Goal: Complete Application Form: Complete application form

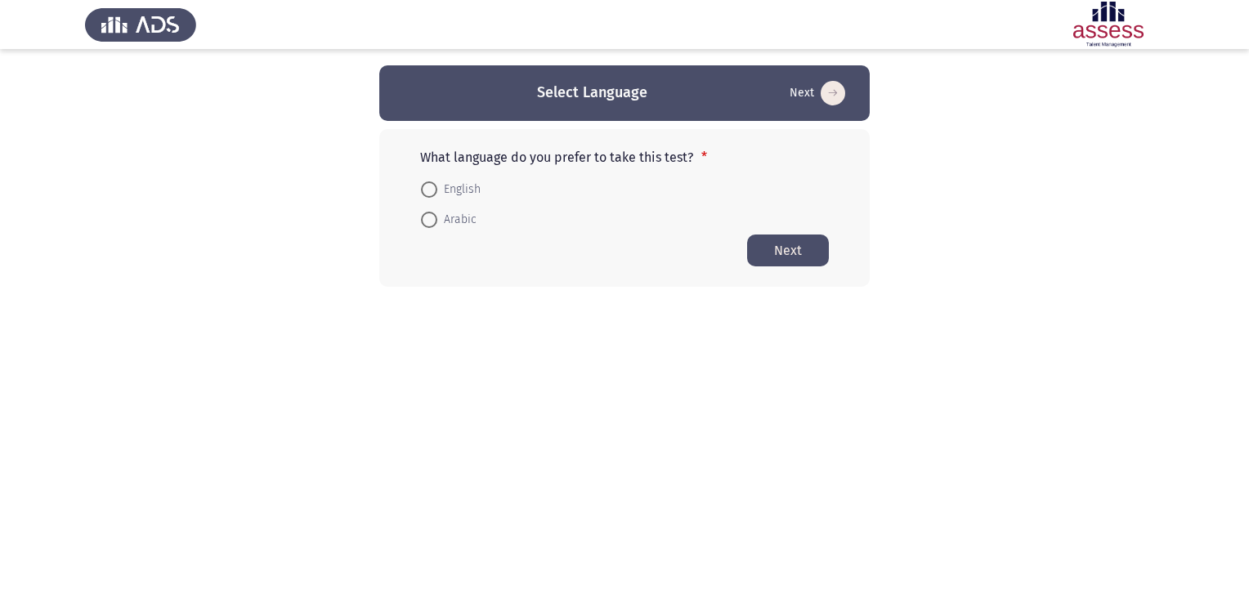
click at [436, 190] on span at bounding box center [429, 189] width 16 height 16
click at [436, 190] on input "English" at bounding box center [429, 189] width 16 height 16
radio input "true"
click at [799, 253] on button "Next" at bounding box center [788, 250] width 82 height 32
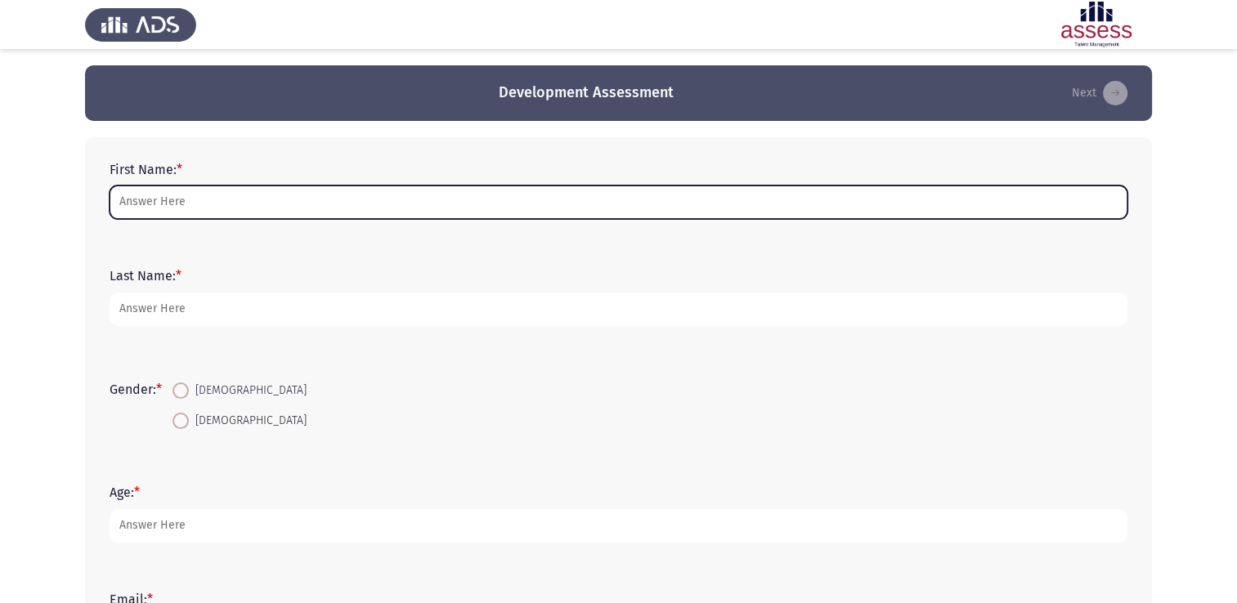
click at [244, 204] on input "First Name: *" at bounding box center [619, 203] width 1018 height 34
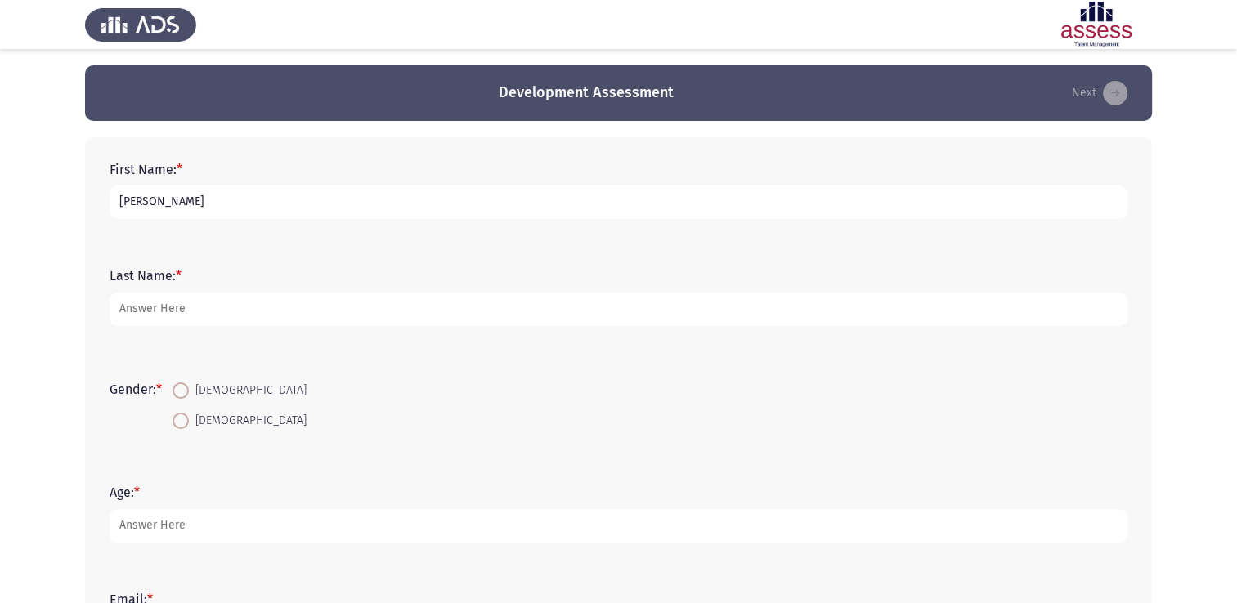
drag, startPoint x: 235, startPoint y: 207, endPoint x: 159, endPoint y: 204, distance: 76.9
click at [159, 204] on input "[PERSON_NAME]" at bounding box center [619, 203] width 1018 height 34
type input "Asmaa"
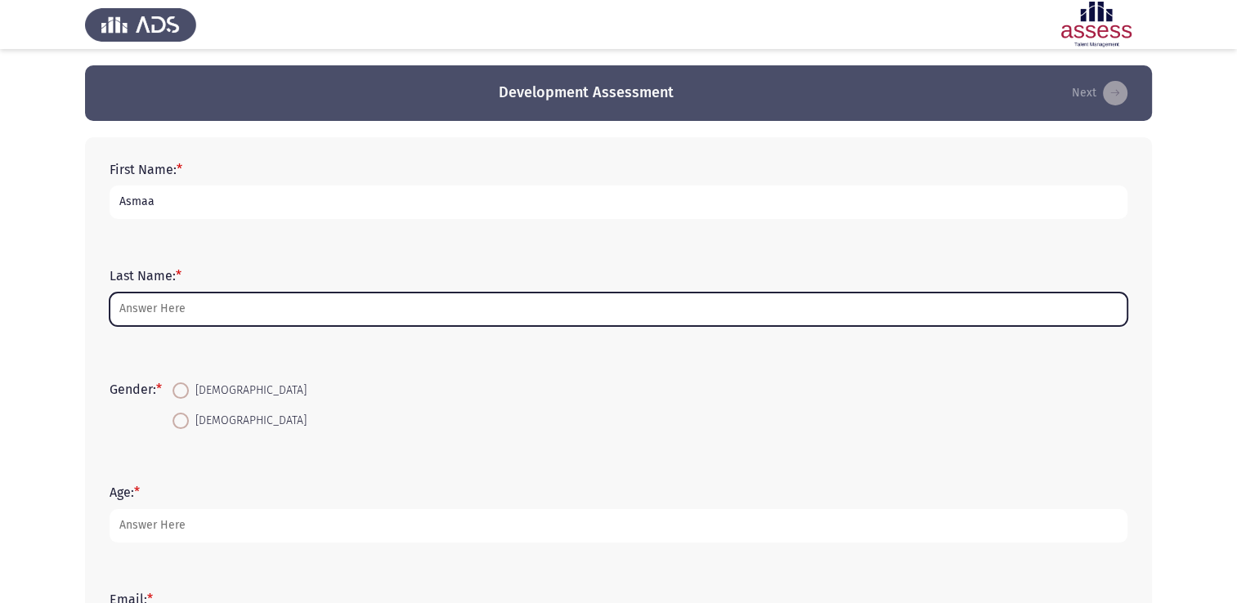
click at [208, 316] on input "Last Name: *" at bounding box center [619, 310] width 1018 height 34
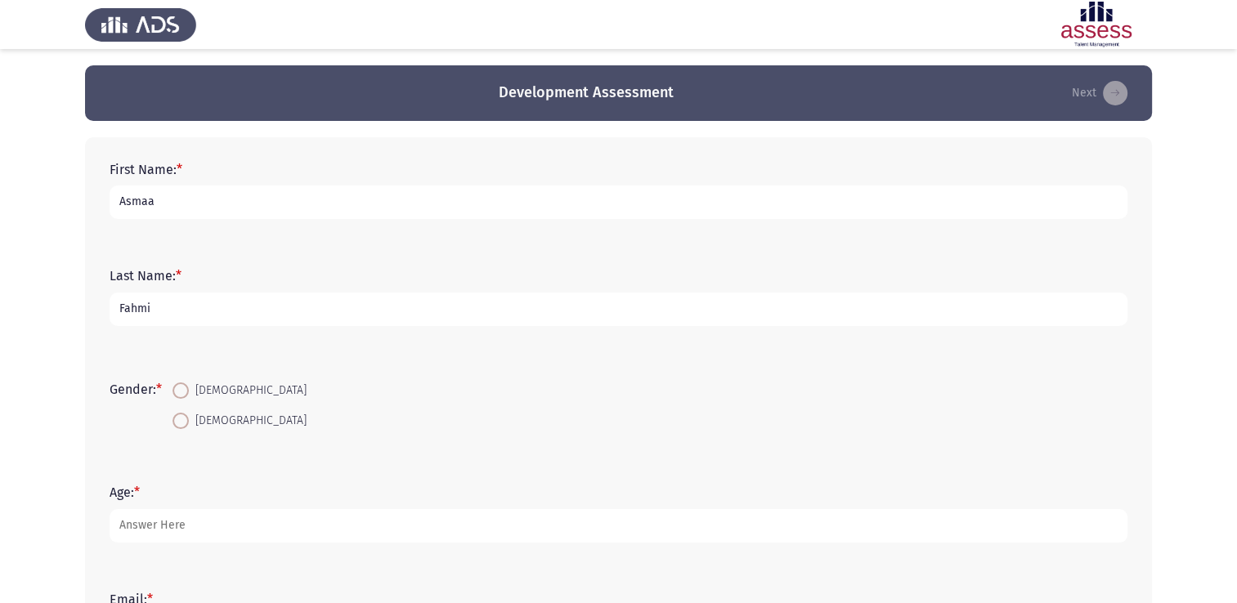
type input "Fahmi"
click at [189, 391] on span at bounding box center [181, 391] width 16 height 16
click at [189, 391] on input "[DEMOGRAPHIC_DATA]" at bounding box center [181, 391] width 16 height 16
radio input "true"
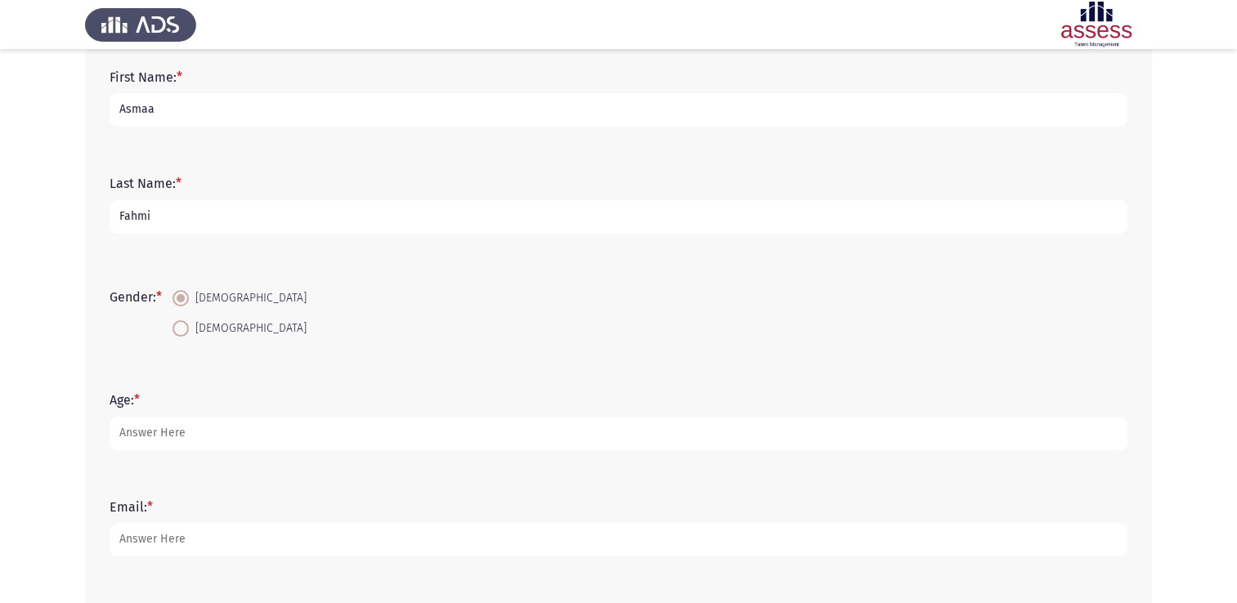
scroll to position [164, 0]
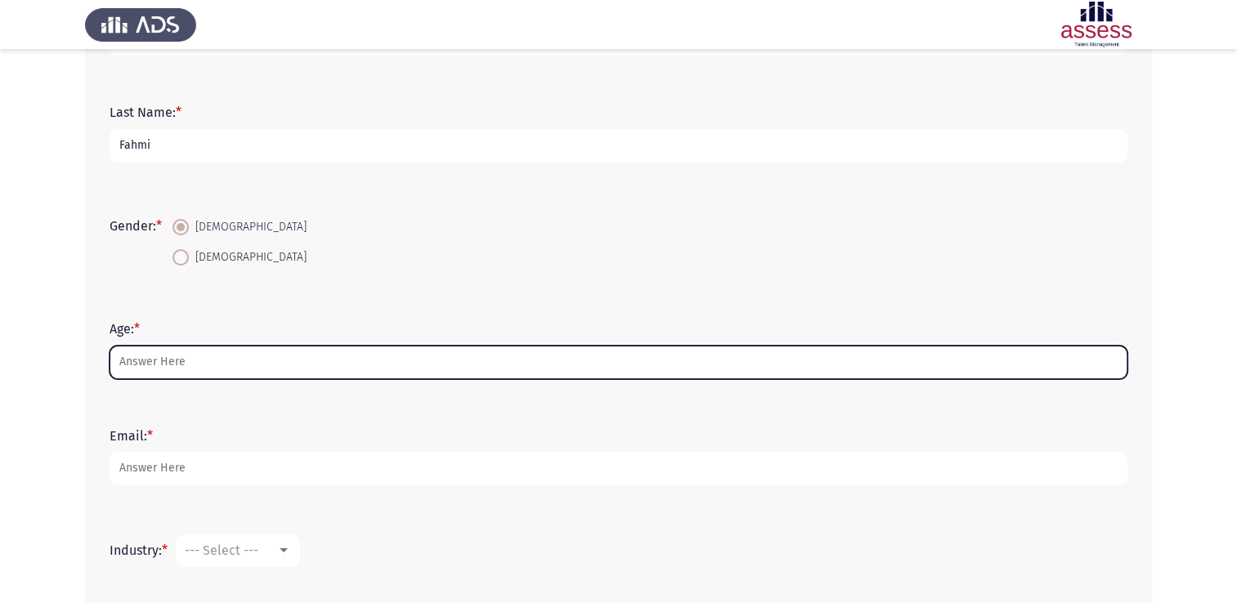
click at [283, 365] on input "Age: *" at bounding box center [619, 363] width 1018 height 34
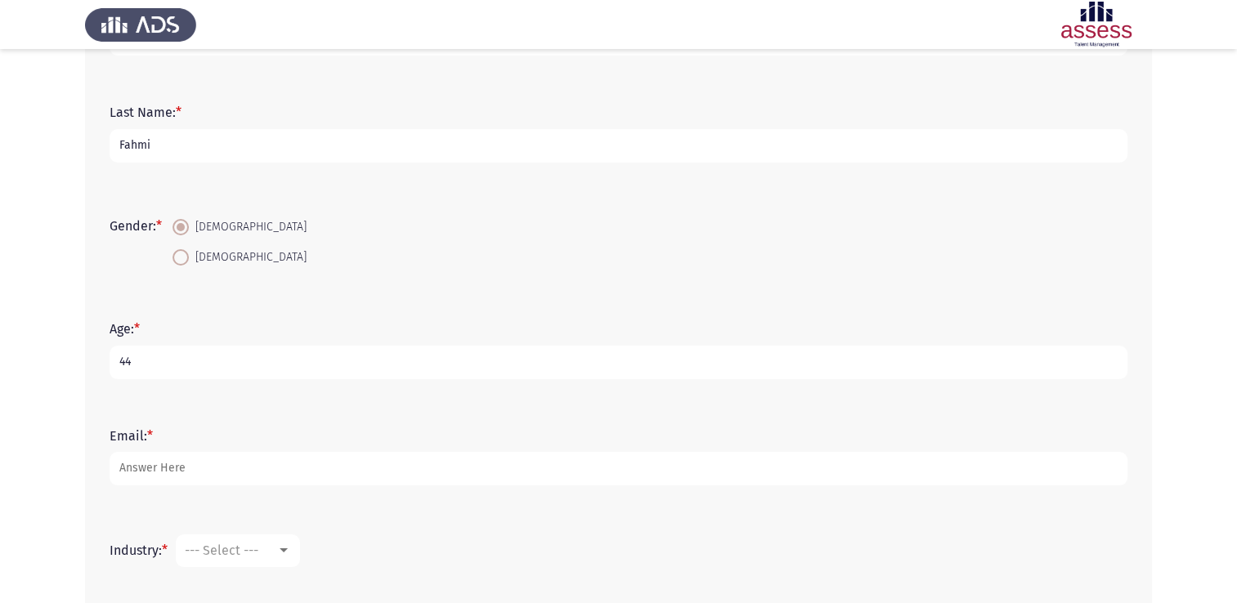
type input "44"
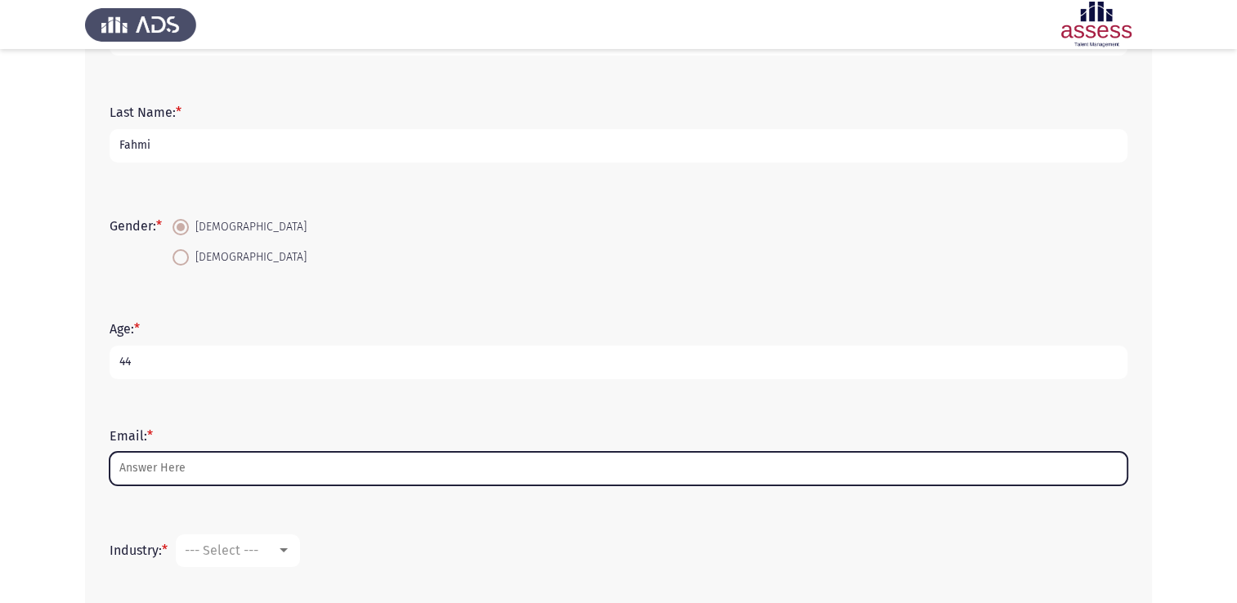
click at [217, 468] on input "Email: *" at bounding box center [619, 469] width 1018 height 34
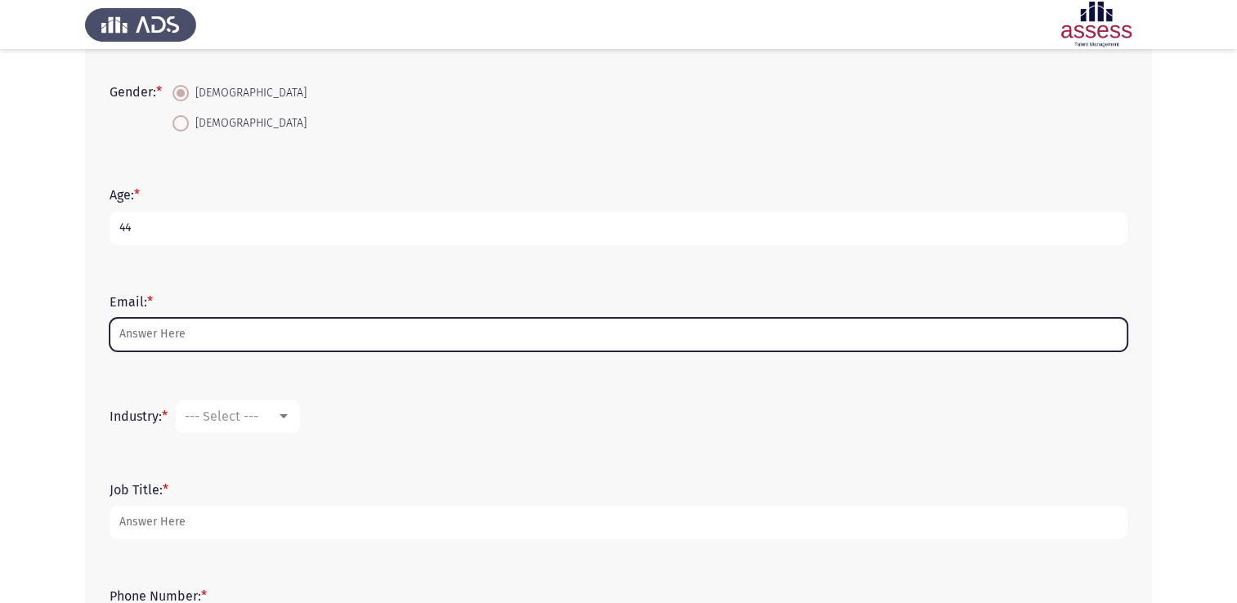
scroll to position [327, 0]
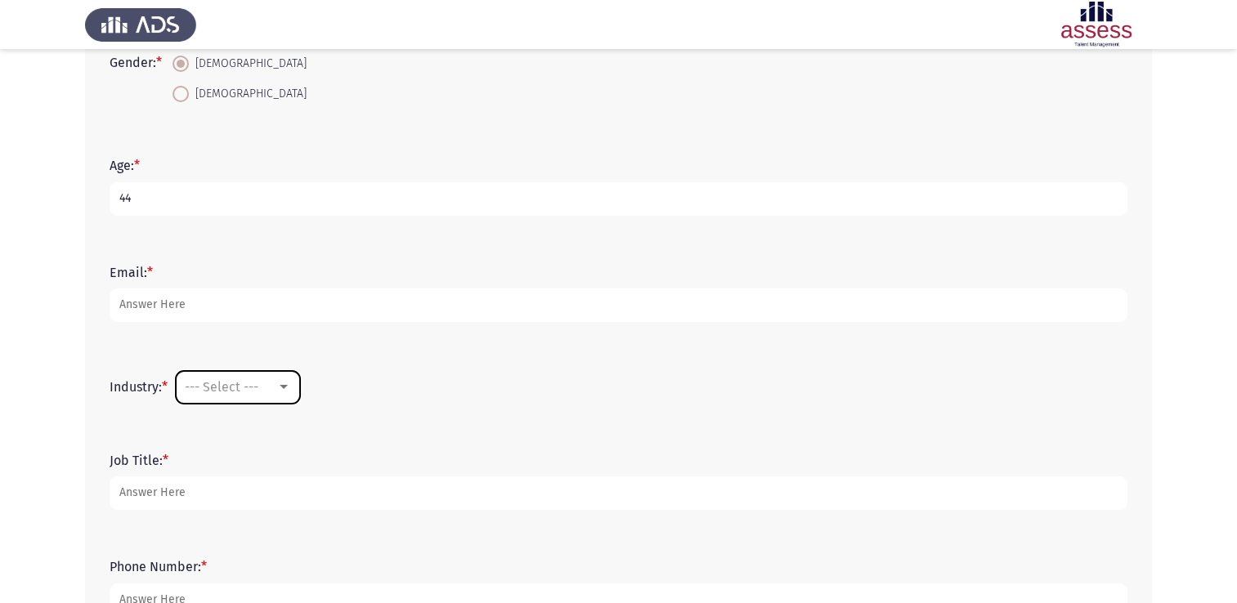
click at [250, 390] on span "--- Select ---" at bounding box center [222, 387] width 74 height 16
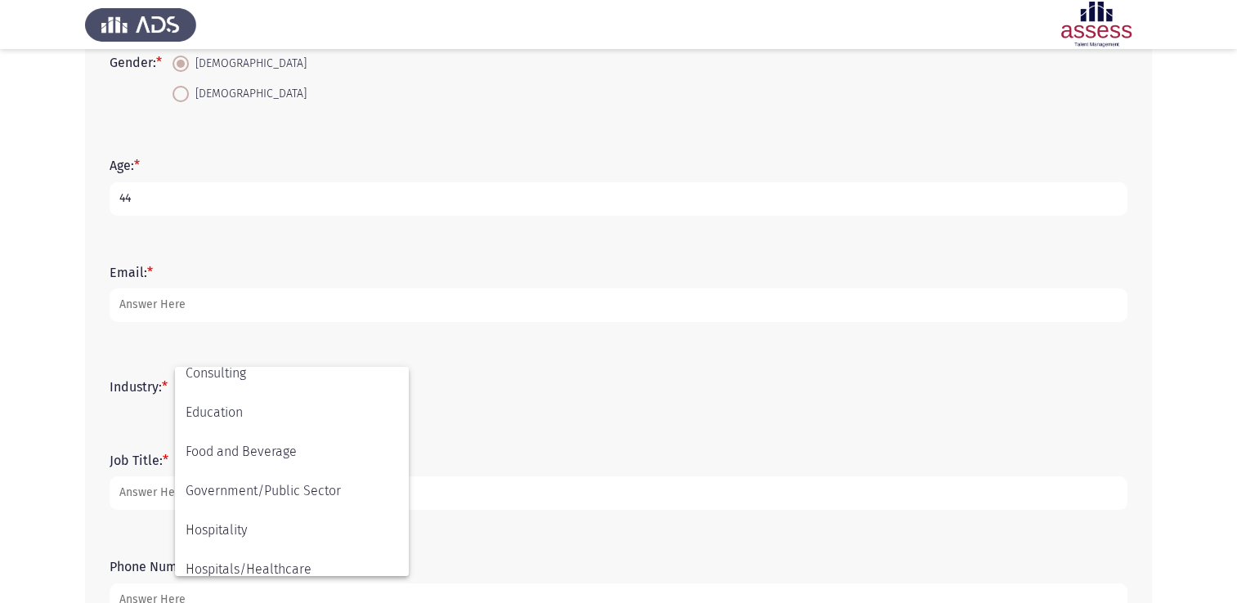
click at [265, 264] on div at bounding box center [618, 301] width 1237 height 603
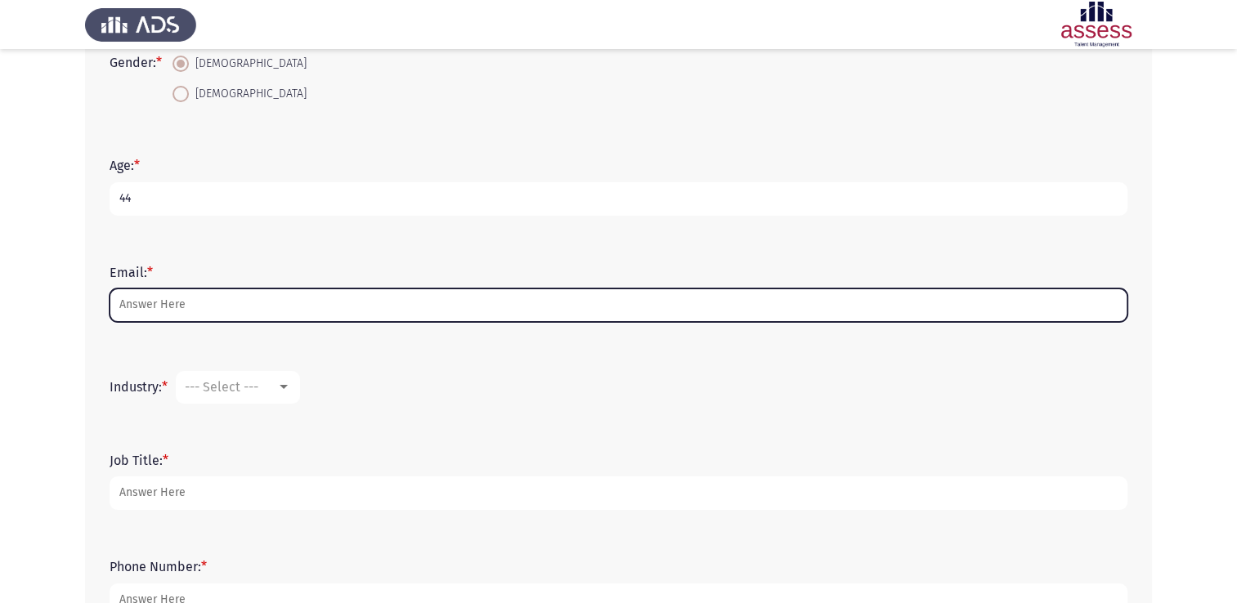
click at [229, 301] on input "Email: *" at bounding box center [619, 306] width 1018 height 34
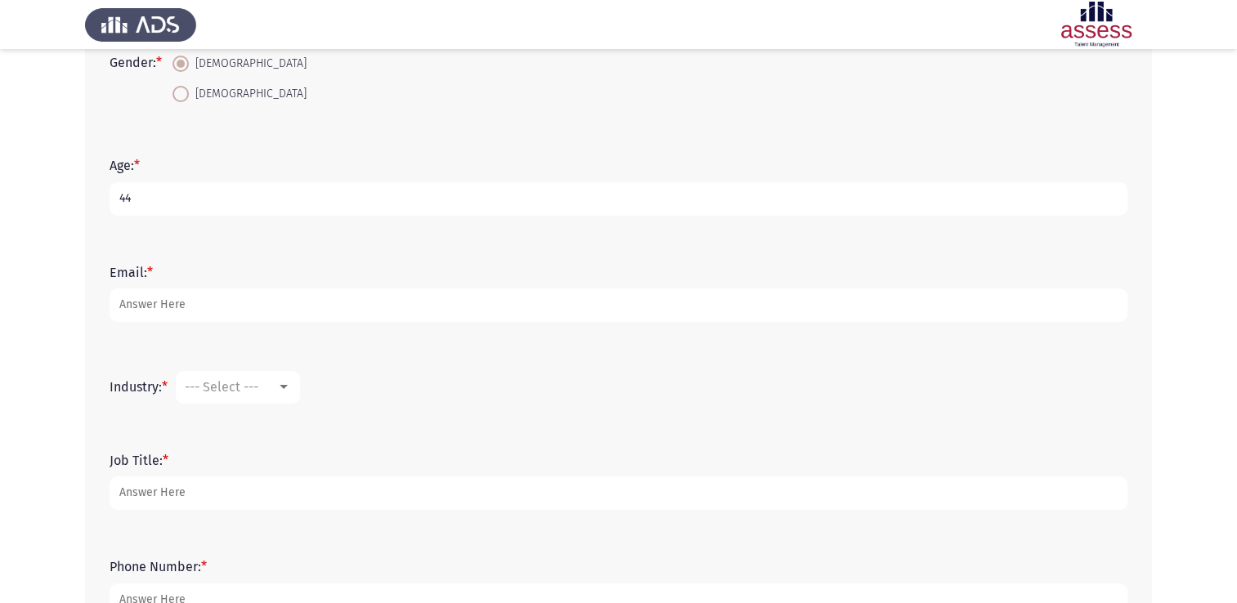
click at [474, 388] on form "Industry: * --- Select ---" at bounding box center [619, 387] width 1018 height 33
click at [229, 392] on span "--- Select ---" at bounding box center [222, 387] width 74 height 16
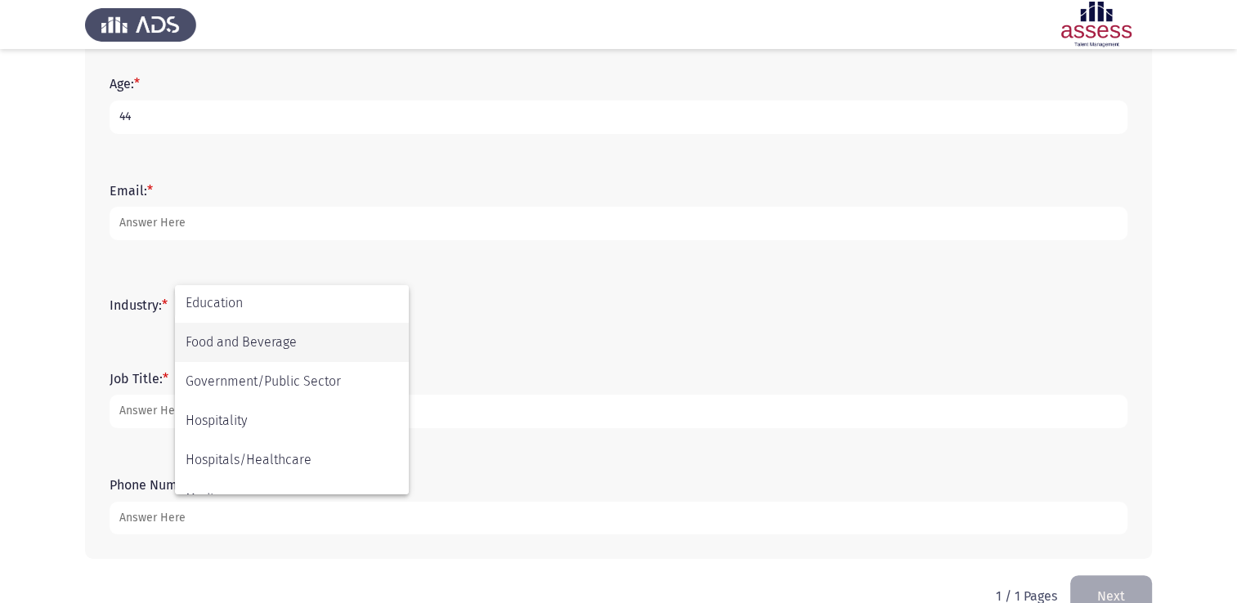
scroll to position [536, 0]
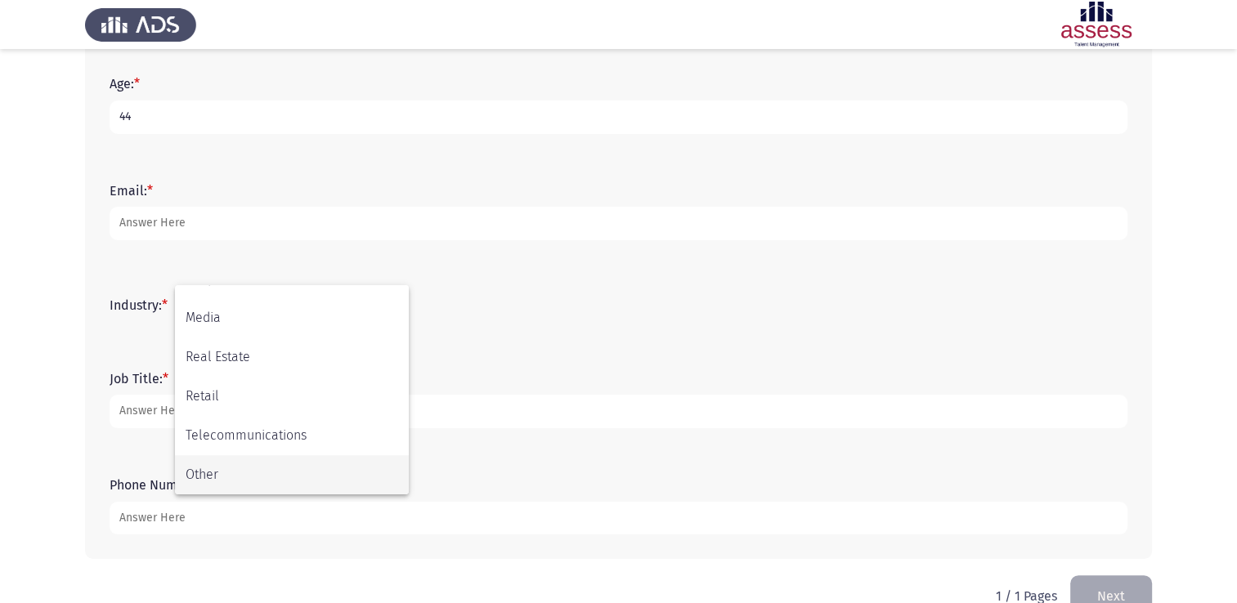
click at [221, 473] on span "Other" at bounding box center [292, 474] width 213 height 39
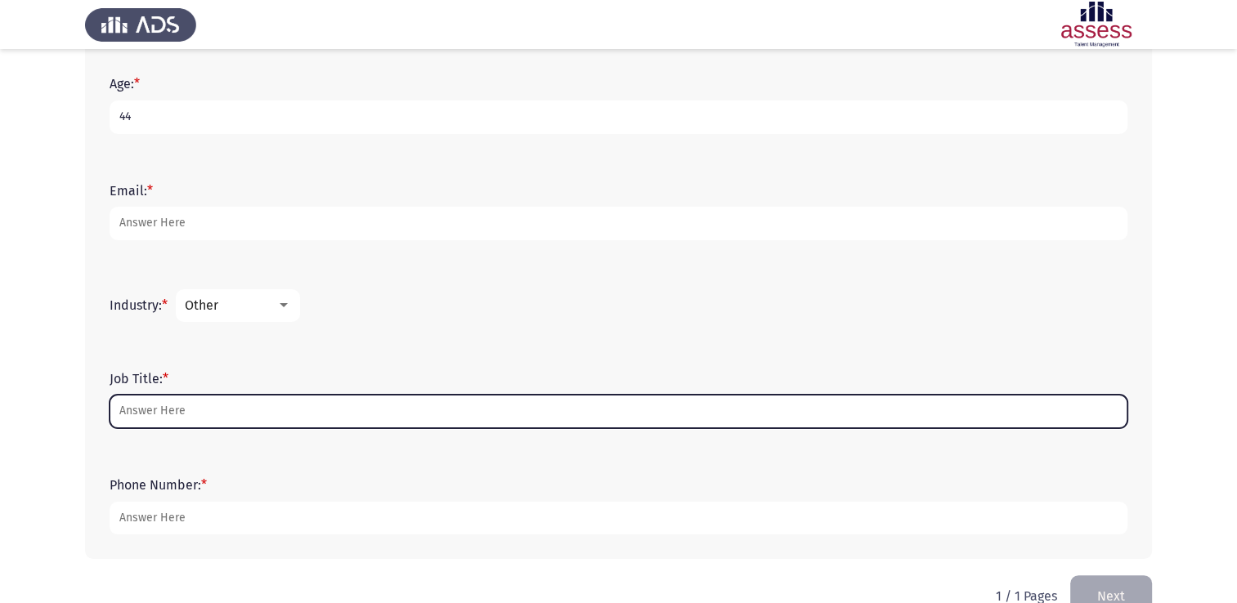
click at [190, 416] on input "Job Title: *" at bounding box center [619, 412] width 1018 height 34
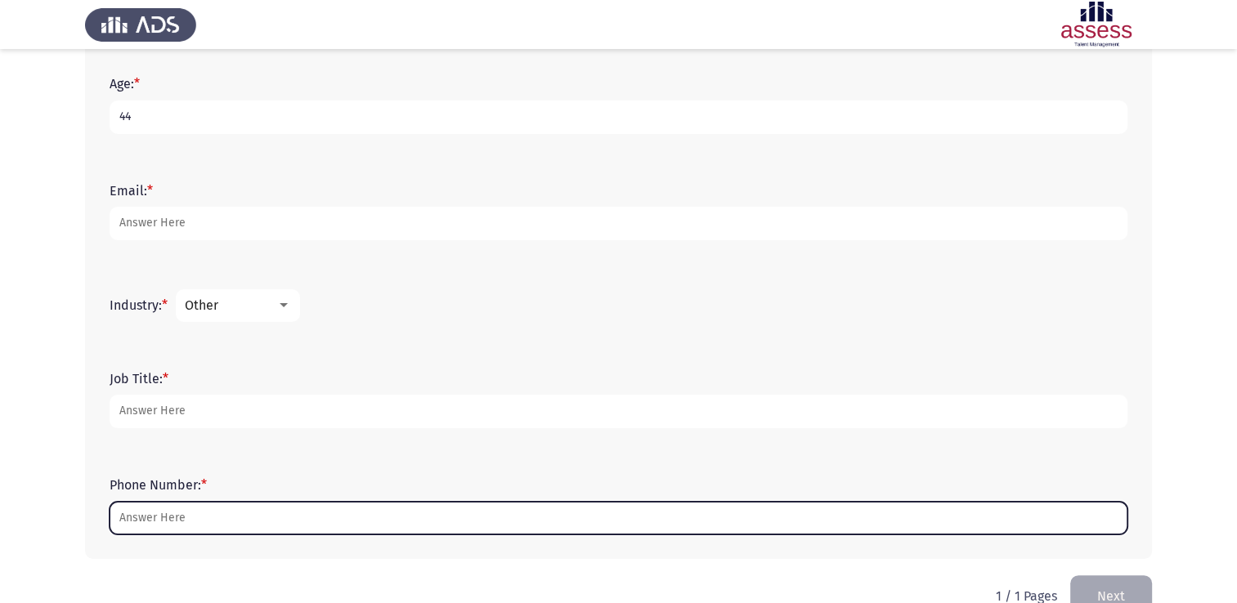
click at [166, 511] on input "Phone Number: *" at bounding box center [619, 519] width 1018 height 34
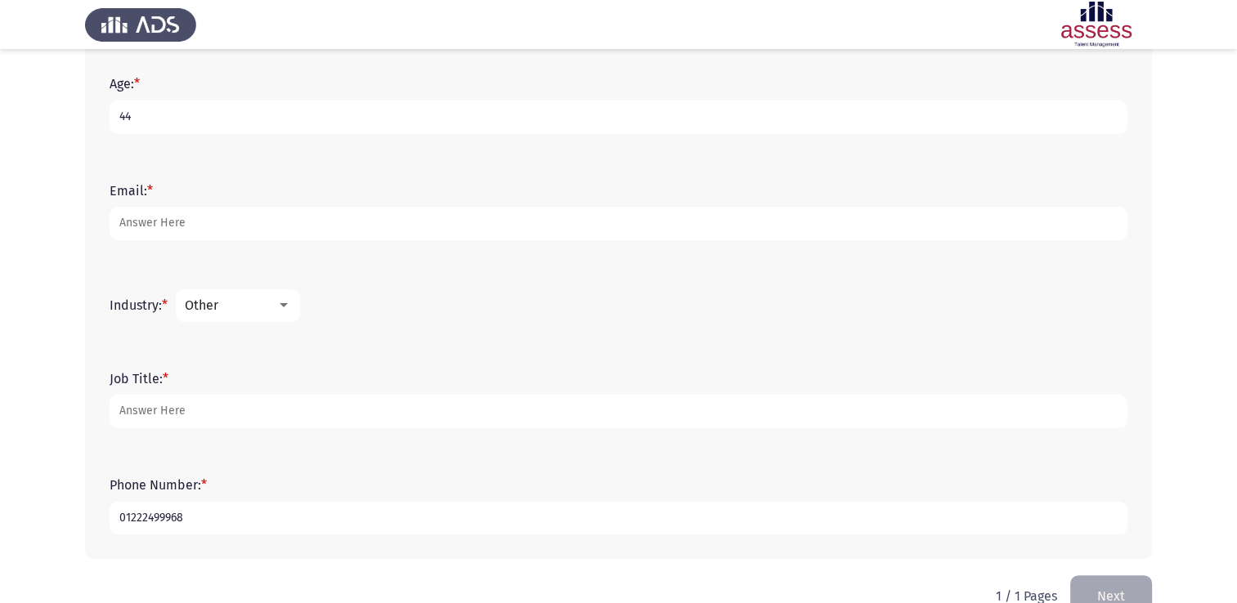
type input "01222499968"
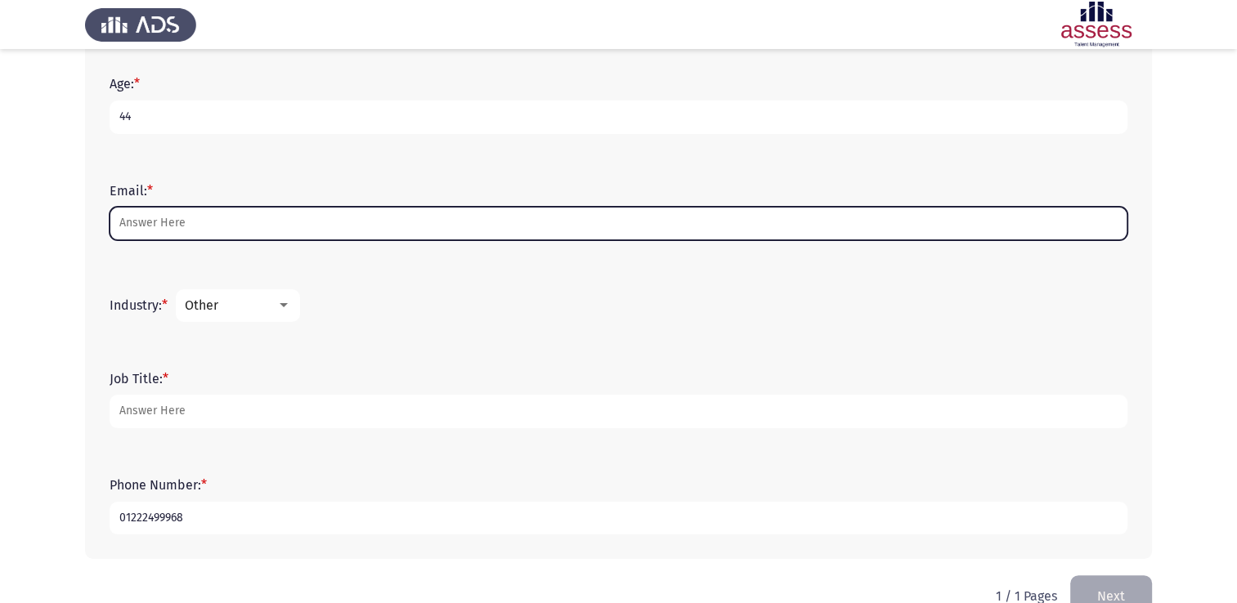
click at [198, 221] on input "Email: *" at bounding box center [619, 224] width 1018 height 34
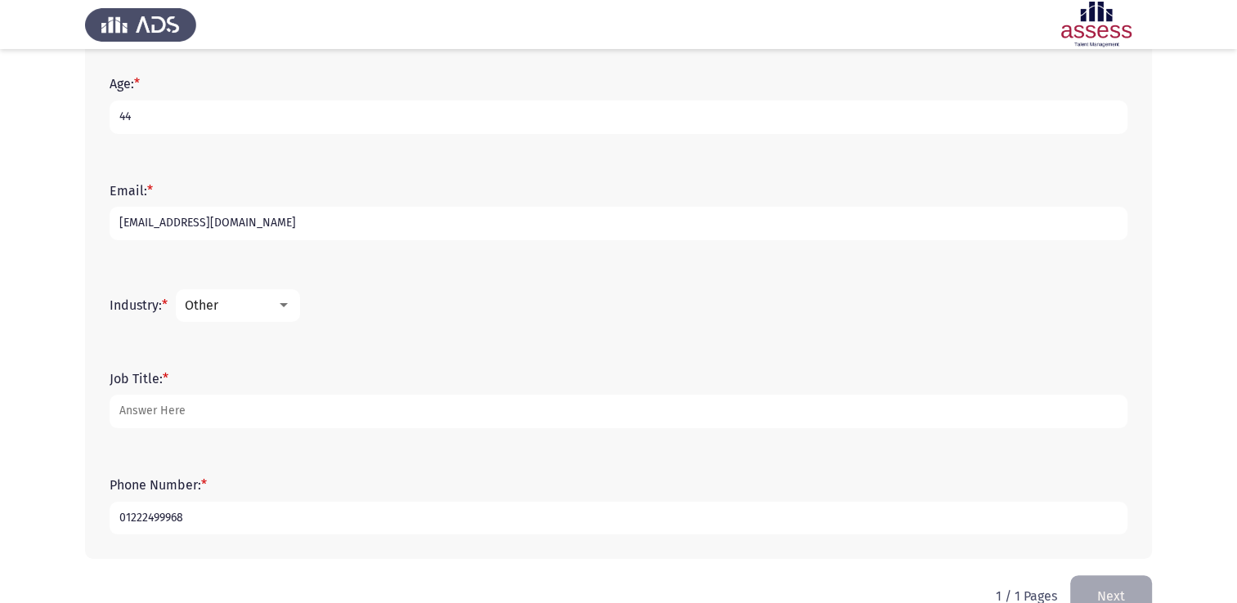
type input "[EMAIL_ADDRESS][DOMAIN_NAME]"
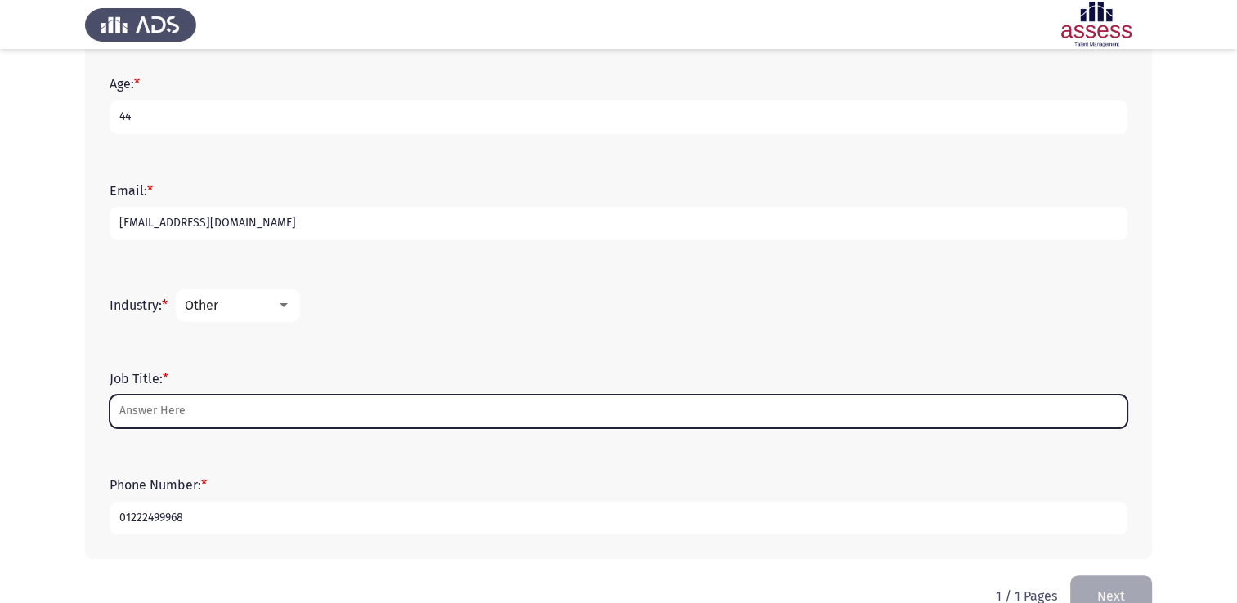
click at [246, 417] on input "Job Title: *" at bounding box center [619, 412] width 1018 height 34
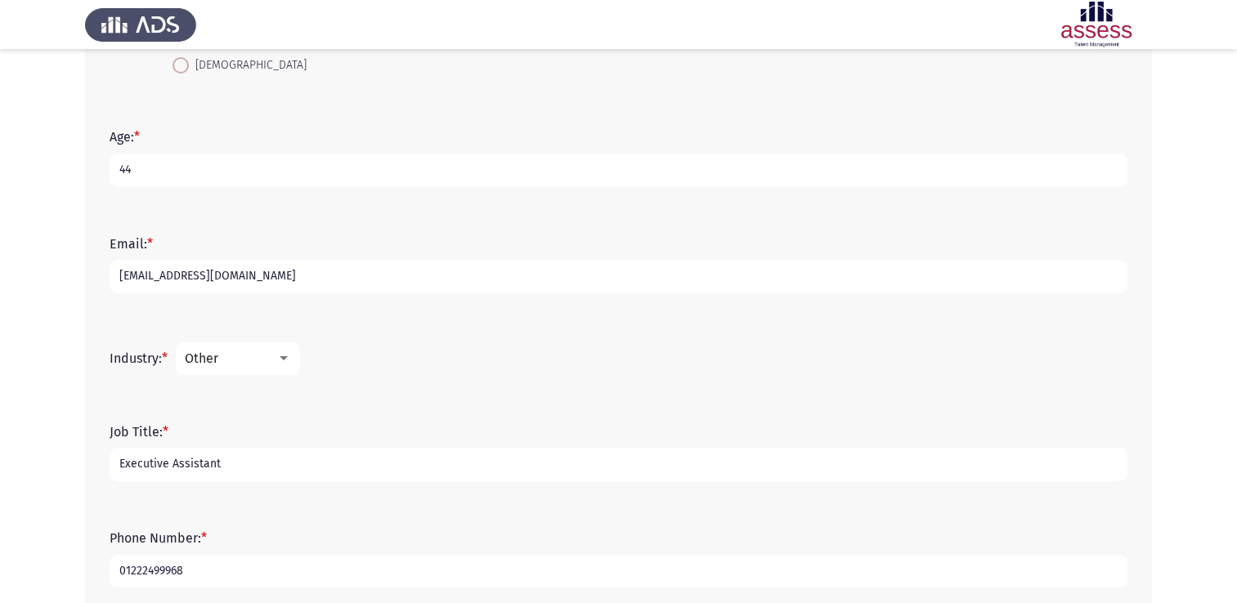
scroll to position [409, 0]
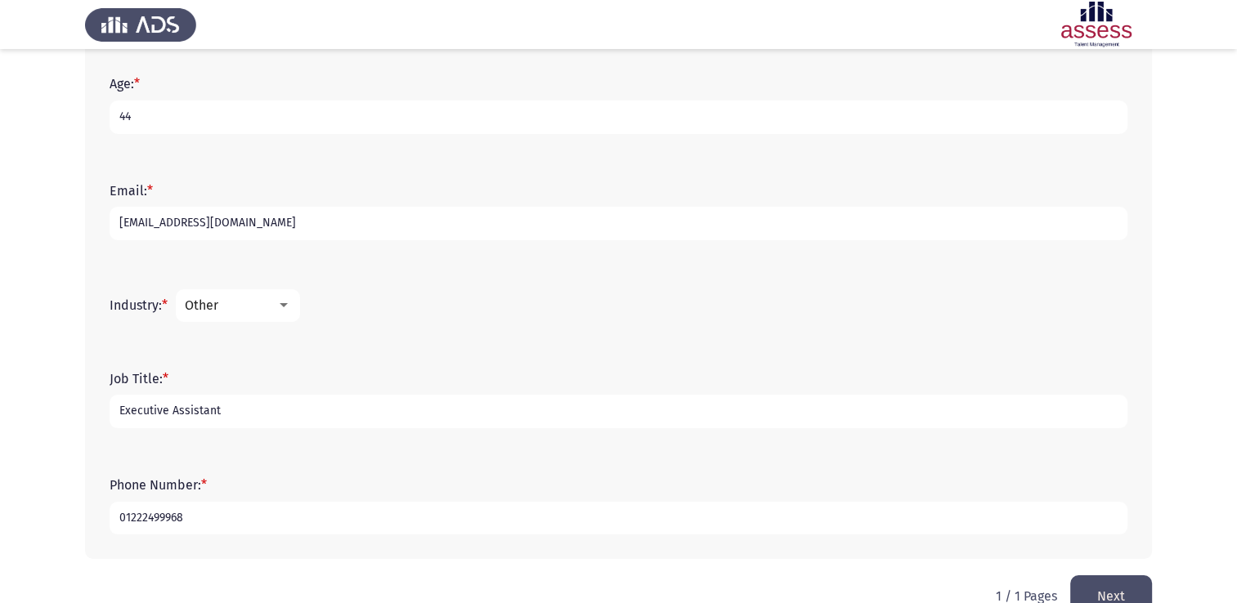
type input "Executive Assistant"
click at [1109, 587] on button "Next" at bounding box center [1111, 597] width 82 height 42
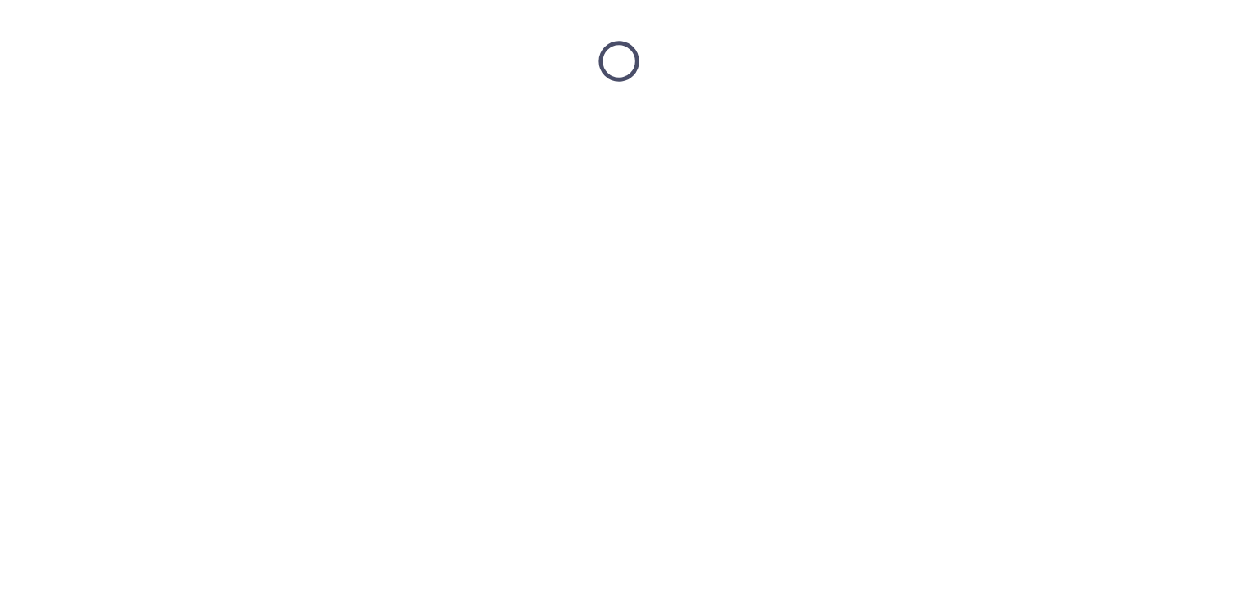
scroll to position [0, 0]
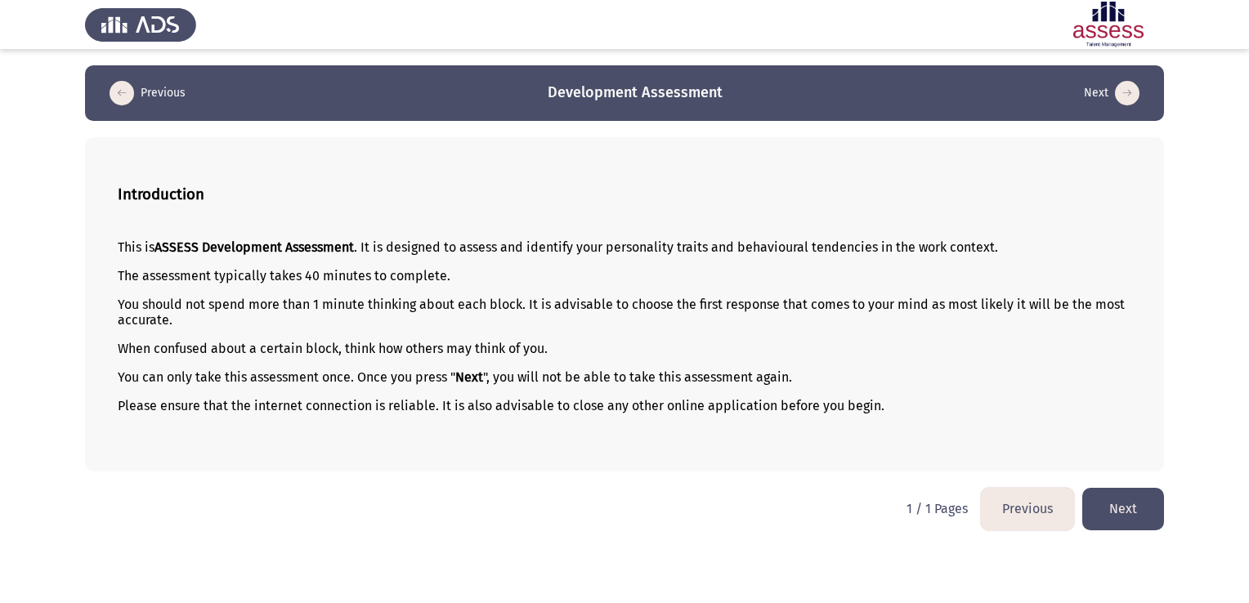
drag, startPoint x: 874, startPoint y: 413, endPoint x: 209, endPoint y: 369, distance: 666.1
click at [209, 369] on div "This is ASSESS Development Assessment . It is designed to assess and identify y…" at bounding box center [625, 340] width 1014 height 229
click at [1123, 516] on button "Next" at bounding box center [1123, 509] width 82 height 42
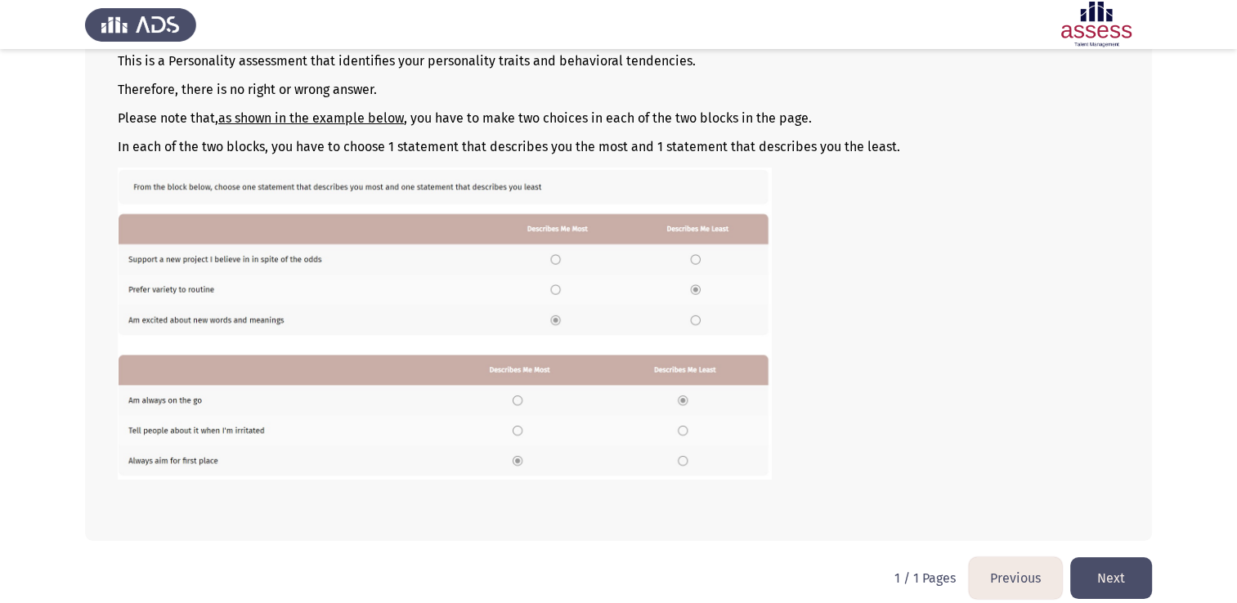
scroll to position [199, 0]
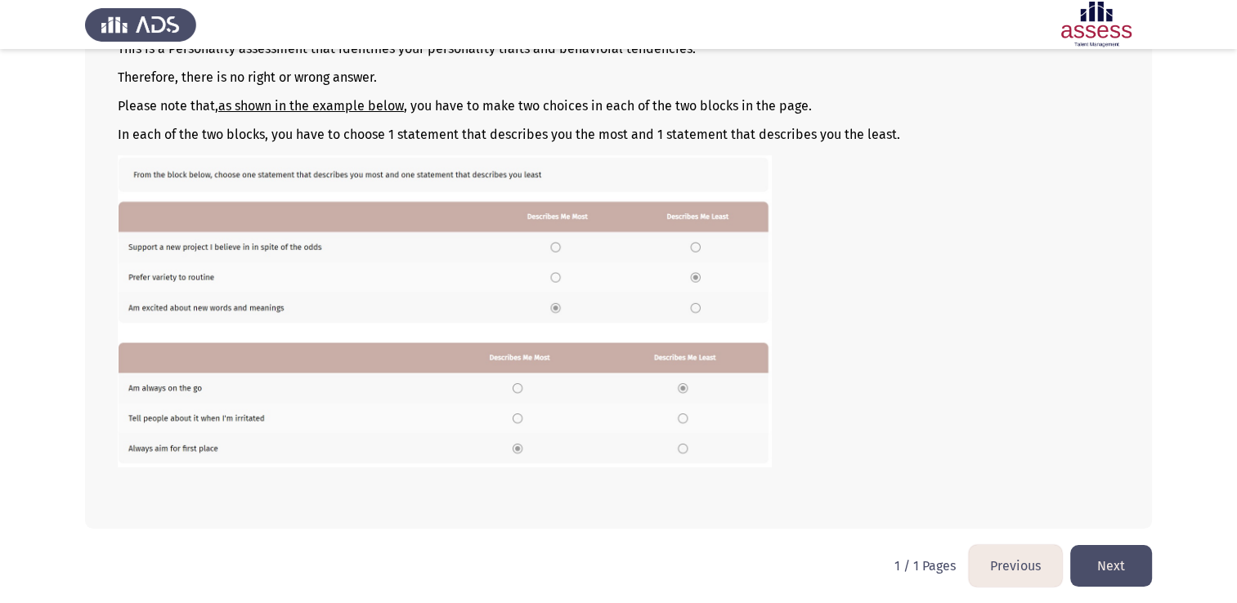
click at [1113, 565] on button "Next" at bounding box center [1111, 566] width 82 height 42
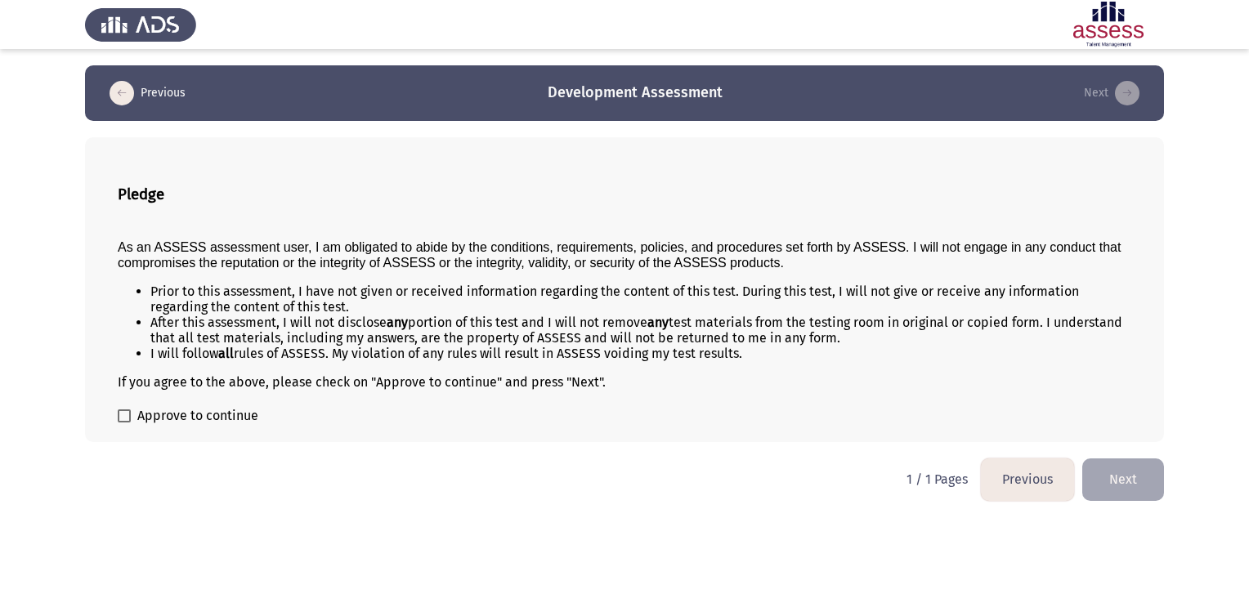
click at [120, 426] on label "Approve to continue" at bounding box center [188, 416] width 141 height 20
click at [123, 423] on input "Approve to continue" at bounding box center [123, 423] width 1 height 1
checkbox input "true"
click at [1112, 491] on button "Next" at bounding box center [1123, 480] width 82 height 42
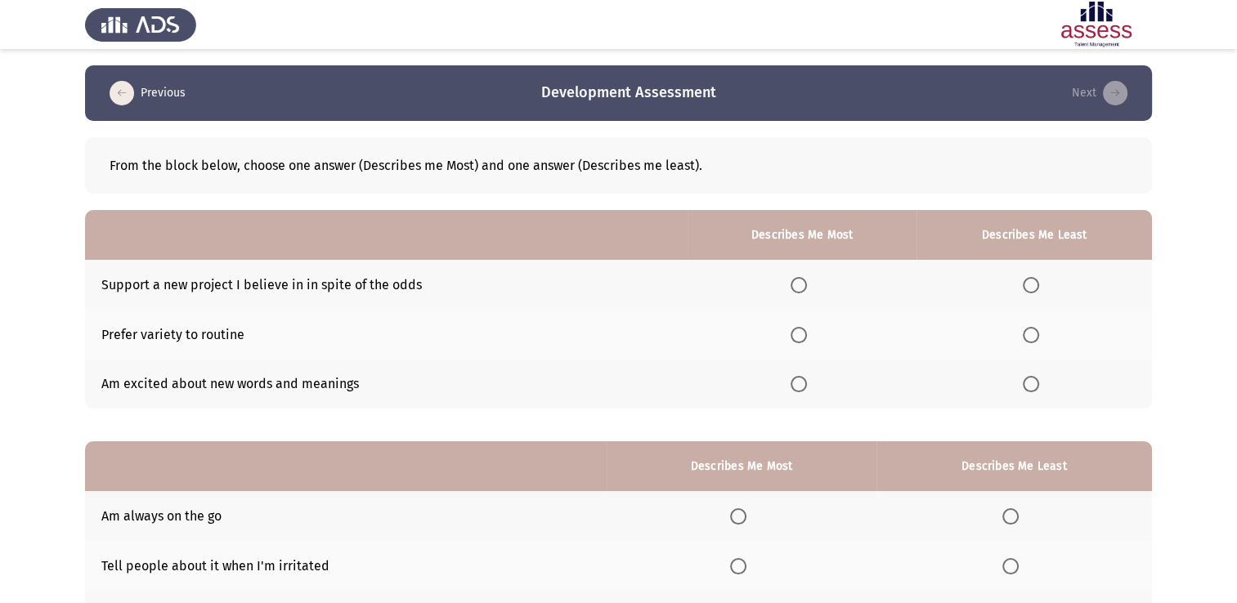
click at [795, 284] on span "Select an option" at bounding box center [799, 285] width 16 height 16
click at [795, 284] on input "Select an option" at bounding box center [799, 285] width 16 height 16
click at [800, 340] on span "Select an option" at bounding box center [799, 335] width 16 height 16
click at [800, 340] on input "Select an option" at bounding box center [799, 335] width 16 height 16
click at [804, 383] on span "Select an option" at bounding box center [799, 384] width 16 height 16
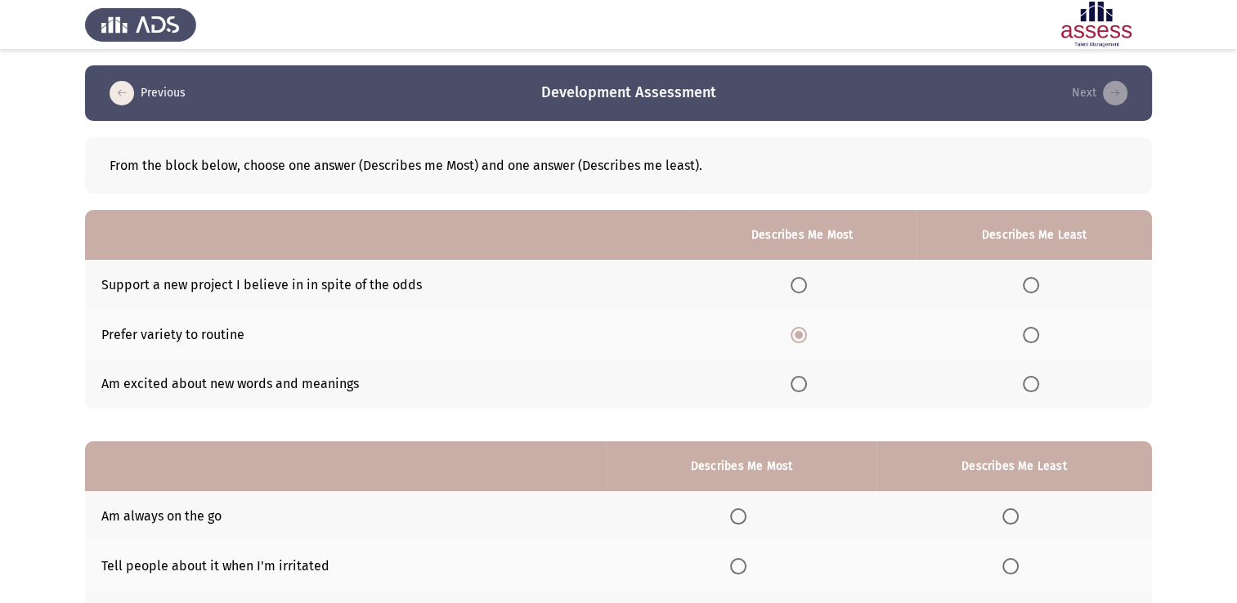
click at [804, 383] on input "Select an option" at bounding box center [799, 384] width 16 height 16
click at [803, 338] on span "Select an option" at bounding box center [799, 335] width 16 height 16
click at [803, 338] on input "Select an option" at bounding box center [799, 335] width 16 height 16
click at [1031, 384] on span "Select an option" at bounding box center [1031, 384] width 0 height 0
click at [1032, 384] on input "Select an option" at bounding box center [1031, 384] width 16 height 16
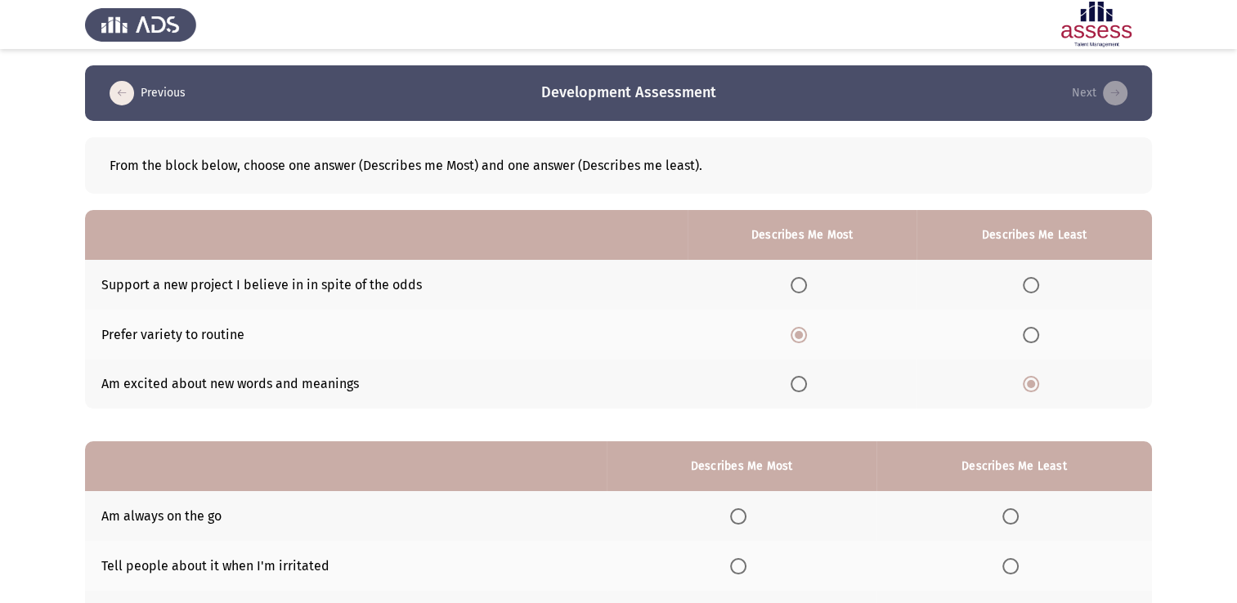
click at [795, 285] on span "Select an option" at bounding box center [799, 285] width 16 height 16
click at [795, 285] on input "Select an option" at bounding box center [799, 285] width 16 height 16
click at [803, 337] on span "Select an option" at bounding box center [799, 335] width 16 height 16
click at [803, 337] on input "Select an option" at bounding box center [799, 335] width 16 height 16
click at [804, 288] on span "Select an option" at bounding box center [799, 285] width 16 height 16
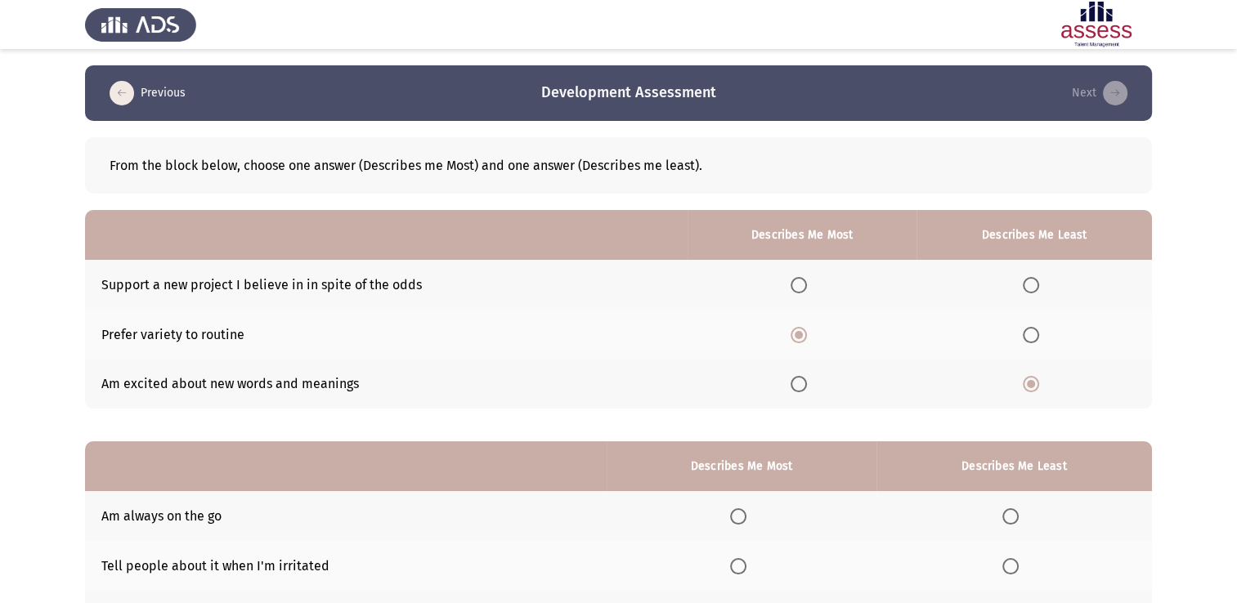
click at [804, 288] on input "Select an option" at bounding box center [799, 285] width 16 height 16
click at [1033, 338] on span "Select an option" at bounding box center [1031, 335] width 16 height 16
click at [1033, 338] on input "Select an option" at bounding box center [1031, 335] width 16 height 16
click at [1037, 386] on span "Select an option" at bounding box center [1031, 384] width 16 height 16
click at [1037, 386] on input "Select an option" at bounding box center [1031, 384] width 16 height 16
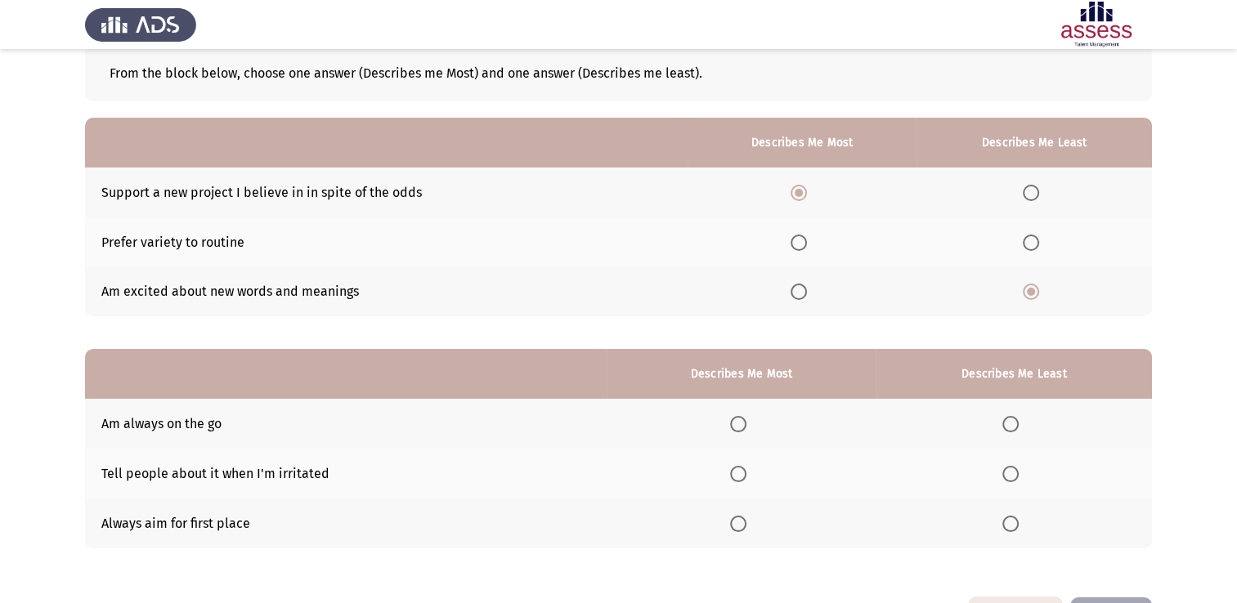
scroll to position [152, 0]
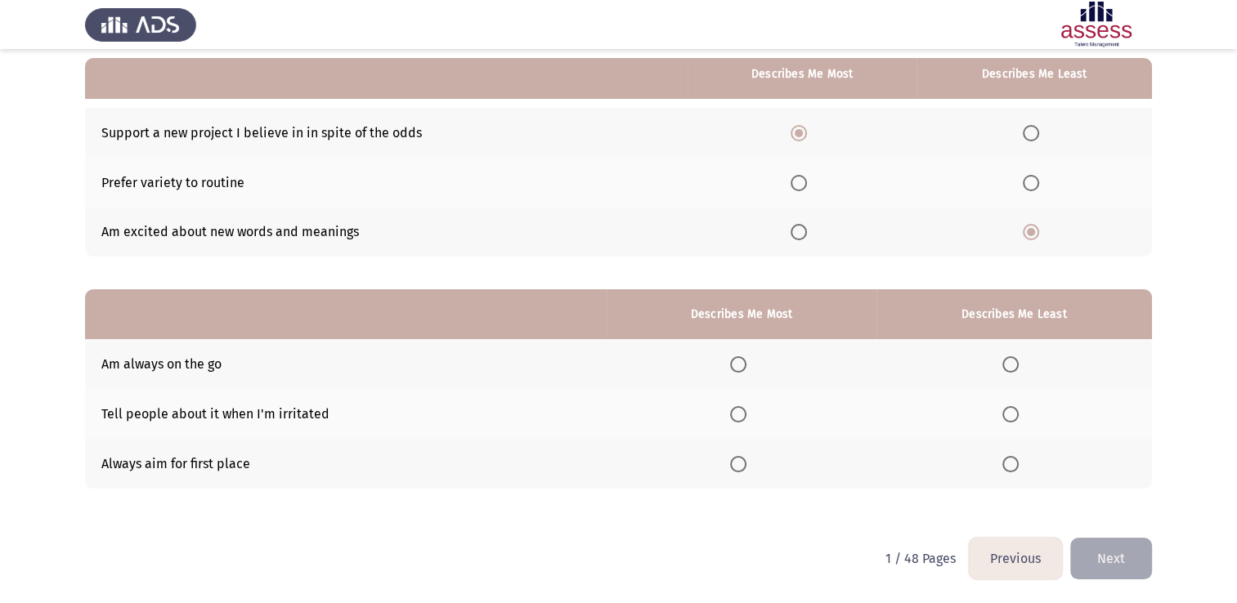
click at [742, 361] on span "Select an option" at bounding box center [738, 364] width 16 height 16
click at [742, 361] on input "Select an option" at bounding box center [738, 364] width 16 height 16
click at [1019, 416] on span "Select an option" at bounding box center [1010, 414] width 16 height 16
click at [1019, 416] on input "Select an option" at bounding box center [1010, 414] width 16 height 16
click at [1102, 559] on button "Next" at bounding box center [1111, 559] width 82 height 42
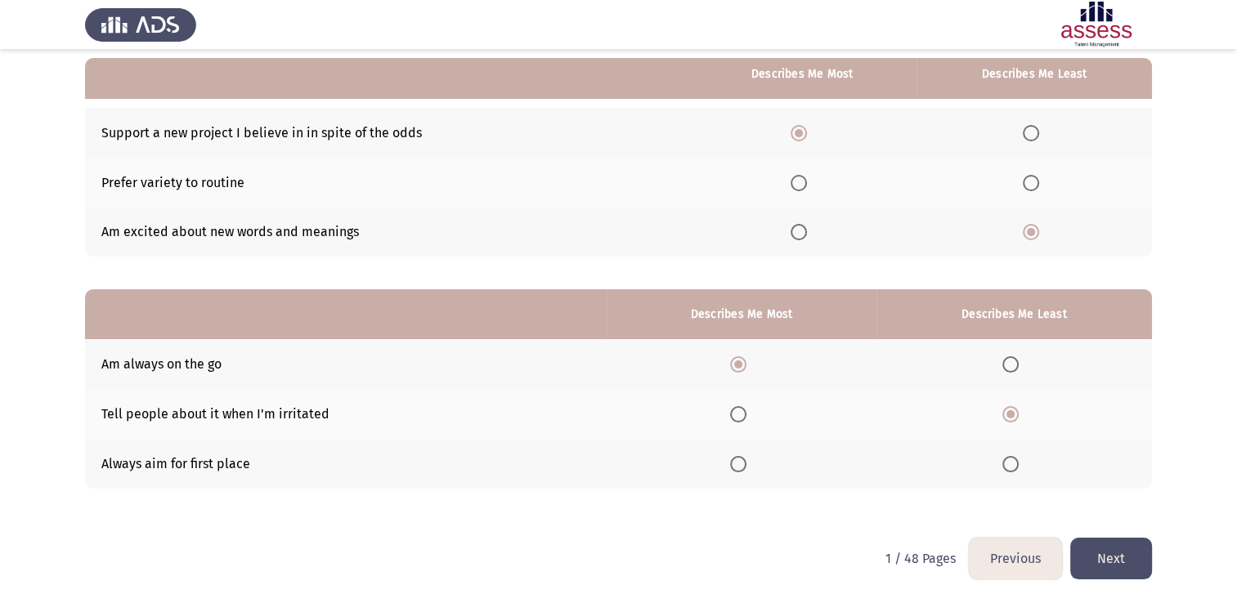
scroll to position [0, 0]
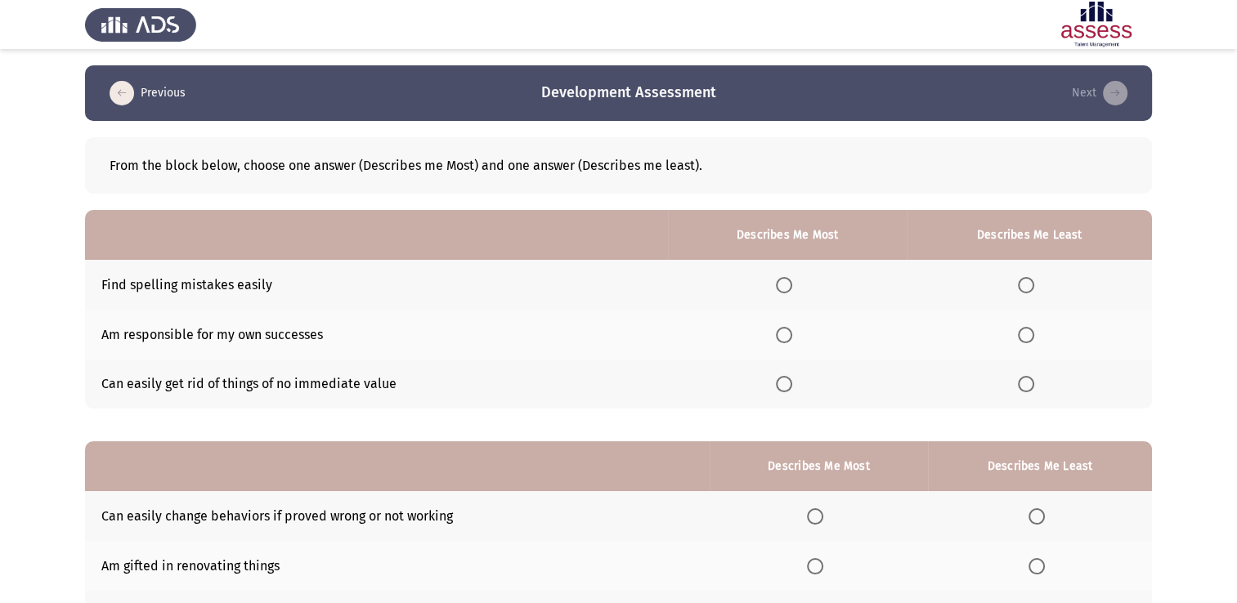
click at [1030, 341] on span "Select an option" at bounding box center [1026, 335] width 16 height 16
click at [1030, 341] on input "Select an option" at bounding box center [1026, 335] width 16 height 16
click at [782, 289] on span "Select an option" at bounding box center [784, 285] width 16 height 16
click at [782, 289] on input "Select an option" at bounding box center [784, 285] width 16 height 16
click at [1032, 390] on span "Select an option" at bounding box center [1026, 384] width 16 height 16
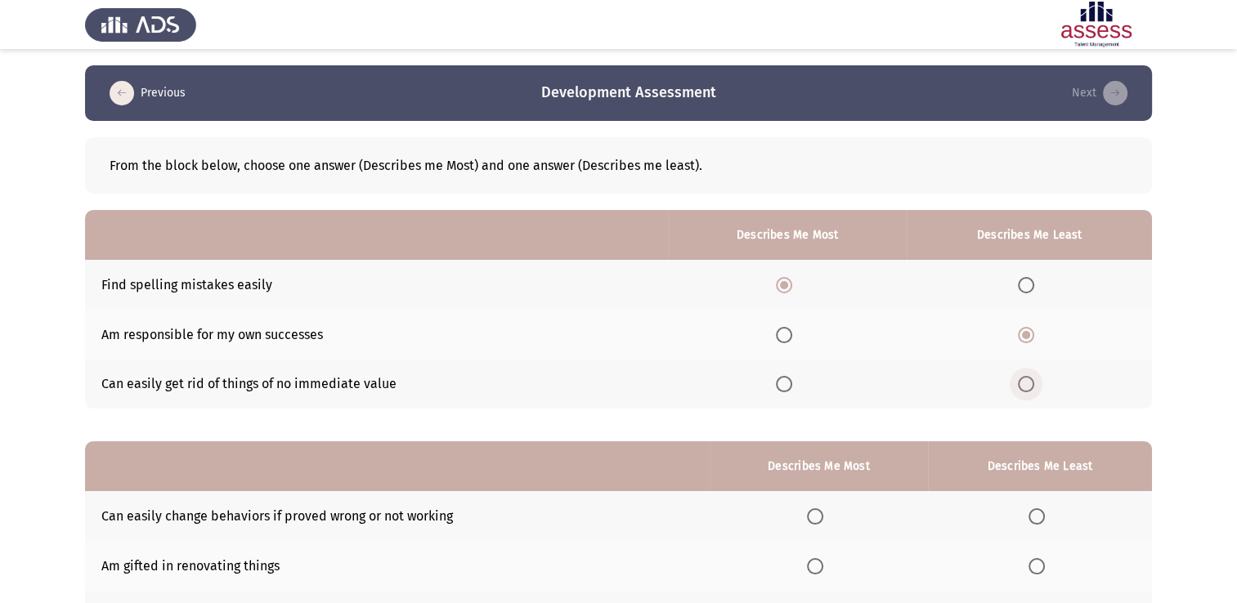
click at [1032, 390] on input "Select an option" at bounding box center [1026, 384] width 16 height 16
click at [1030, 334] on span "Select an option" at bounding box center [1026, 335] width 16 height 16
click at [1030, 334] on input "Select an option" at bounding box center [1026, 335] width 16 height 16
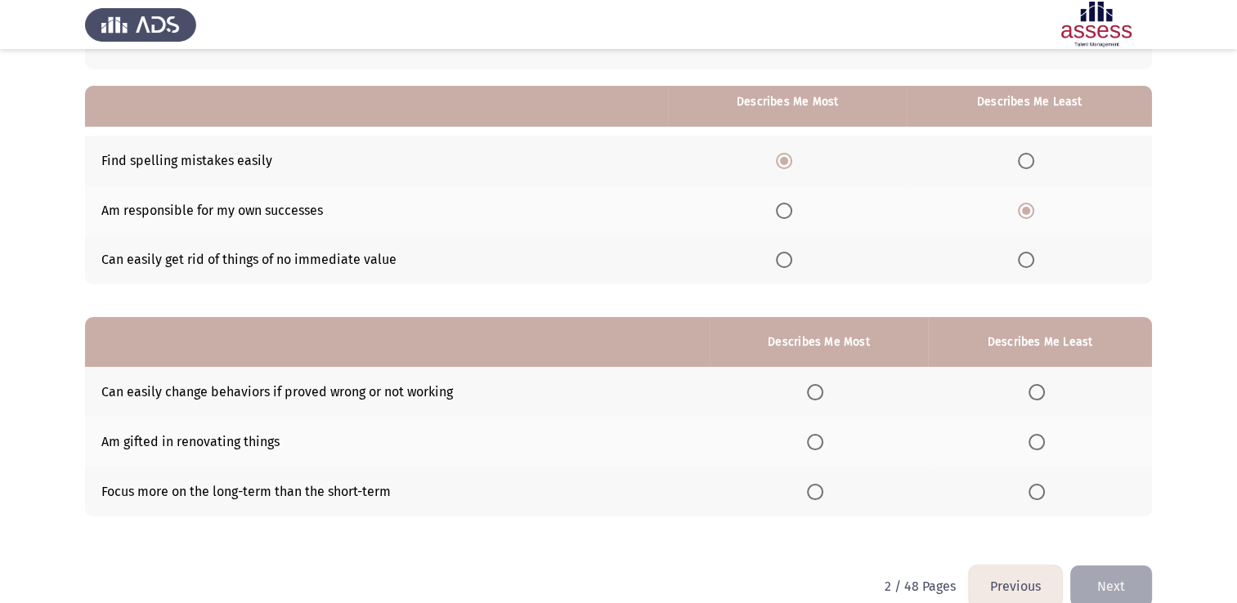
scroll to position [152, 0]
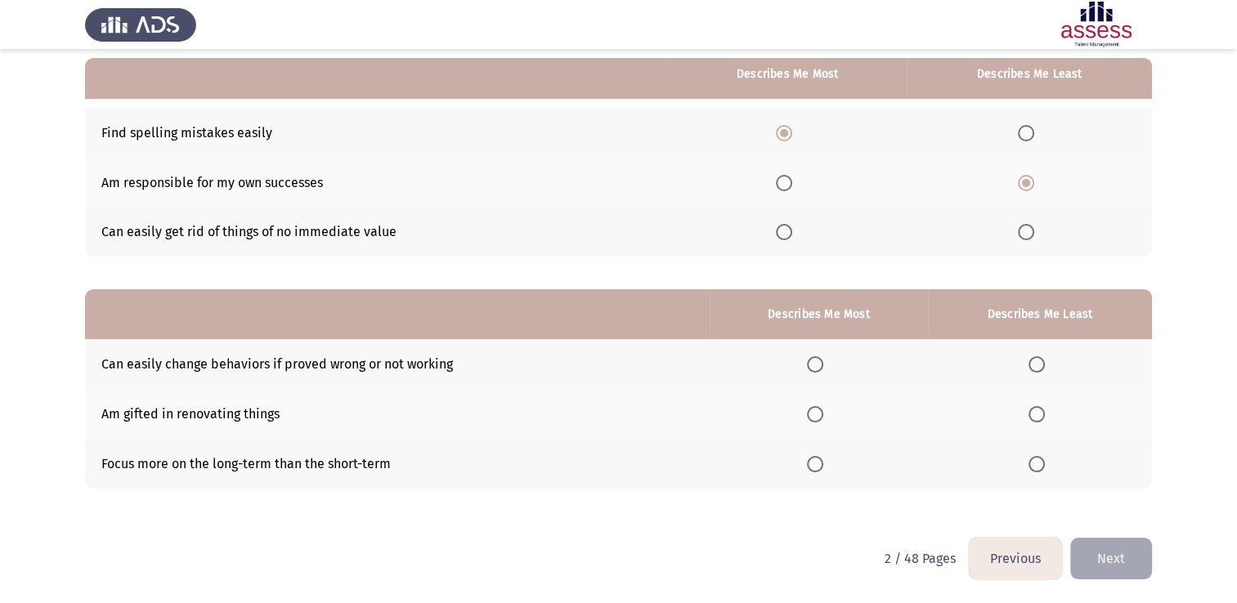
click at [1043, 467] on span "Select an option" at bounding box center [1036, 464] width 16 height 16
click at [1043, 467] on input "Select an option" at bounding box center [1036, 464] width 16 height 16
click at [822, 365] on span "Select an option" at bounding box center [815, 364] width 16 height 16
click at [822, 365] on input "Select an option" at bounding box center [815, 364] width 16 height 16
click at [1116, 558] on button "Next" at bounding box center [1111, 559] width 82 height 42
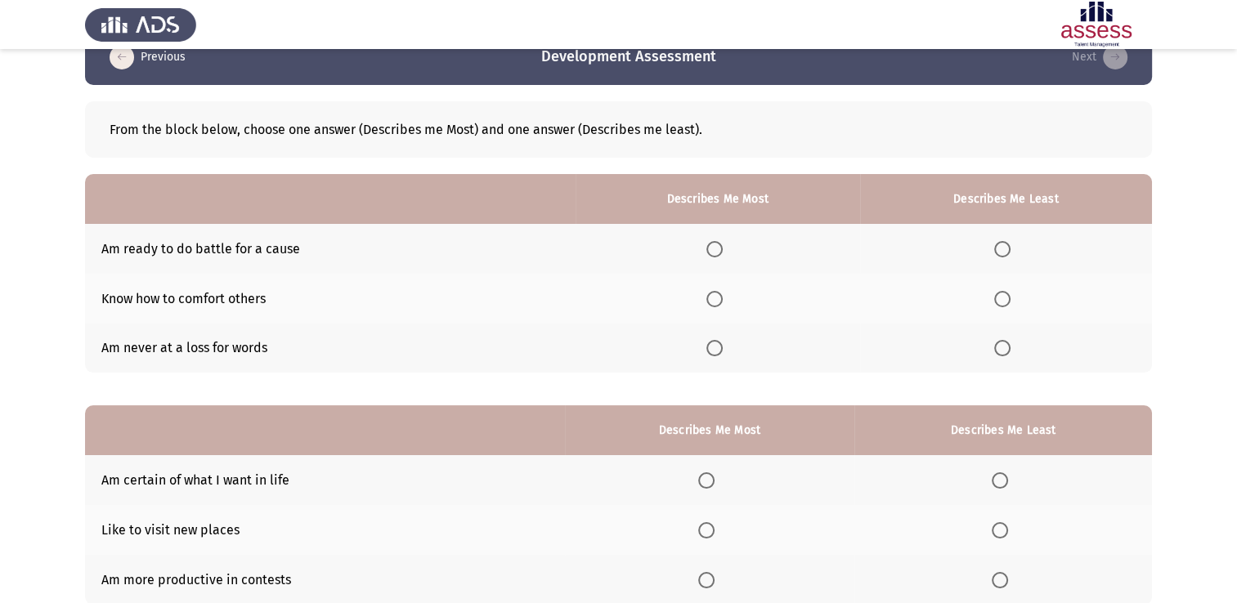
scroll to position [0, 0]
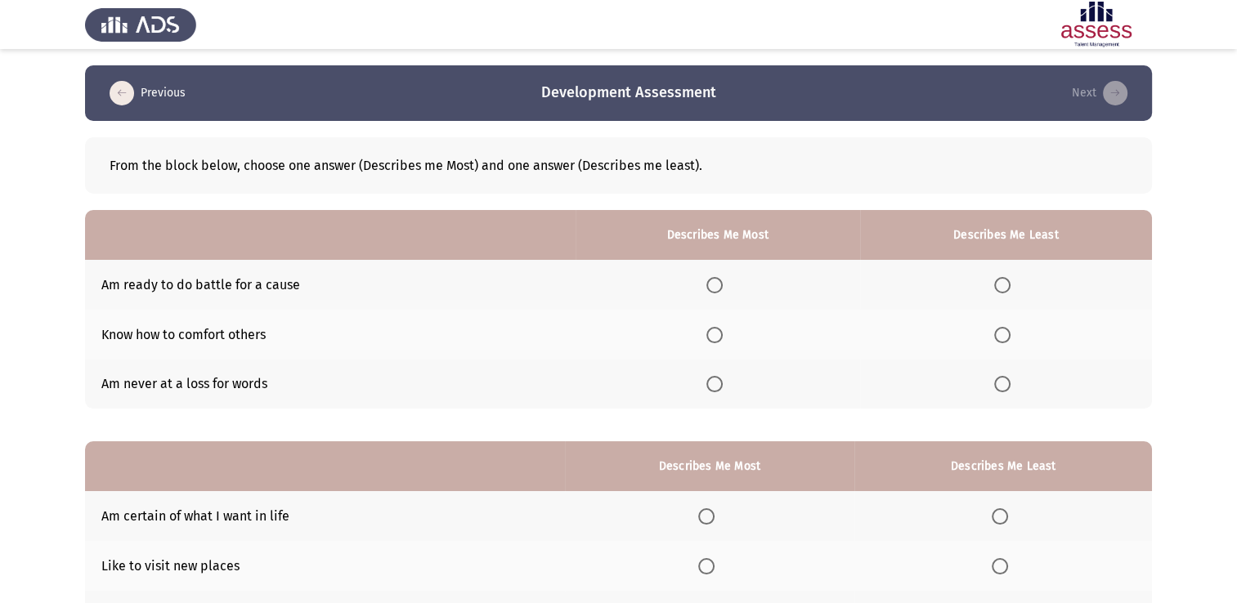
click at [722, 283] on span "Select an option" at bounding box center [714, 285] width 16 height 16
click at [722, 283] on input "Select an option" at bounding box center [714, 285] width 16 height 16
click at [1002, 388] on span "Select an option" at bounding box center [1002, 384] width 16 height 16
click at [1002, 388] on input "Select an option" at bounding box center [1002, 384] width 16 height 16
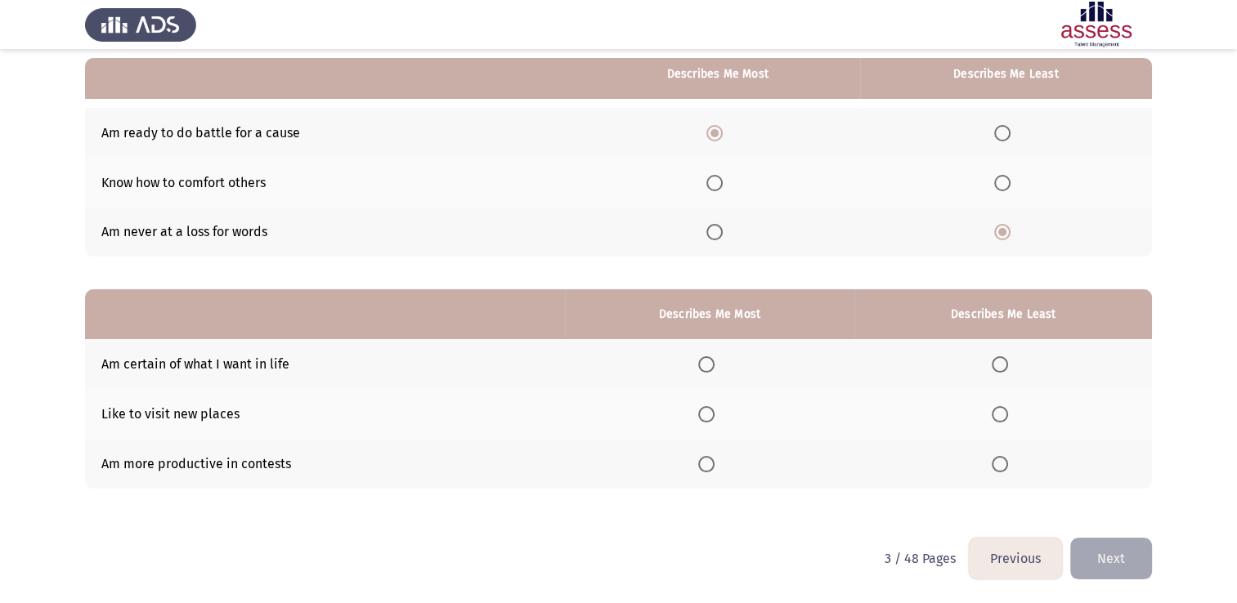
click at [710, 365] on span "Select an option" at bounding box center [706, 364] width 16 height 16
click at [710, 365] on input "Select an option" at bounding box center [706, 364] width 16 height 16
click at [994, 421] on span "Select an option" at bounding box center [1000, 414] width 16 height 16
click at [994, 421] on input "Select an option" at bounding box center [1000, 414] width 16 height 16
click at [1100, 557] on button "Next" at bounding box center [1111, 559] width 82 height 42
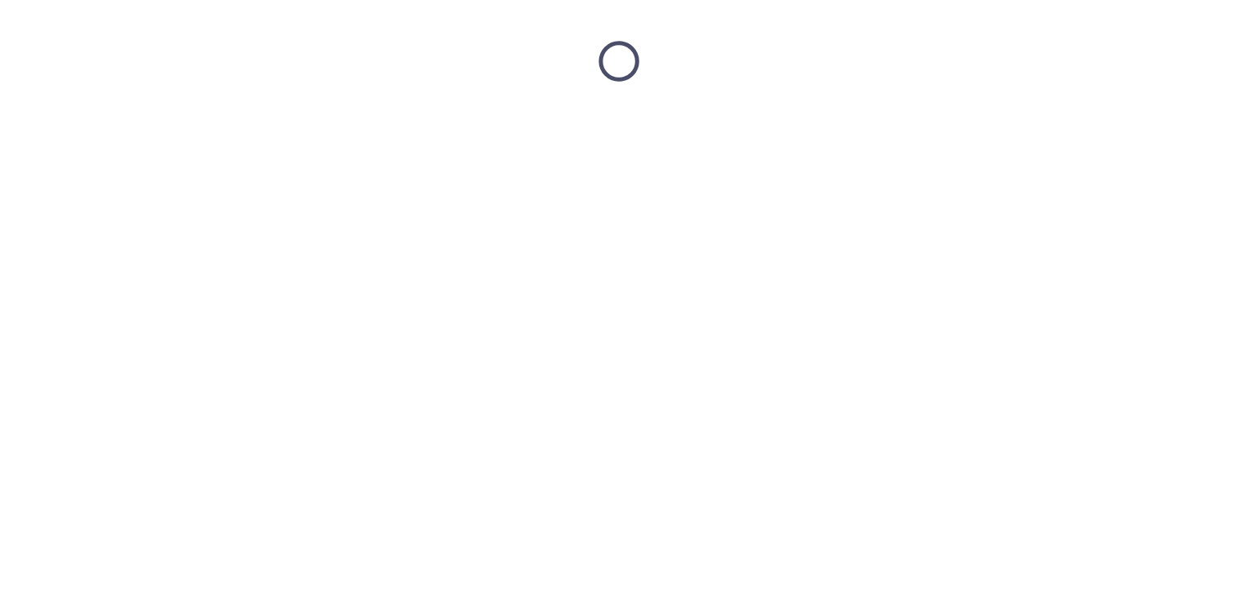
scroll to position [0, 0]
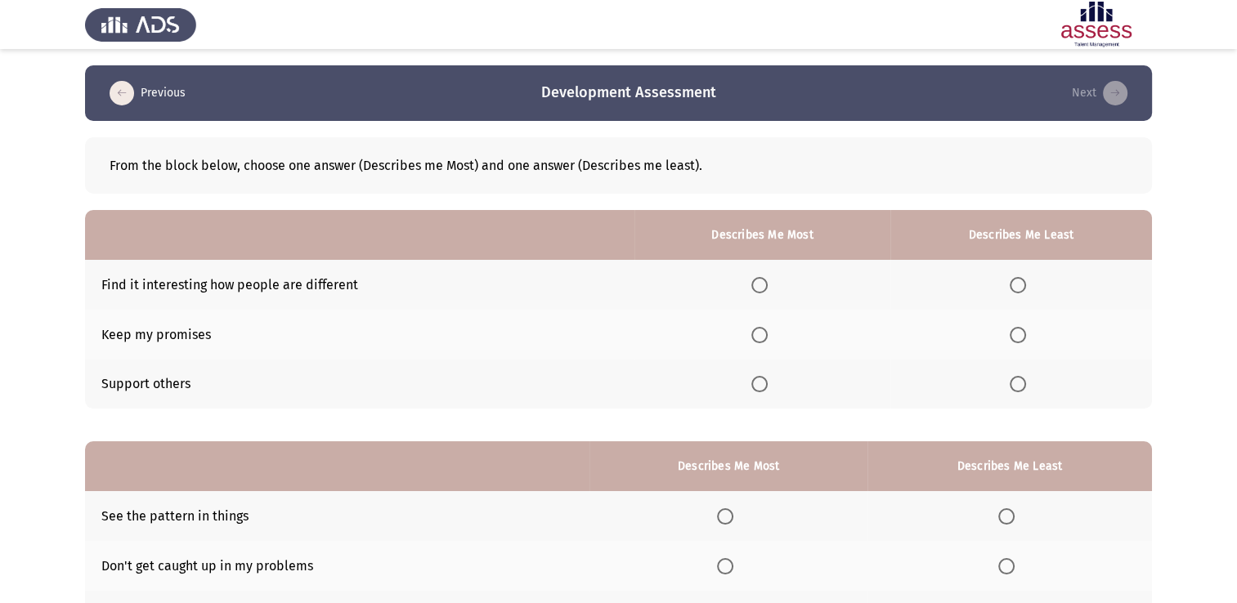
click at [759, 338] on span "Select an option" at bounding box center [759, 335] width 16 height 16
click at [759, 338] on input "Select an option" at bounding box center [759, 335] width 16 height 16
click at [1022, 286] on span "Select an option" at bounding box center [1018, 285] width 16 height 16
click at [1022, 286] on input "Select an option" at bounding box center [1018, 285] width 16 height 16
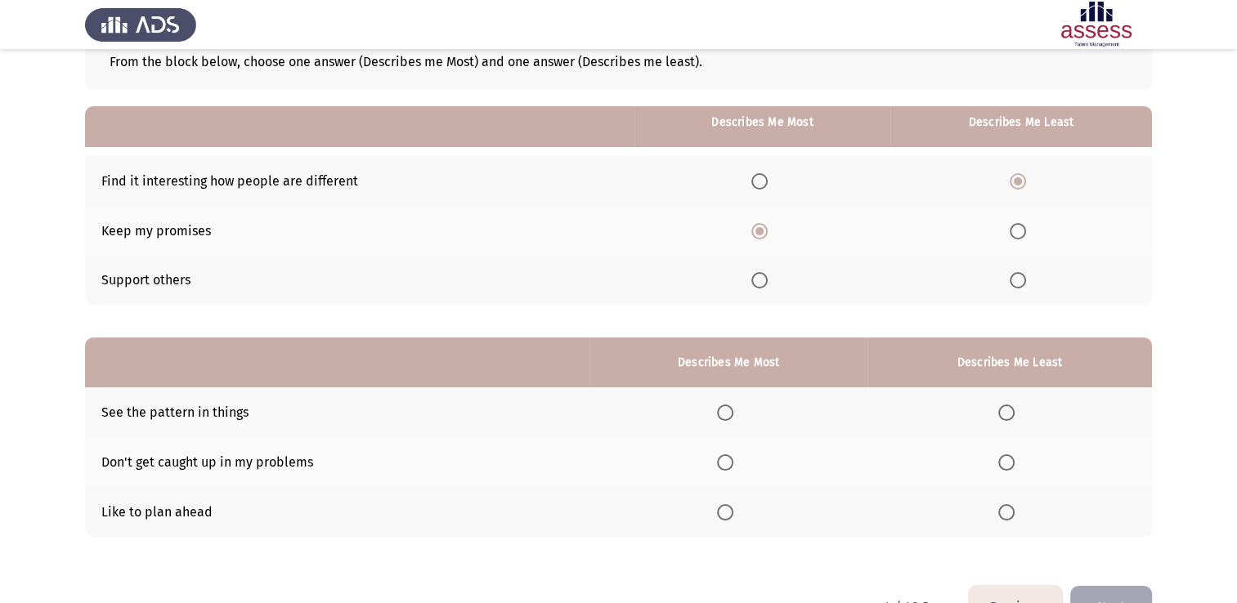
scroll to position [152, 0]
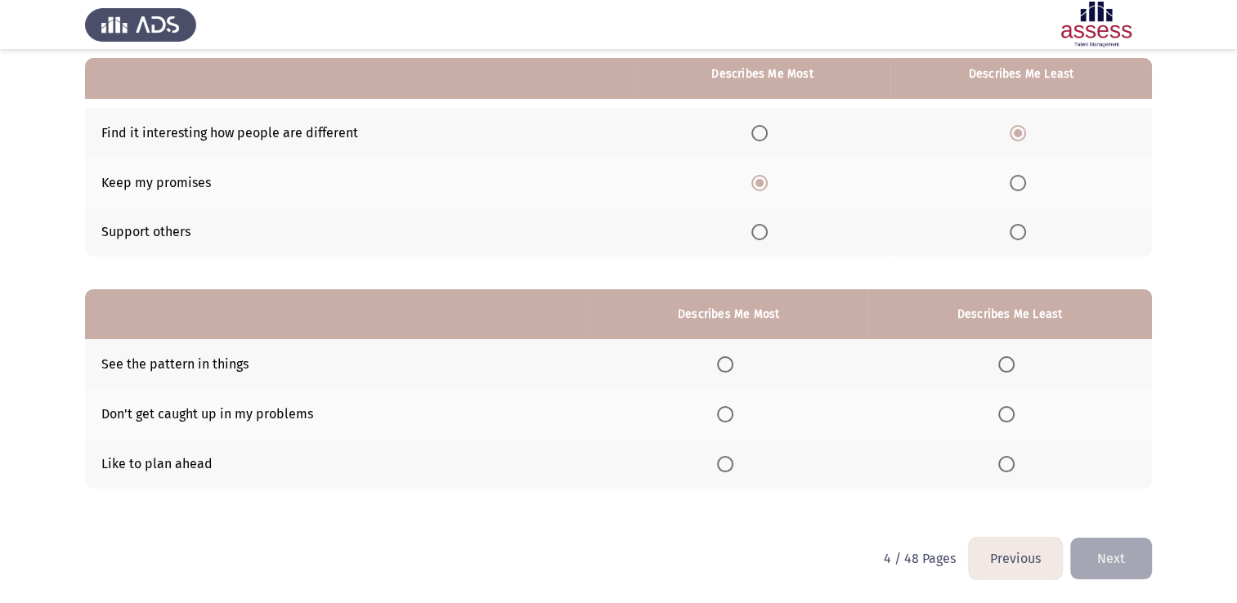
click at [1028, 231] on label "Select an option" at bounding box center [1021, 232] width 23 height 16
click at [1026, 231] on input "Select an option" at bounding box center [1018, 232] width 16 height 16
click at [1024, 126] on span "Select an option" at bounding box center [1018, 133] width 16 height 16
click at [1024, 126] on input "Select an option" at bounding box center [1018, 133] width 16 height 16
click at [760, 231] on span "Select an option" at bounding box center [759, 232] width 16 height 16
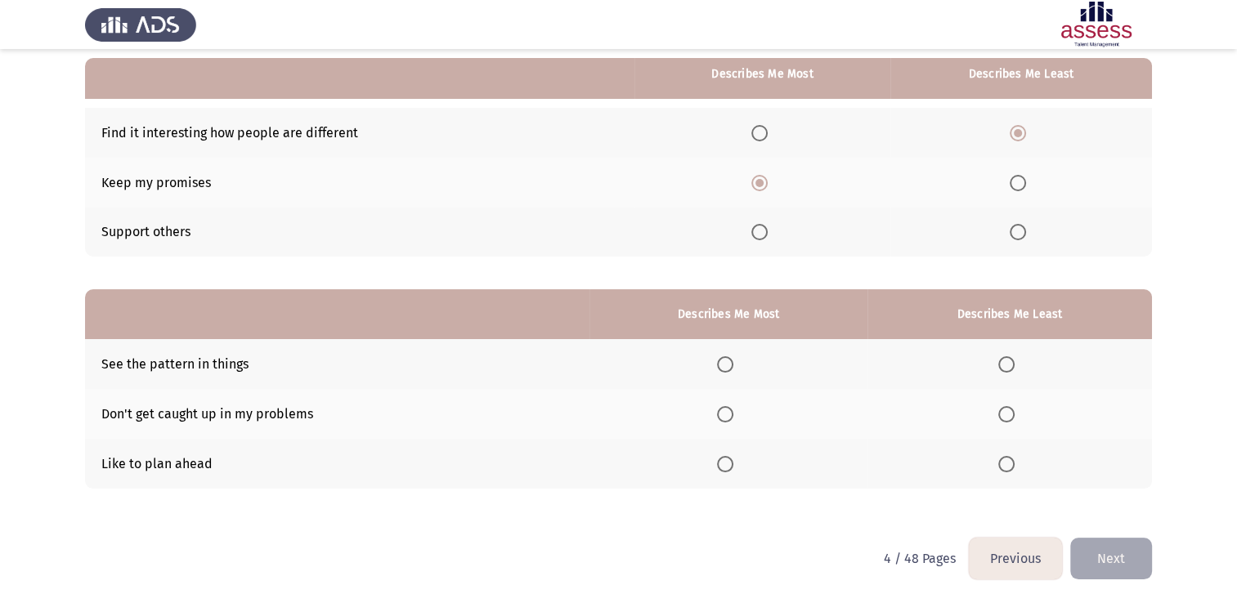
click at [760, 231] on input "Select an option" at bounding box center [759, 232] width 16 height 16
click at [762, 191] on th at bounding box center [761, 183] width 255 height 50
click at [762, 181] on span "Select an option" at bounding box center [759, 183] width 16 height 16
click at [762, 181] on input "Select an option" at bounding box center [759, 183] width 16 height 16
click at [733, 419] on span "Select an option" at bounding box center [725, 414] width 16 height 16
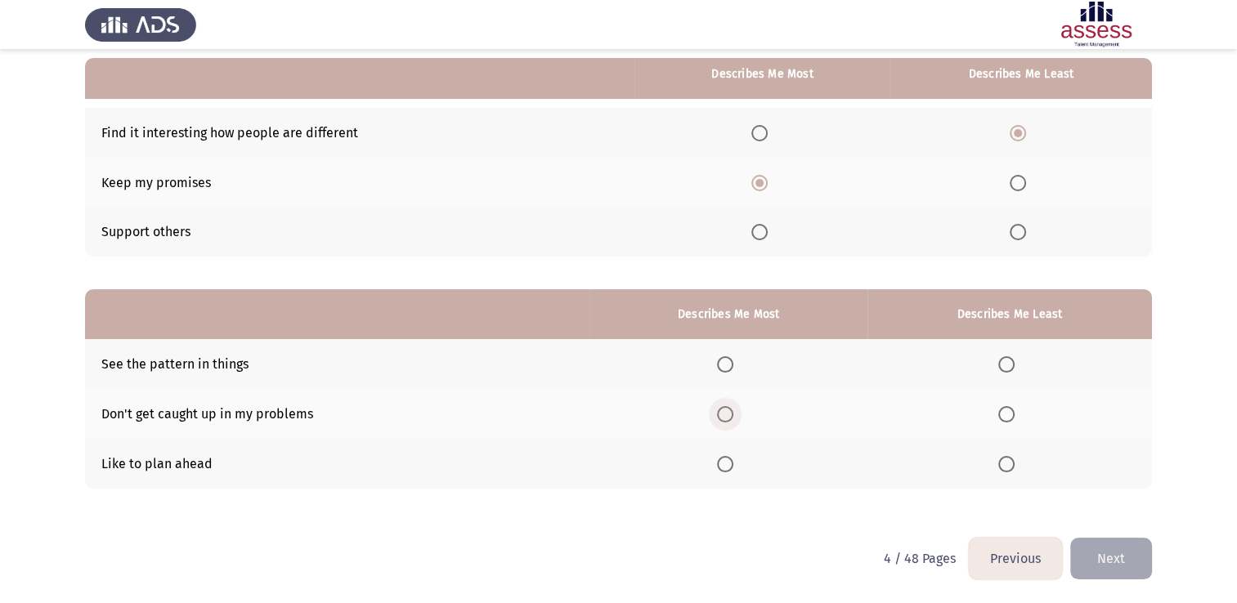
click at [733, 419] on input "Select an option" at bounding box center [725, 414] width 16 height 16
click at [1015, 368] on span "Select an option" at bounding box center [1006, 364] width 16 height 16
click at [1015, 368] on input "Select an option" at bounding box center [1006, 364] width 16 height 16
click at [1118, 567] on button "Next" at bounding box center [1111, 559] width 82 height 42
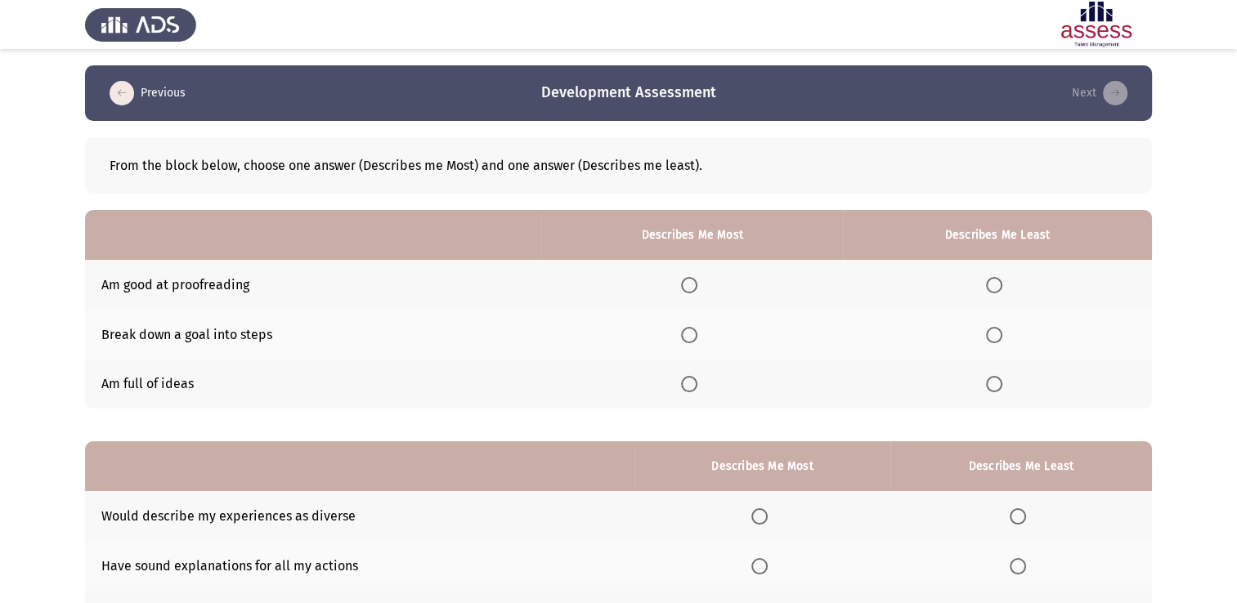
click at [697, 334] on span "Select an option" at bounding box center [689, 335] width 16 height 16
click at [697, 334] on input "Select an option" at bounding box center [689, 335] width 16 height 16
click at [1002, 288] on span "Select an option" at bounding box center [994, 285] width 16 height 16
click at [1002, 288] on input "Select an option" at bounding box center [994, 285] width 16 height 16
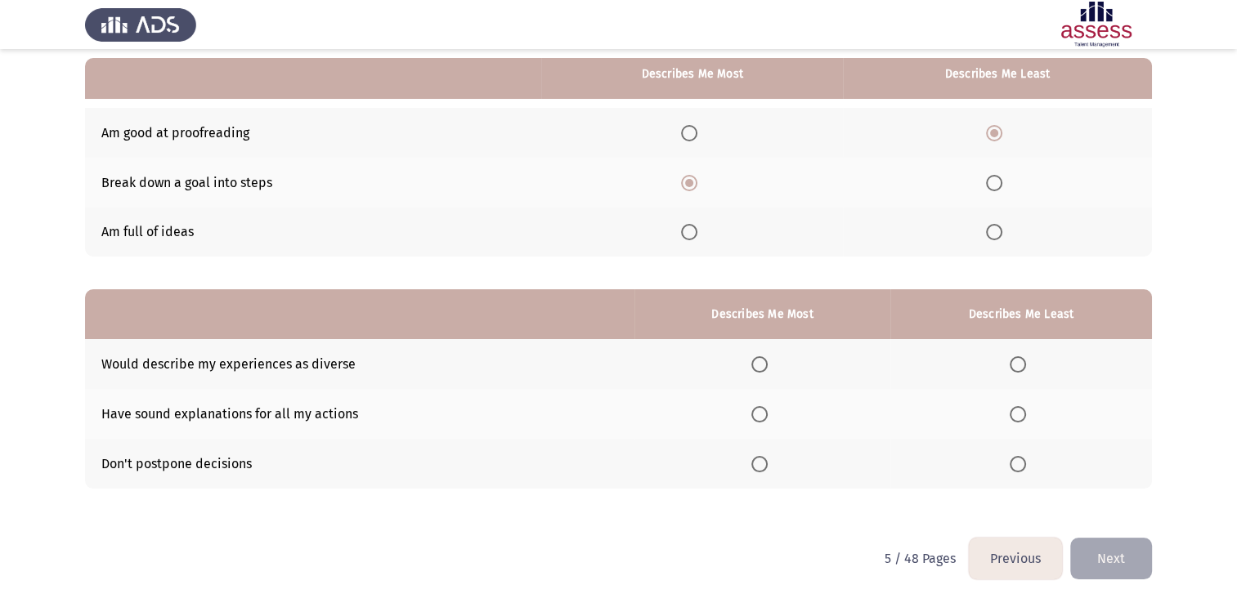
click at [768, 466] on span "Select an option" at bounding box center [759, 464] width 16 height 16
click at [768, 466] on input "Select an option" at bounding box center [759, 464] width 16 height 16
click at [1017, 413] on span "Select an option" at bounding box center [1018, 414] width 16 height 16
click at [1017, 413] on input "Select an option" at bounding box center [1018, 414] width 16 height 16
click at [1123, 559] on button "Next" at bounding box center [1111, 559] width 82 height 42
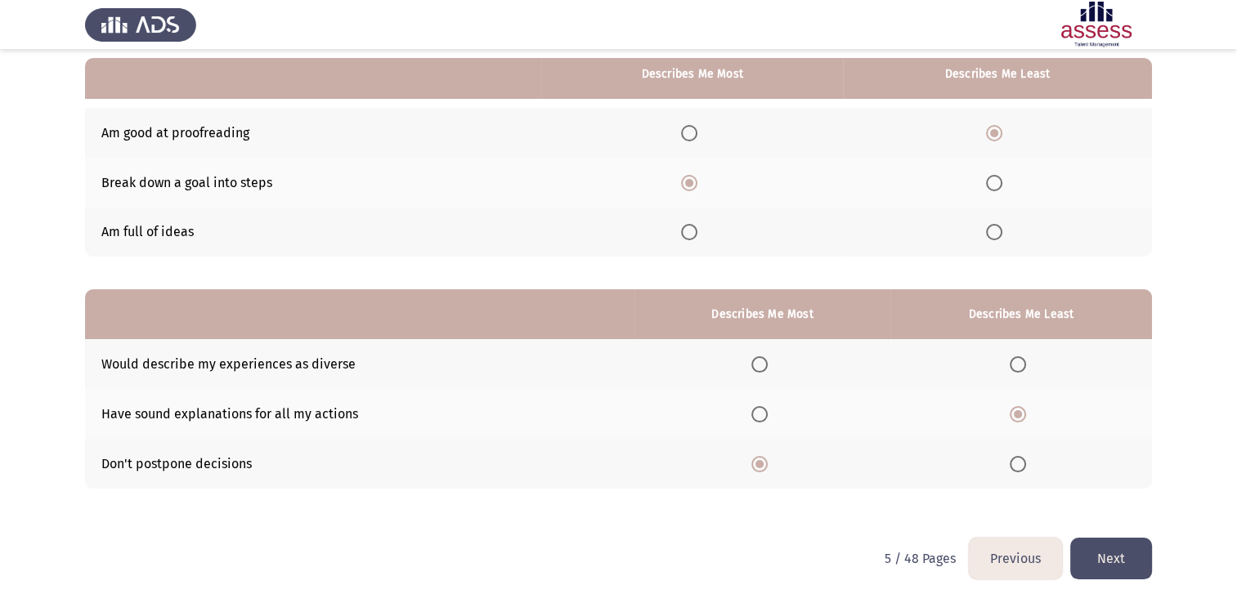
scroll to position [0, 0]
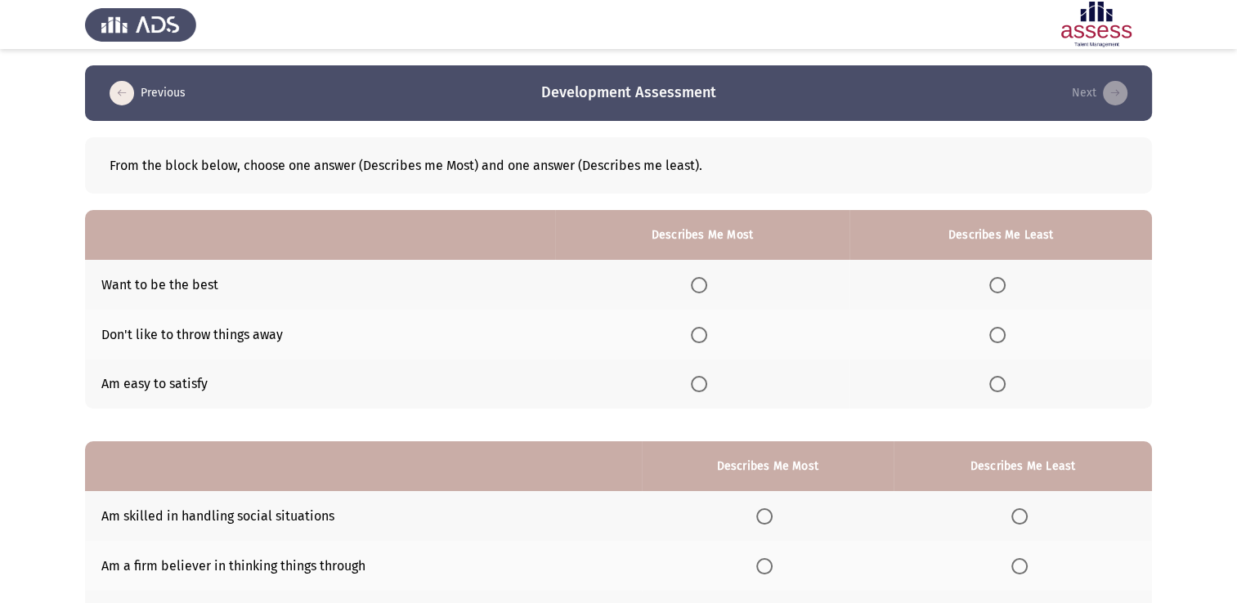
click at [997, 383] on span "Select an option" at bounding box center [997, 384] width 16 height 16
click at [997, 383] on input "Select an option" at bounding box center [997, 384] width 16 height 16
click at [700, 285] on span "Select an option" at bounding box center [699, 285] width 16 height 16
click at [700, 285] on input "Select an option" at bounding box center [699, 285] width 16 height 16
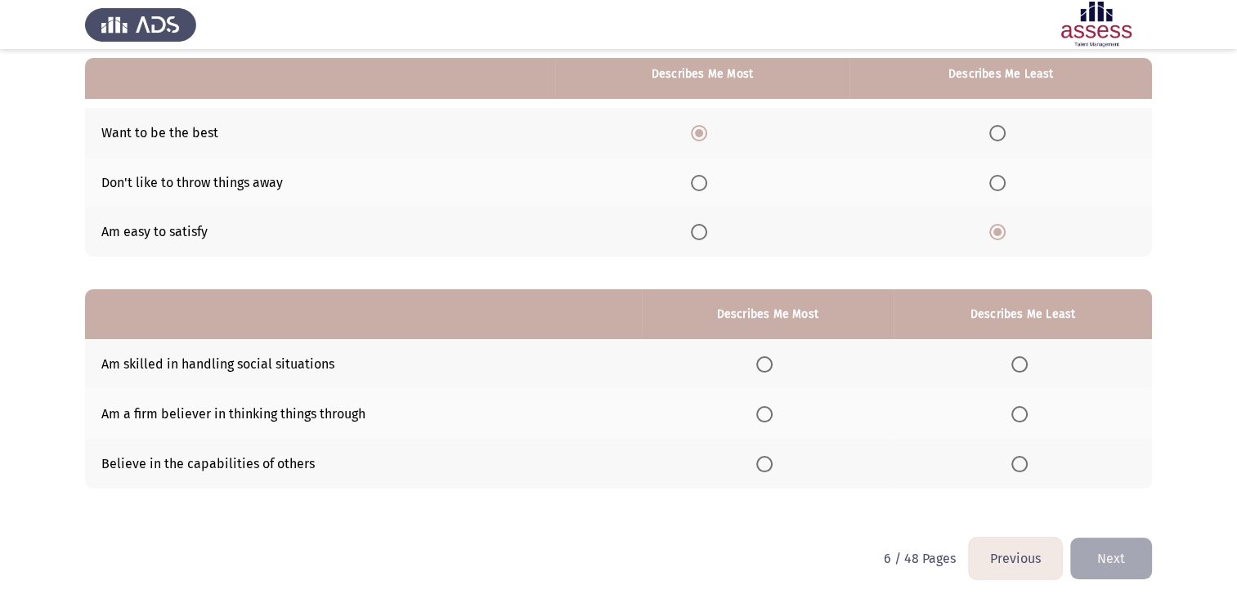
click at [765, 374] on th at bounding box center [768, 364] width 252 height 50
click at [768, 361] on span "Select an option" at bounding box center [764, 364] width 16 height 16
click at [768, 361] on input "Select an option" at bounding box center [764, 364] width 16 height 16
click at [1022, 416] on span "Select an option" at bounding box center [1019, 414] width 16 height 16
click at [1022, 416] on input "Select an option" at bounding box center [1019, 414] width 16 height 16
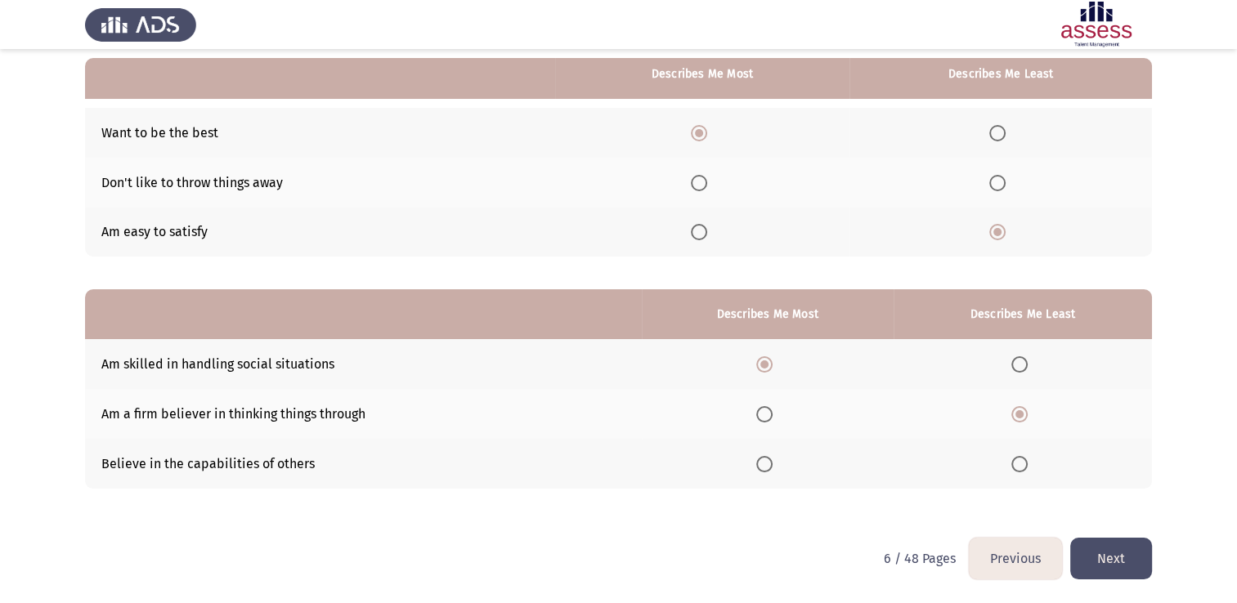
click at [1106, 560] on button "Next" at bounding box center [1111, 559] width 82 height 42
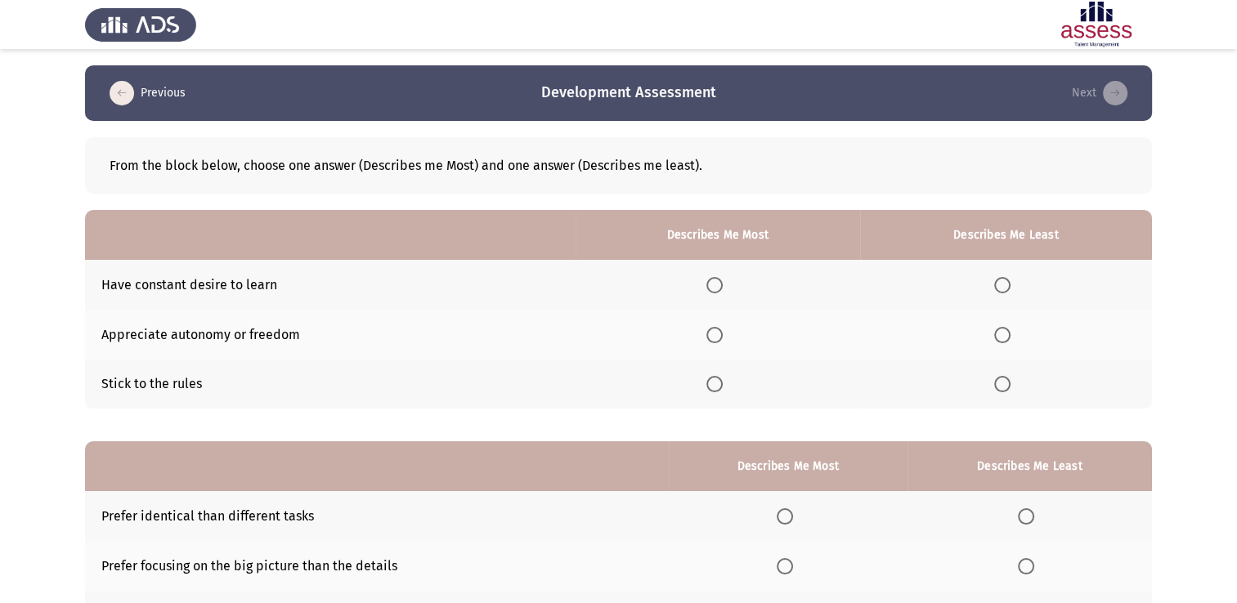
click at [1004, 389] on span "Select an option" at bounding box center [1002, 384] width 16 height 16
click at [1004, 389] on input "Select an option" at bounding box center [1002, 384] width 16 height 16
click at [715, 278] on span "Select an option" at bounding box center [714, 285] width 16 height 16
click at [715, 278] on input "Select an option" at bounding box center [714, 285] width 16 height 16
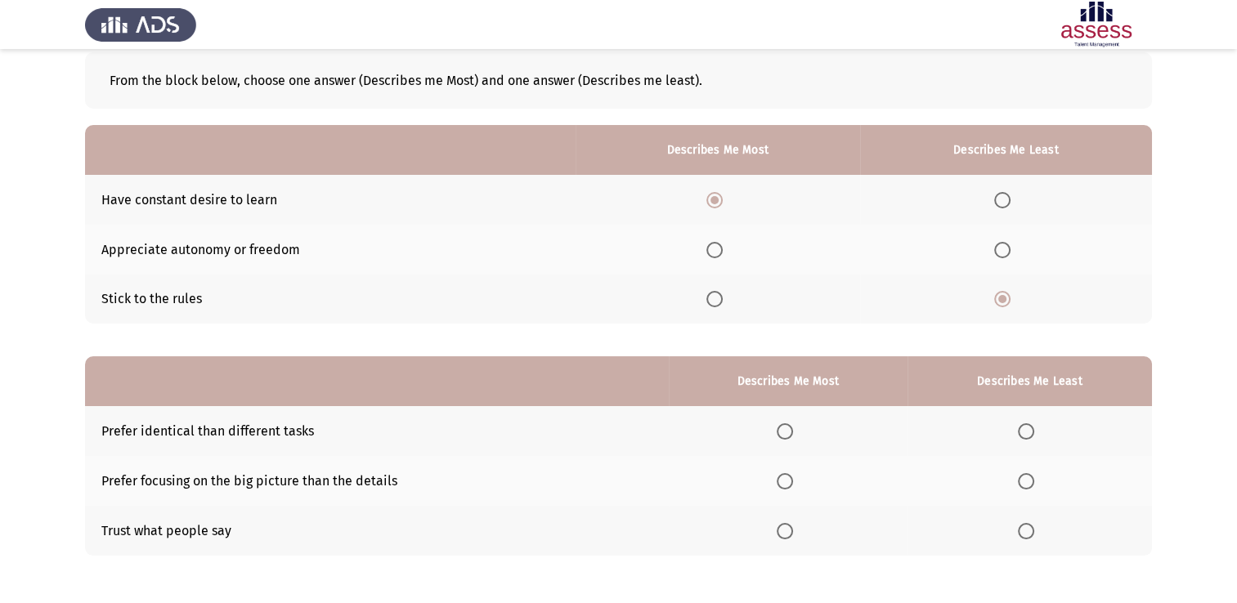
scroll to position [152, 0]
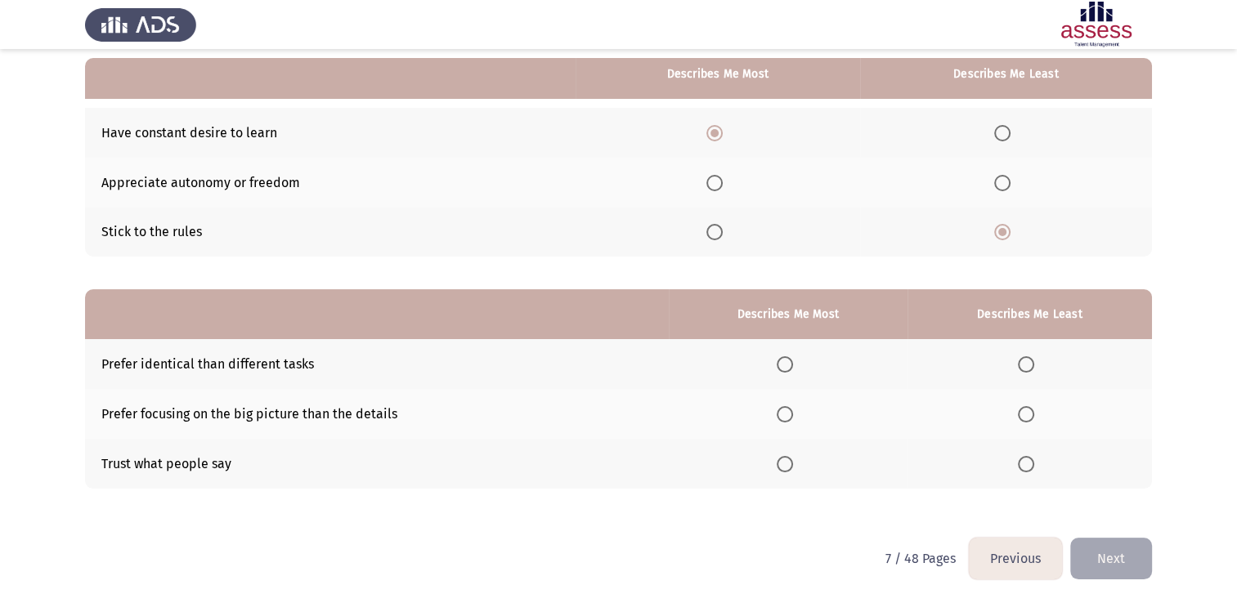
click at [1033, 361] on span "Select an option" at bounding box center [1026, 364] width 16 height 16
click at [1033, 361] on input "Select an option" at bounding box center [1026, 364] width 16 height 16
click at [793, 419] on span "Select an option" at bounding box center [785, 414] width 16 height 16
click at [793, 419] on input "Select an option" at bounding box center [785, 414] width 16 height 16
click at [1102, 550] on button "Next" at bounding box center [1111, 559] width 82 height 42
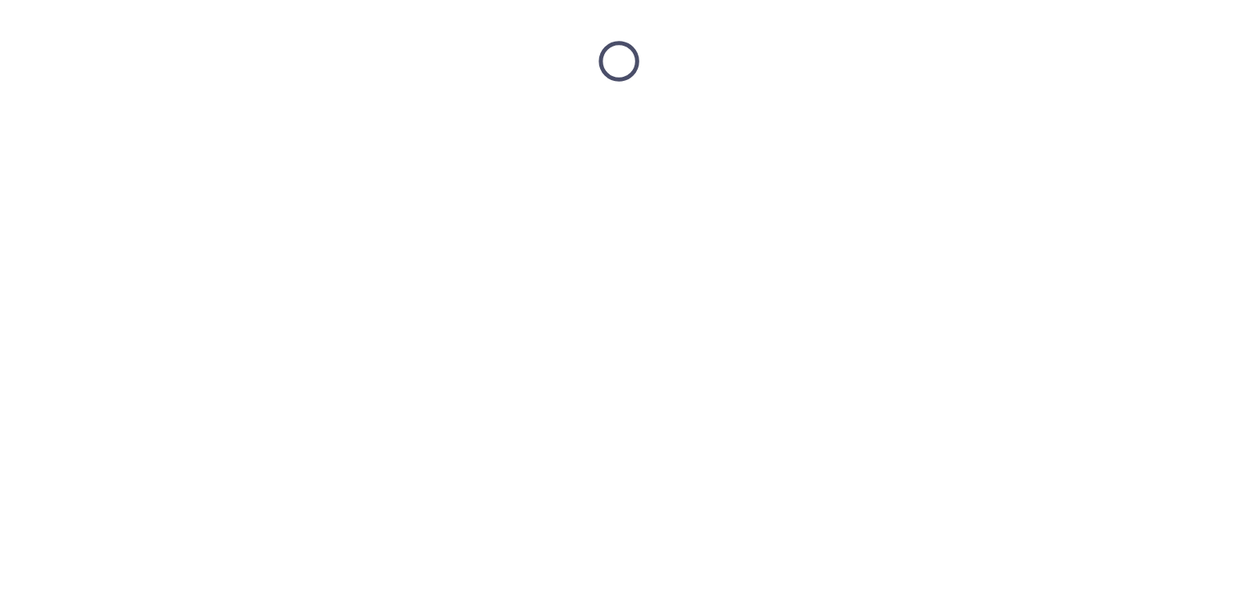
scroll to position [0, 0]
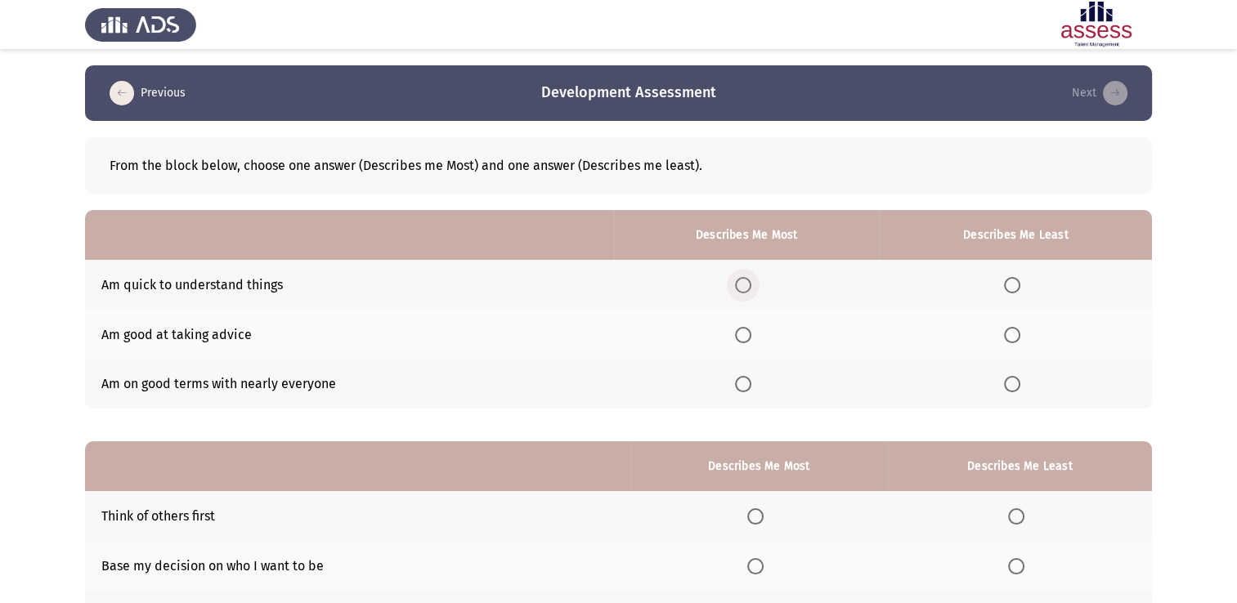
click at [751, 289] on span "Select an option" at bounding box center [743, 285] width 16 height 16
click at [751, 289] on input "Select an option" at bounding box center [743, 285] width 16 height 16
click at [1009, 382] on span "Select an option" at bounding box center [1012, 384] width 16 height 16
click at [1009, 382] on input "Select an option" at bounding box center [1012, 384] width 16 height 16
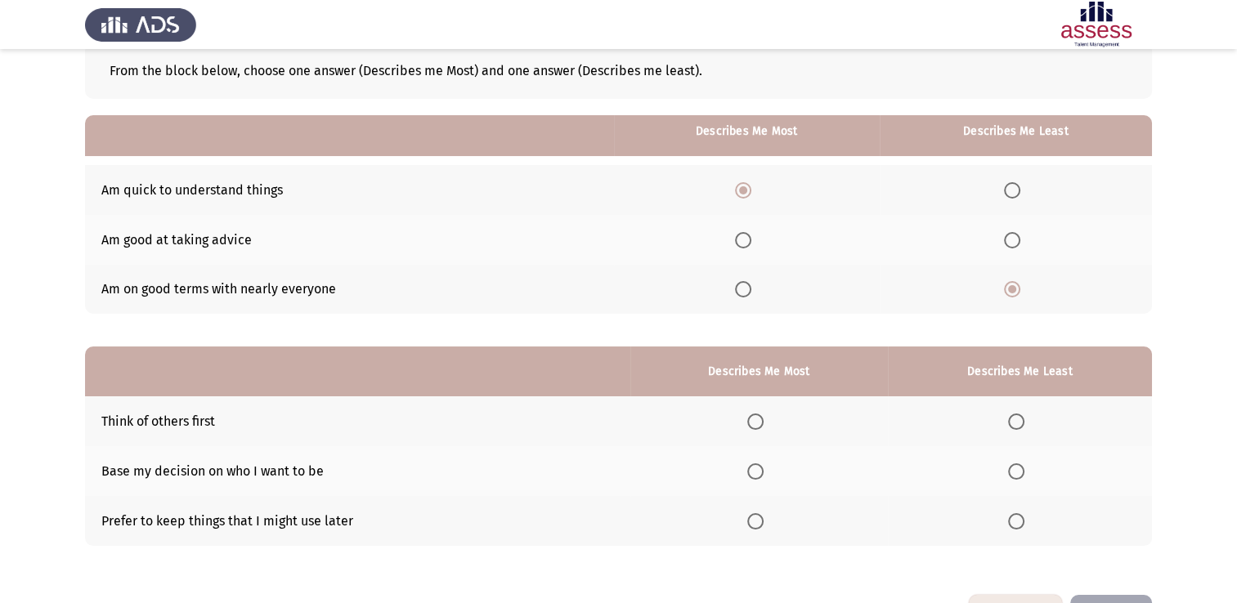
scroll to position [152, 0]
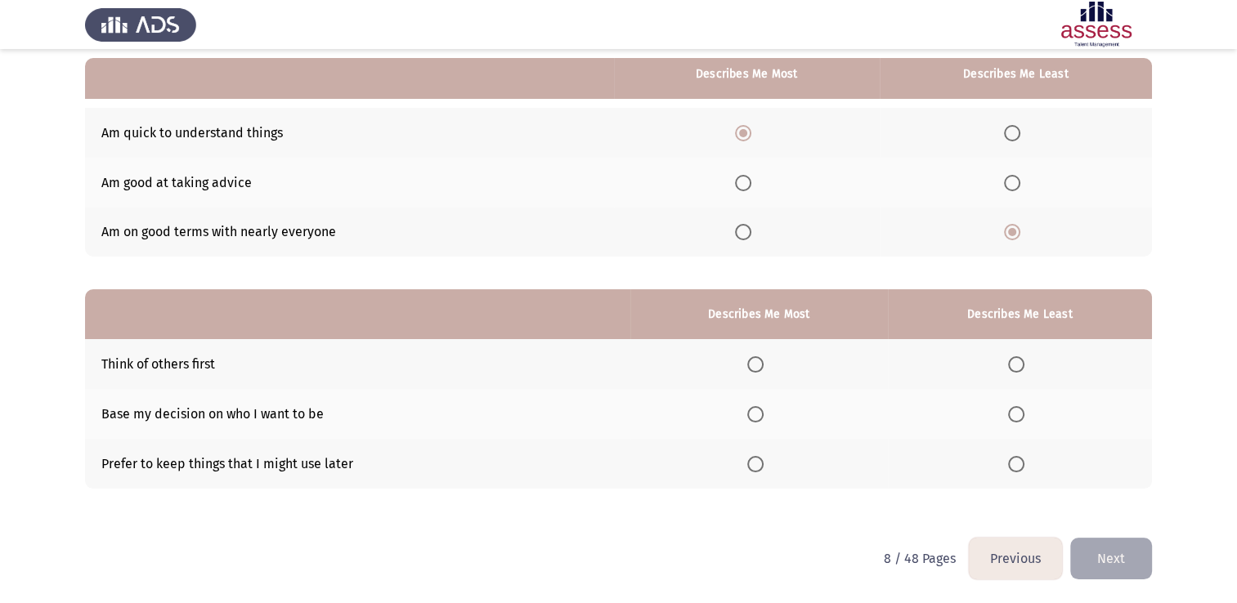
click at [1019, 365] on span "Select an option" at bounding box center [1016, 364] width 16 height 16
click at [1019, 365] on input "Select an option" at bounding box center [1016, 364] width 16 height 16
drag, startPoint x: 758, startPoint y: 463, endPoint x: 821, endPoint y: 489, distance: 68.2
click at [758, 463] on span "Select an option" at bounding box center [755, 464] width 16 height 16
click at [758, 463] on input "Select an option" at bounding box center [755, 464] width 16 height 16
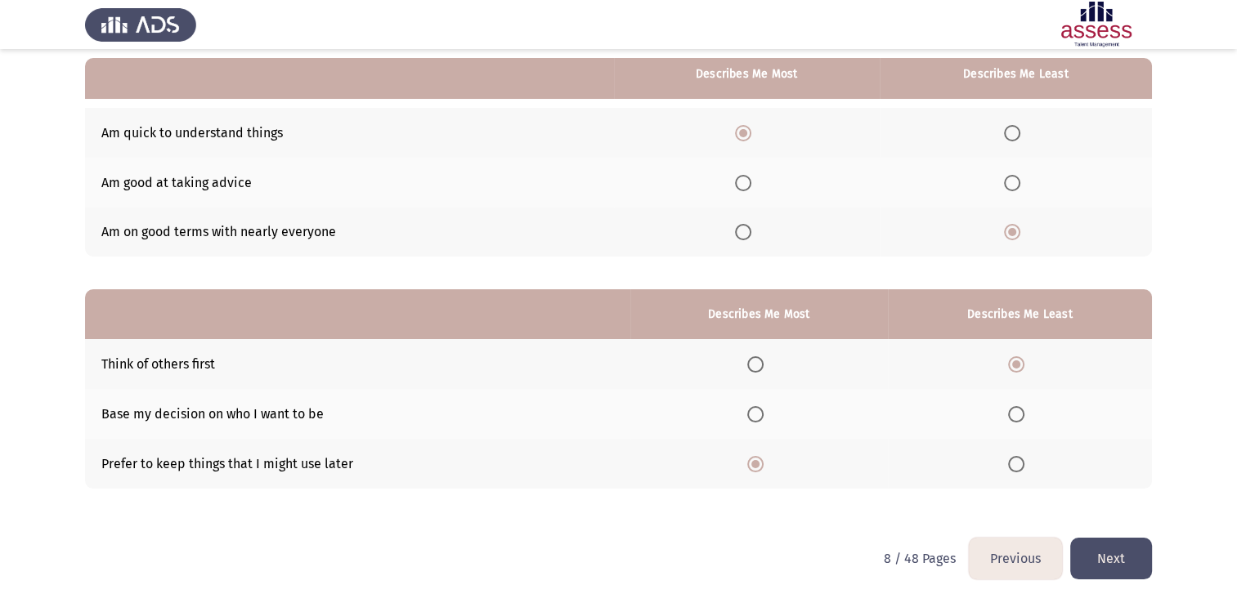
click at [1090, 554] on button "Next" at bounding box center [1111, 559] width 82 height 42
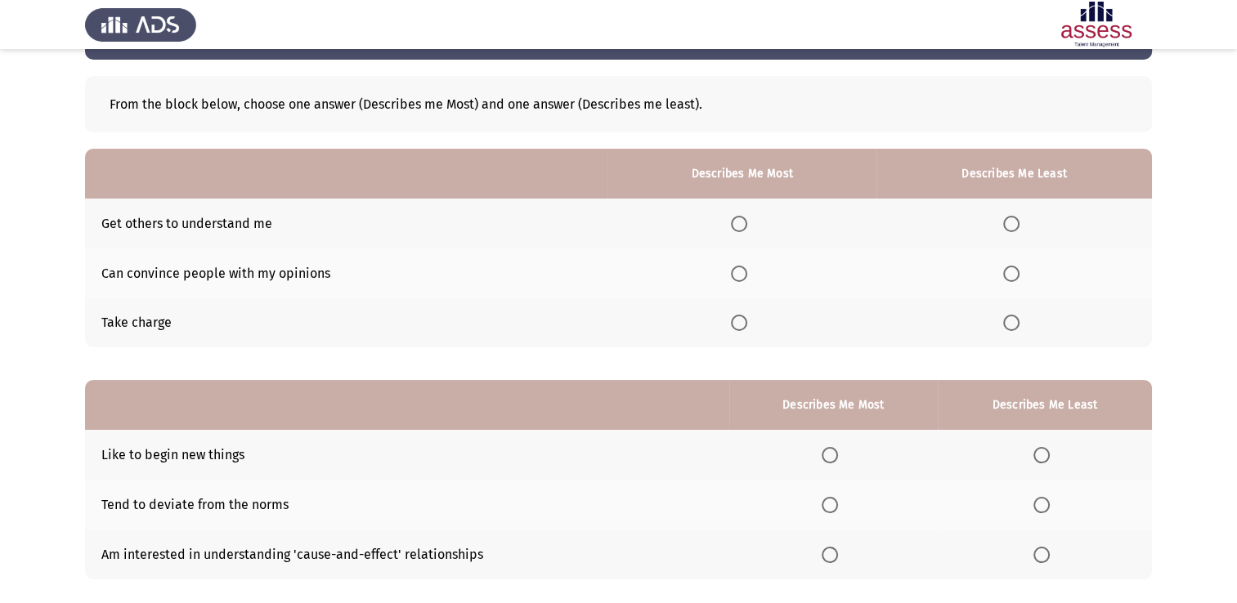
scroll to position [0, 0]
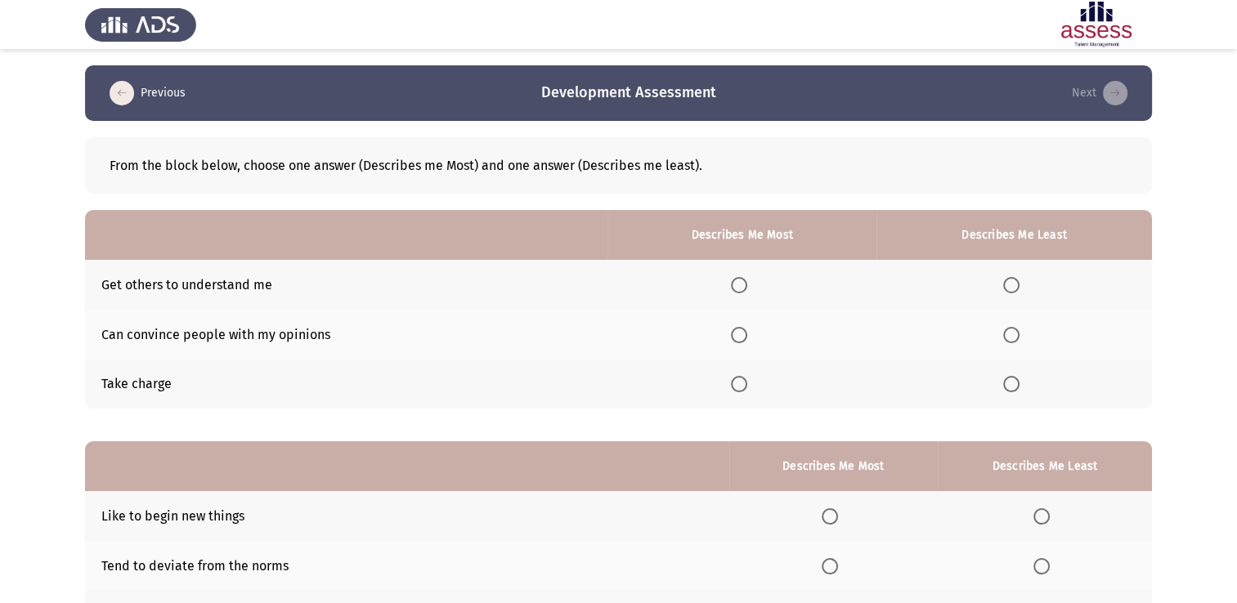
click at [746, 336] on span "Select an option" at bounding box center [739, 335] width 16 height 16
click at [746, 336] on input "Select an option" at bounding box center [739, 335] width 16 height 16
click at [1018, 286] on span "Select an option" at bounding box center [1011, 285] width 16 height 16
click at [1018, 286] on input "Select an option" at bounding box center [1011, 285] width 16 height 16
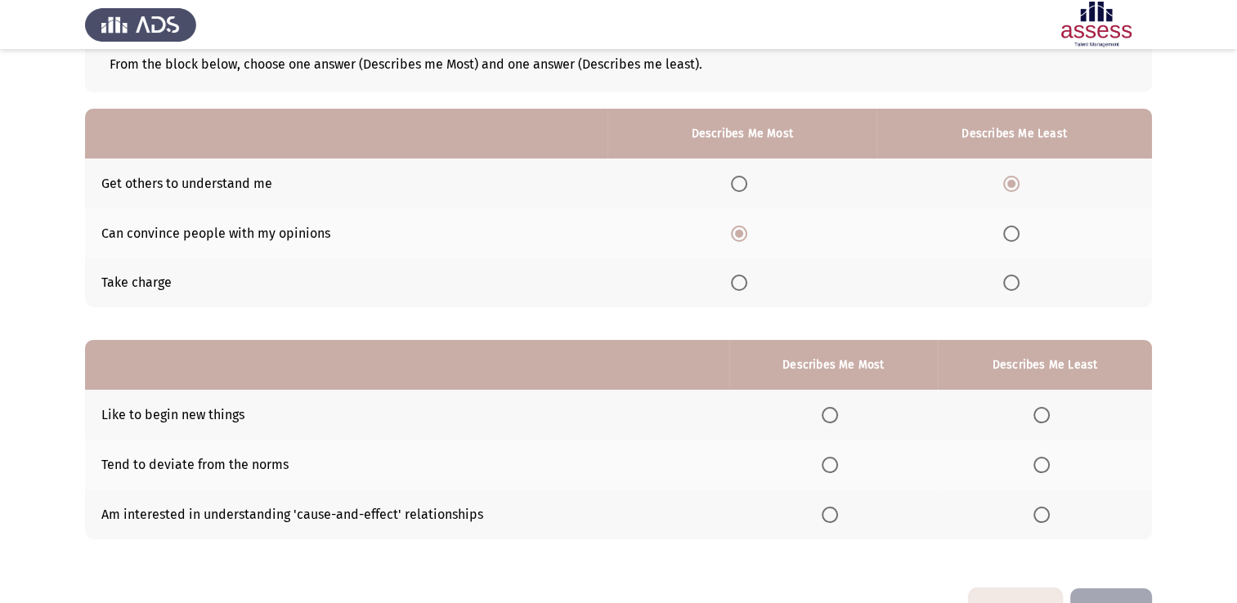
scroll to position [152, 0]
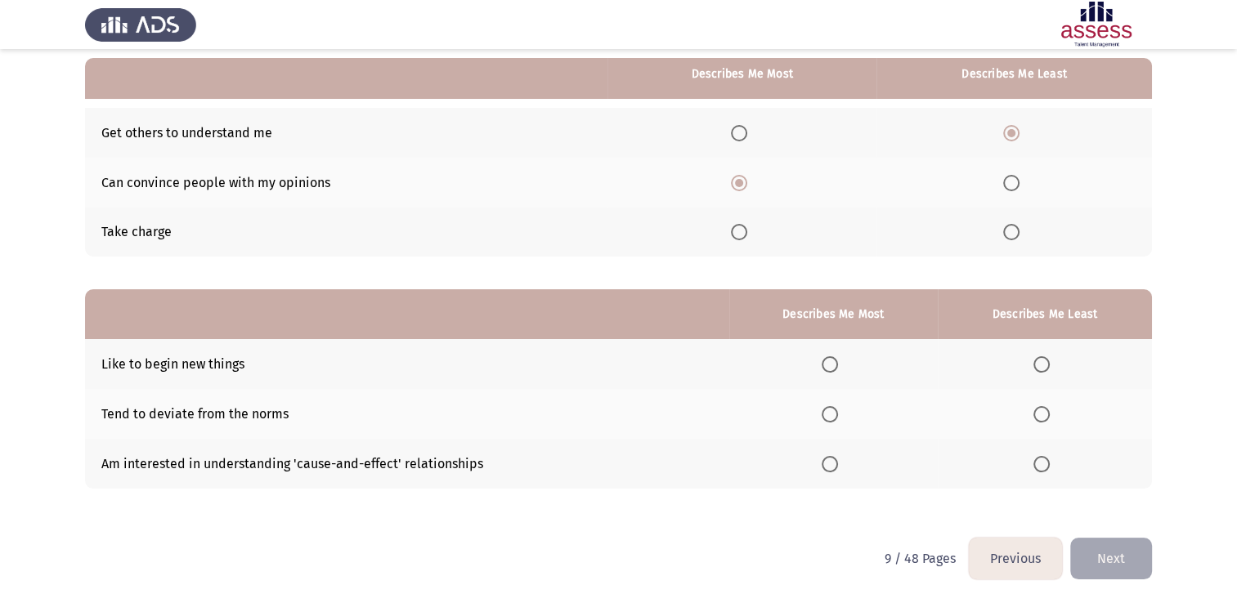
click at [833, 470] on span "Select an option" at bounding box center [830, 464] width 16 height 16
click at [833, 470] on input "Select an option" at bounding box center [830, 464] width 16 height 16
click at [1046, 365] on span "Select an option" at bounding box center [1041, 364] width 16 height 16
click at [1046, 365] on input "Select an option" at bounding box center [1041, 364] width 16 height 16
click at [1043, 419] on span "Select an option" at bounding box center [1041, 414] width 16 height 16
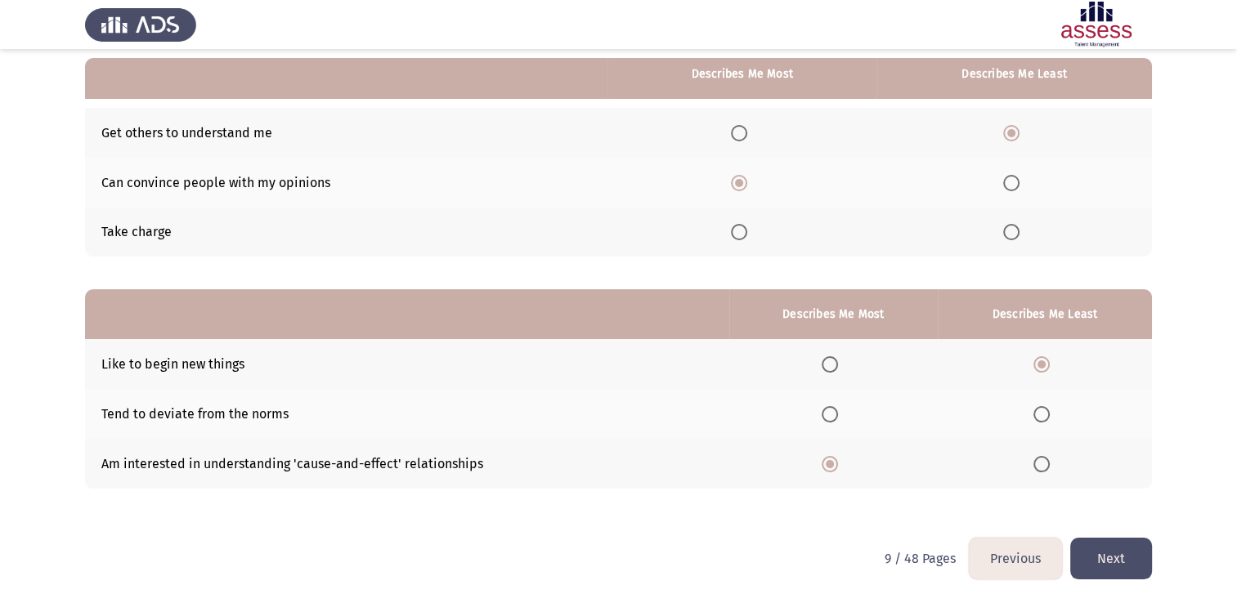
click at [1043, 419] on input "Select an option" at bounding box center [1041, 414] width 16 height 16
click at [827, 411] on span "Select an option" at bounding box center [830, 414] width 16 height 16
click at [827, 411] on input "Select an option" at bounding box center [830, 414] width 16 height 16
click at [1049, 411] on span "Select an option" at bounding box center [1041, 414] width 16 height 16
click at [1049, 411] on input "Select an option" at bounding box center [1041, 414] width 16 height 16
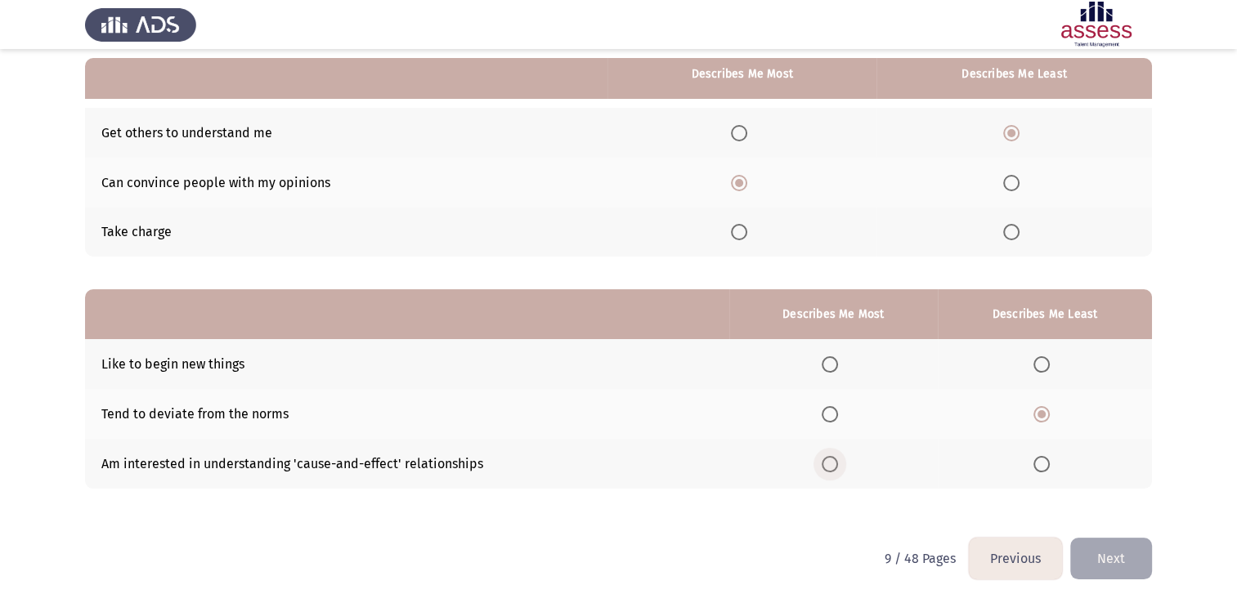
click at [833, 463] on span "Select an option" at bounding box center [830, 464] width 16 height 16
click at [833, 463] on input "Select an option" at bounding box center [830, 464] width 16 height 16
click at [1131, 558] on button "Next" at bounding box center [1111, 559] width 82 height 42
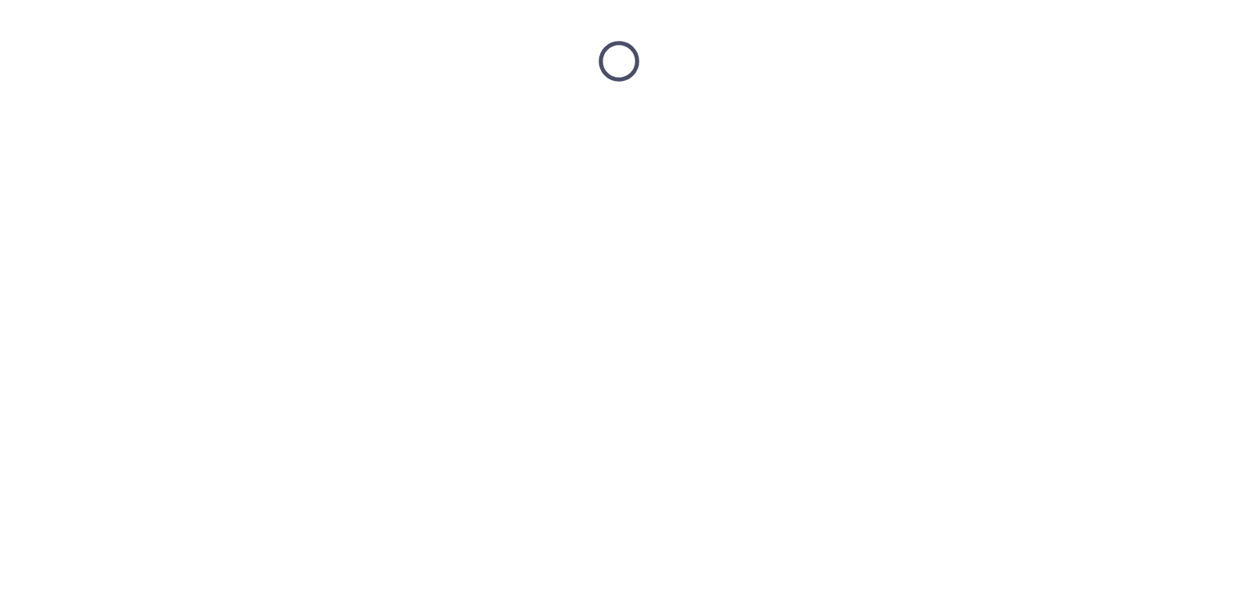
scroll to position [0, 0]
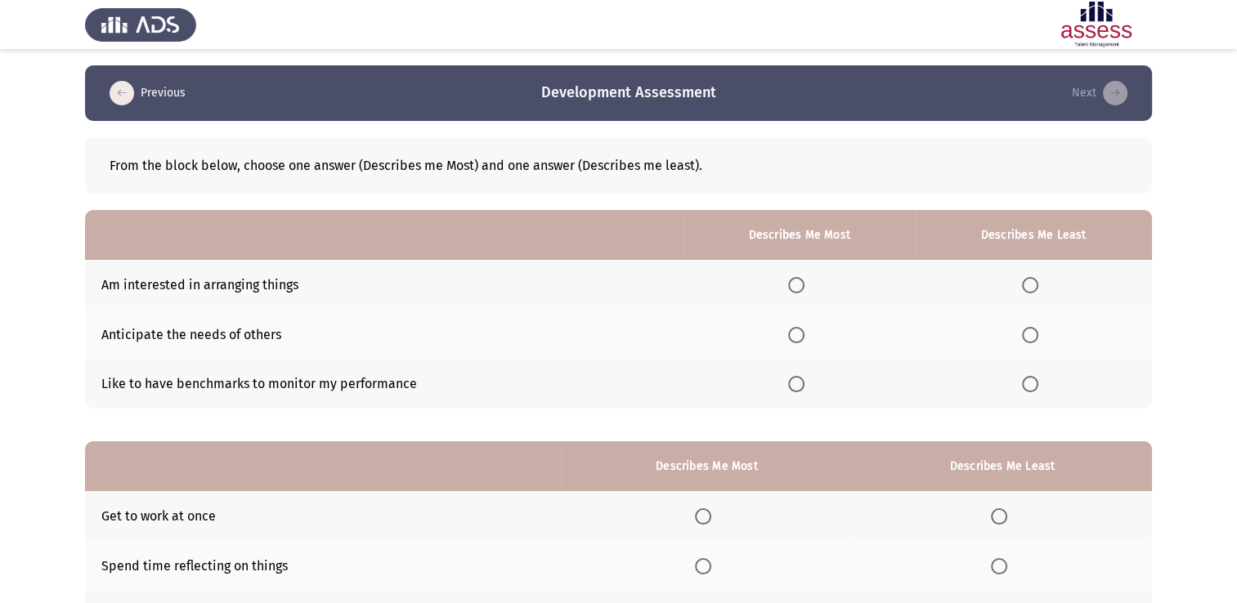
click at [799, 280] on span "Select an option" at bounding box center [796, 285] width 16 height 16
click at [799, 280] on input "Select an option" at bounding box center [796, 285] width 16 height 16
click at [1028, 334] on span "Select an option" at bounding box center [1030, 335] width 16 height 16
click at [1028, 334] on input "Select an option" at bounding box center [1030, 335] width 16 height 16
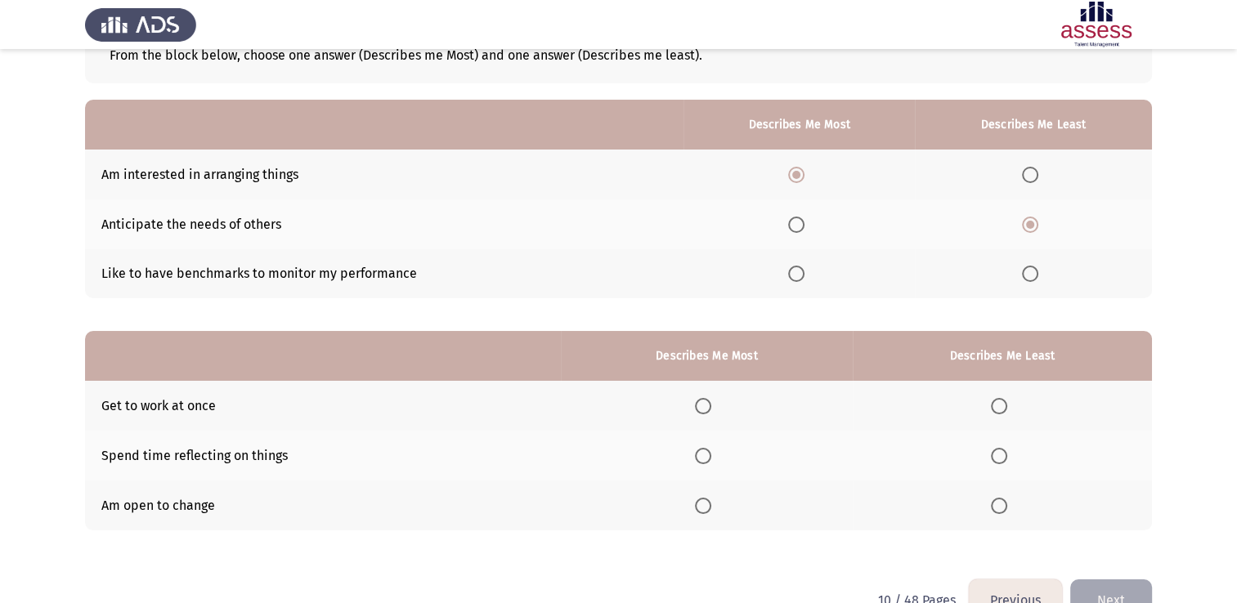
scroll to position [152, 0]
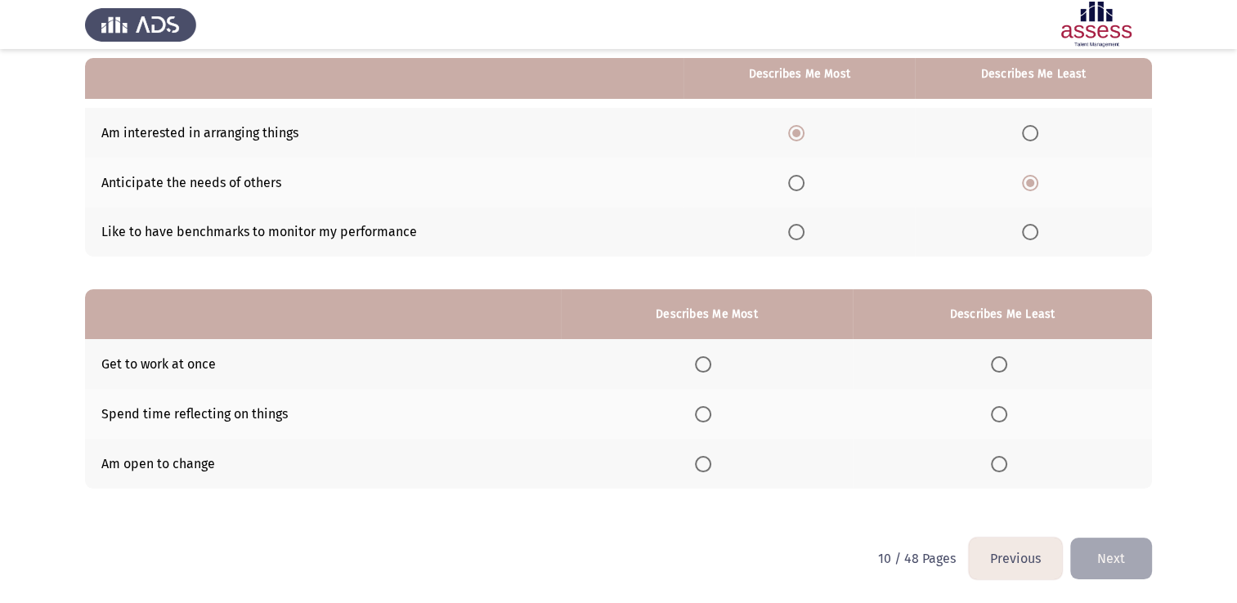
click at [710, 469] on span "Select an option" at bounding box center [703, 464] width 16 height 16
click at [710, 469] on input "Select an option" at bounding box center [703, 464] width 16 height 16
click at [1002, 371] on span "Select an option" at bounding box center [999, 364] width 16 height 16
click at [1002, 371] on input "Select an option" at bounding box center [999, 364] width 16 height 16
click at [995, 413] on span "Select an option" at bounding box center [999, 414] width 16 height 16
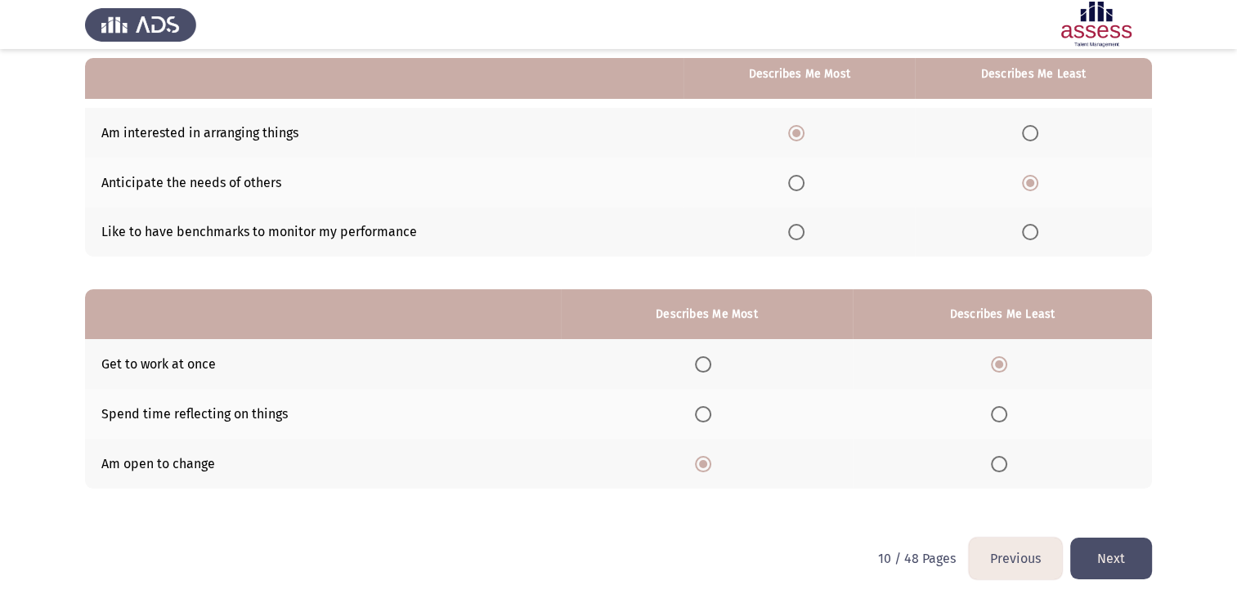
click at [995, 413] on input "Select an option" at bounding box center [999, 414] width 16 height 16
click at [1115, 547] on button "Next" at bounding box center [1111, 559] width 82 height 42
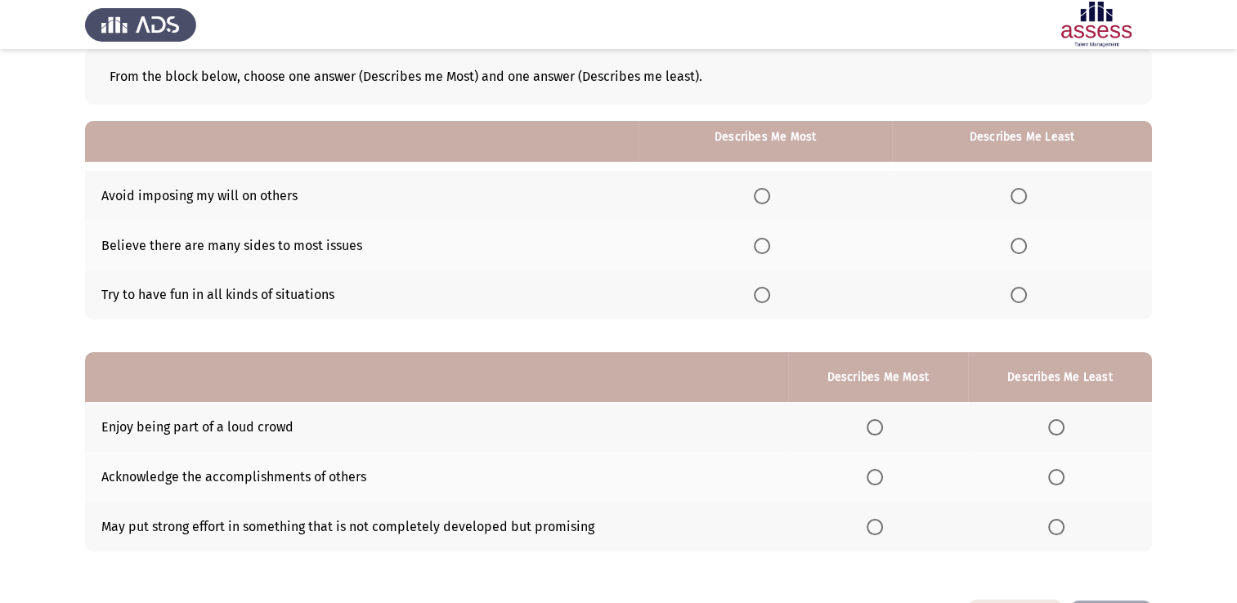
scroll to position [0, 0]
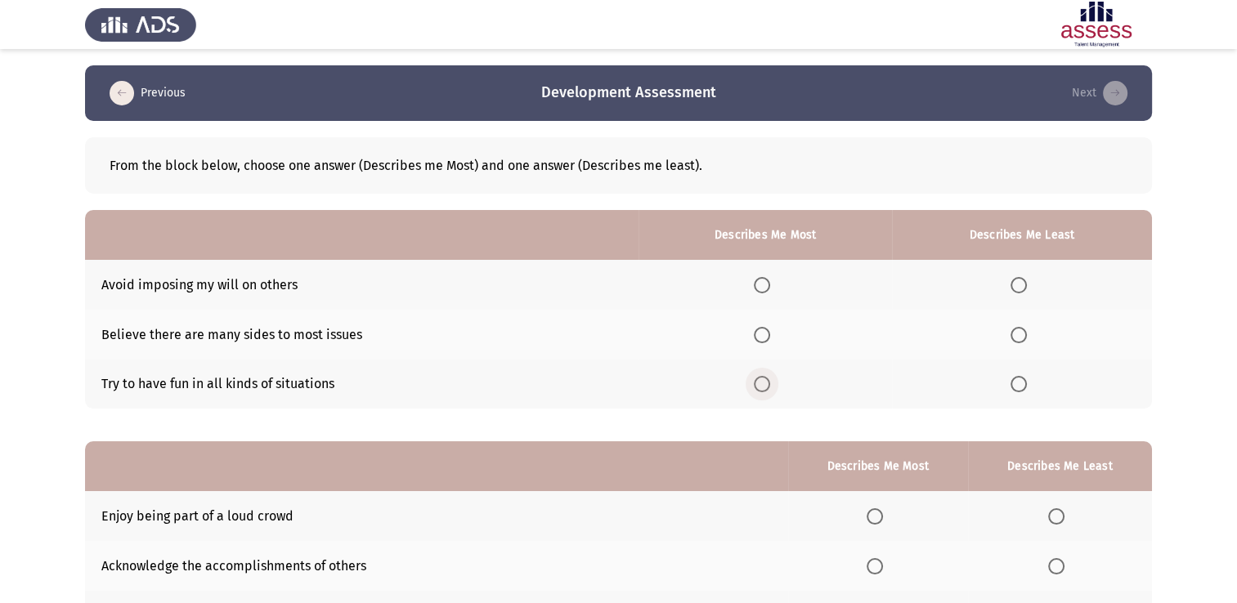
click at [770, 388] on span "Select an option" at bounding box center [762, 384] width 16 height 16
click at [770, 388] on input "Select an option" at bounding box center [762, 384] width 16 height 16
click at [1022, 335] on span "Select an option" at bounding box center [1018, 335] width 16 height 16
click at [1022, 335] on input "Select an option" at bounding box center [1018, 335] width 16 height 16
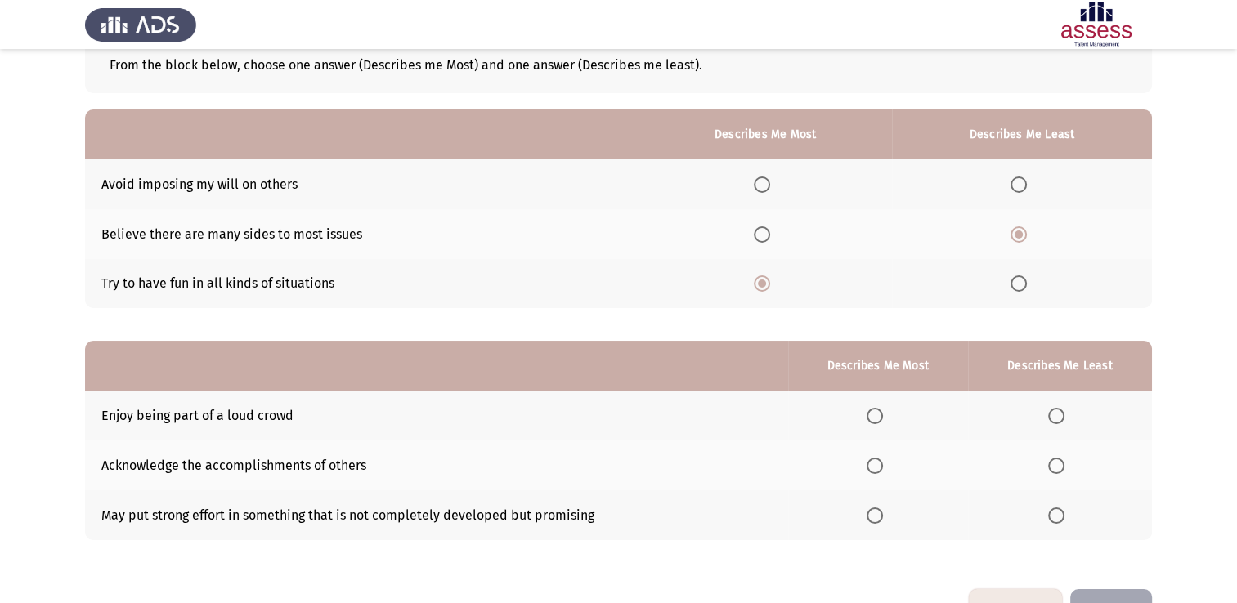
scroll to position [152, 0]
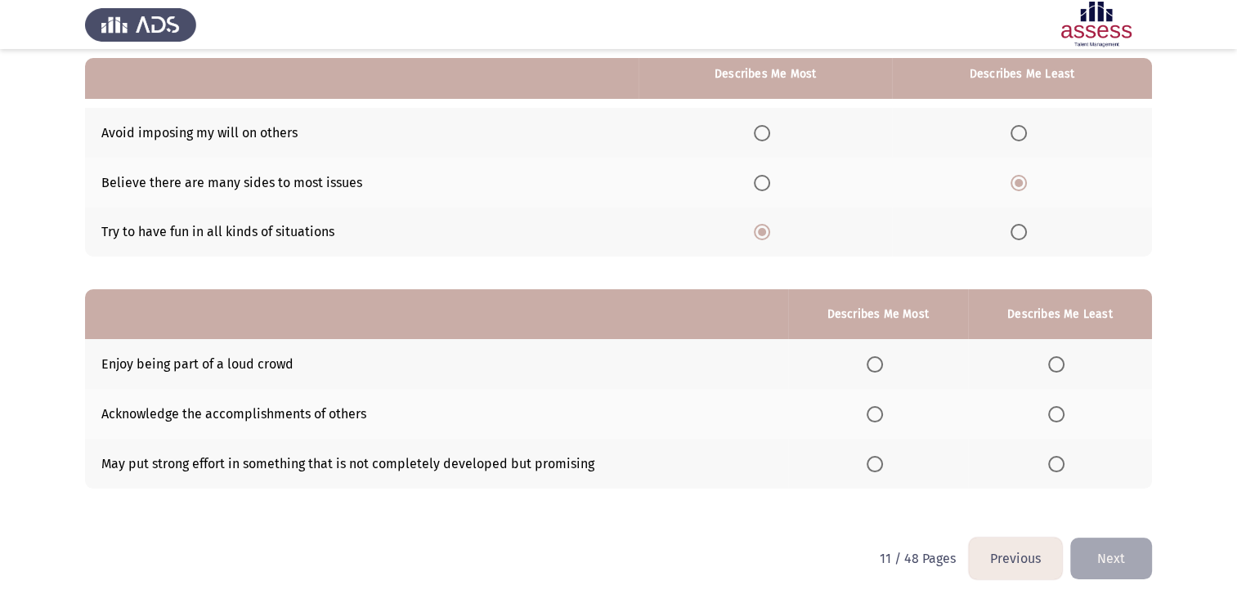
click at [1056, 466] on span "Select an option" at bounding box center [1056, 464] width 16 height 16
click at [1056, 466] on input "Select an option" at bounding box center [1056, 464] width 16 height 16
click at [876, 410] on span "Select an option" at bounding box center [875, 414] width 16 height 16
click at [876, 410] on input "Select an option" at bounding box center [875, 414] width 16 height 16
click at [1109, 562] on button "Next" at bounding box center [1111, 559] width 82 height 42
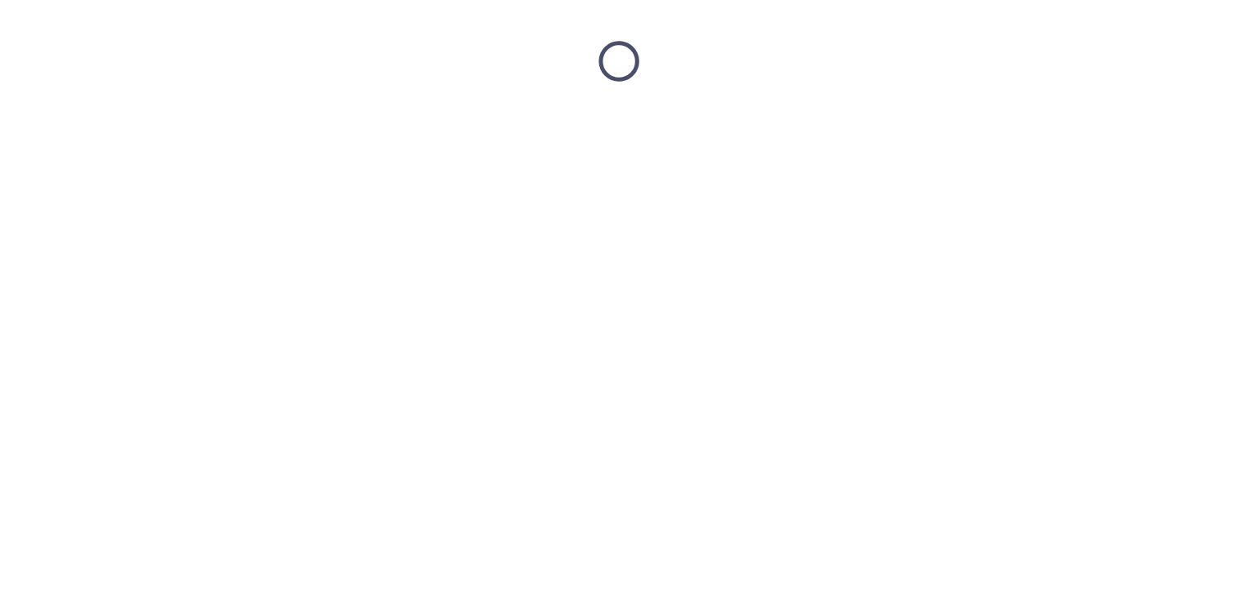
scroll to position [0, 0]
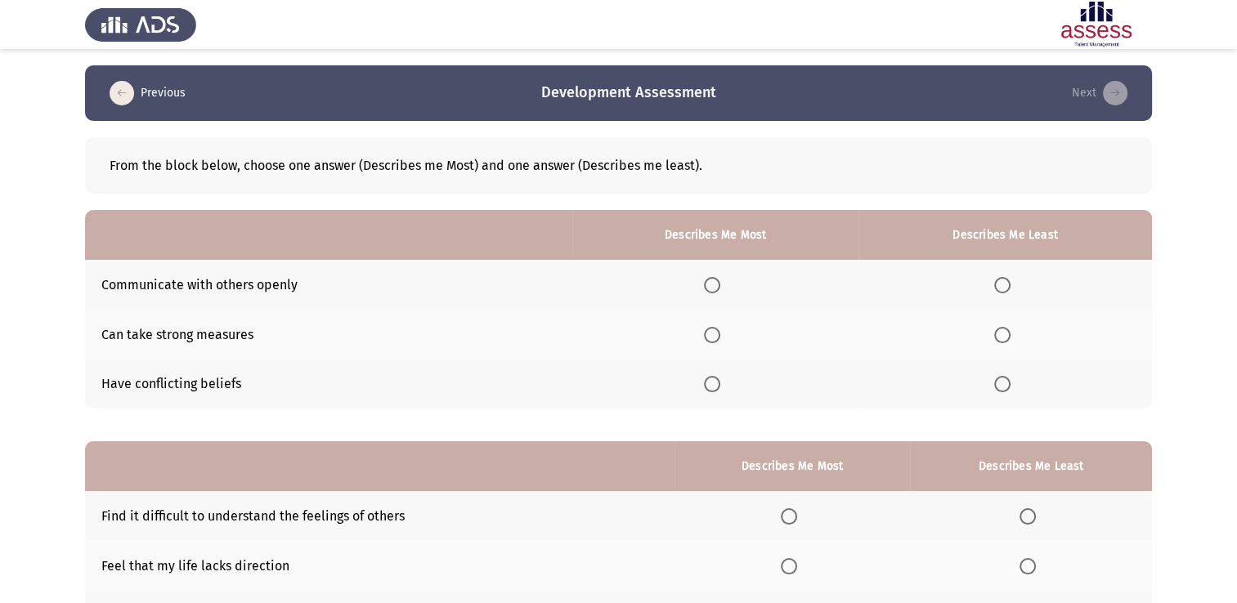
click at [716, 336] on span "Select an option" at bounding box center [712, 335] width 16 height 16
click at [716, 336] on input "Select an option" at bounding box center [712, 335] width 16 height 16
click at [1008, 386] on span "Select an option" at bounding box center [1002, 384] width 16 height 16
click at [1008, 386] on input "Select an option" at bounding box center [1002, 384] width 16 height 16
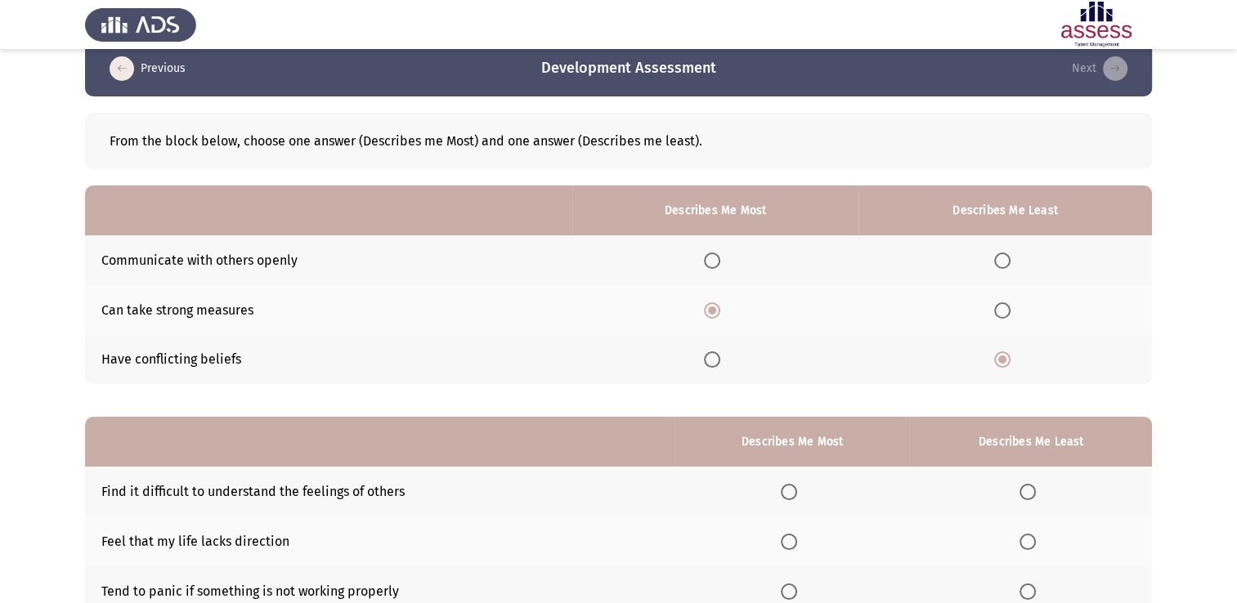
scroll to position [152, 0]
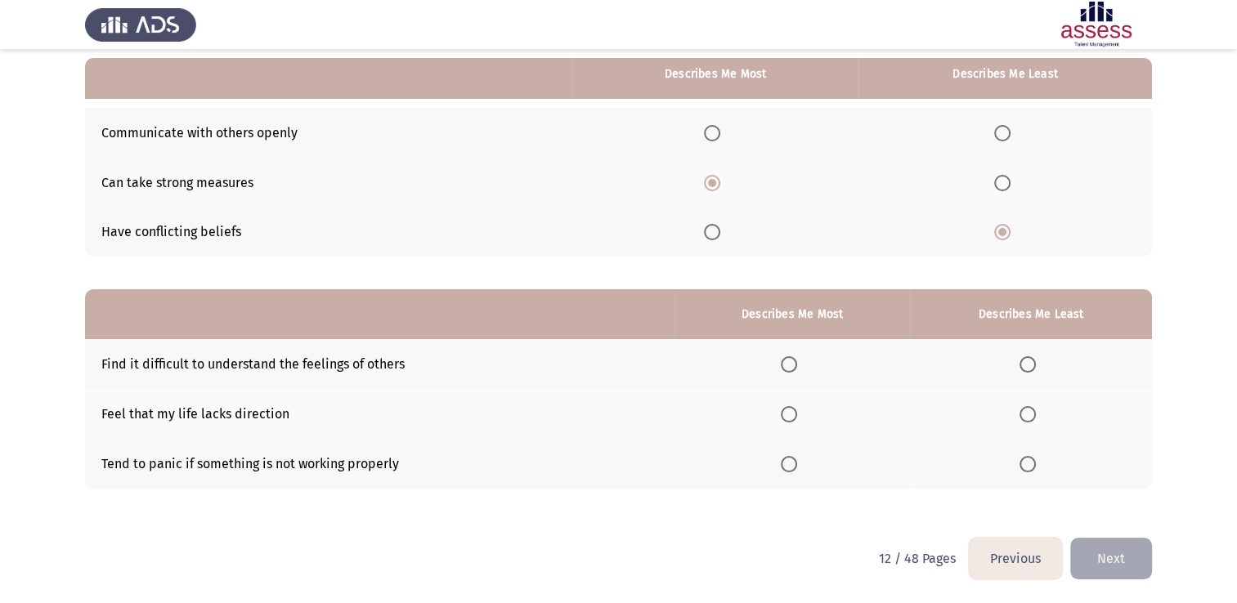
click at [1038, 359] on label "Select an option" at bounding box center [1030, 364] width 23 height 16
click at [1036, 359] on input "Select an option" at bounding box center [1027, 364] width 16 height 16
click at [1032, 471] on span "Select an option" at bounding box center [1027, 464] width 16 height 16
click at [1032, 471] on input "Select an option" at bounding box center [1027, 464] width 16 height 16
click at [790, 417] on span "Select an option" at bounding box center [789, 414] width 16 height 16
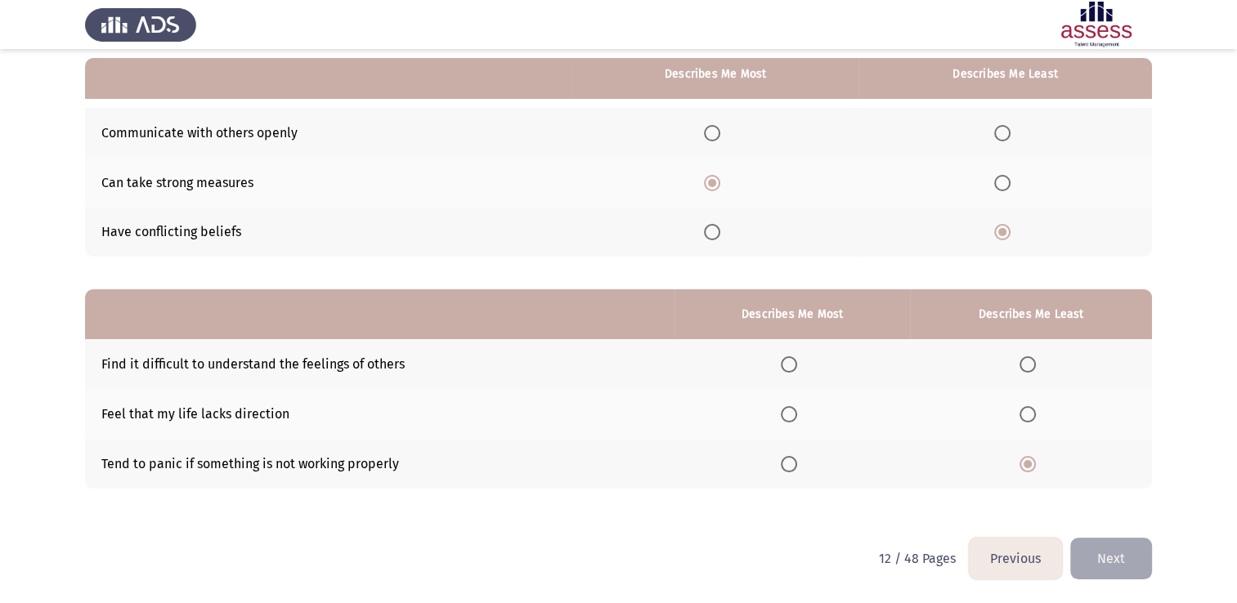
click at [790, 417] on input "Select an option" at bounding box center [789, 414] width 16 height 16
click at [1126, 561] on button "Next" at bounding box center [1111, 559] width 82 height 42
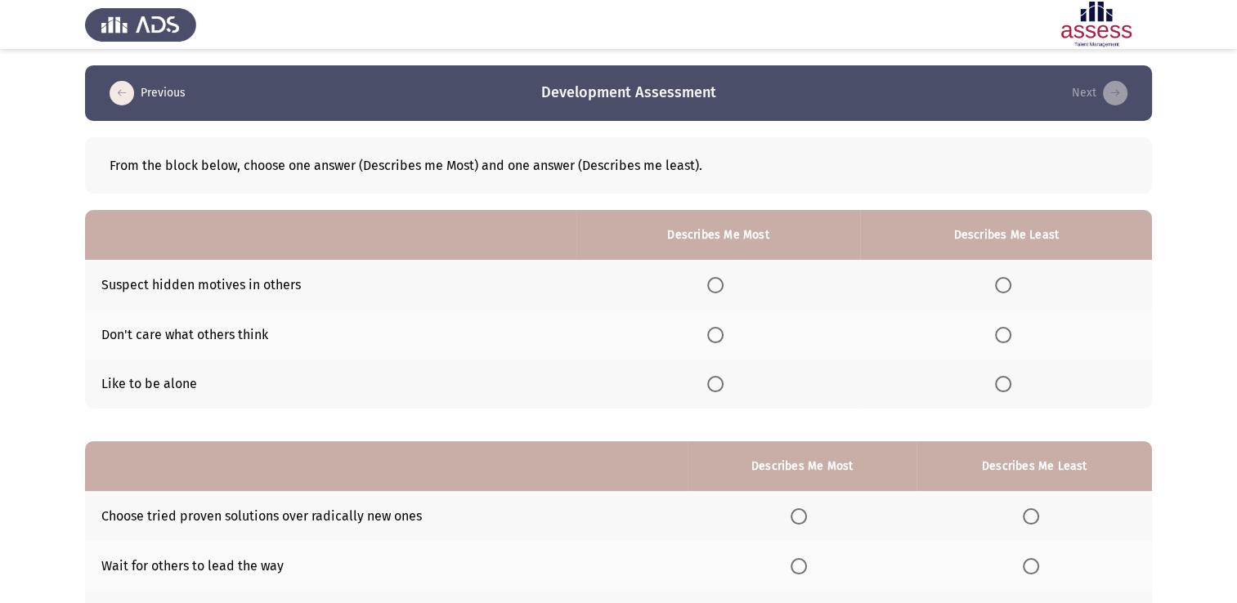
click at [1007, 388] on span "Select an option" at bounding box center [1003, 384] width 16 height 16
click at [1007, 388] on input "Select an option" at bounding box center [1003, 384] width 16 height 16
click at [724, 338] on span "Select an option" at bounding box center [715, 335] width 16 height 16
click at [724, 338] on input "Select an option" at bounding box center [715, 335] width 16 height 16
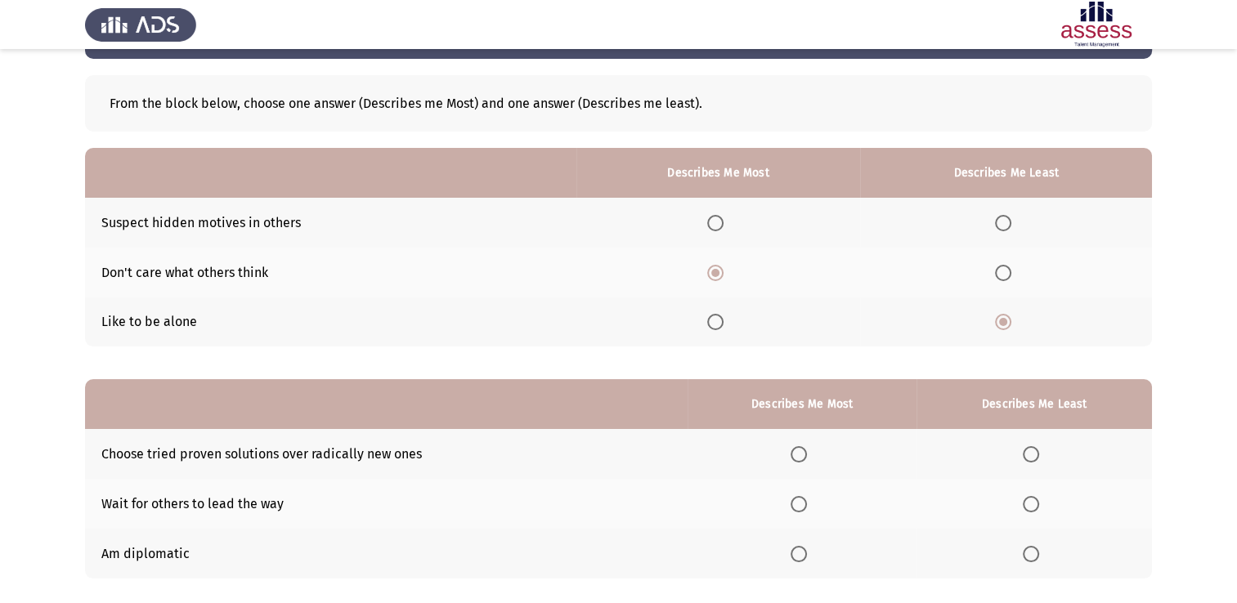
scroll to position [152, 0]
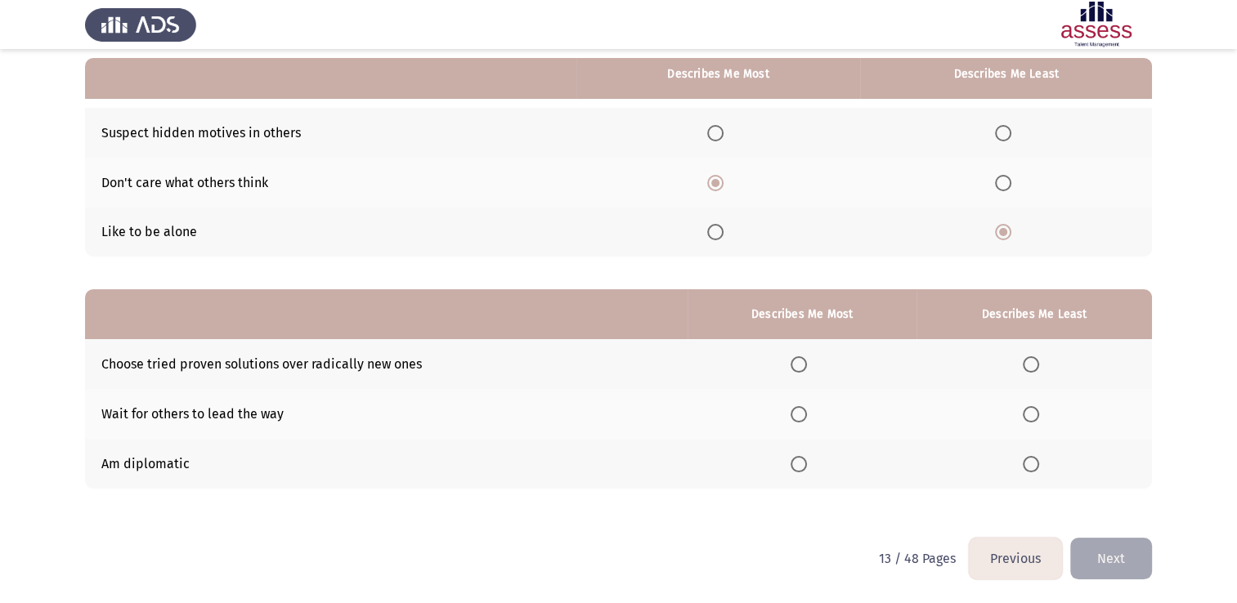
click at [802, 410] on span "Select an option" at bounding box center [799, 414] width 16 height 16
click at [802, 410] on input "Select an option" at bounding box center [799, 414] width 16 height 16
click at [807, 464] on span "Select an option" at bounding box center [799, 464] width 16 height 16
click at [807, 464] on input "Select an option" at bounding box center [799, 464] width 16 height 16
click at [1042, 419] on label "Select an option" at bounding box center [1034, 414] width 23 height 16
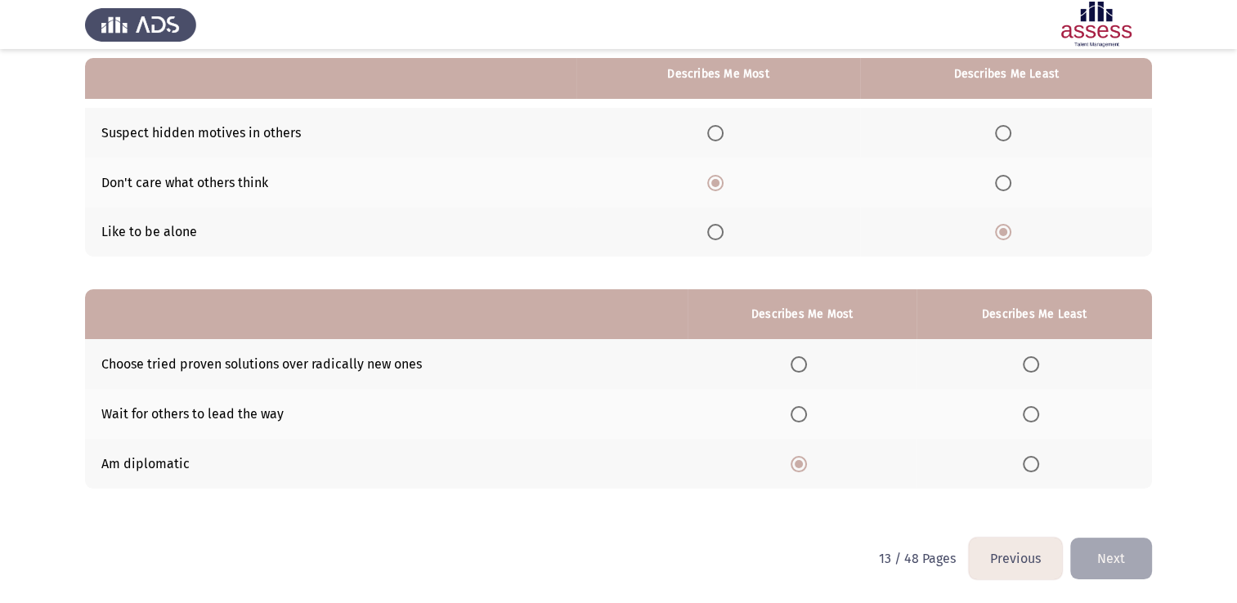
click at [1039, 419] on input "Select an option" at bounding box center [1031, 414] width 16 height 16
click at [1113, 549] on button "Next" at bounding box center [1111, 559] width 82 height 42
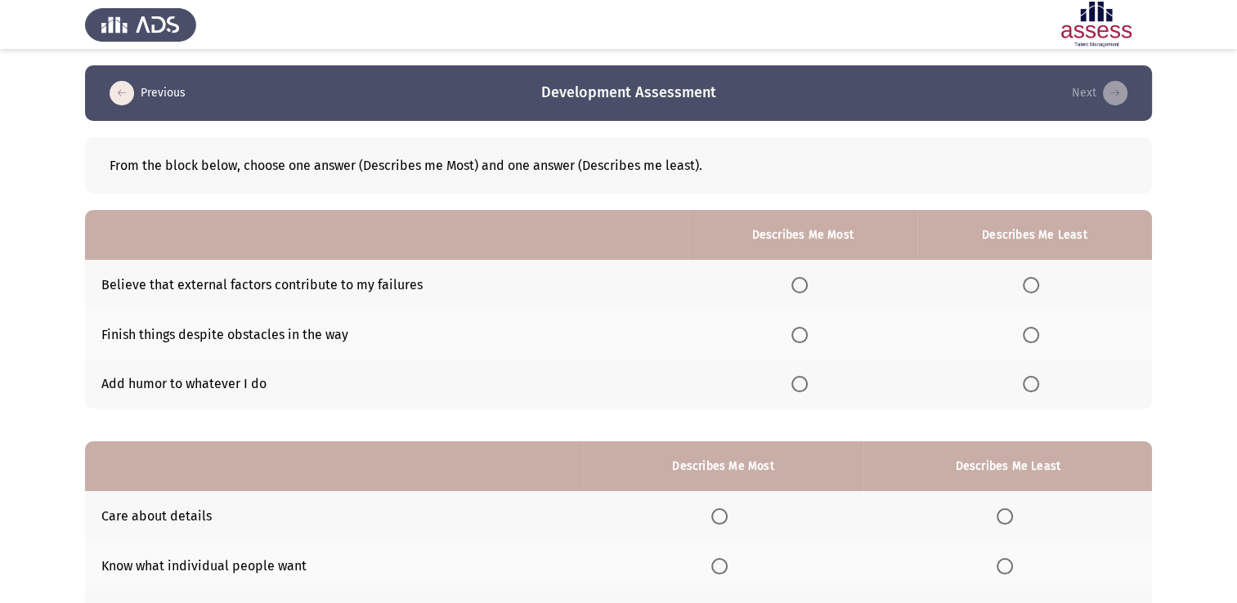
click at [801, 333] on span "Select an option" at bounding box center [799, 335] width 16 height 16
click at [801, 333] on input "Select an option" at bounding box center [799, 335] width 16 height 16
click at [1038, 286] on span "Select an option" at bounding box center [1031, 285] width 16 height 16
click at [1038, 286] on input "Select an option" at bounding box center [1031, 285] width 16 height 16
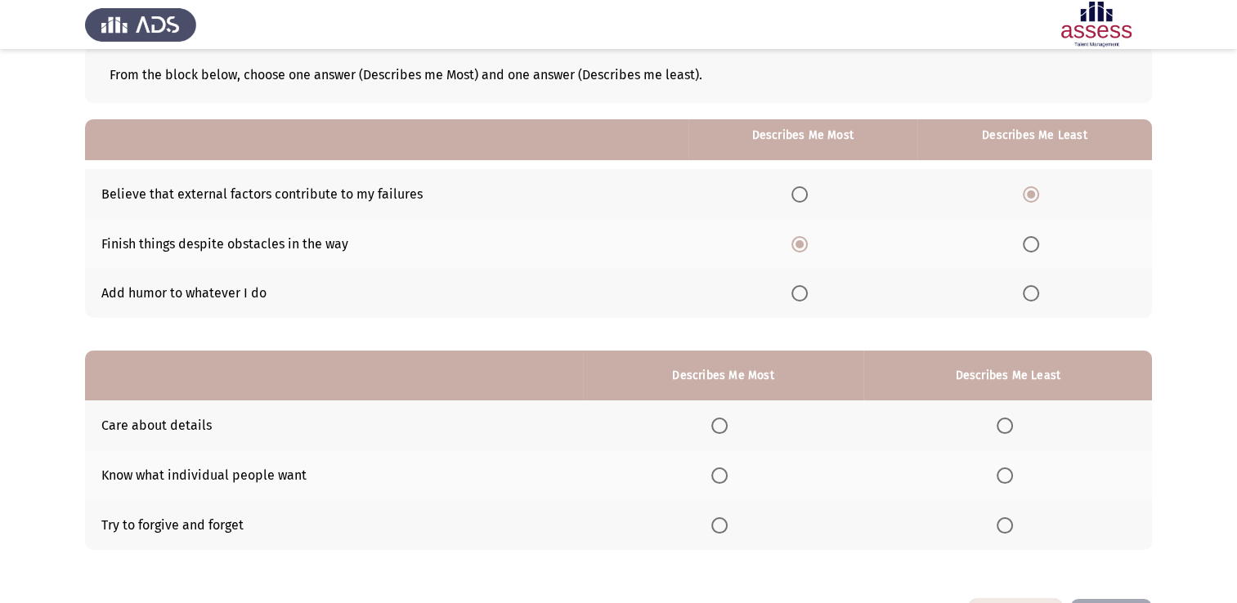
scroll to position [152, 0]
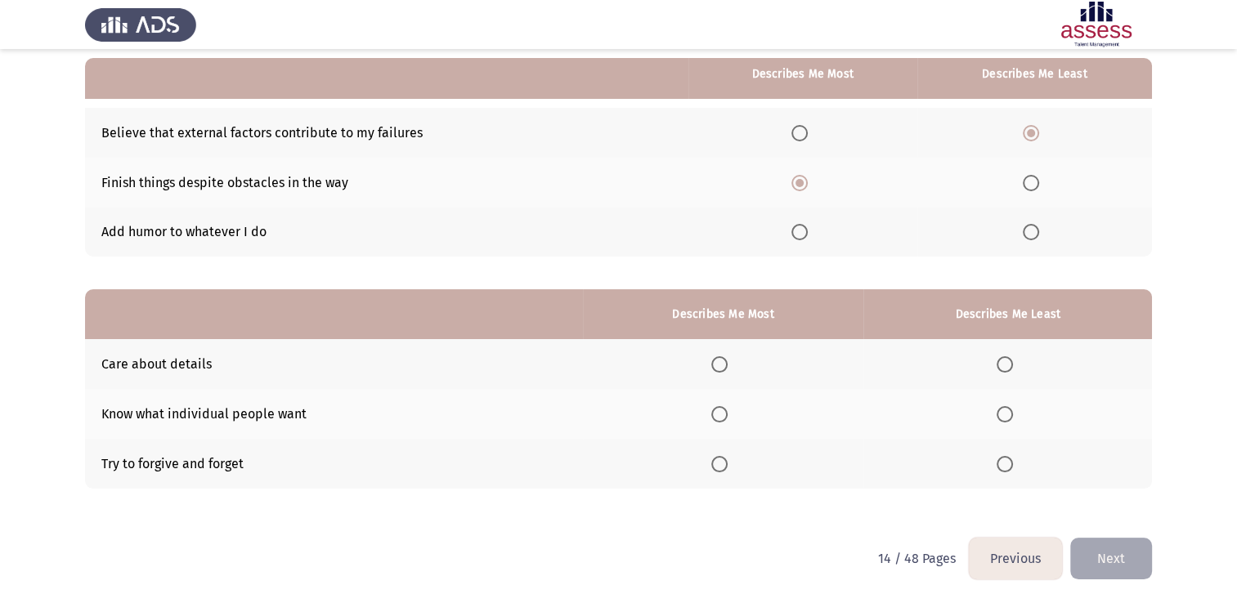
click at [728, 465] on span "Select an option" at bounding box center [719, 464] width 16 height 16
click at [728, 465] on input "Select an option" at bounding box center [719, 464] width 16 height 16
click at [1007, 365] on span "Select an option" at bounding box center [1005, 364] width 16 height 16
click at [1007, 365] on input "Select an option" at bounding box center [1005, 364] width 16 height 16
click at [1004, 413] on span "Select an option" at bounding box center [1005, 414] width 16 height 16
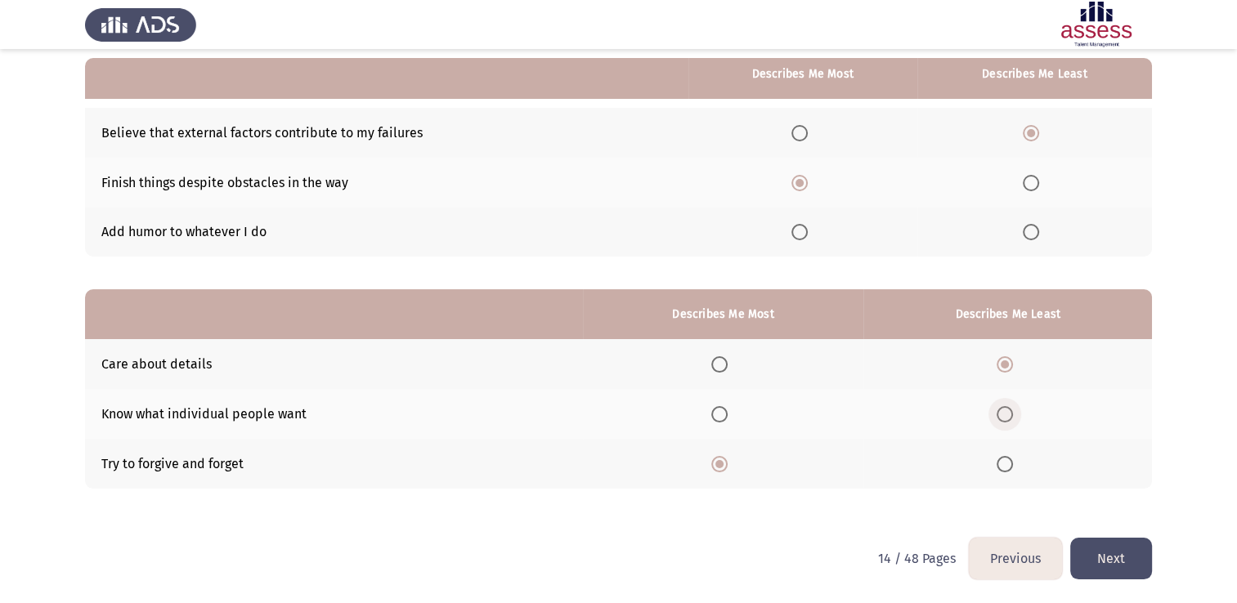
click at [1004, 413] on input "Select an option" at bounding box center [1005, 414] width 16 height 16
click at [1117, 558] on button "Next" at bounding box center [1111, 559] width 82 height 42
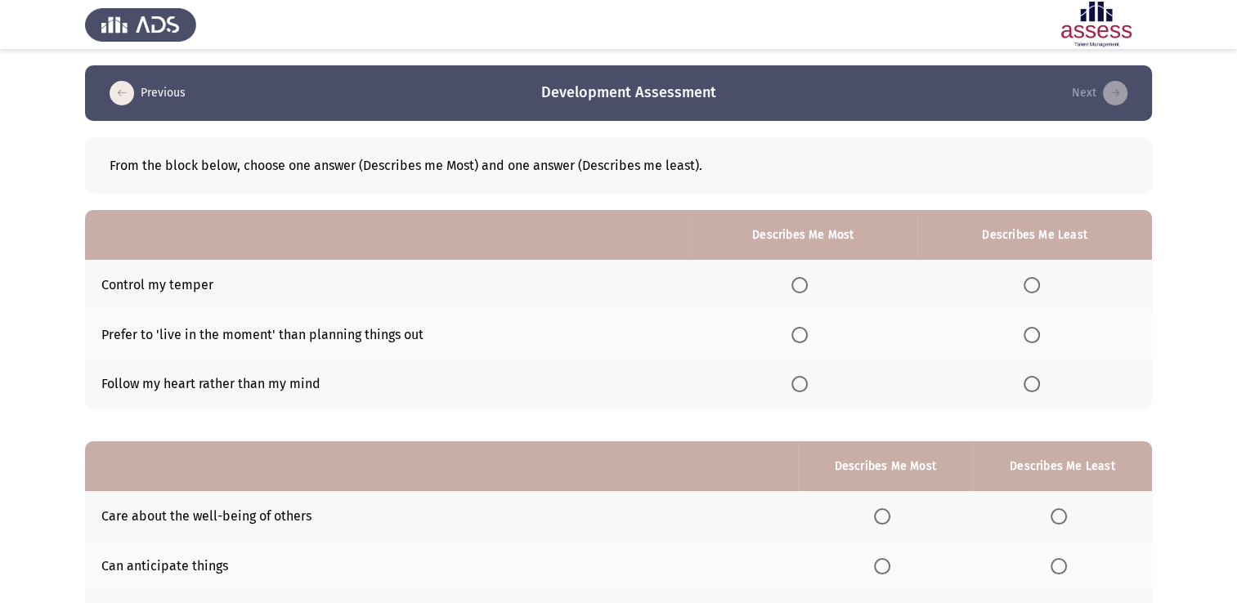
click at [1037, 333] on span "Select an option" at bounding box center [1032, 335] width 16 height 16
click at [1037, 333] on input "Select an option" at bounding box center [1032, 335] width 16 height 16
click at [1034, 387] on span "Select an option" at bounding box center [1032, 384] width 16 height 16
click at [1034, 387] on input "Select an option" at bounding box center [1032, 384] width 16 height 16
click at [798, 282] on span "Select an option" at bounding box center [799, 285] width 16 height 16
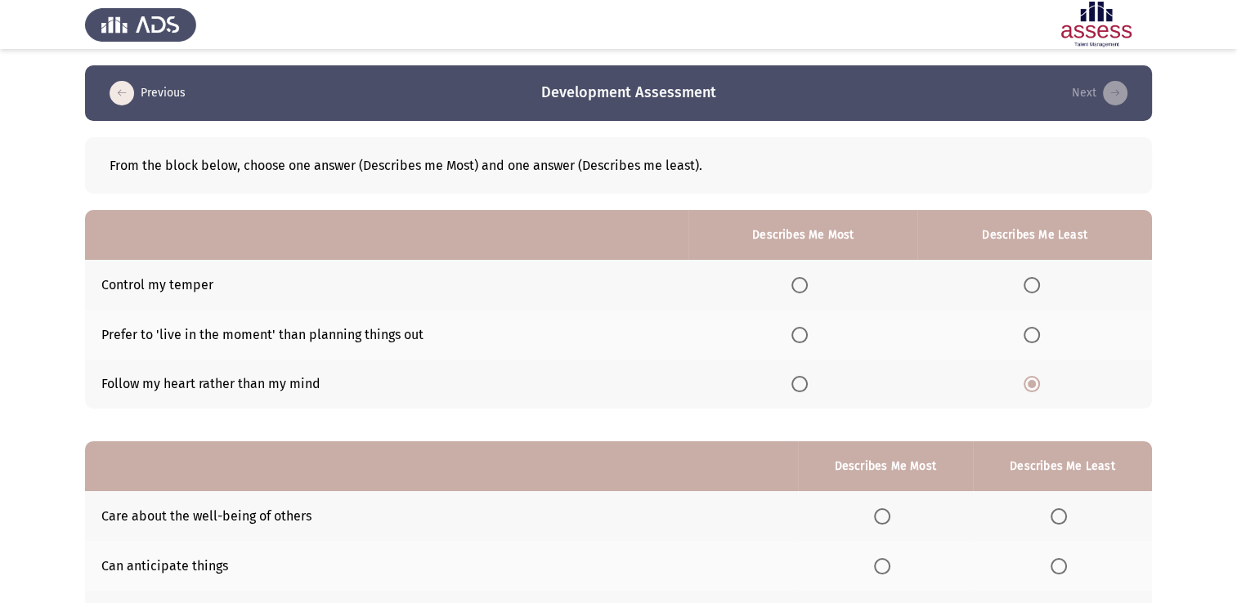
click at [798, 282] on input "Select an option" at bounding box center [799, 285] width 16 height 16
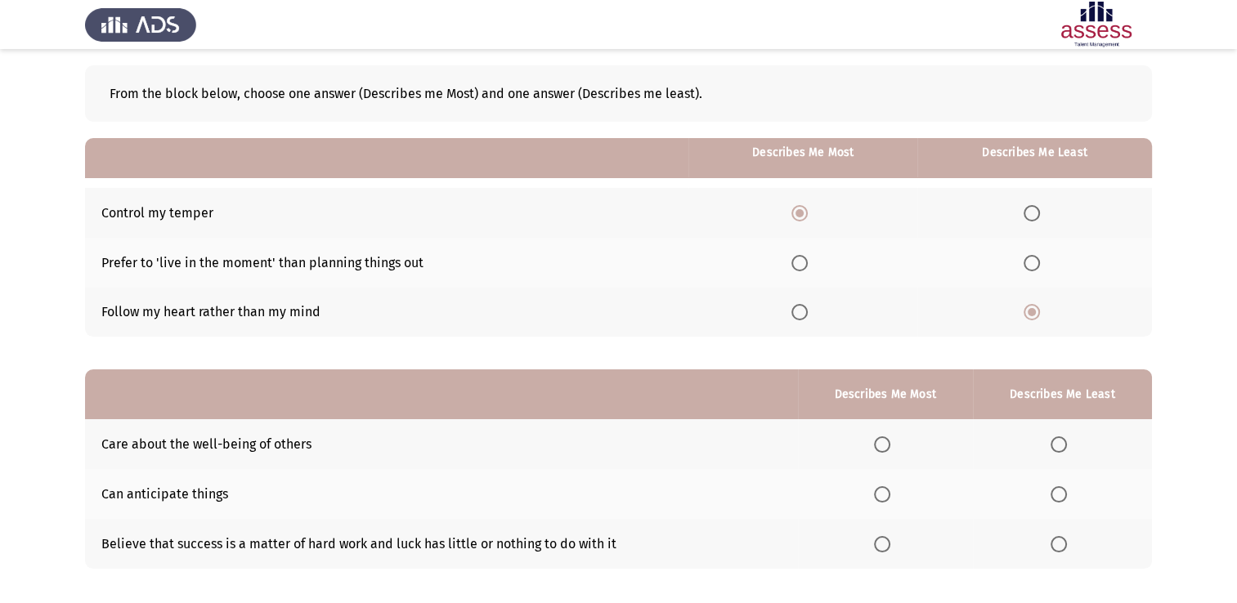
scroll to position [152, 0]
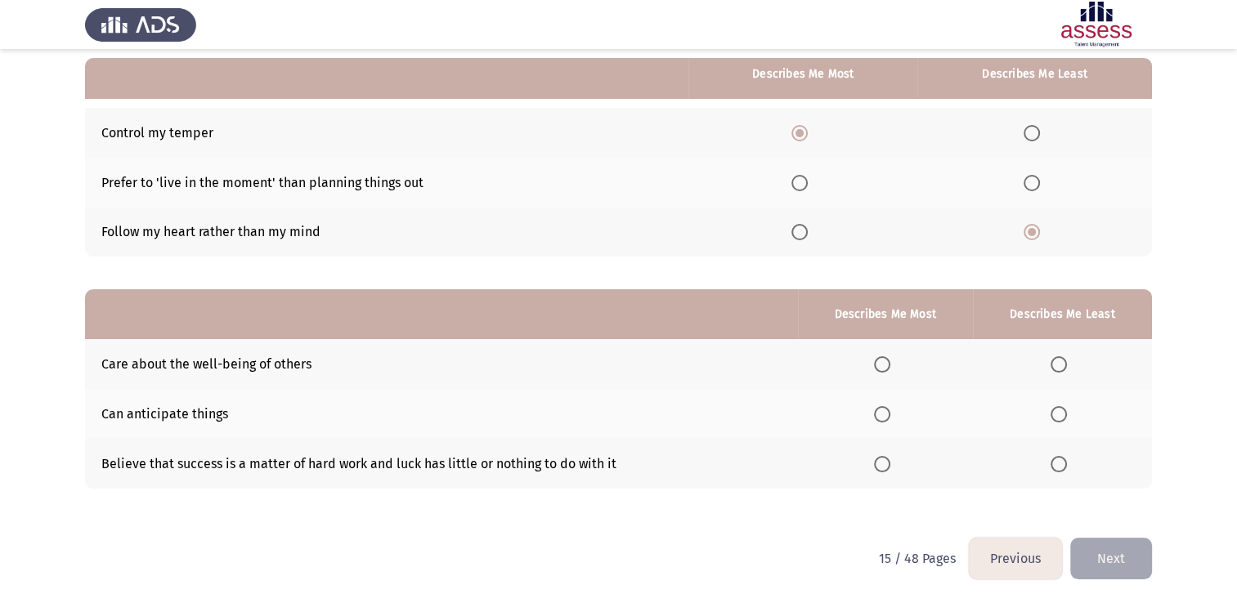
click at [890, 463] on span "Select an option" at bounding box center [882, 464] width 16 height 16
click at [890, 463] on input "Select an option" at bounding box center [882, 464] width 16 height 16
click at [1060, 362] on span "Select an option" at bounding box center [1059, 364] width 16 height 16
click at [1060, 362] on input "Select an option" at bounding box center [1059, 364] width 16 height 16
click at [1107, 551] on button "Next" at bounding box center [1111, 559] width 82 height 42
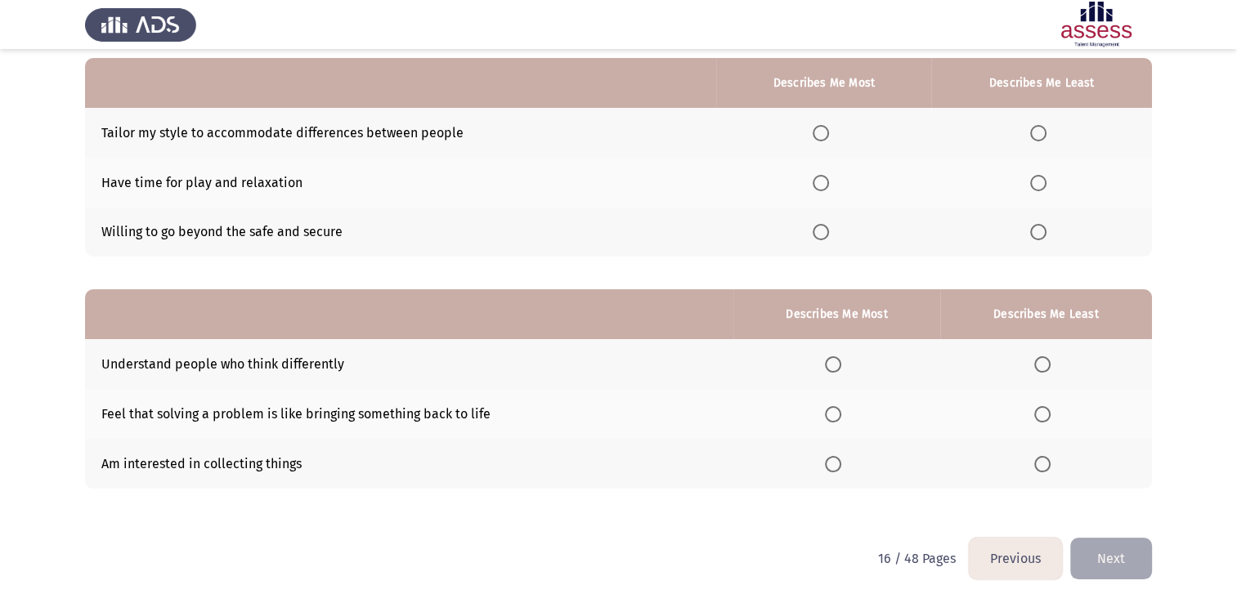
scroll to position [0, 0]
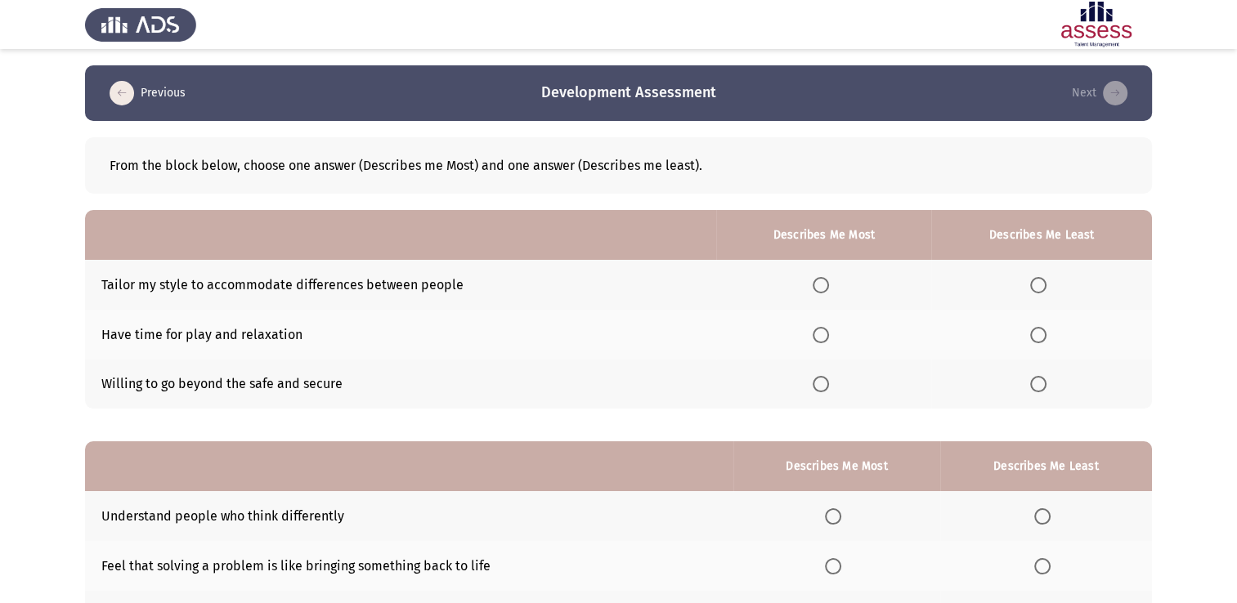
click at [824, 281] on span "Select an option" at bounding box center [821, 285] width 16 height 16
click at [824, 281] on input "Select an option" at bounding box center [821, 285] width 16 height 16
click at [827, 342] on span "Select an option" at bounding box center [821, 335] width 16 height 16
click at [827, 342] on input "Select an option" at bounding box center [821, 335] width 16 height 16
click at [1037, 286] on span "Select an option" at bounding box center [1038, 285] width 16 height 16
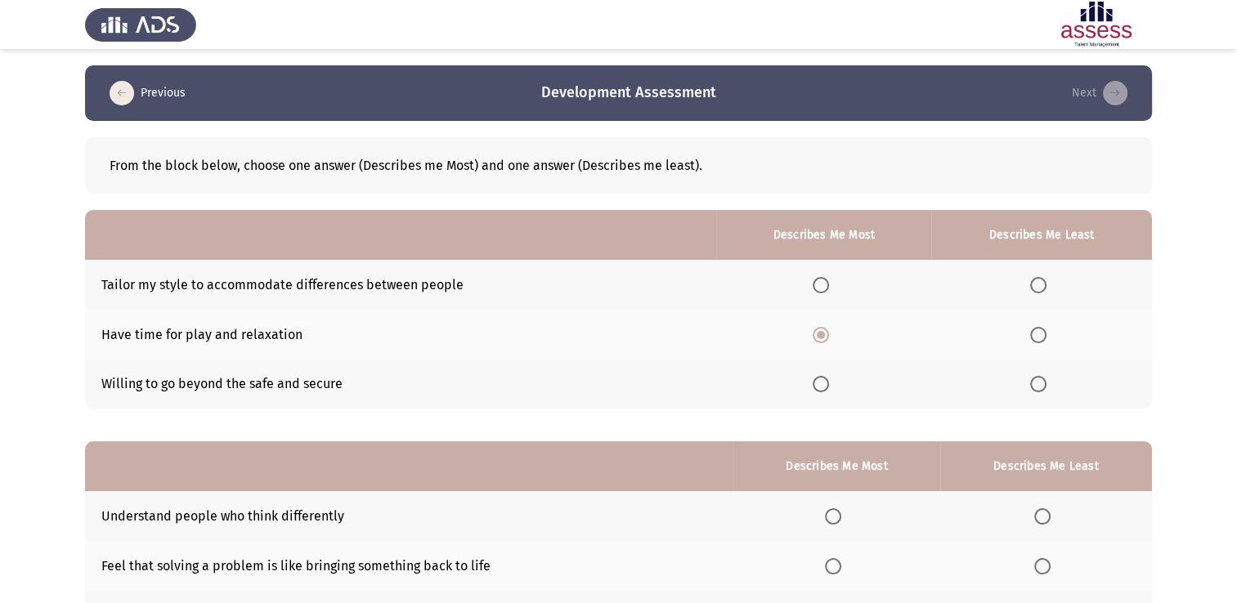
click at [1037, 286] on input "Select an option" at bounding box center [1038, 285] width 16 height 16
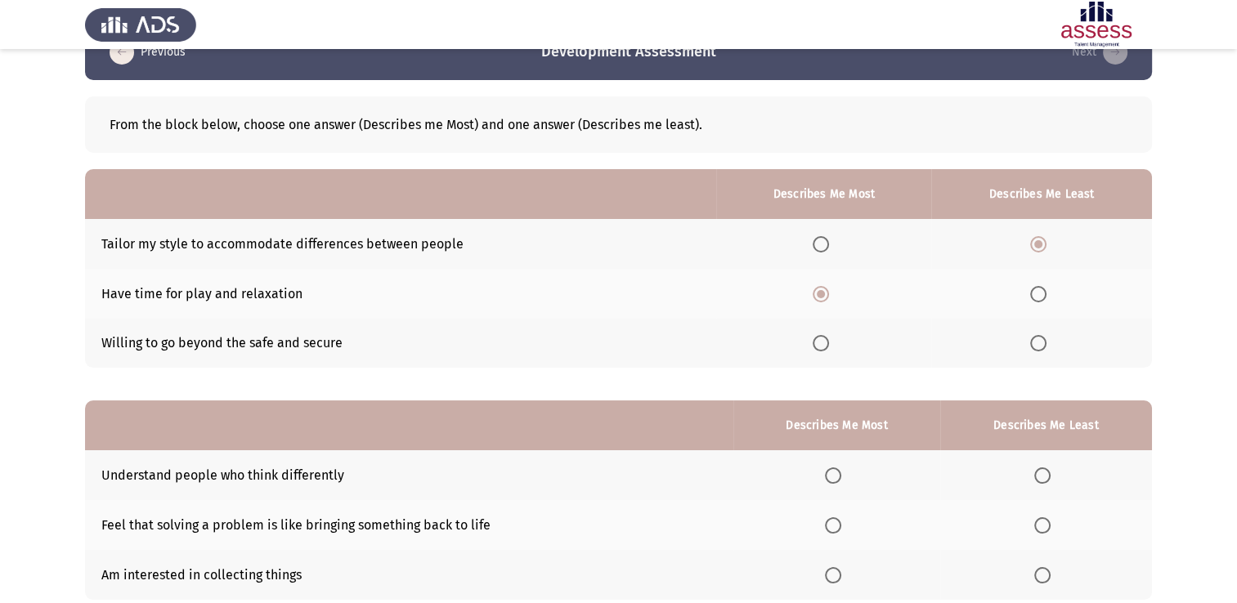
scroll to position [152, 0]
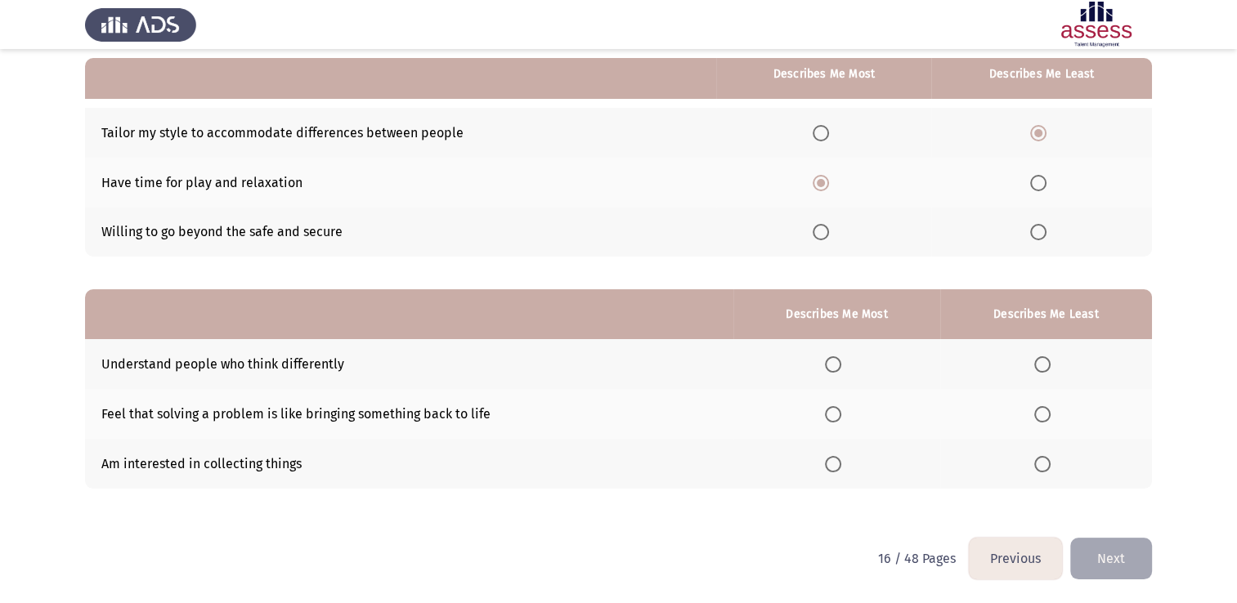
click at [1042, 235] on span "Select an option" at bounding box center [1038, 232] width 16 height 16
click at [1042, 235] on input "Select an option" at bounding box center [1038, 232] width 16 height 16
click at [1042, 409] on span "Select an option" at bounding box center [1042, 414] width 16 height 16
click at [1042, 409] on input "Select an option" at bounding box center [1042, 414] width 16 height 16
click at [841, 463] on span "Select an option" at bounding box center [833, 464] width 16 height 16
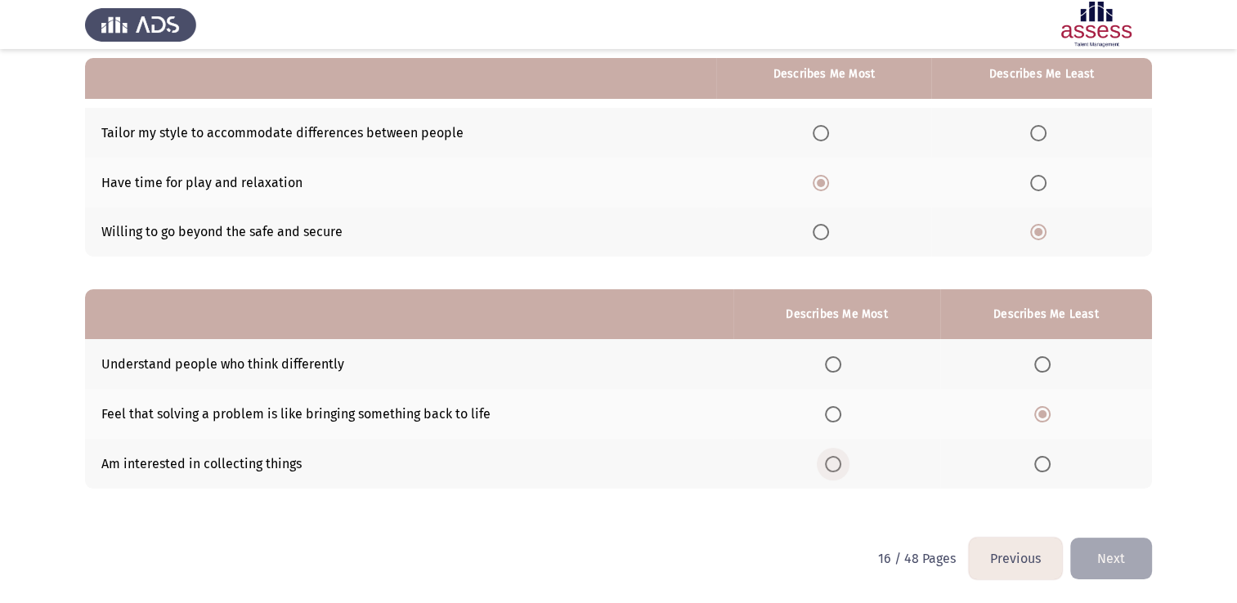
click at [841, 463] on input "Select an option" at bounding box center [833, 464] width 16 height 16
click at [1110, 548] on button "Next" at bounding box center [1111, 559] width 82 height 42
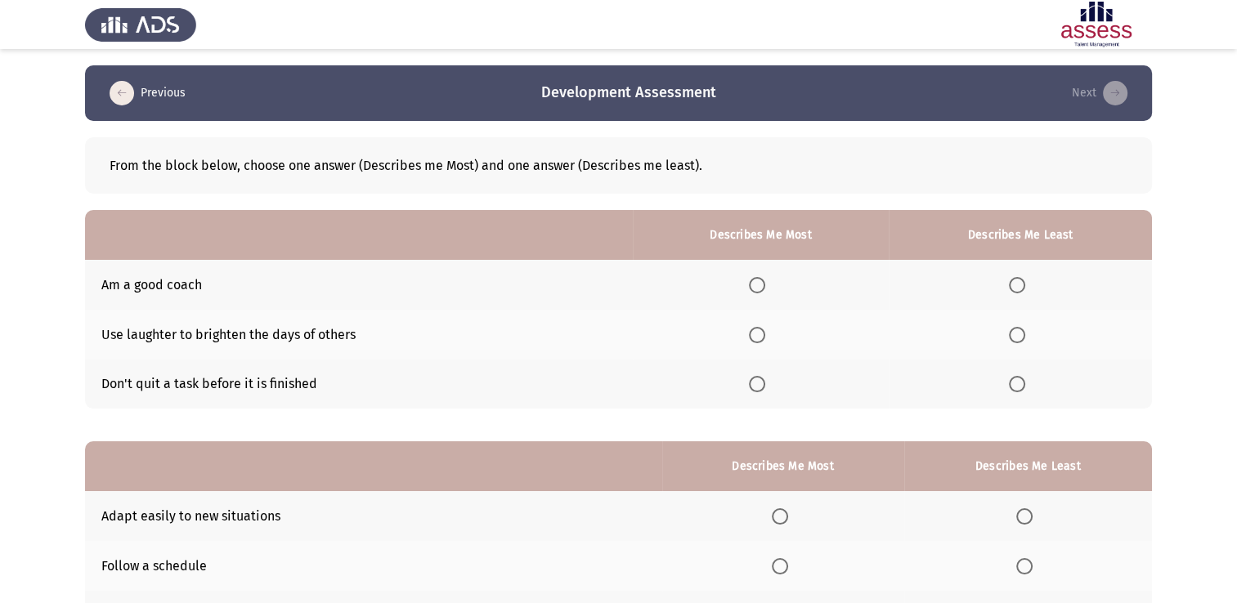
click at [763, 289] on span "Select an option" at bounding box center [757, 285] width 16 height 16
click at [763, 289] on input "Select an option" at bounding box center [757, 285] width 16 height 16
click at [1025, 391] on span "Select an option" at bounding box center [1017, 384] width 16 height 16
click at [1025, 391] on input "Select an option" at bounding box center [1017, 384] width 16 height 16
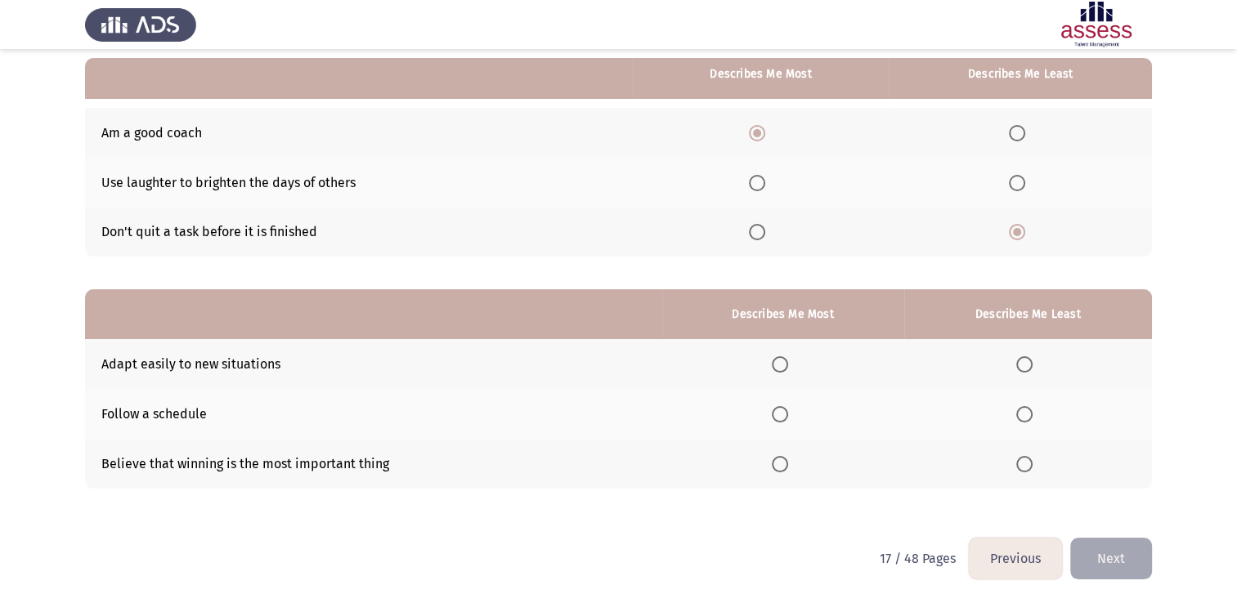
click at [782, 361] on span "Select an option" at bounding box center [780, 364] width 16 height 16
click at [782, 361] on input "Select an option" at bounding box center [780, 364] width 16 height 16
click at [1037, 459] on label "Select an option" at bounding box center [1027, 464] width 23 height 16
click at [1033, 459] on input "Select an option" at bounding box center [1024, 464] width 16 height 16
click at [1115, 559] on button "Next" at bounding box center [1111, 559] width 82 height 42
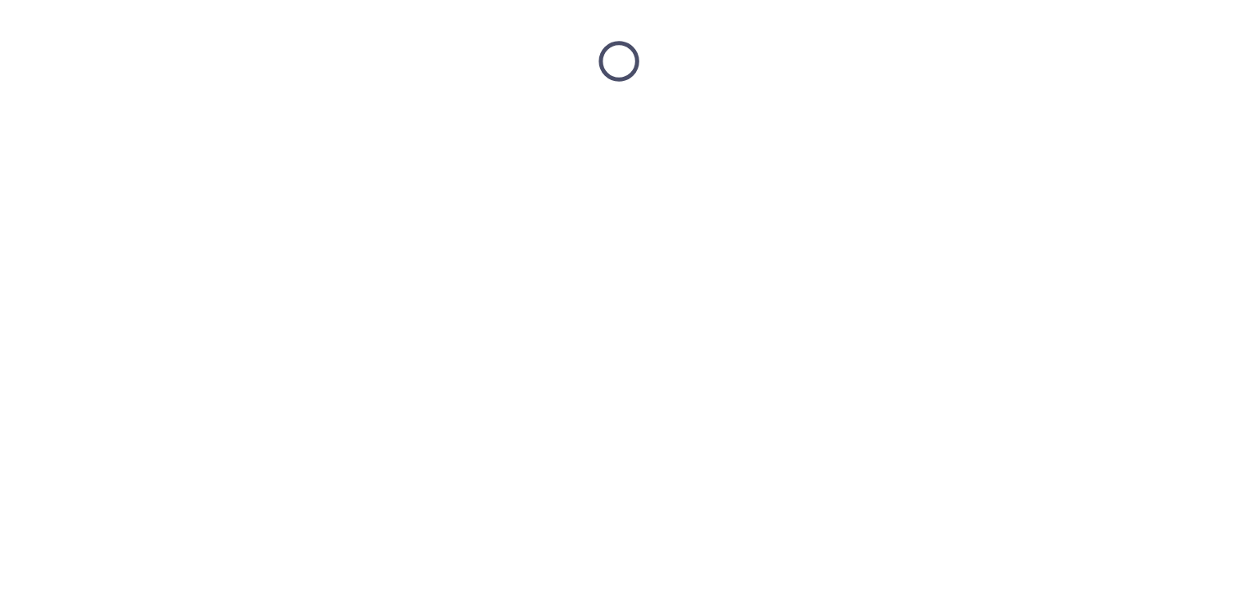
scroll to position [0, 0]
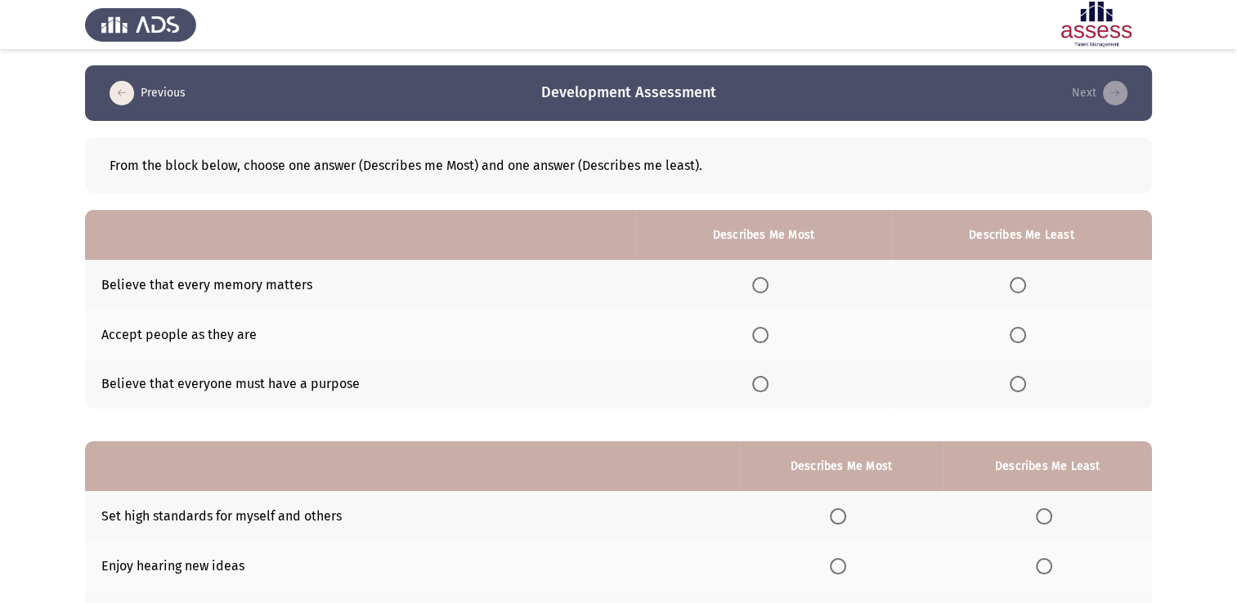
click at [763, 331] on span "Select an option" at bounding box center [760, 335] width 16 height 16
click at [763, 331] on input "Select an option" at bounding box center [760, 335] width 16 height 16
click at [1016, 391] on span "Select an option" at bounding box center [1018, 384] width 16 height 16
click at [1016, 391] on input "Select an option" at bounding box center [1018, 384] width 16 height 16
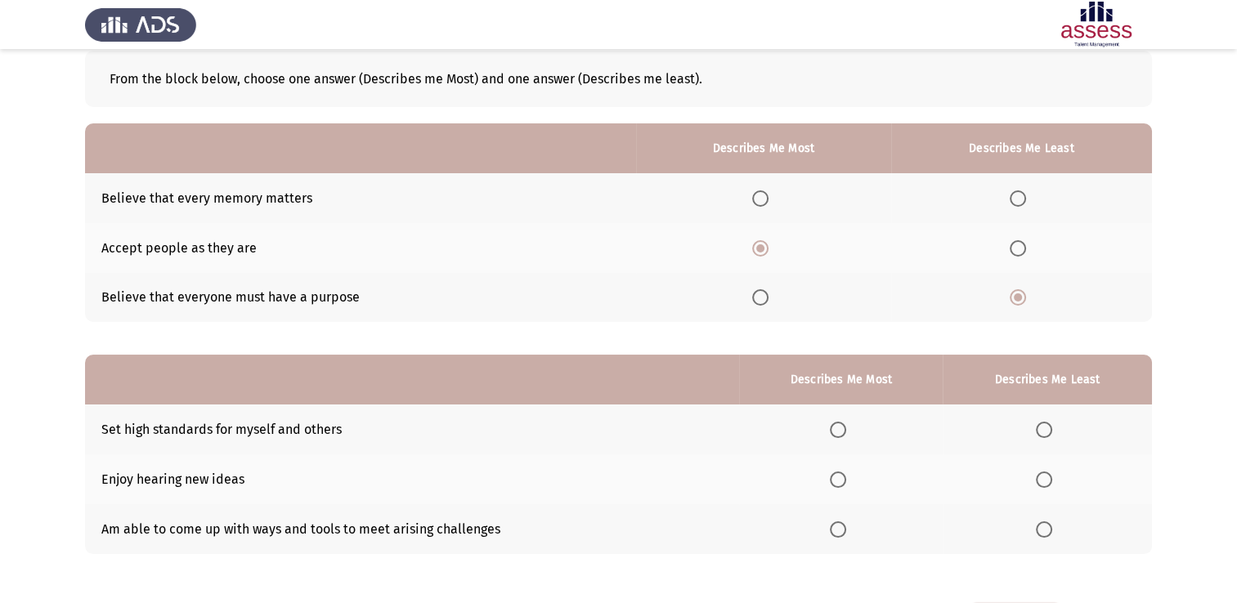
scroll to position [152, 0]
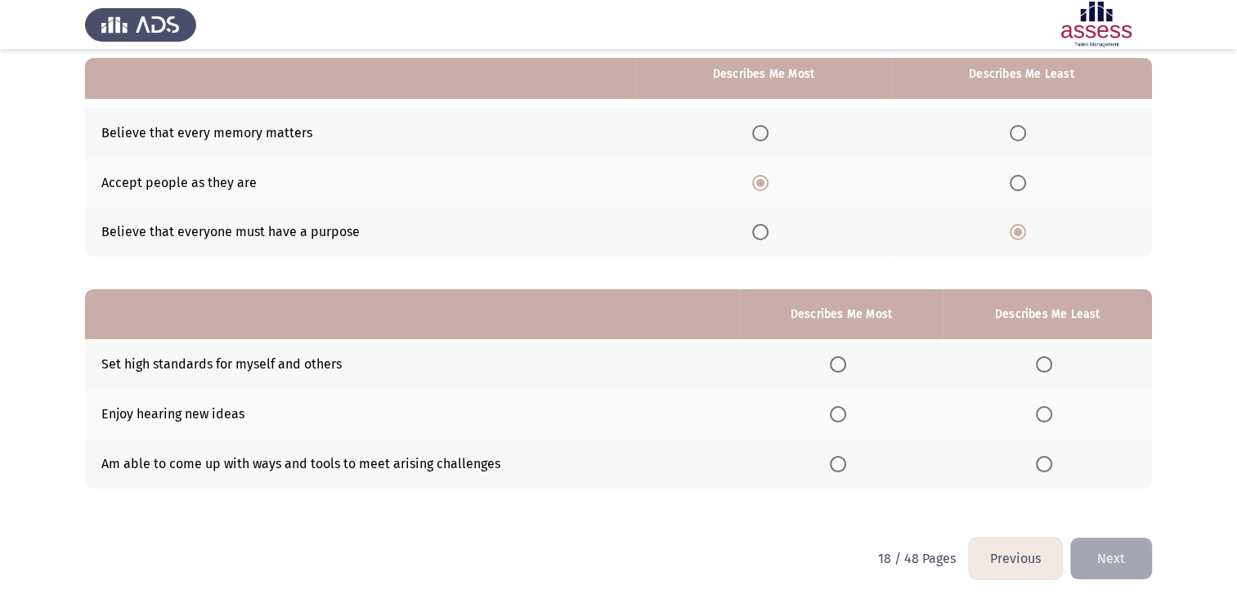
click at [845, 418] on span "Select an option" at bounding box center [838, 414] width 16 height 16
click at [845, 418] on input "Select an option" at bounding box center [838, 414] width 16 height 16
click at [1046, 362] on span "Select an option" at bounding box center [1044, 364] width 16 height 16
click at [1046, 362] on input "Select an option" at bounding box center [1044, 364] width 16 height 16
click at [1110, 558] on button "Next" at bounding box center [1111, 559] width 82 height 42
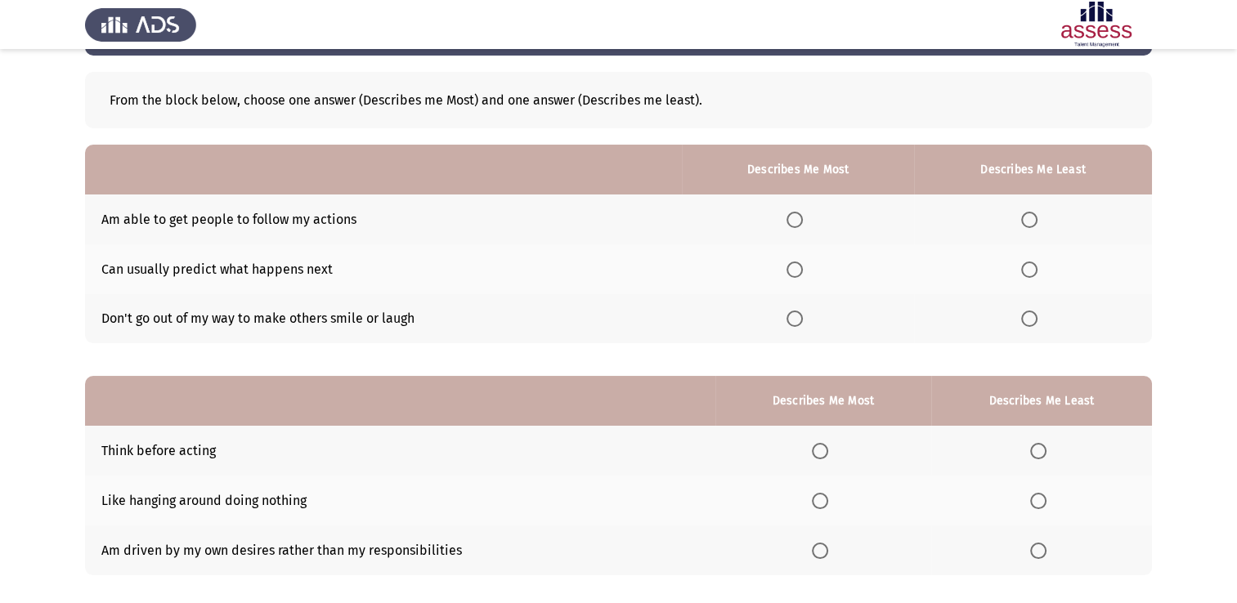
scroll to position [0, 0]
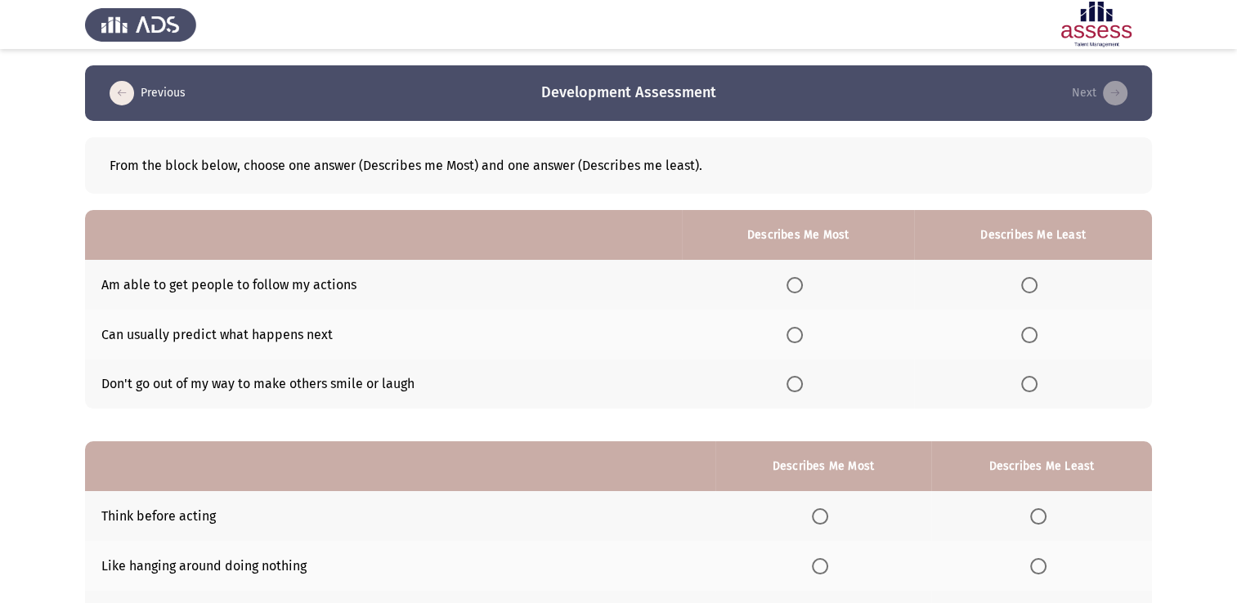
click at [803, 383] on span "Select an option" at bounding box center [794, 384] width 16 height 16
click at [803, 383] on input "Select an option" at bounding box center [794, 384] width 16 height 16
click at [1037, 285] on span "Select an option" at bounding box center [1029, 285] width 16 height 16
click at [1037, 285] on input "Select an option" at bounding box center [1029, 285] width 16 height 16
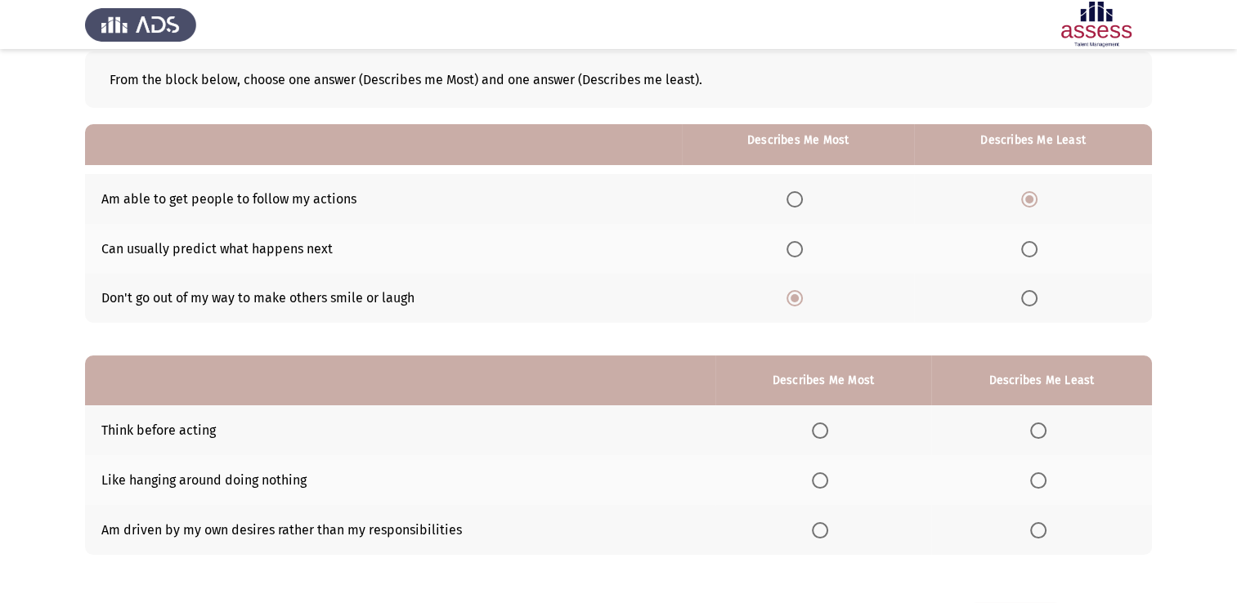
scroll to position [152, 0]
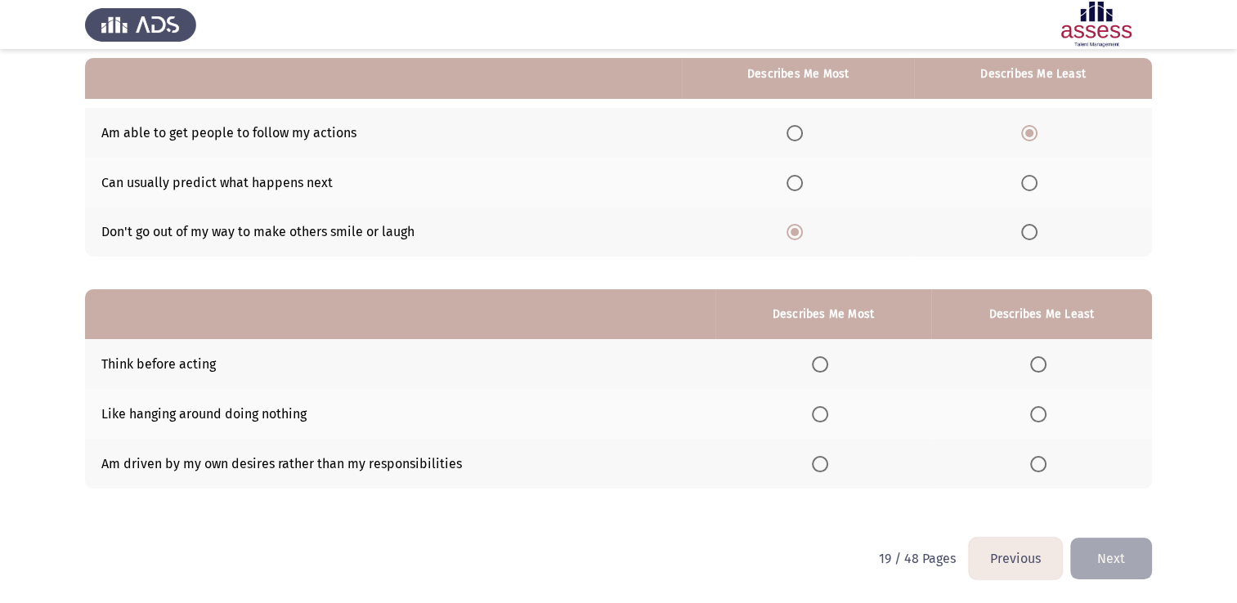
click at [824, 368] on span "Select an option" at bounding box center [820, 364] width 16 height 16
click at [824, 368] on input "Select an option" at bounding box center [820, 364] width 16 height 16
click at [1034, 469] on span "Select an option" at bounding box center [1038, 464] width 16 height 16
click at [1034, 469] on input "Select an option" at bounding box center [1038, 464] width 16 height 16
click at [1110, 552] on button "Next" at bounding box center [1111, 559] width 82 height 42
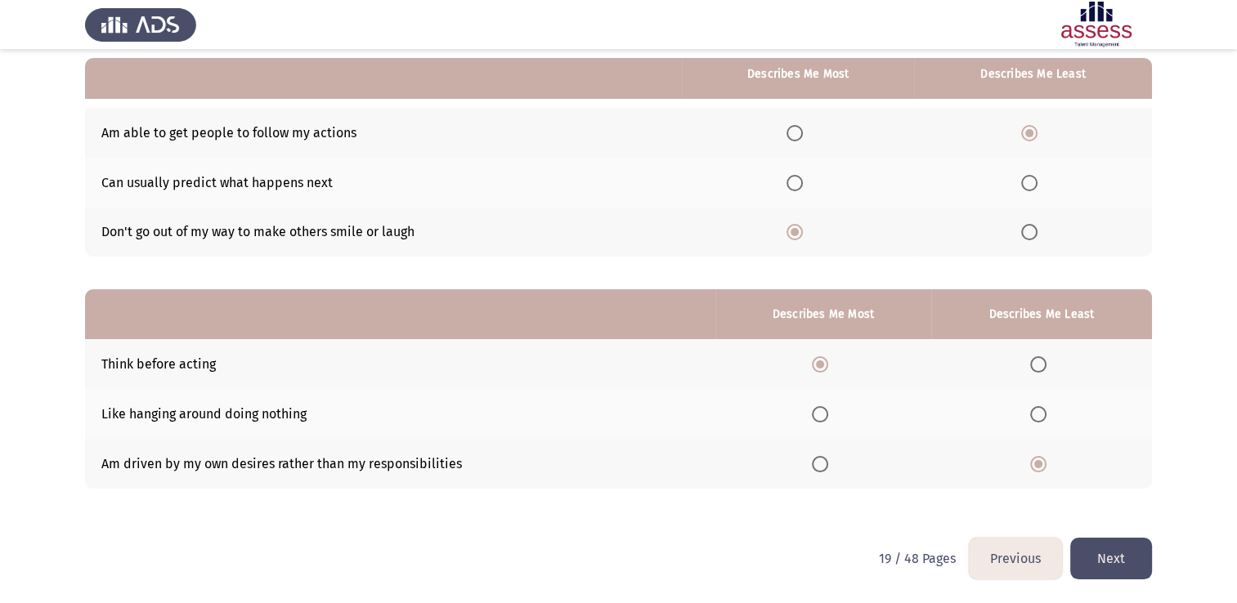
scroll to position [0, 0]
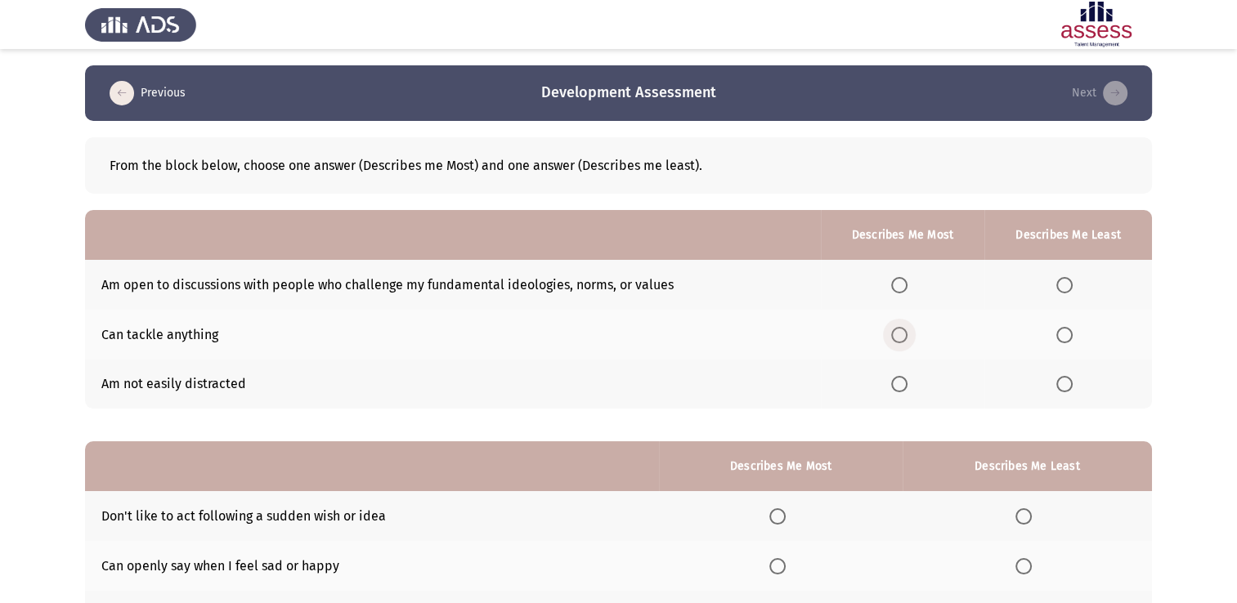
click at [903, 332] on span "Select an option" at bounding box center [899, 335] width 16 height 16
click at [903, 332] on input "Select an option" at bounding box center [899, 335] width 16 height 16
click at [1070, 286] on span "Select an option" at bounding box center [1064, 285] width 16 height 16
click at [1070, 286] on input "Select an option" at bounding box center [1064, 285] width 16 height 16
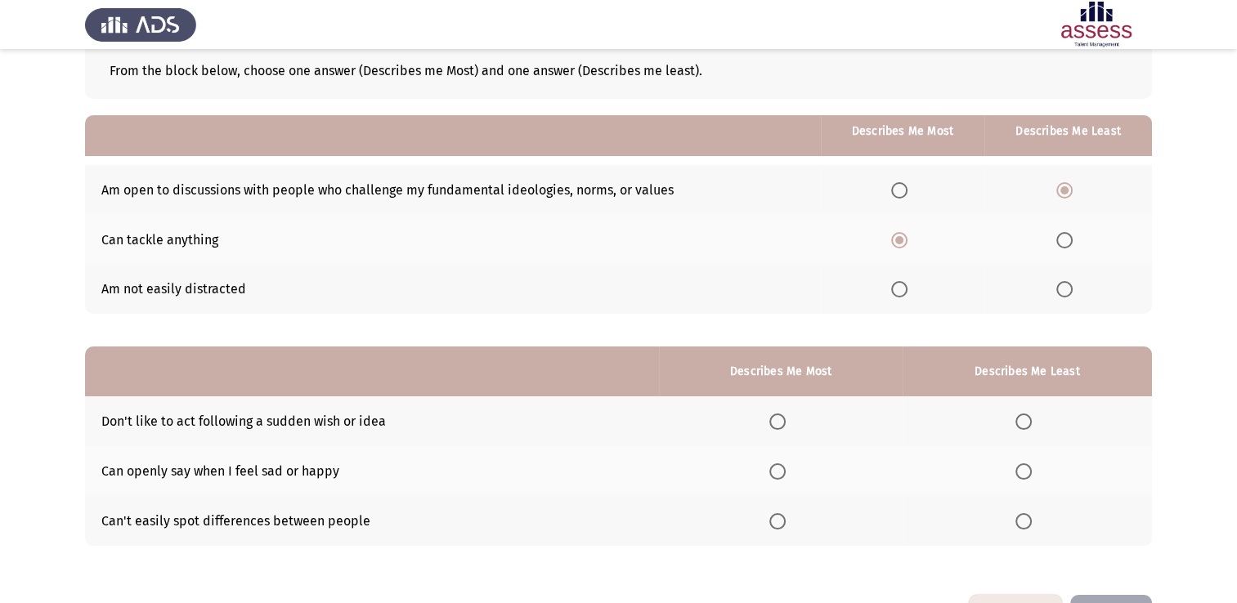
scroll to position [152, 0]
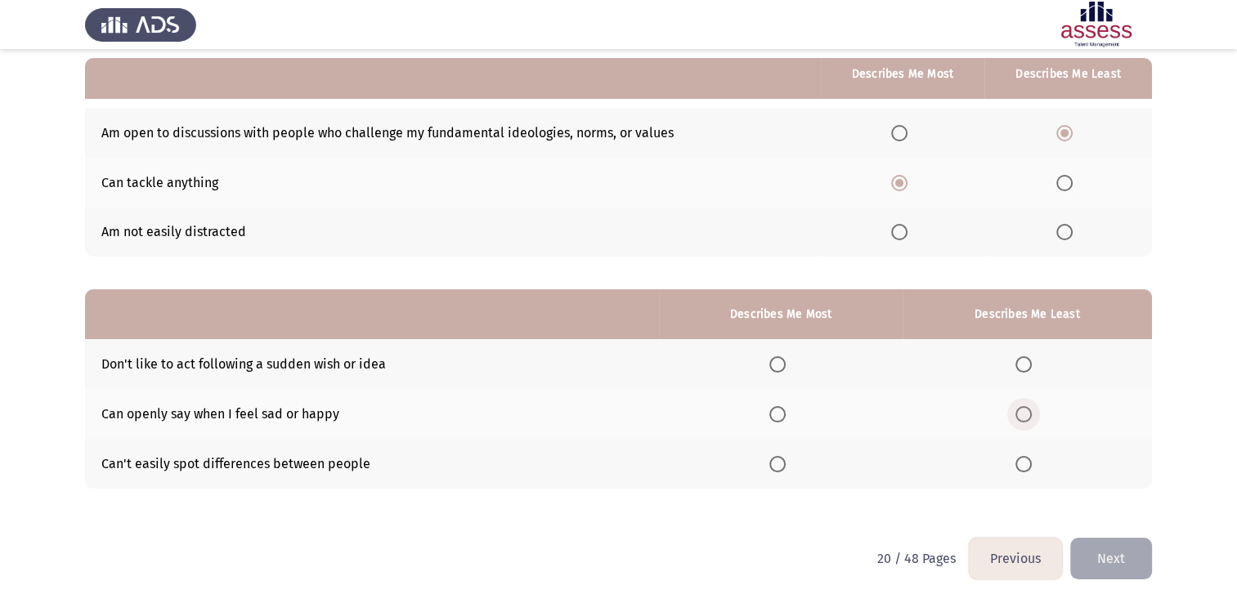
click at [1020, 417] on span "Select an option" at bounding box center [1023, 414] width 16 height 16
click at [1020, 417] on input "Select an option" at bounding box center [1023, 414] width 16 height 16
click at [784, 469] on span "Select an option" at bounding box center [777, 464] width 16 height 16
click at [784, 469] on input "Select an option" at bounding box center [777, 464] width 16 height 16
click at [1109, 568] on button "Next" at bounding box center [1111, 559] width 82 height 42
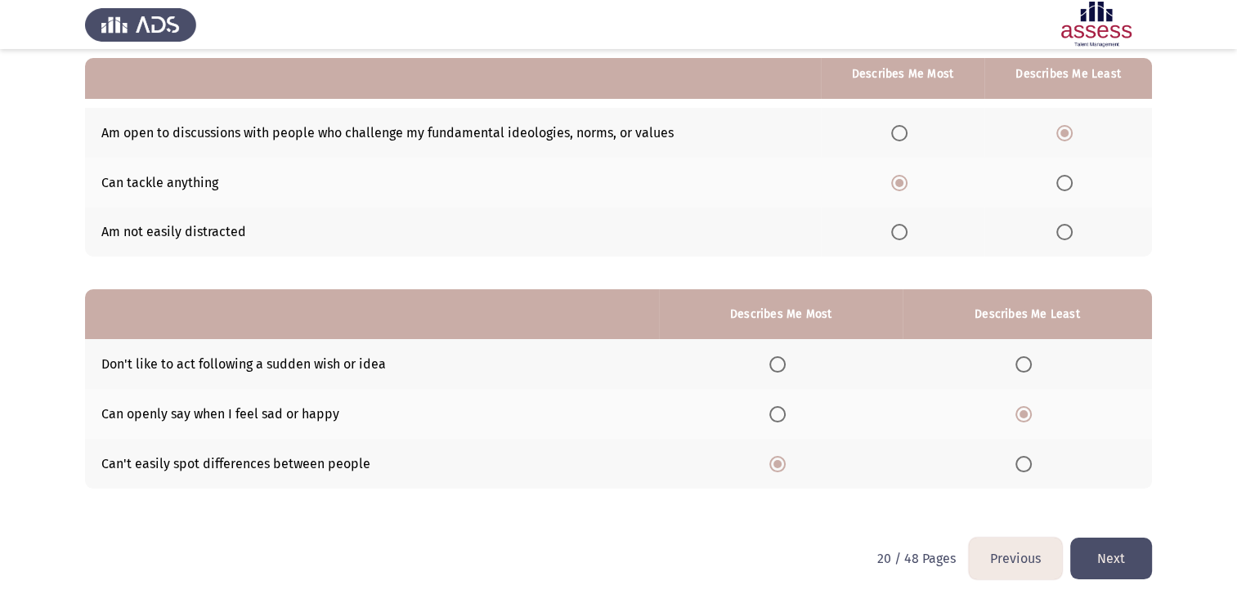
scroll to position [0, 0]
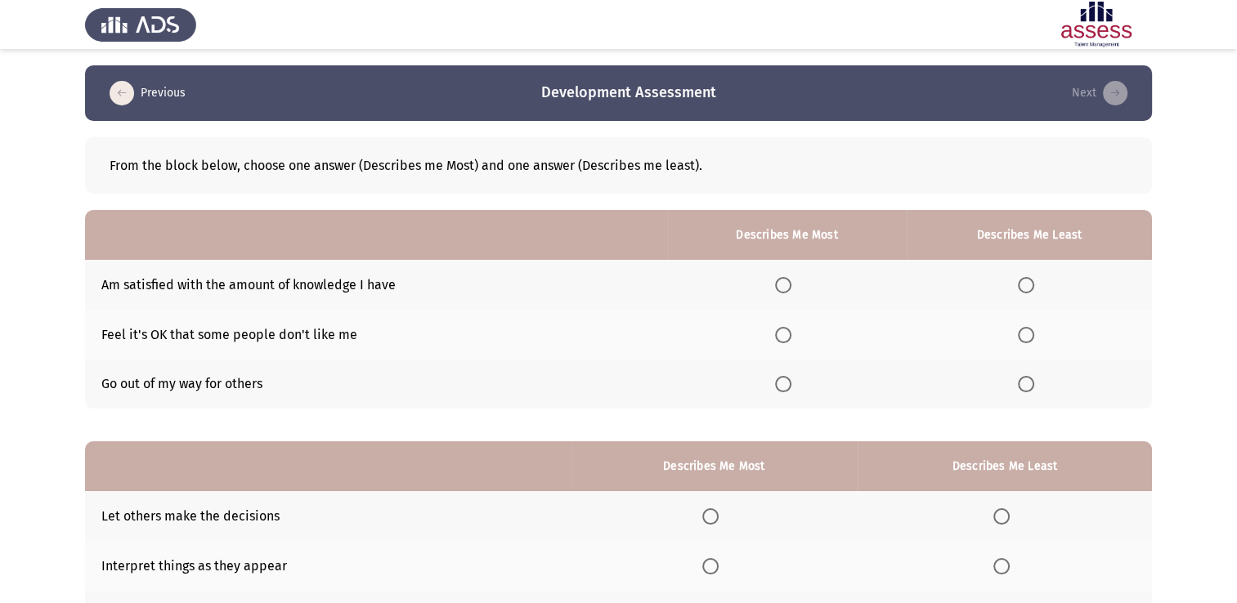
click at [1033, 287] on span "Select an option" at bounding box center [1026, 285] width 16 height 16
click at [1033, 287] on input "Select an option" at bounding box center [1026, 285] width 16 height 16
click at [786, 388] on span "Select an option" at bounding box center [783, 384] width 16 height 16
click at [786, 388] on input "Select an option" at bounding box center [783, 384] width 16 height 16
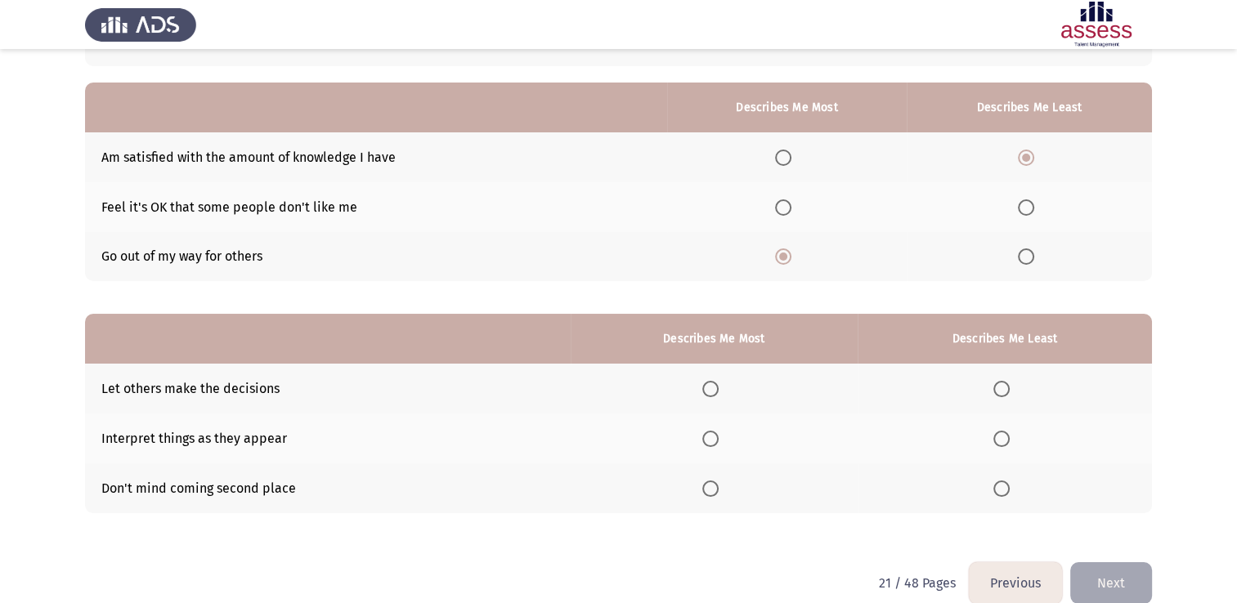
scroll to position [152, 0]
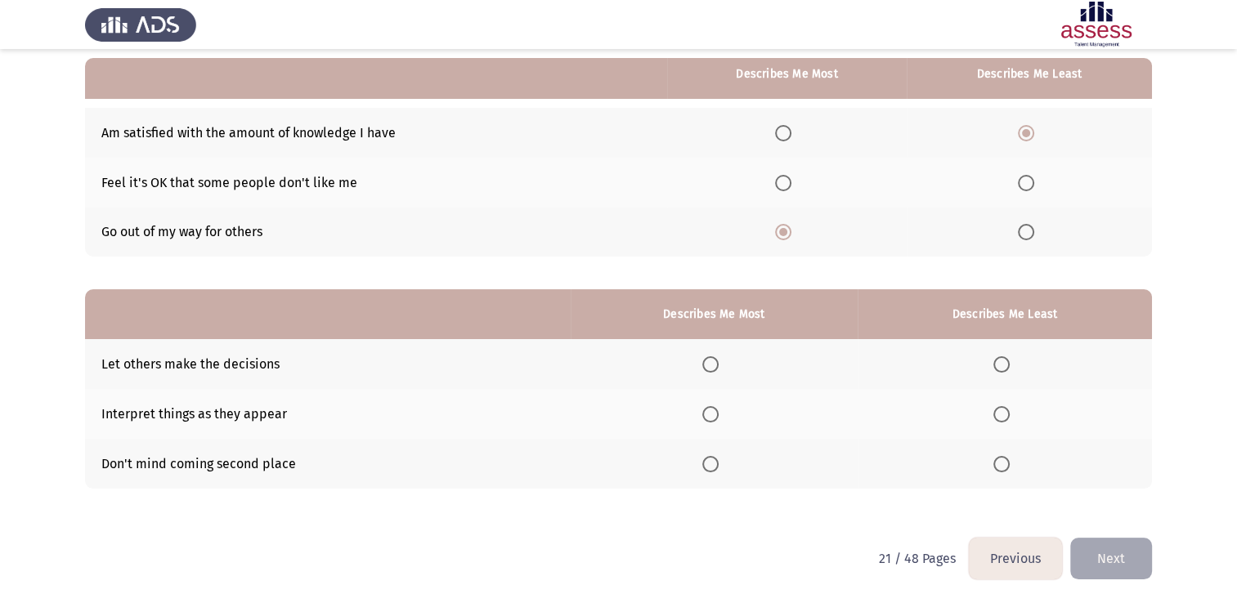
click at [718, 365] on span "Select an option" at bounding box center [710, 364] width 16 height 16
click at [718, 365] on input "Select an option" at bounding box center [710, 364] width 16 height 16
click at [999, 469] on span "Select an option" at bounding box center [1001, 464] width 16 height 16
click at [999, 469] on input "Select an option" at bounding box center [1001, 464] width 16 height 16
click at [1101, 559] on button "Next" at bounding box center [1111, 559] width 82 height 42
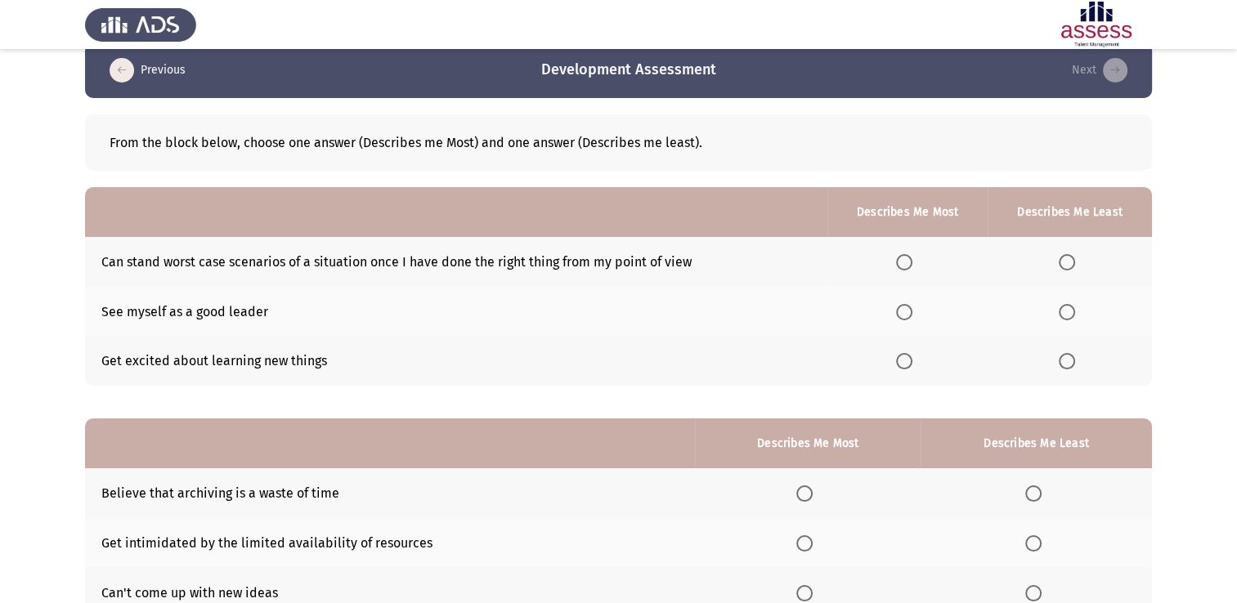
scroll to position [0, 0]
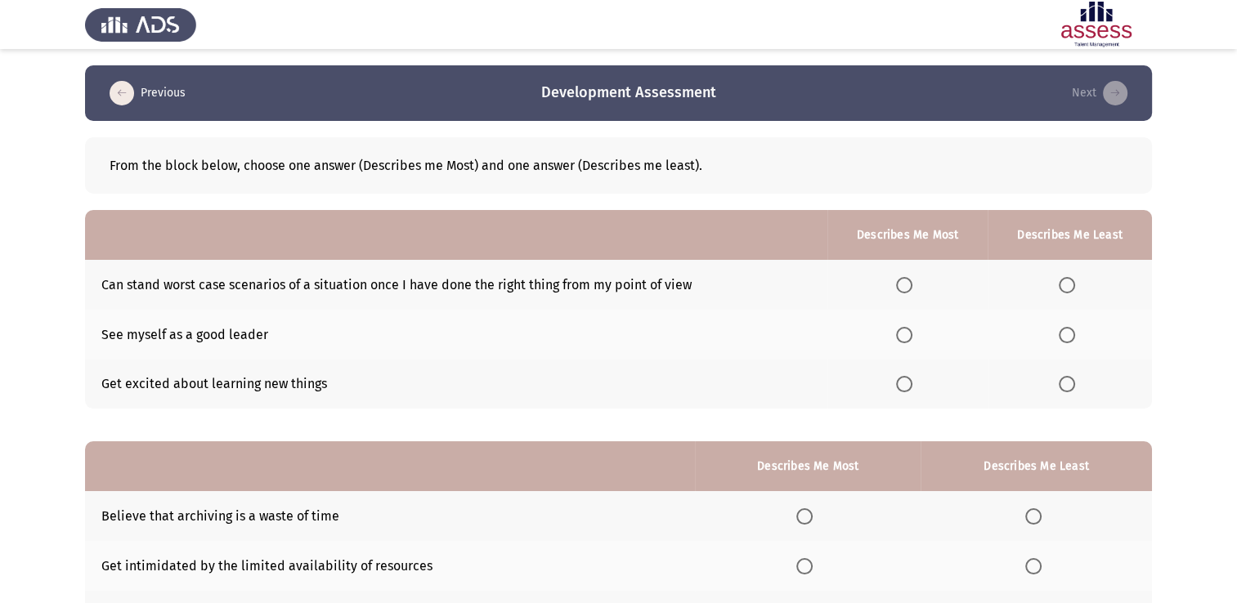
click at [903, 340] on span "Select an option" at bounding box center [904, 335] width 16 height 16
click at [903, 340] on input "Select an option" at bounding box center [904, 335] width 16 height 16
click at [1074, 274] on th at bounding box center [1070, 285] width 164 height 50
click at [1074, 287] on span "Select an option" at bounding box center [1067, 285] width 16 height 16
click at [1074, 287] on input "Select an option" at bounding box center [1067, 285] width 16 height 16
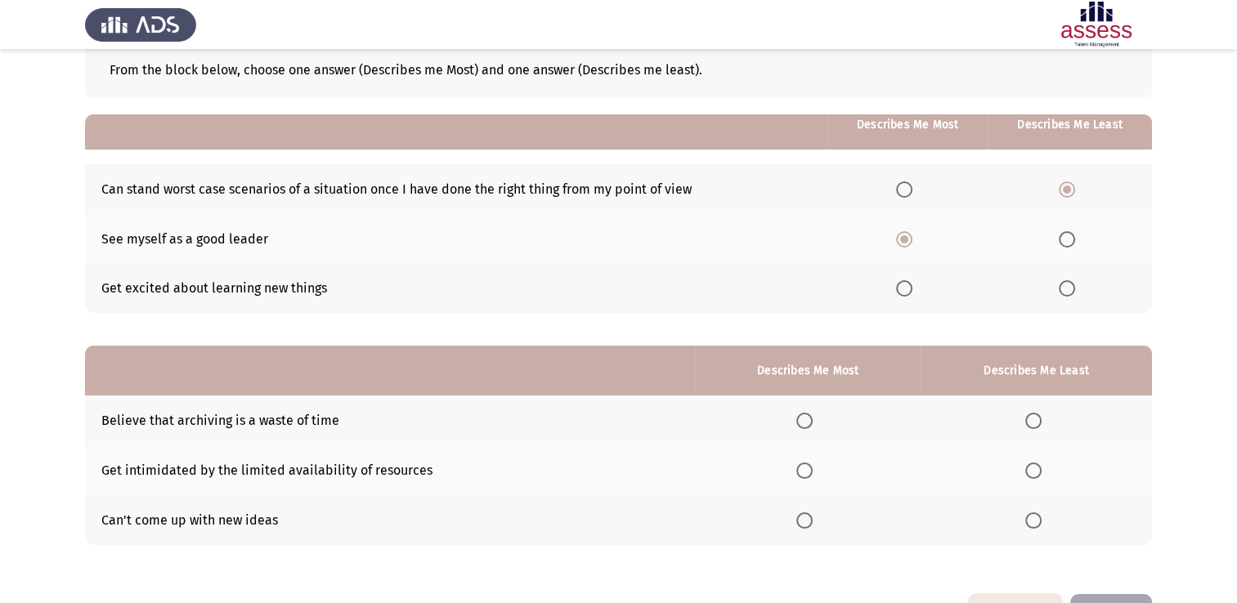
scroll to position [152, 0]
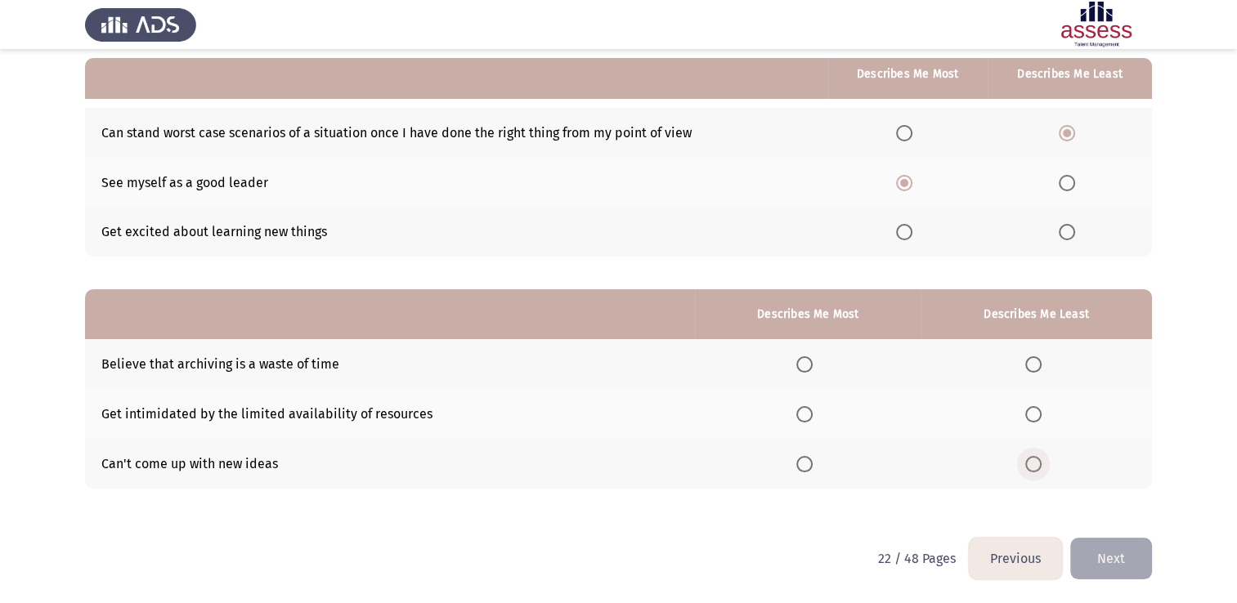
click at [1028, 468] on span "Select an option" at bounding box center [1033, 464] width 16 height 16
click at [1028, 468] on input "Select an option" at bounding box center [1033, 464] width 16 height 16
click at [806, 368] on span "Select an option" at bounding box center [804, 364] width 16 height 16
click at [806, 368] on input "Select an option" at bounding box center [804, 364] width 16 height 16
click at [1107, 556] on button "Next" at bounding box center [1111, 559] width 82 height 42
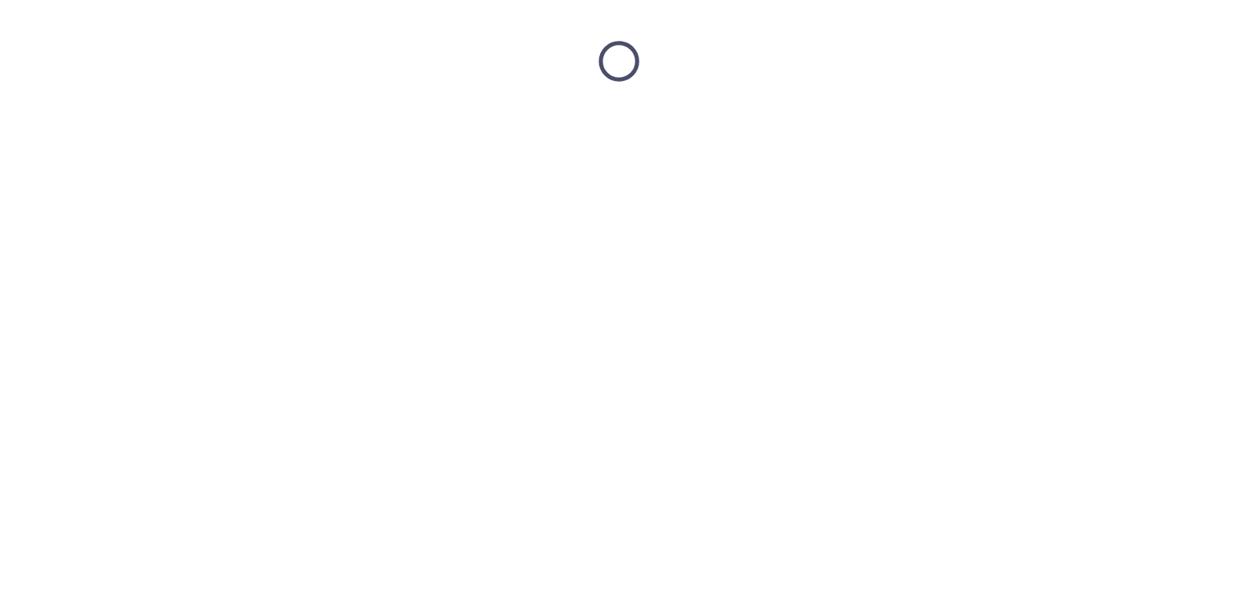
scroll to position [0, 0]
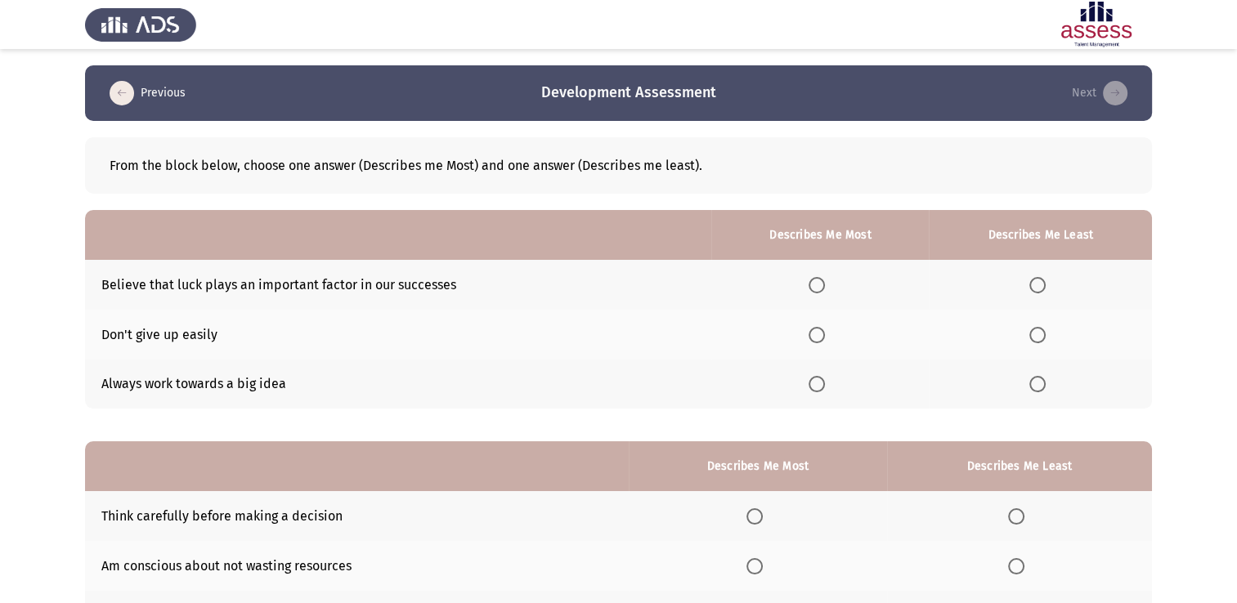
click at [1033, 282] on span "Select an option" at bounding box center [1037, 285] width 16 height 16
click at [1033, 282] on input "Select an option" at bounding box center [1037, 285] width 16 height 16
click at [825, 340] on span "Select an option" at bounding box center [817, 335] width 16 height 16
click at [825, 340] on input "Select an option" at bounding box center [817, 335] width 16 height 16
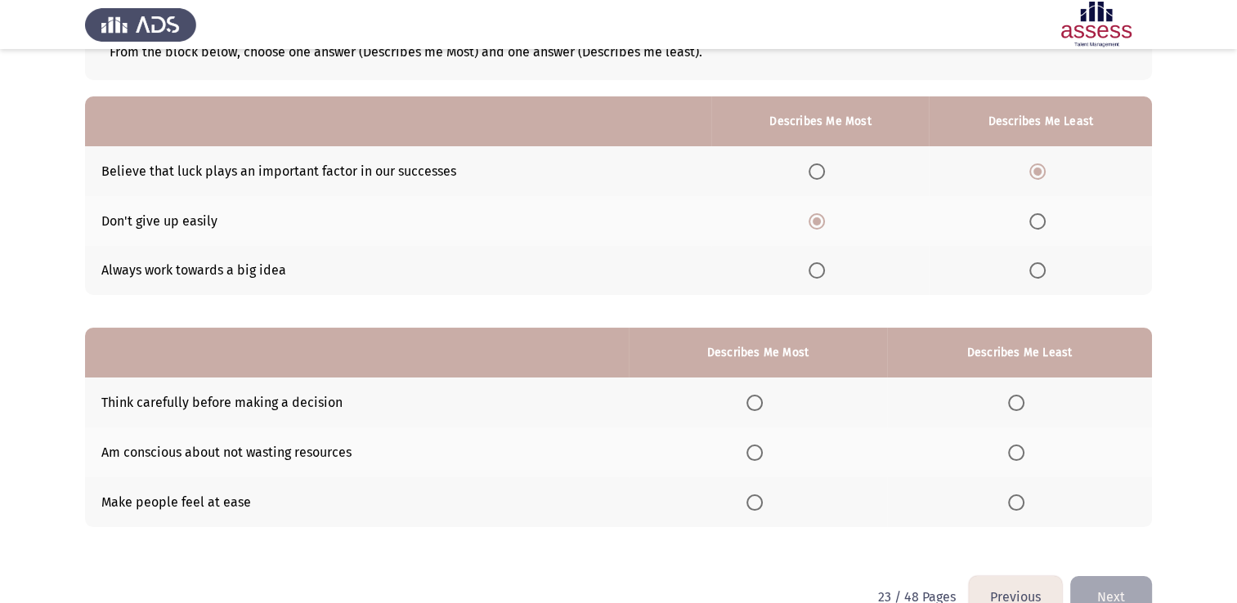
scroll to position [152, 0]
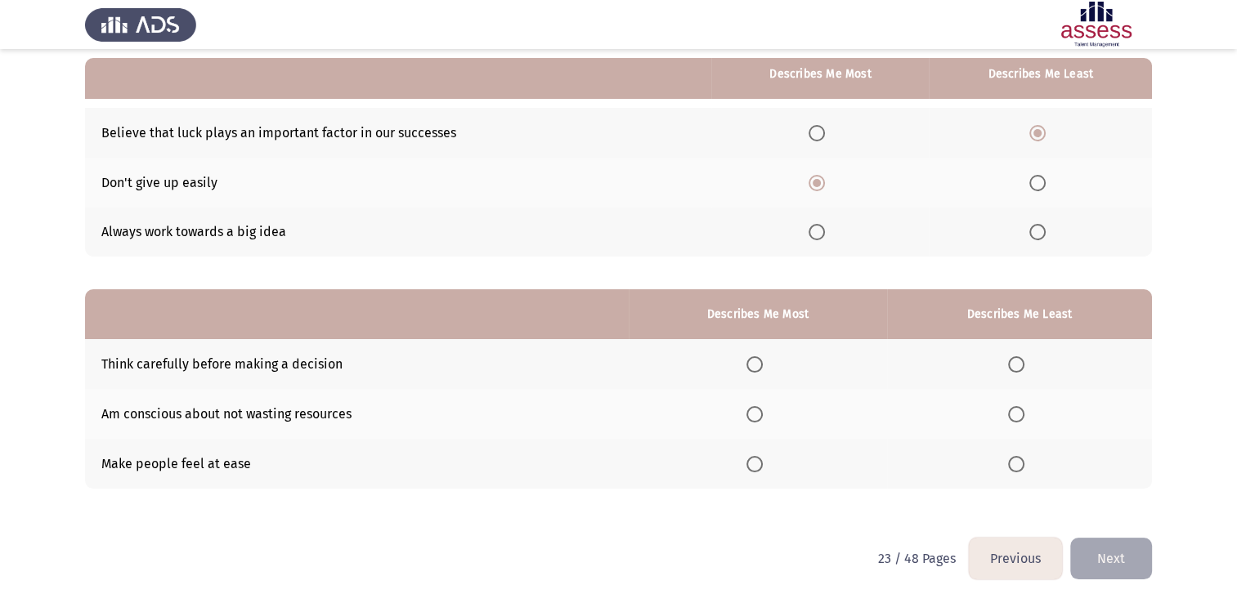
click at [753, 365] on span "Select an option" at bounding box center [754, 364] width 16 height 16
click at [753, 365] on input "Select an option" at bounding box center [754, 364] width 16 height 16
click at [1015, 473] on th at bounding box center [1019, 464] width 265 height 50
click at [1021, 466] on span "Select an option" at bounding box center [1016, 464] width 16 height 16
click at [1021, 466] on input "Select an option" at bounding box center [1016, 464] width 16 height 16
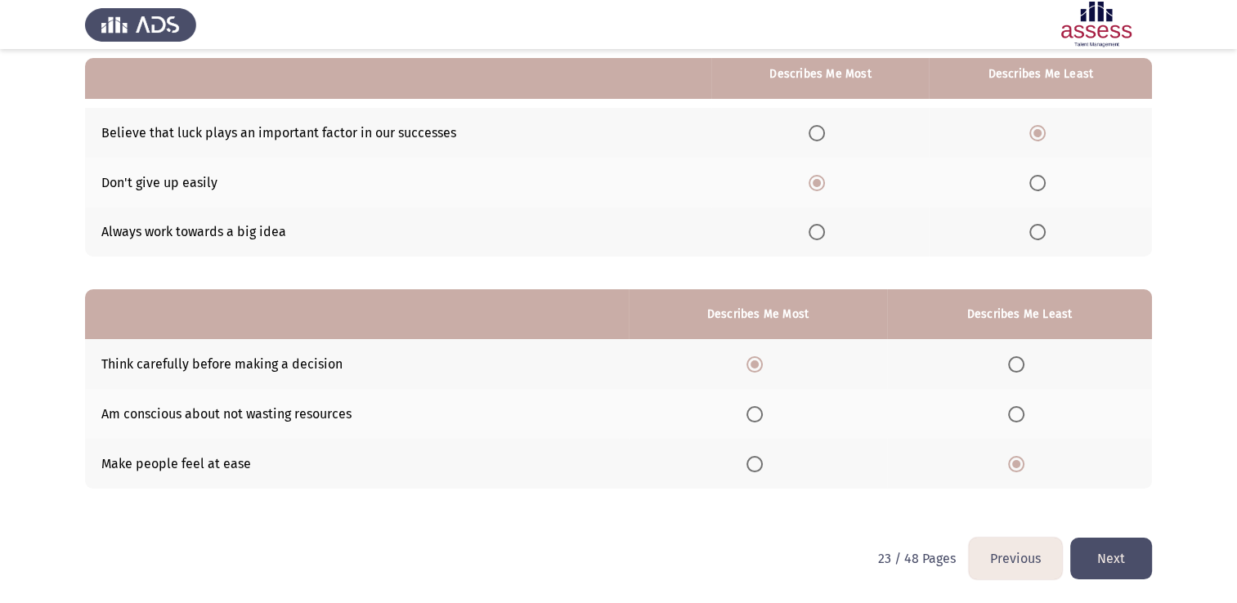
click at [1122, 564] on button "Next" at bounding box center [1111, 559] width 82 height 42
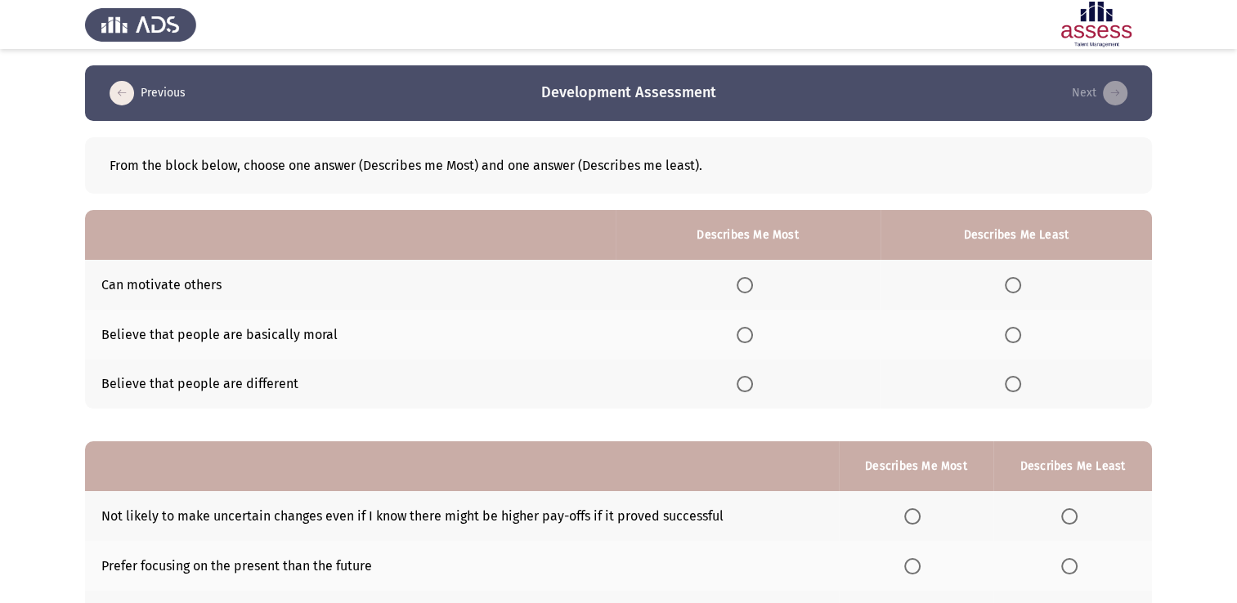
click at [742, 287] on span "Select an option" at bounding box center [745, 285] width 16 height 16
click at [742, 287] on input "Select an option" at bounding box center [745, 285] width 16 height 16
click at [1014, 339] on span "Select an option" at bounding box center [1013, 335] width 16 height 16
click at [1014, 339] on input "Select an option" at bounding box center [1013, 335] width 16 height 16
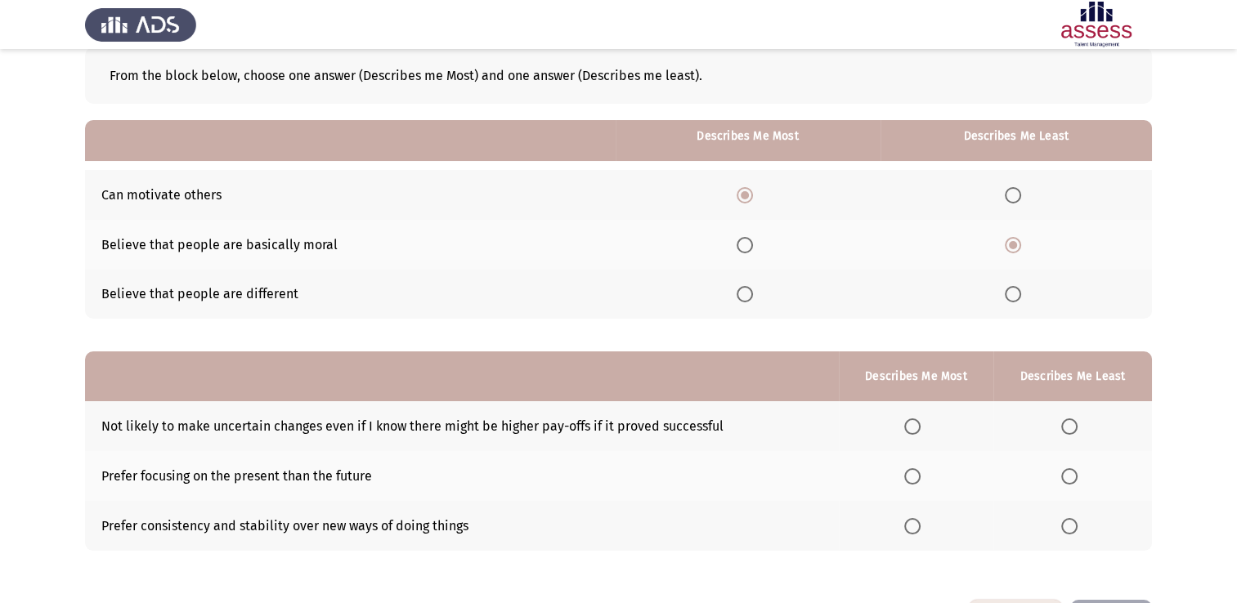
scroll to position [152, 0]
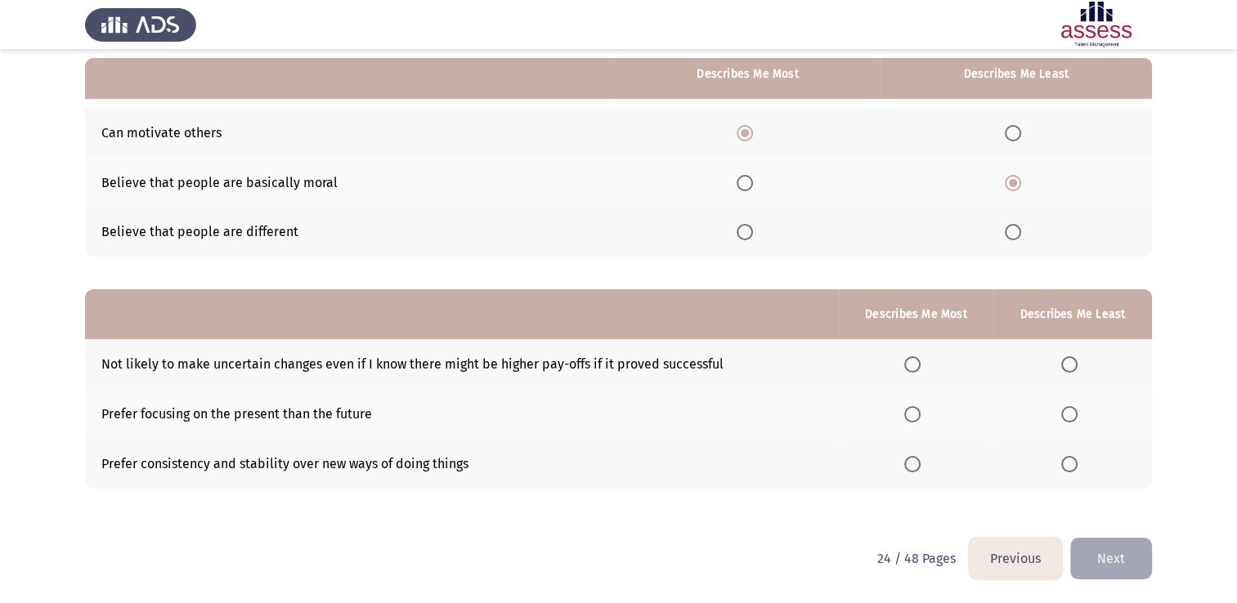
click at [1066, 412] on span "Select an option" at bounding box center [1069, 414] width 16 height 16
click at [1066, 412] on input "Select an option" at bounding box center [1069, 414] width 16 height 16
click at [912, 364] on span "Select an option" at bounding box center [912, 364] width 16 height 16
click at [912, 364] on input "Select an option" at bounding box center [912, 364] width 16 height 16
click at [1112, 564] on button "Next" at bounding box center [1111, 559] width 82 height 42
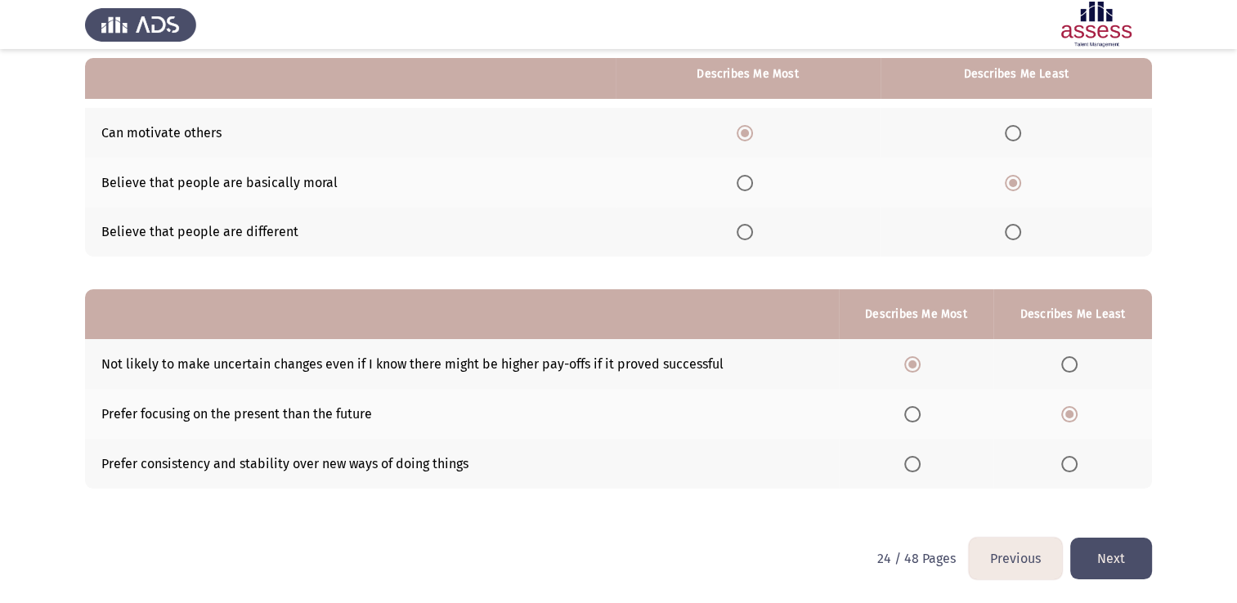
scroll to position [0, 0]
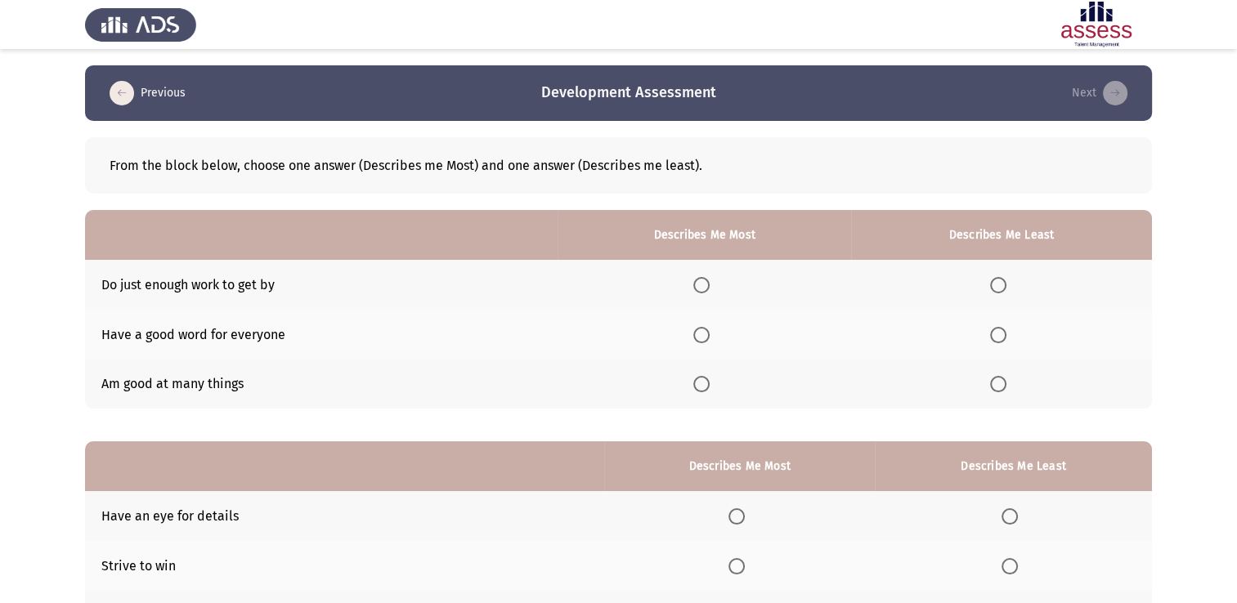
click at [705, 334] on span "Select an option" at bounding box center [701, 335] width 16 height 16
click at [705, 334] on input "Select an option" at bounding box center [701, 335] width 16 height 16
click at [1001, 280] on span "Select an option" at bounding box center [998, 285] width 16 height 16
click at [1001, 280] on input "Select an option" at bounding box center [998, 285] width 16 height 16
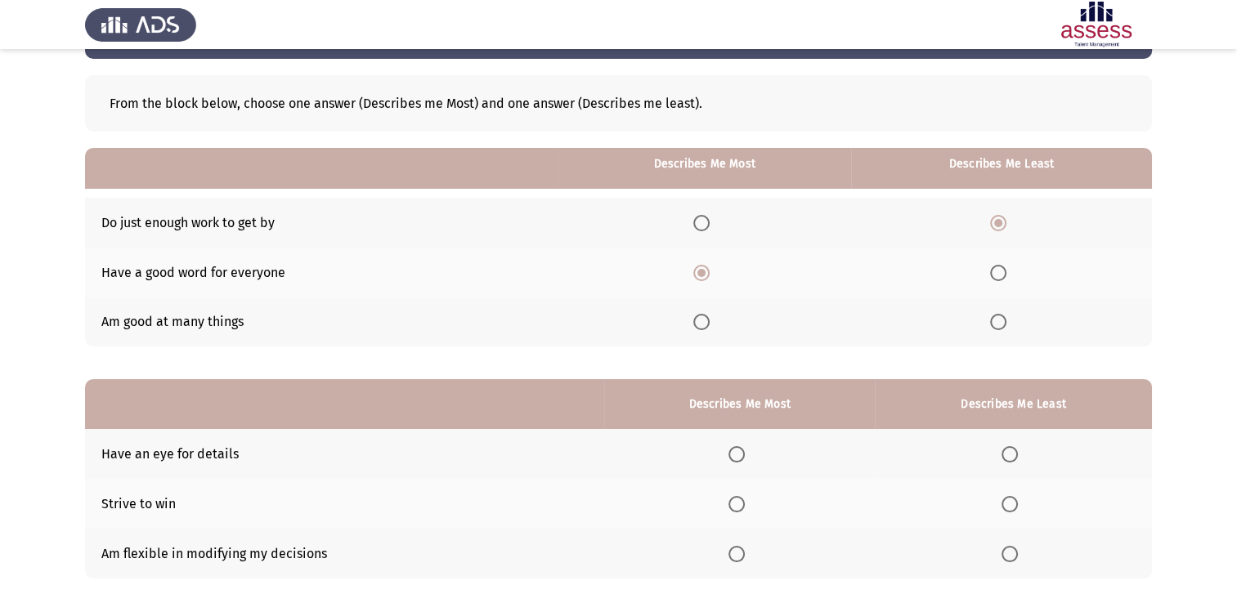
scroll to position [152, 0]
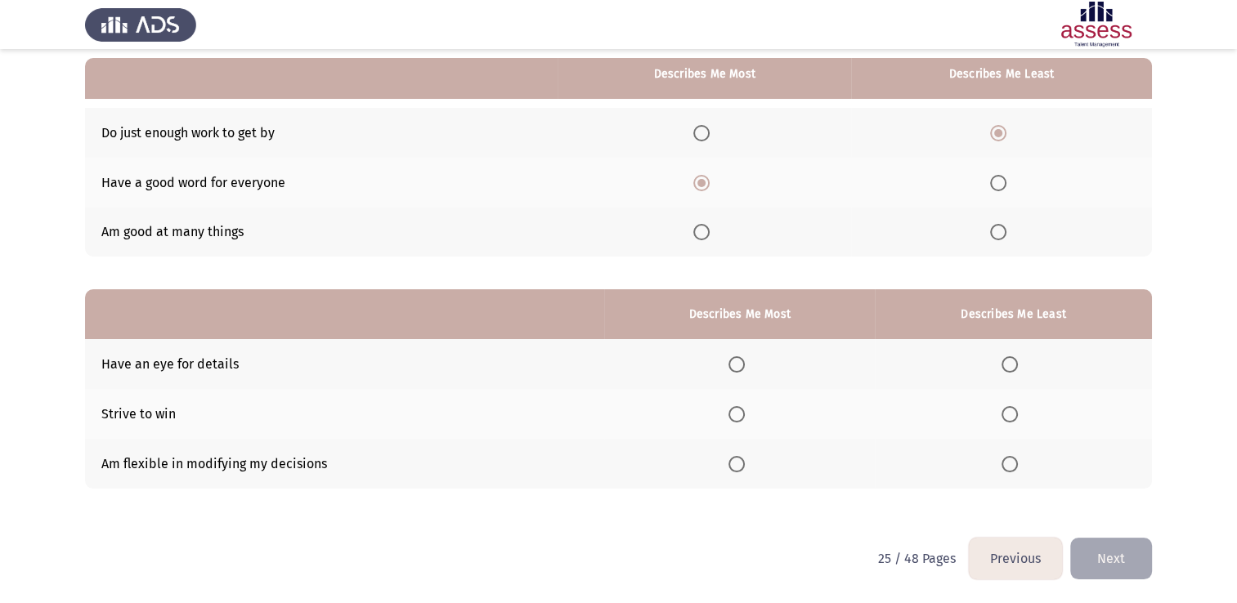
click at [745, 366] on span "Select an option" at bounding box center [736, 364] width 16 height 16
click at [745, 366] on input "Select an option" at bounding box center [736, 364] width 16 height 16
click at [1012, 468] on span "Select an option" at bounding box center [1010, 464] width 16 height 16
click at [1012, 468] on input "Select an option" at bounding box center [1010, 464] width 16 height 16
click at [1105, 572] on button "Next" at bounding box center [1111, 559] width 82 height 42
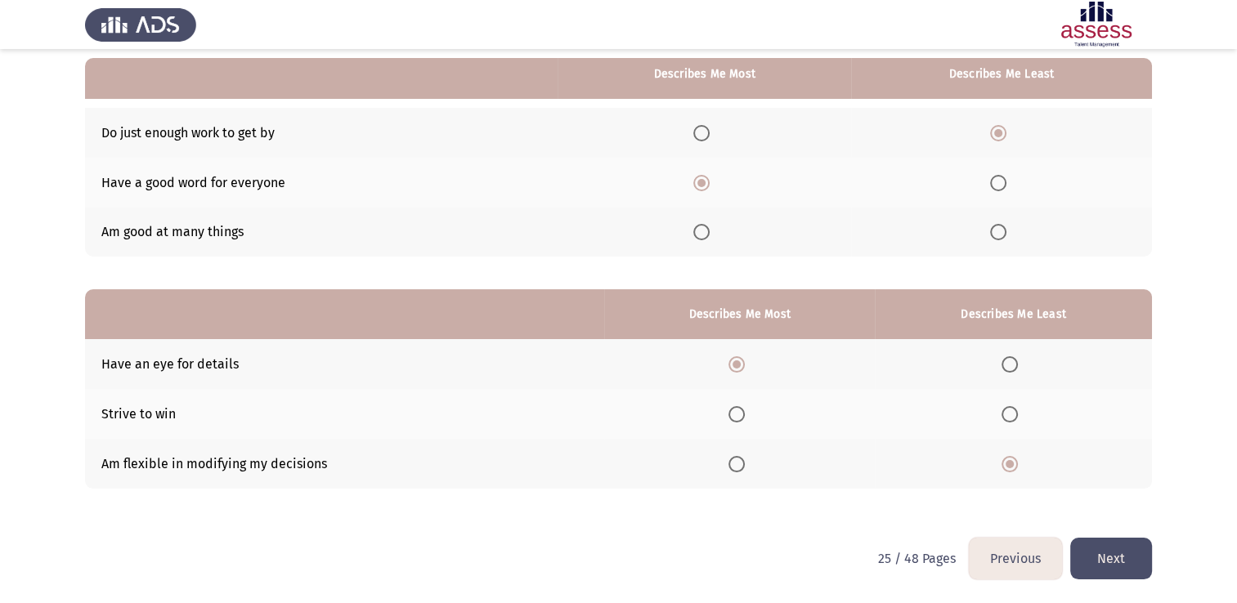
scroll to position [0, 0]
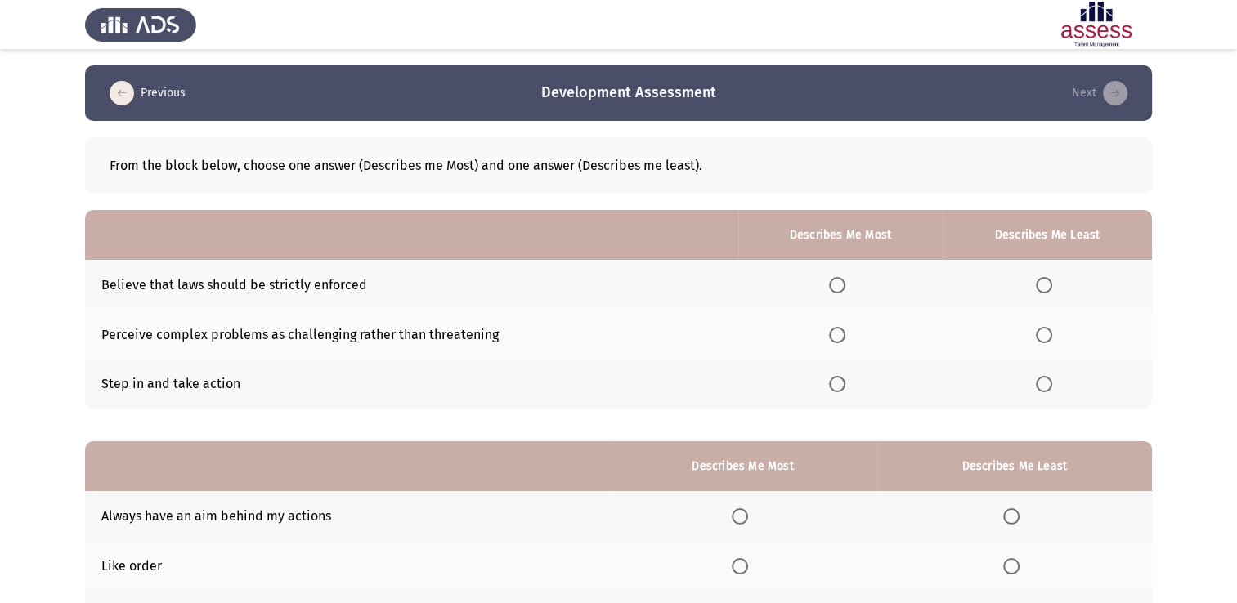
click at [1042, 286] on span "Select an option" at bounding box center [1044, 285] width 16 height 16
click at [1042, 286] on input "Select an option" at bounding box center [1044, 285] width 16 height 16
click at [843, 384] on span "Select an option" at bounding box center [837, 384] width 16 height 16
click at [843, 384] on input "Select an option" at bounding box center [837, 384] width 16 height 16
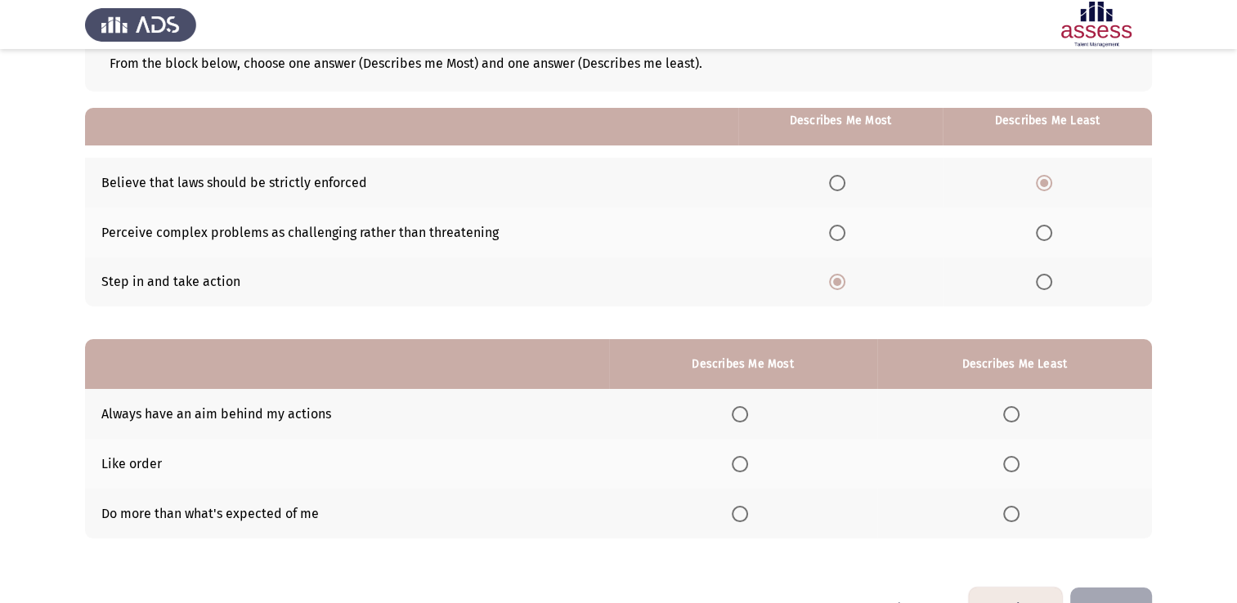
scroll to position [152, 0]
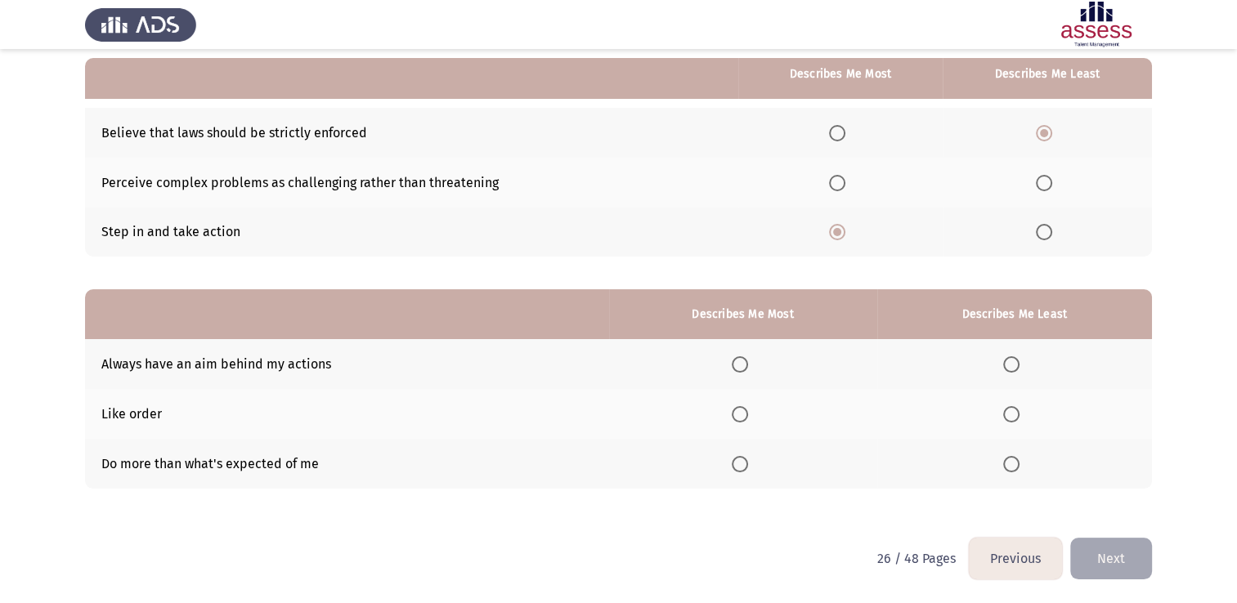
click at [744, 363] on span "Select an option" at bounding box center [740, 364] width 16 height 16
click at [744, 363] on input "Select an option" at bounding box center [740, 364] width 16 height 16
click at [1019, 457] on span "Select an option" at bounding box center [1011, 464] width 16 height 16
click at [1019, 457] on input "Select an option" at bounding box center [1011, 464] width 16 height 16
click at [1125, 566] on button "Next" at bounding box center [1111, 559] width 82 height 42
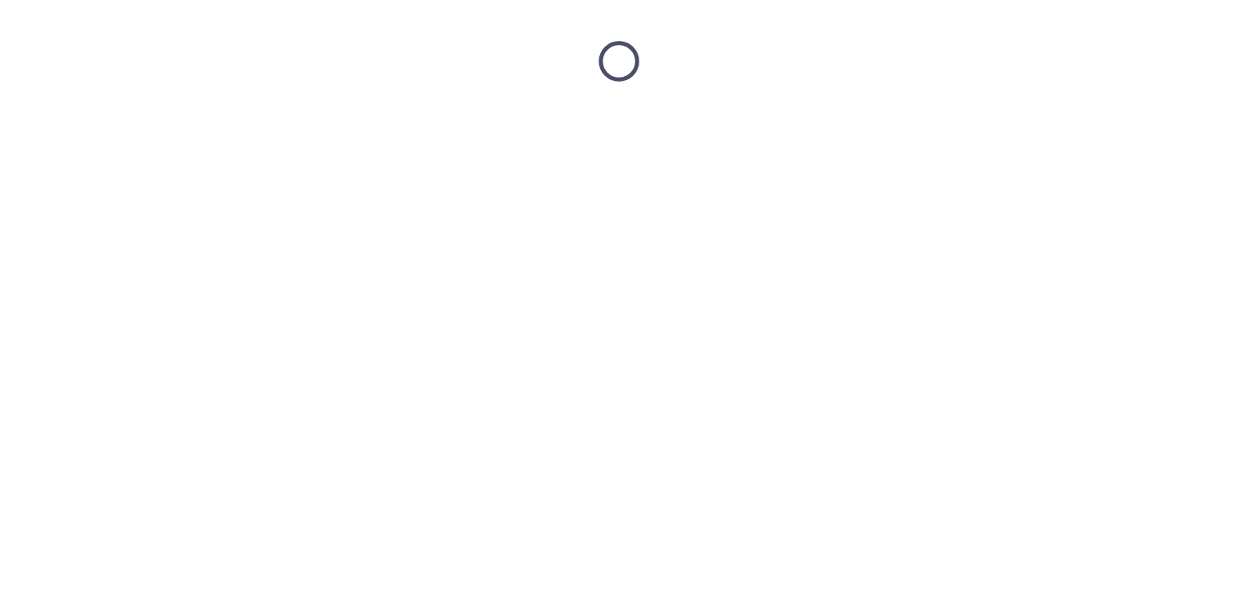
scroll to position [0, 0]
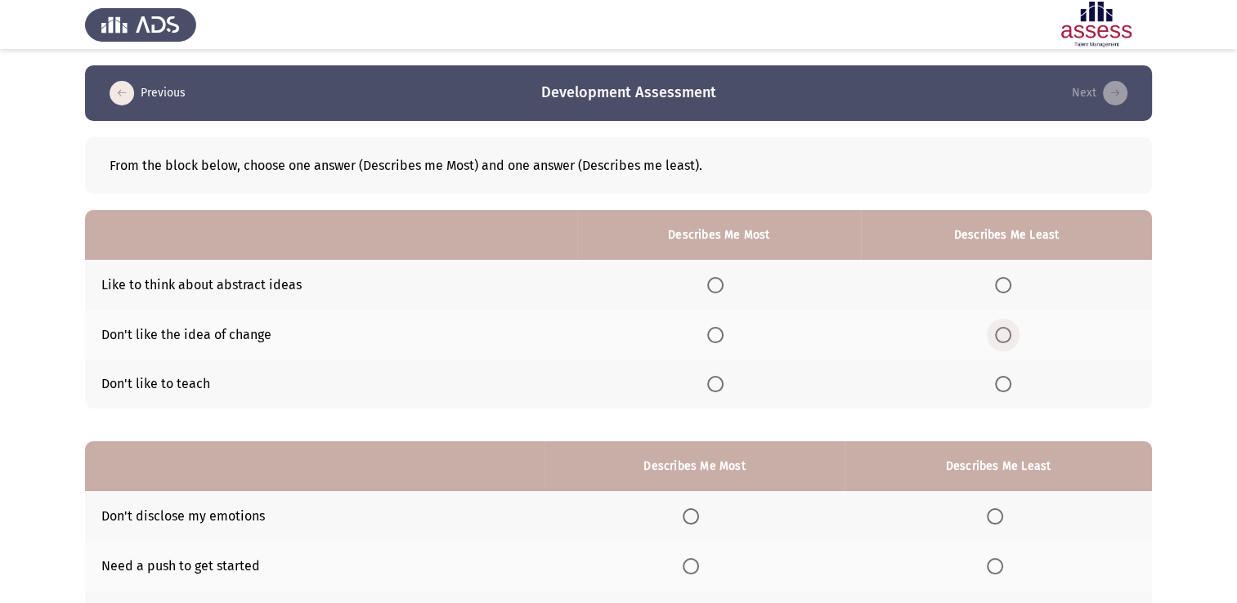
click at [1006, 334] on span "Select an option" at bounding box center [1003, 335] width 16 height 16
click at [1006, 334] on input "Select an option" at bounding box center [1003, 335] width 16 height 16
click at [721, 283] on span "Select an option" at bounding box center [715, 285] width 16 height 16
click at [721, 283] on input "Select an option" at bounding box center [715, 285] width 16 height 16
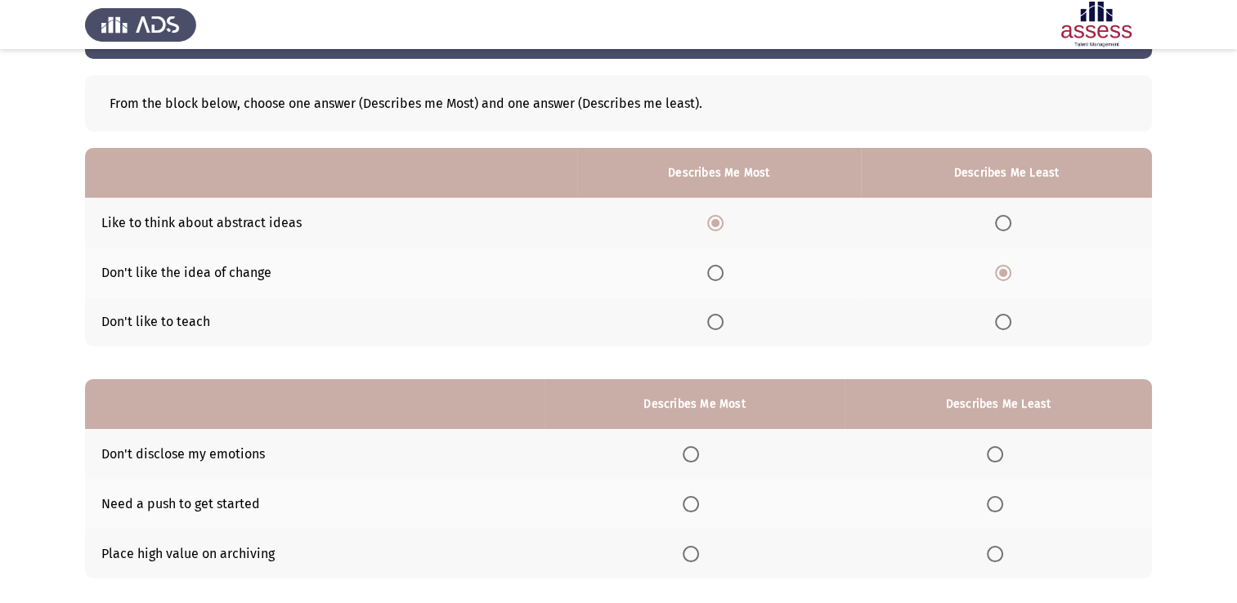
scroll to position [152, 0]
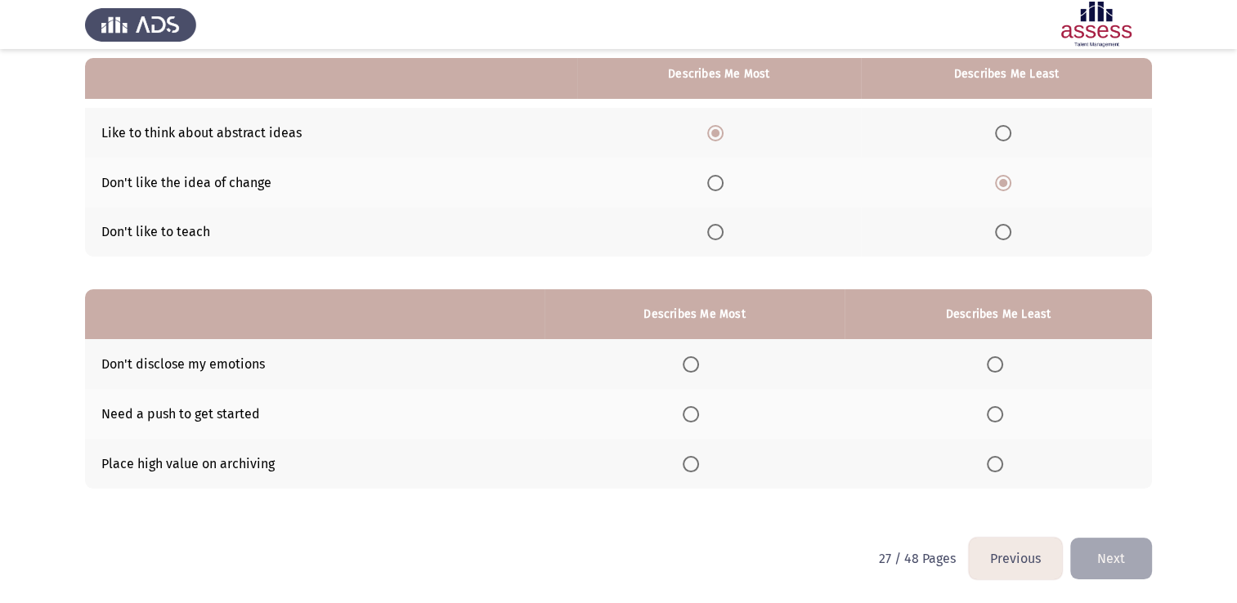
click at [1000, 419] on span "Select an option" at bounding box center [995, 414] width 16 height 16
click at [1000, 419] on input "Select an option" at bounding box center [995, 414] width 16 height 16
click at [697, 368] on span "Select an option" at bounding box center [691, 364] width 16 height 16
click at [697, 368] on input "Select an option" at bounding box center [691, 364] width 16 height 16
click at [1131, 558] on button "Next" at bounding box center [1111, 559] width 82 height 42
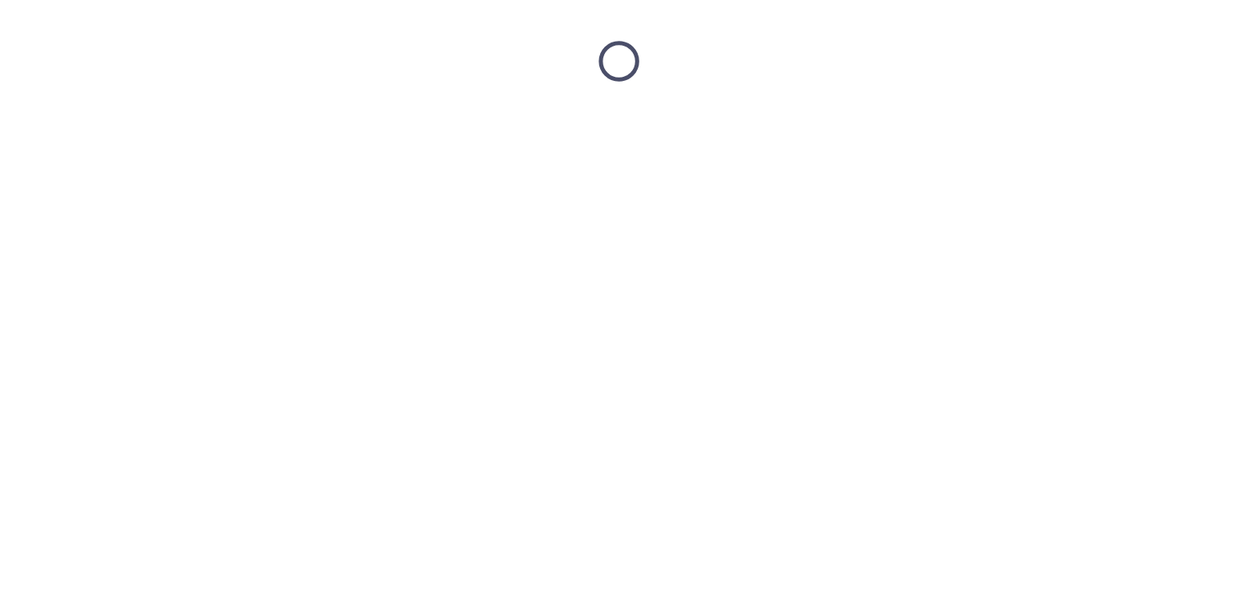
scroll to position [0, 0]
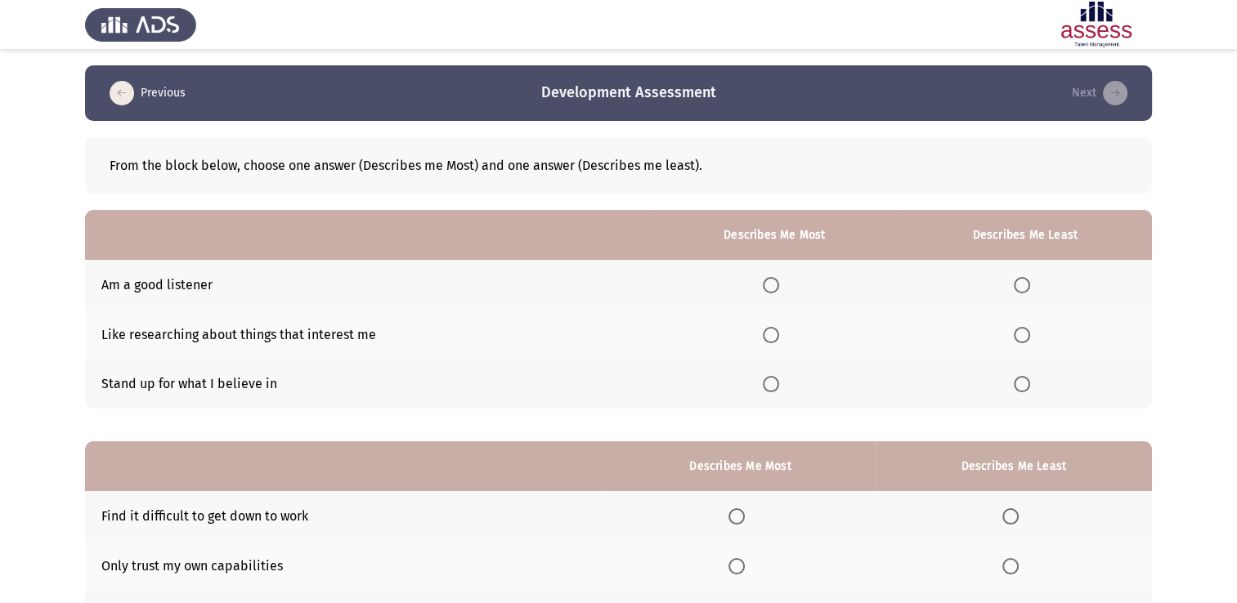
click at [775, 280] on span "Select an option" at bounding box center [771, 285] width 16 height 16
click at [775, 280] on input "Select an option" at bounding box center [771, 285] width 16 height 16
click at [777, 335] on span "Select an option" at bounding box center [771, 335] width 16 height 16
click at [777, 335] on input "Select an option" at bounding box center [771, 335] width 16 height 16
click at [775, 283] on span "Select an option" at bounding box center [771, 285] width 16 height 16
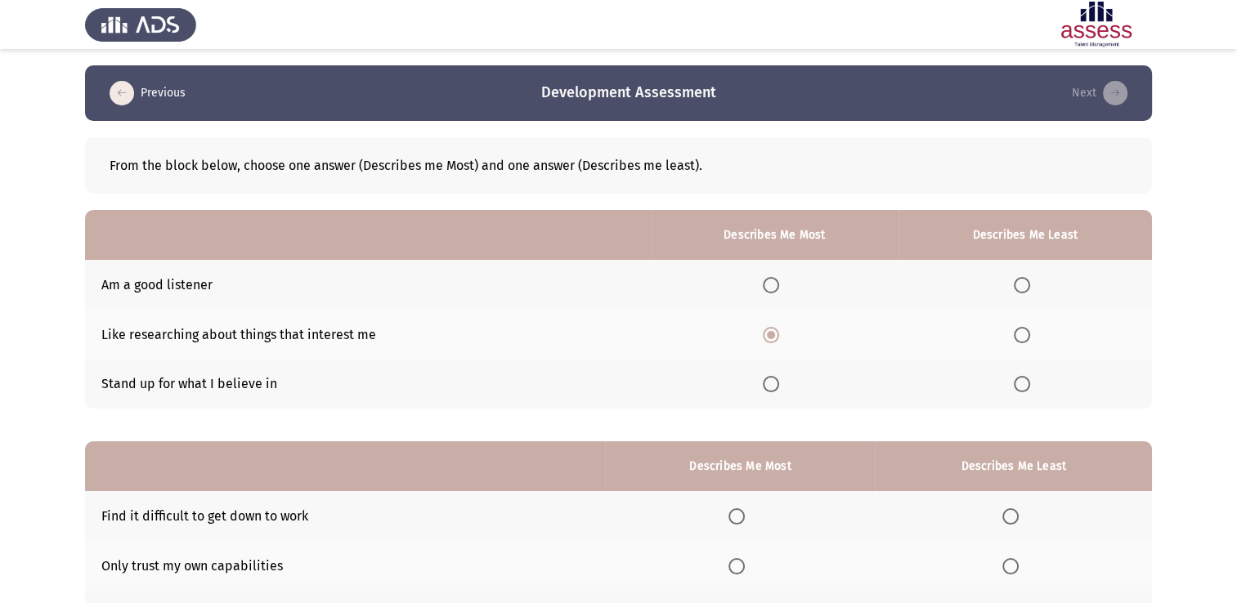
click at [775, 283] on input "Select an option" at bounding box center [771, 285] width 16 height 16
click at [1032, 389] on label "Select an option" at bounding box center [1025, 384] width 23 height 16
click at [1030, 389] on input "Select an option" at bounding box center [1022, 384] width 16 height 16
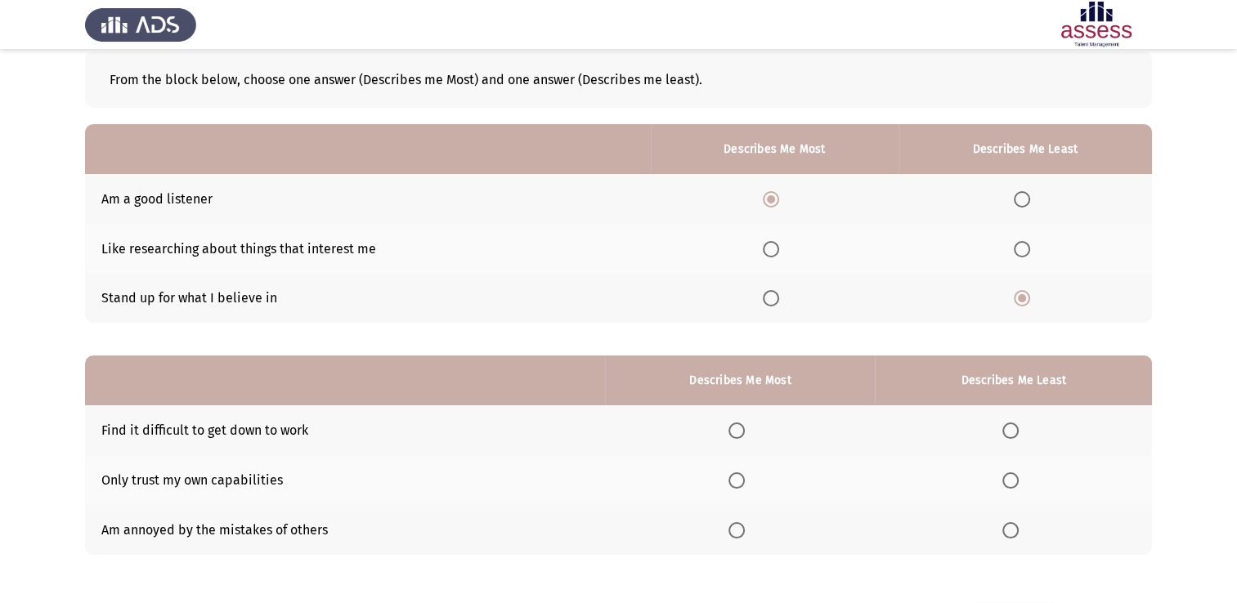
scroll to position [152, 0]
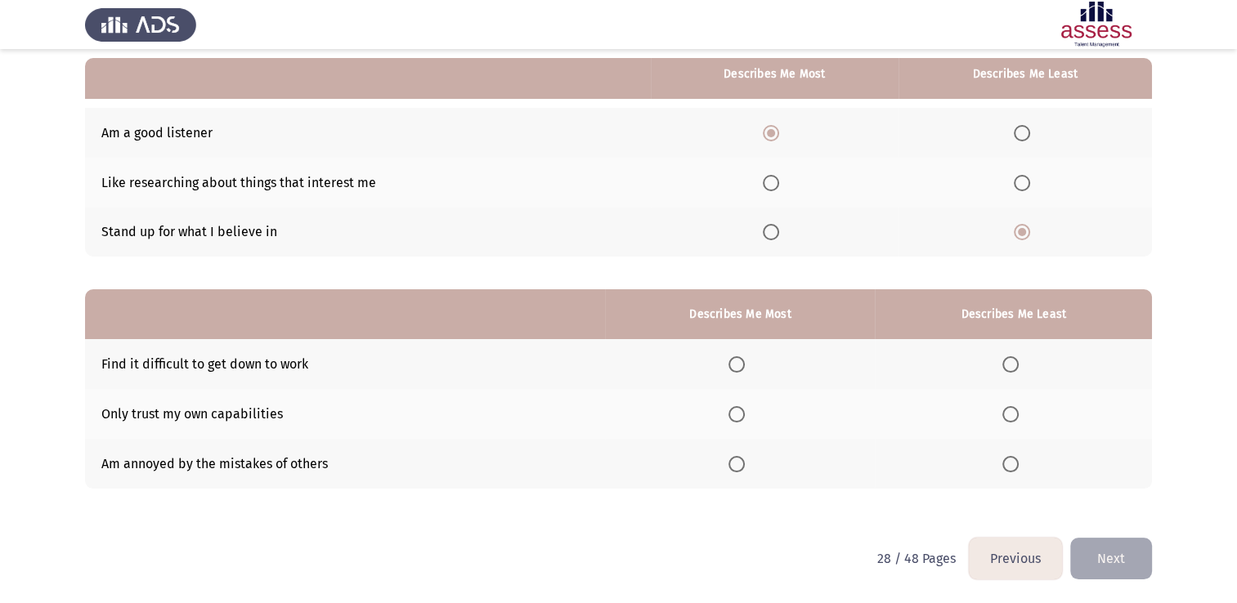
click at [745, 363] on span "Select an option" at bounding box center [736, 364] width 16 height 16
click at [745, 363] on input "Select an option" at bounding box center [736, 364] width 16 height 16
click at [1010, 417] on span "Select an option" at bounding box center [1010, 414] width 16 height 16
click at [1010, 417] on input "Select an option" at bounding box center [1010, 414] width 16 height 16
click at [1107, 567] on button "Next" at bounding box center [1111, 559] width 82 height 42
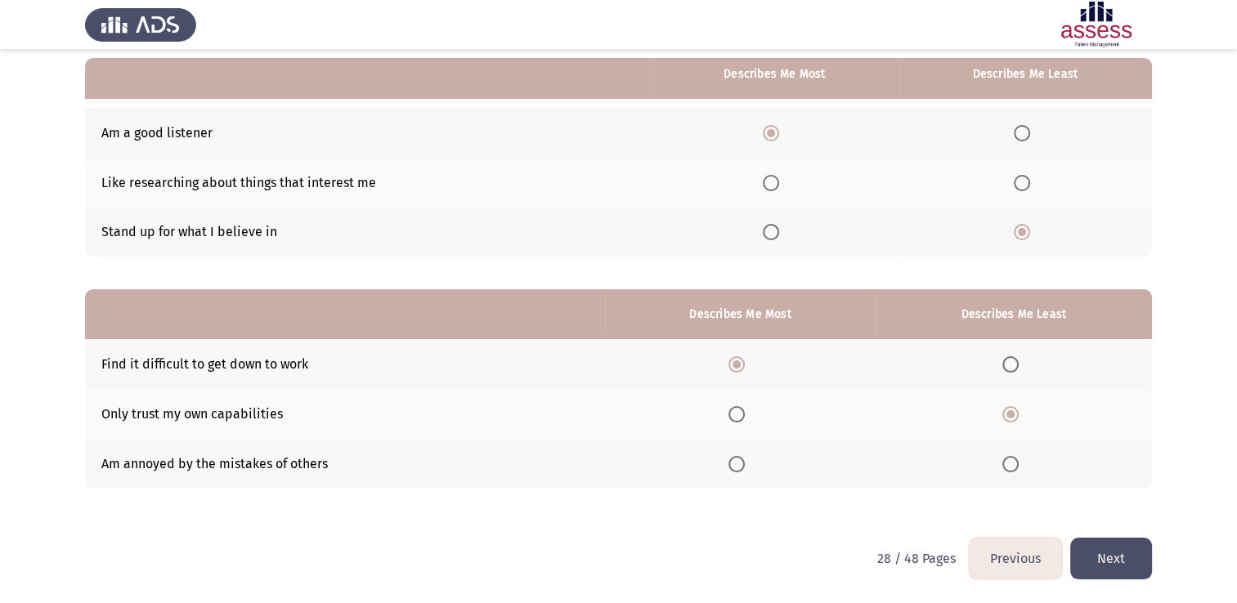
scroll to position [0, 0]
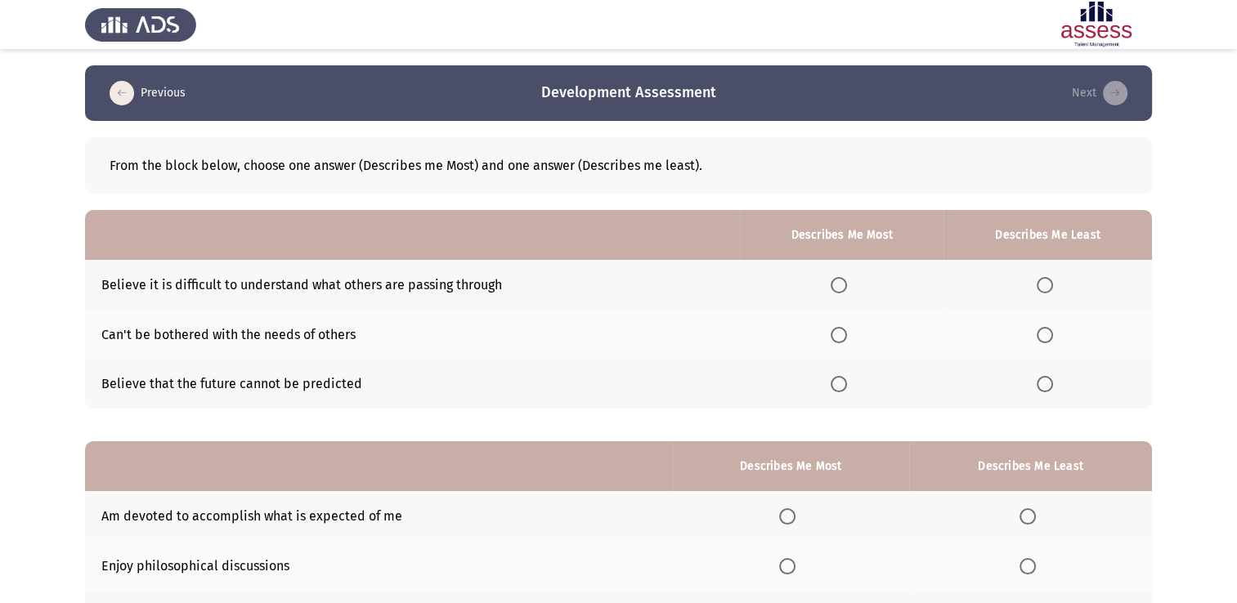
click at [1048, 338] on span "Select an option" at bounding box center [1045, 335] width 16 height 16
click at [1048, 338] on input "Select an option" at bounding box center [1045, 335] width 16 height 16
click at [836, 285] on span "Select an option" at bounding box center [839, 285] width 16 height 16
click at [836, 285] on input "Select an option" at bounding box center [839, 285] width 16 height 16
click at [834, 335] on span "Select an option" at bounding box center [839, 335] width 16 height 16
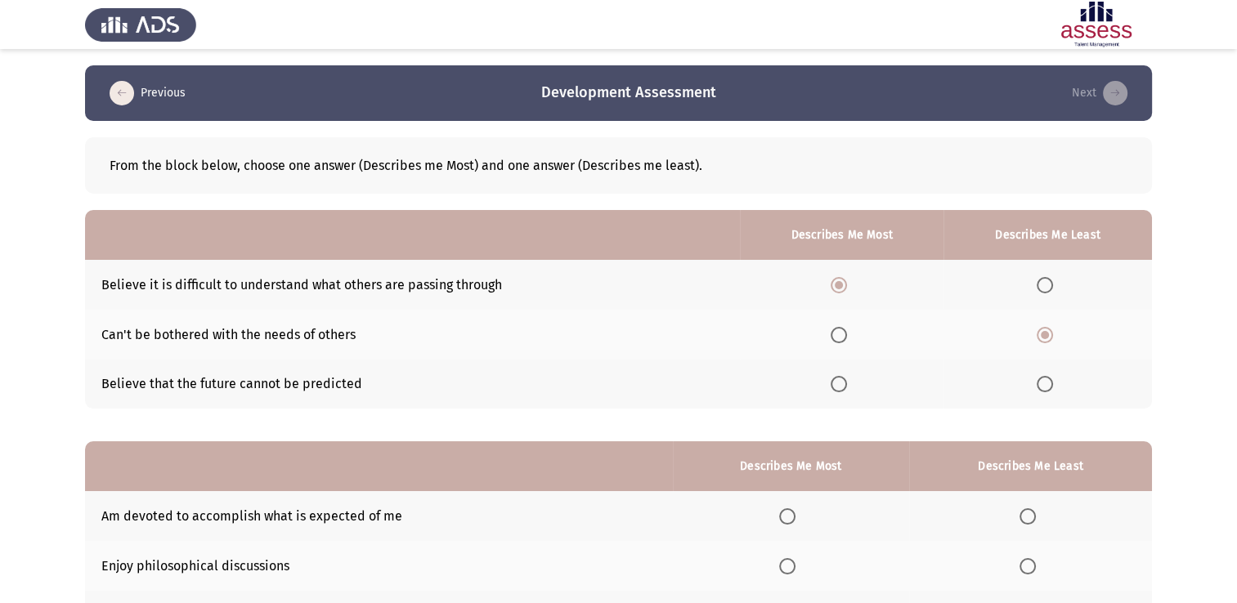
click at [834, 335] on input "Select an option" at bounding box center [839, 335] width 16 height 16
click at [847, 387] on span "Select an option" at bounding box center [839, 384] width 16 height 16
click at [847, 387] on input "Select an option" at bounding box center [839, 384] width 16 height 16
click at [1041, 292] on span "Select an option" at bounding box center [1045, 285] width 16 height 16
click at [1041, 292] on input "Select an option" at bounding box center [1045, 285] width 16 height 16
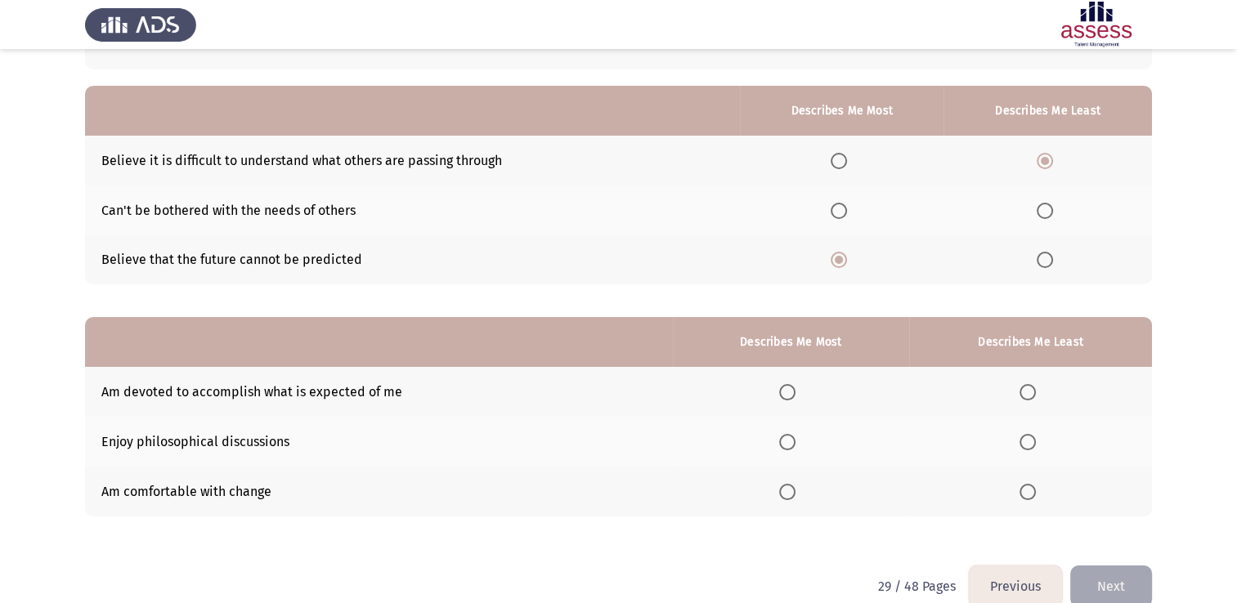
scroll to position [152, 0]
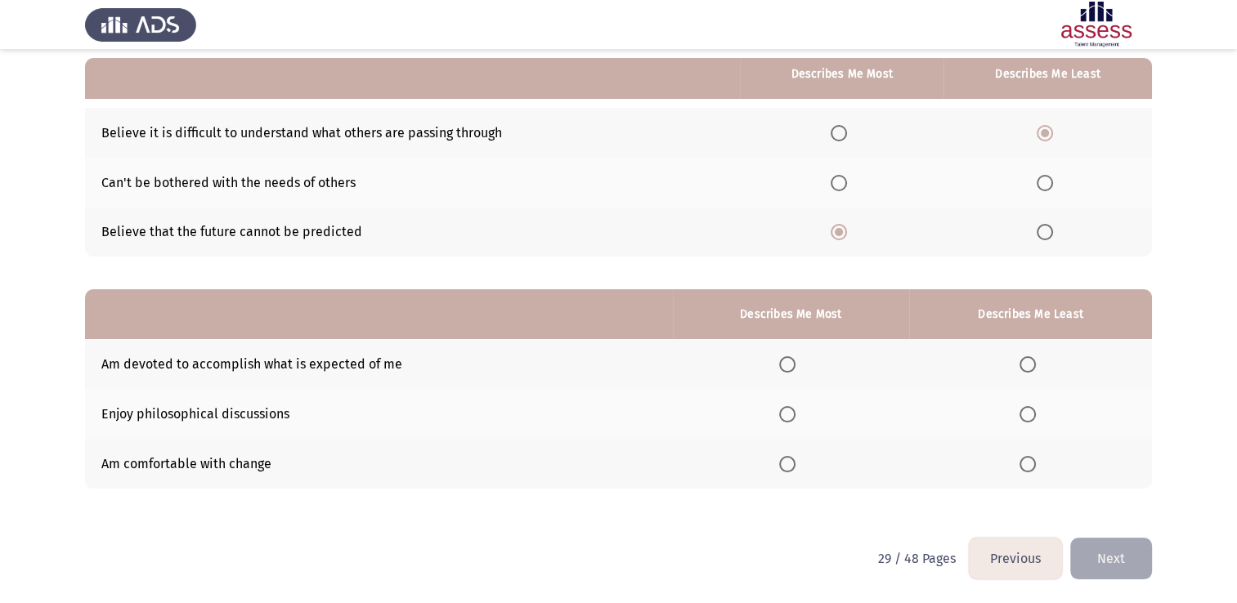
click at [788, 461] on span "Select an option" at bounding box center [787, 464] width 16 height 16
click at [788, 461] on input "Select an option" at bounding box center [787, 464] width 16 height 16
click at [1033, 362] on span "Select an option" at bounding box center [1027, 364] width 16 height 16
click at [1033, 362] on input "Select an option" at bounding box center [1027, 364] width 16 height 16
click at [1026, 410] on span "Select an option" at bounding box center [1027, 414] width 16 height 16
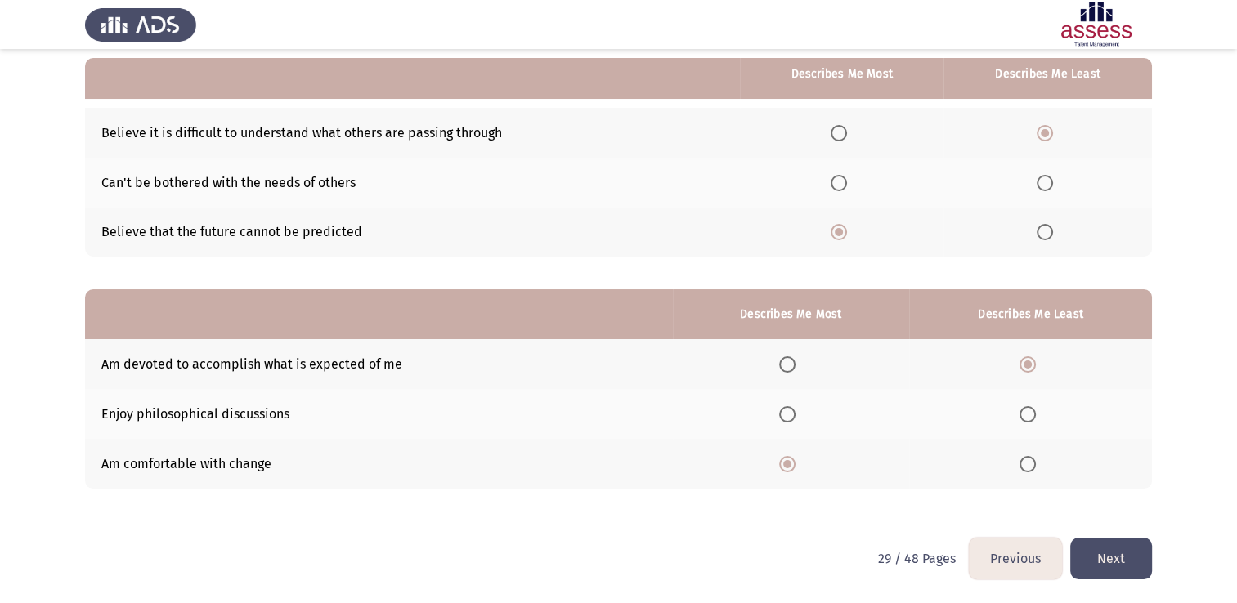
click at [1026, 410] on input "Select an option" at bounding box center [1027, 414] width 16 height 16
click at [1115, 567] on button "Next" at bounding box center [1111, 559] width 82 height 42
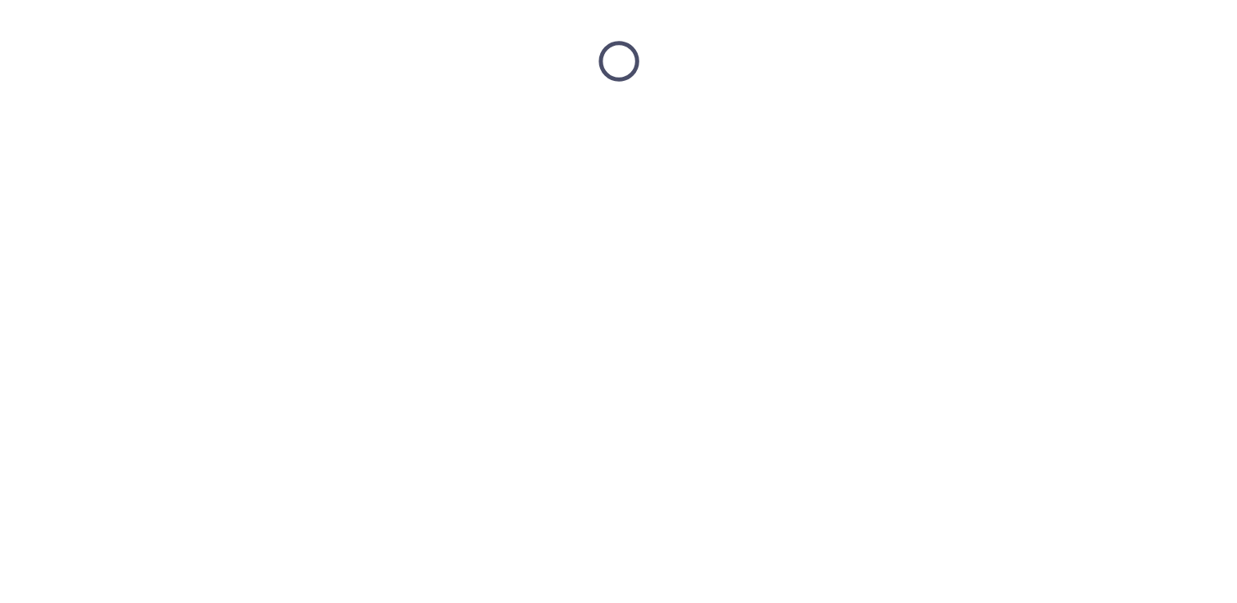
scroll to position [0, 0]
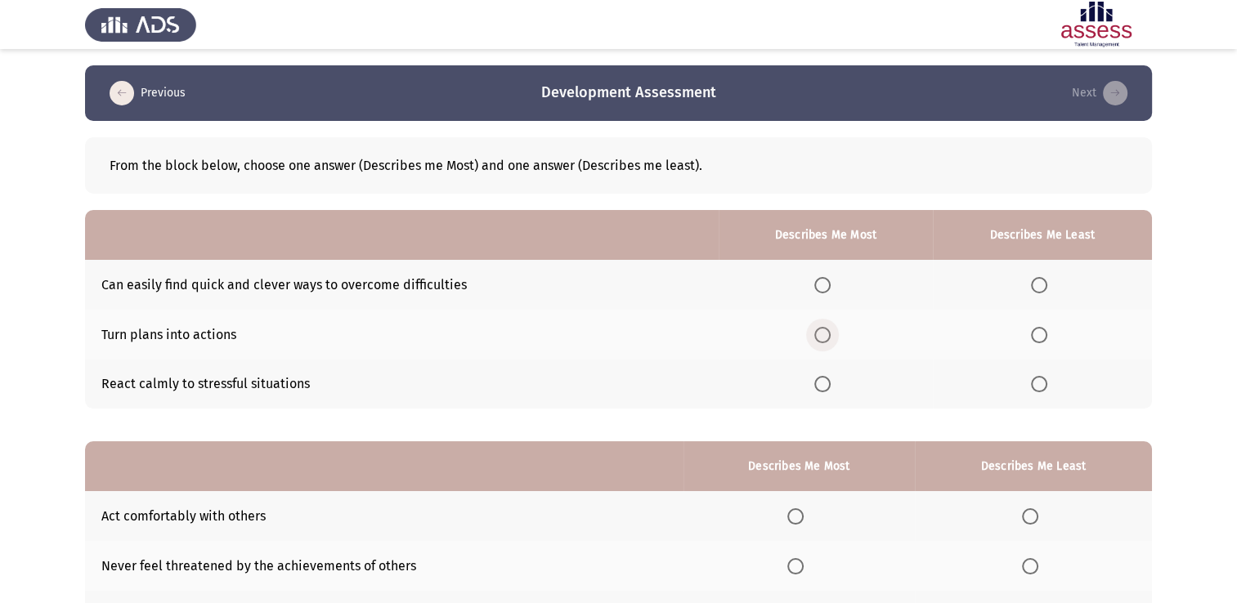
click at [827, 342] on span "Select an option" at bounding box center [822, 335] width 16 height 16
click at [827, 342] on input "Select an option" at bounding box center [822, 335] width 16 height 16
click at [1037, 387] on span "Select an option" at bounding box center [1039, 384] width 16 height 16
click at [1037, 387] on input "Select an option" at bounding box center [1039, 384] width 16 height 16
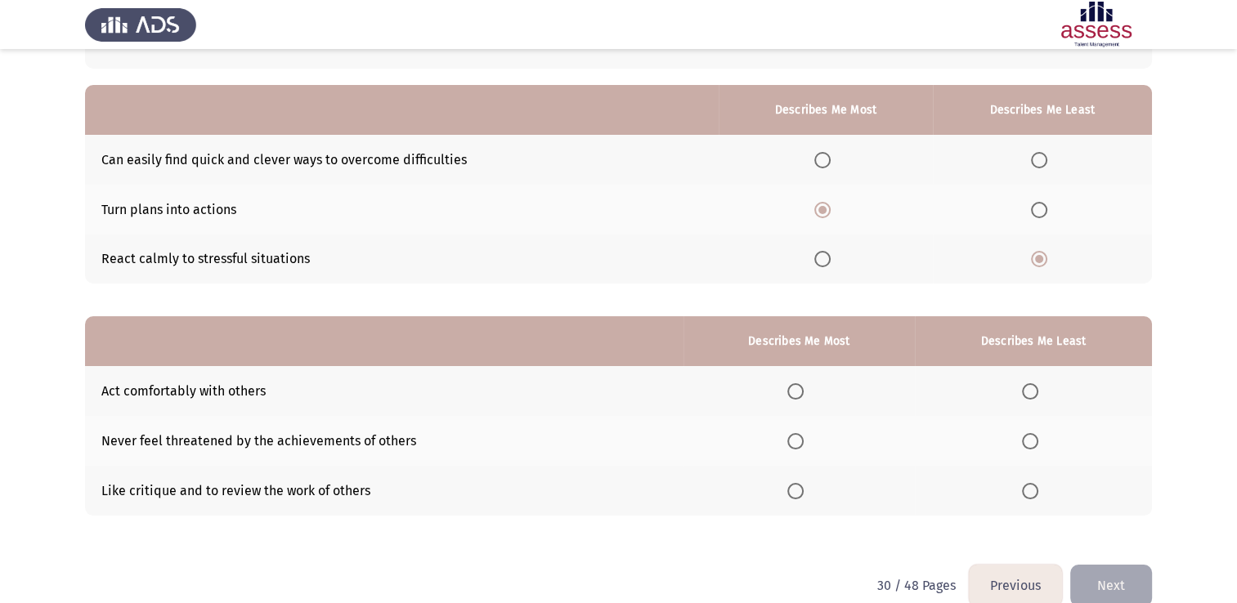
scroll to position [152, 0]
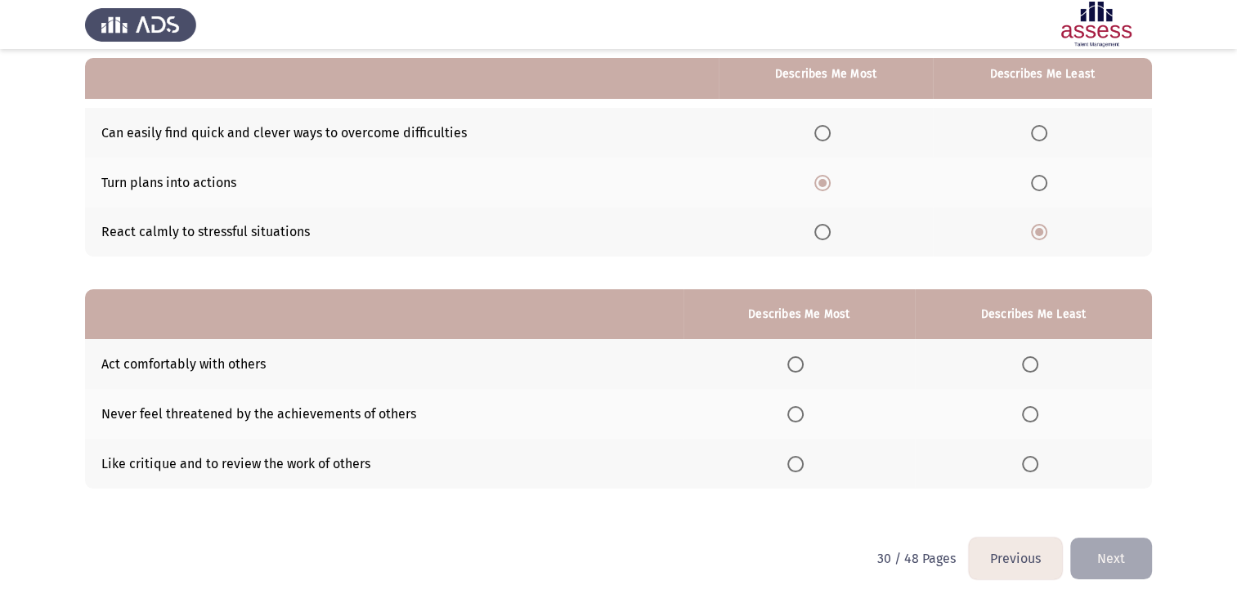
click at [1037, 134] on span "Select an option" at bounding box center [1039, 133] width 16 height 16
click at [1037, 134] on input "Select an option" at bounding box center [1039, 133] width 16 height 16
click at [798, 418] on span "Select an option" at bounding box center [795, 414] width 16 height 16
click at [798, 418] on input "Select an option" at bounding box center [795, 414] width 16 height 16
click at [1031, 363] on span "Select an option" at bounding box center [1030, 364] width 16 height 16
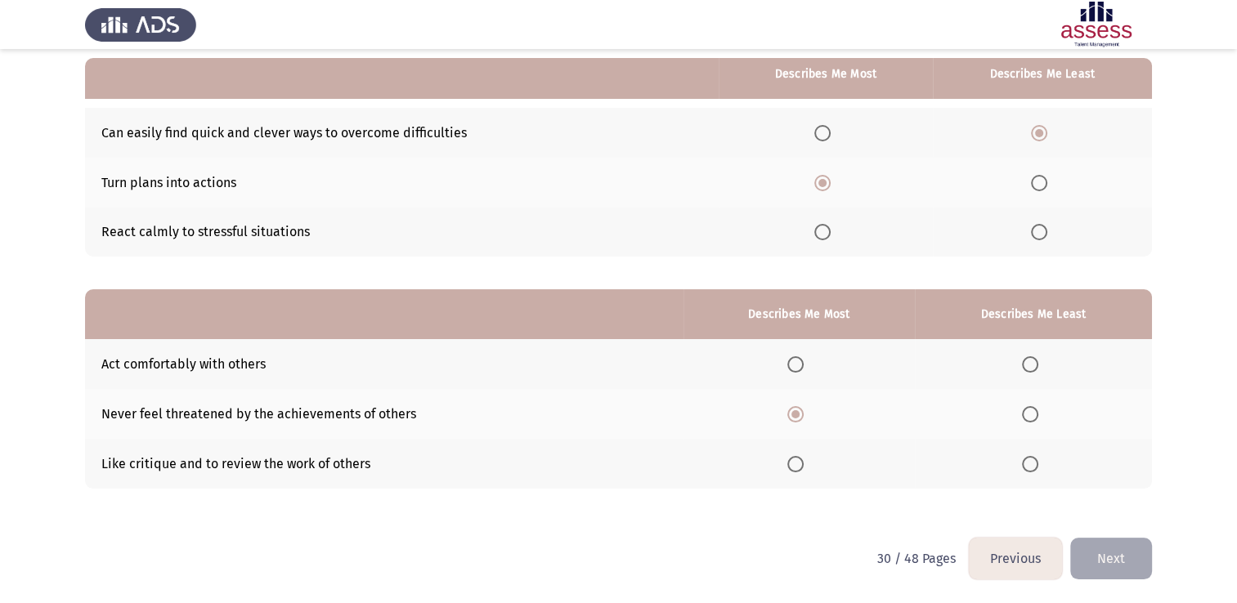
click at [1031, 363] on input "Select an option" at bounding box center [1030, 364] width 16 height 16
click at [1105, 561] on button "Next" at bounding box center [1111, 559] width 82 height 42
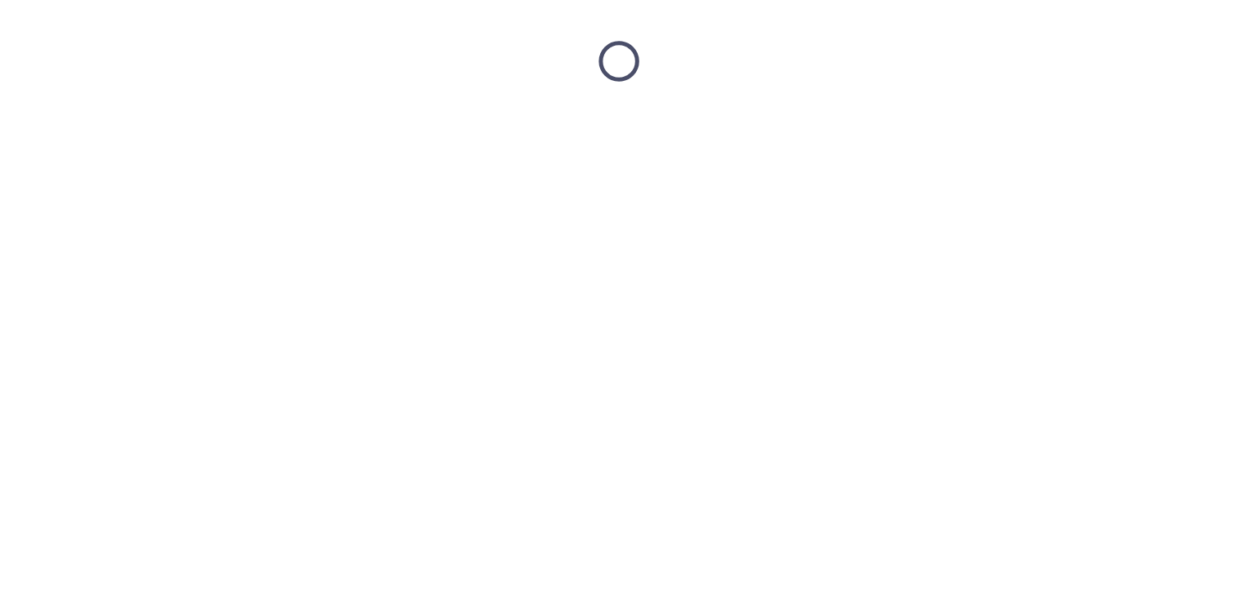
scroll to position [0, 0]
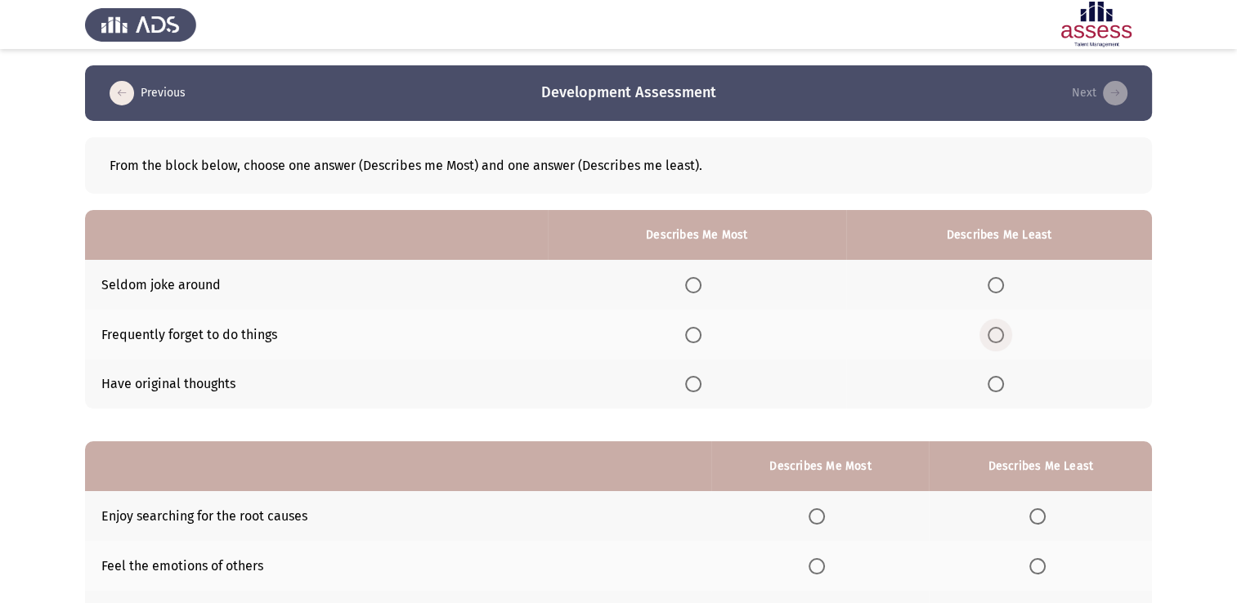
click at [997, 334] on span "Select an option" at bounding box center [996, 335] width 16 height 16
click at [997, 334] on input "Select an option" at bounding box center [996, 335] width 16 height 16
click at [691, 386] on span "Select an option" at bounding box center [693, 384] width 16 height 16
click at [691, 386] on input "Select an option" at bounding box center [693, 384] width 16 height 16
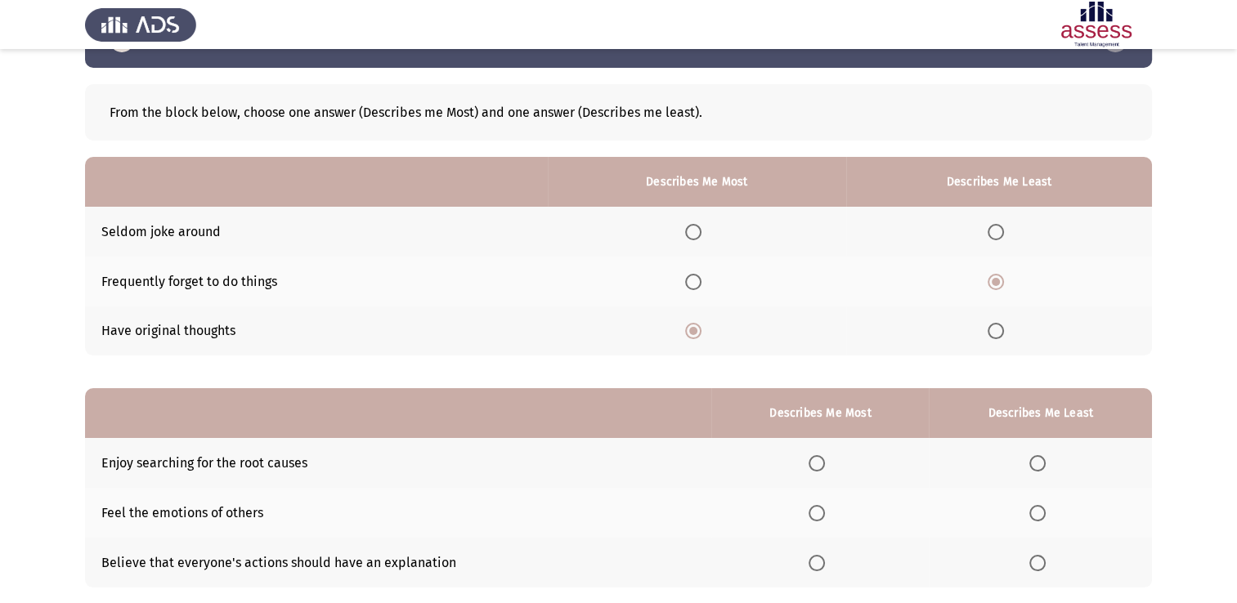
scroll to position [82, 0]
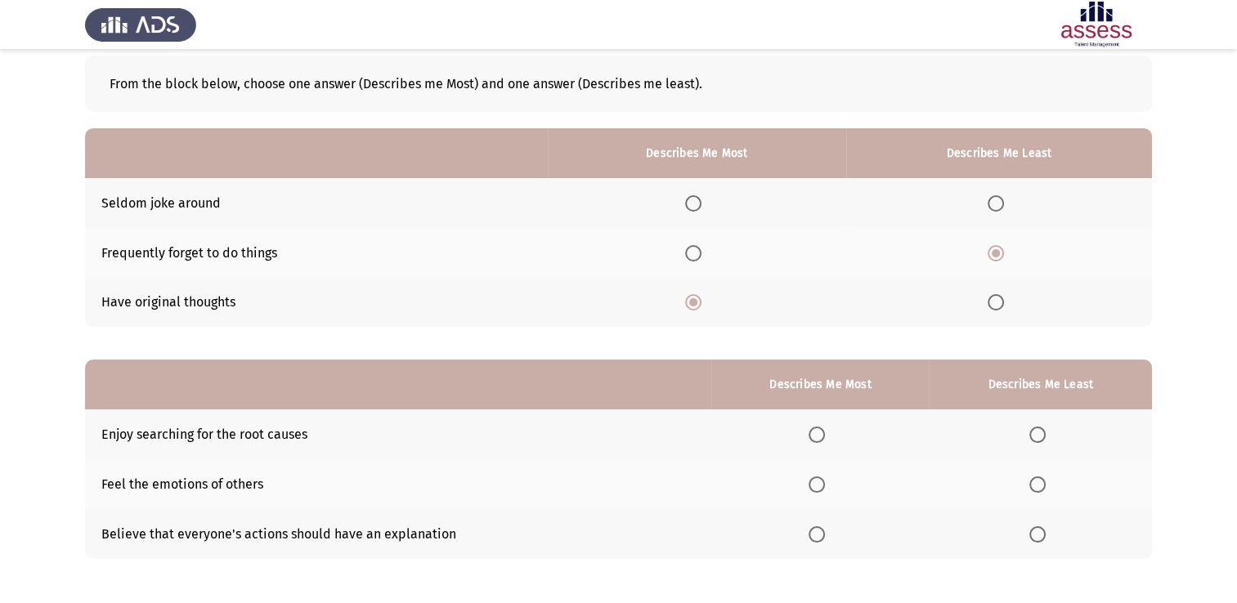
click at [823, 435] on span "Select an option" at bounding box center [817, 435] width 16 height 16
click at [823, 435] on input "Select an option" at bounding box center [817, 435] width 16 height 16
click at [1040, 537] on span "Select an option" at bounding box center [1037, 535] width 16 height 16
click at [1040, 537] on input "Select an option" at bounding box center [1037, 535] width 16 height 16
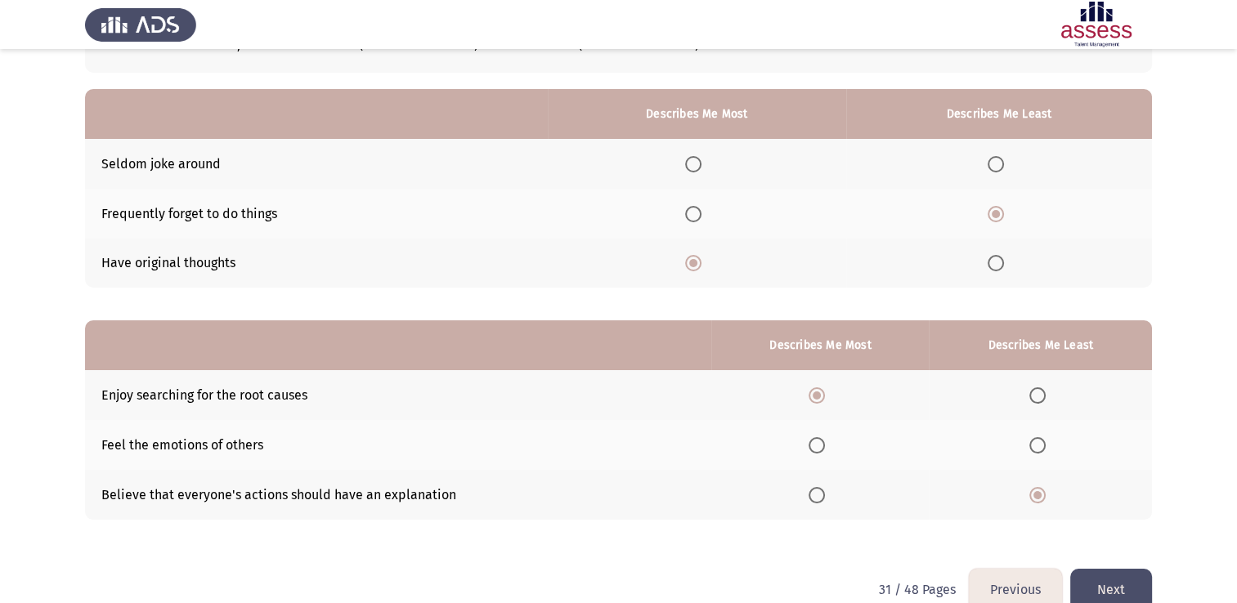
scroll to position [152, 0]
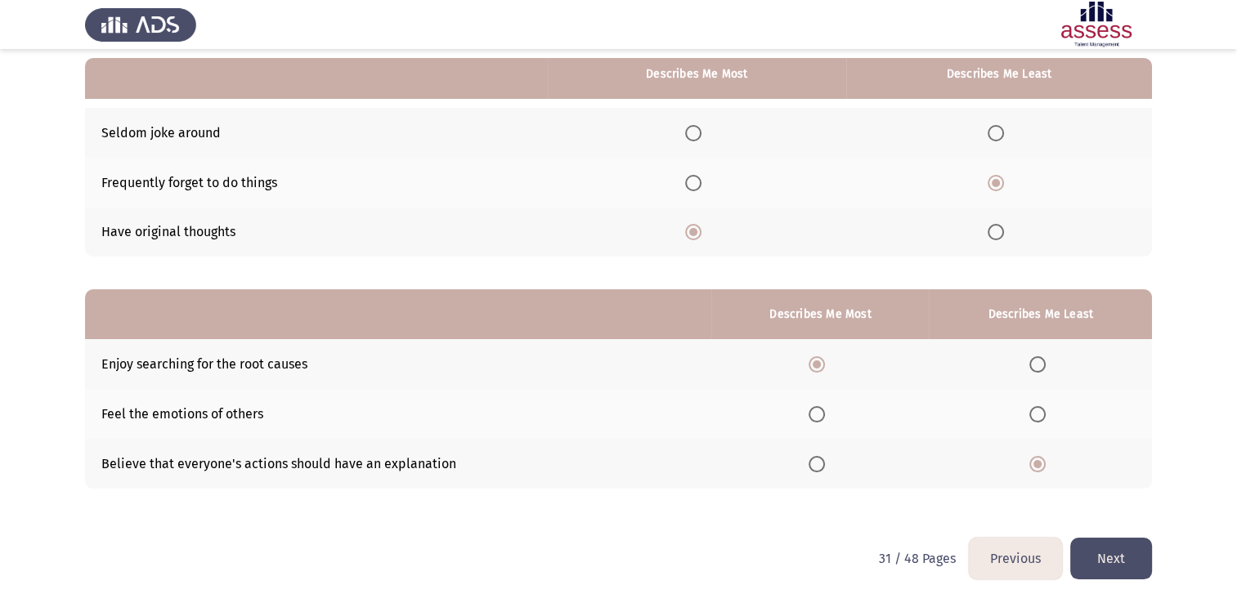
click at [1109, 558] on button "Next" at bounding box center [1111, 559] width 82 height 42
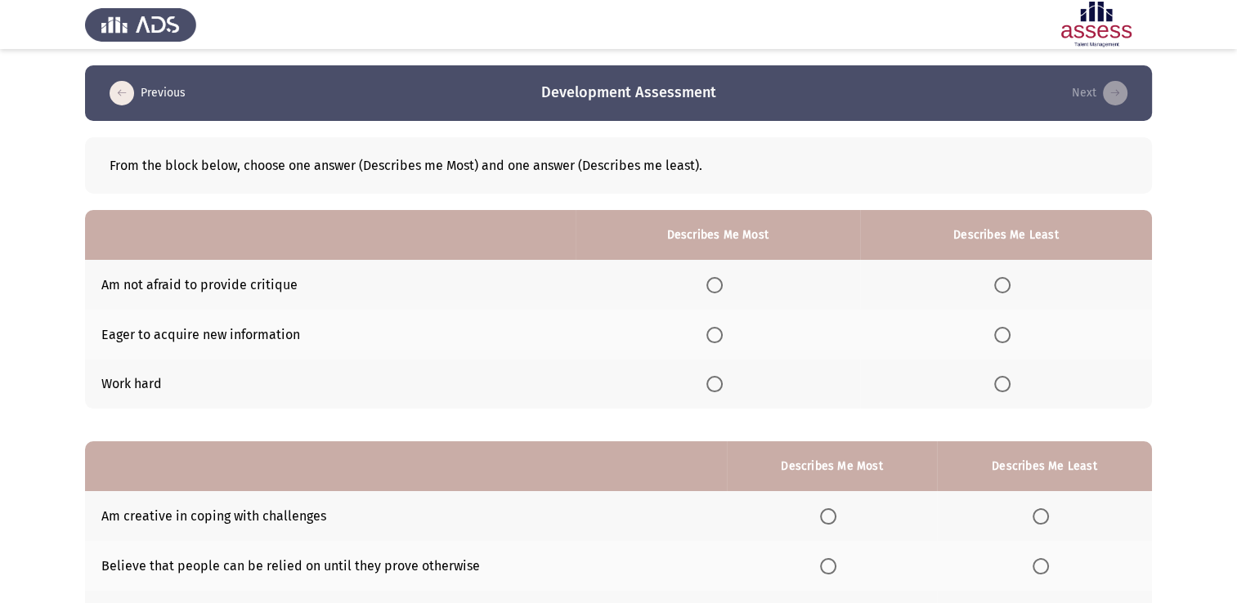
click at [719, 379] on span "Select an option" at bounding box center [714, 384] width 16 height 16
click at [719, 379] on input "Select an option" at bounding box center [714, 384] width 16 height 16
click at [1003, 288] on span "Select an option" at bounding box center [1002, 285] width 16 height 16
click at [1003, 288] on input "Select an option" at bounding box center [1002, 285] width 16 height 16
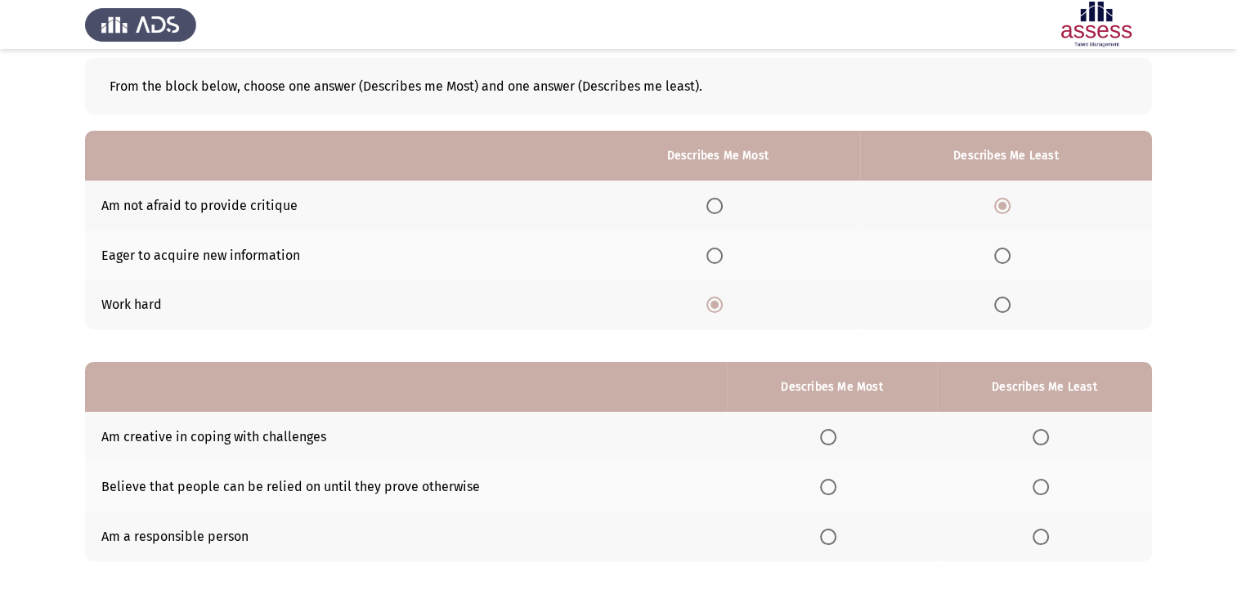
scroll to position [152, 0]
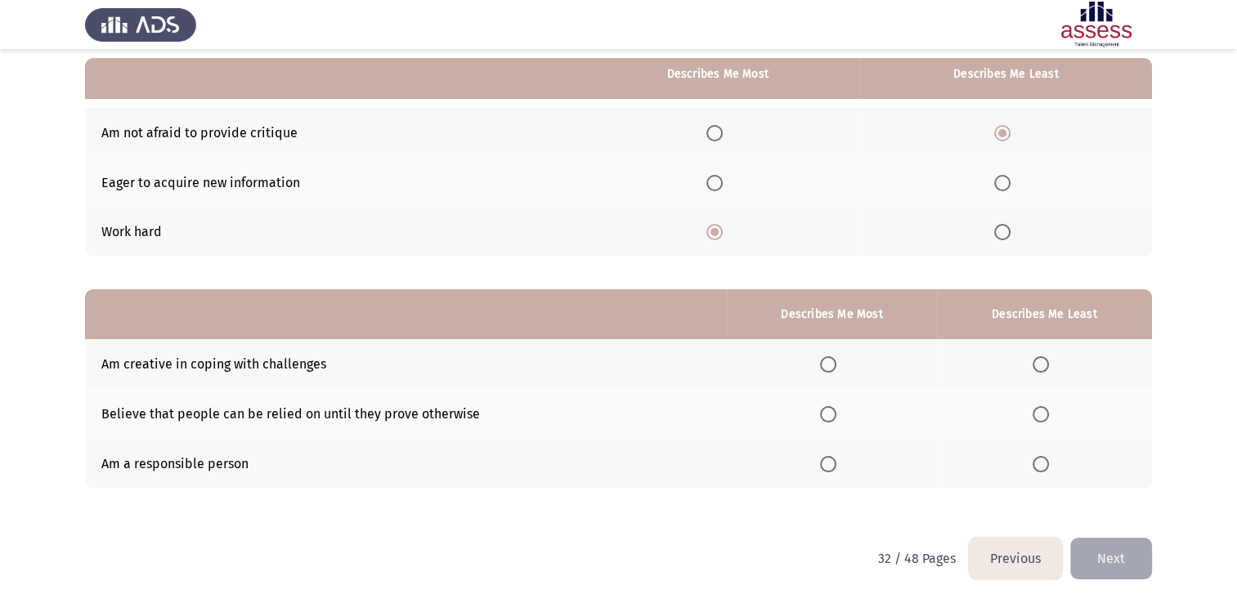
click at [834, 356] on mat-radio-button "Select an option" at bounding box center [831, 364] width 23 height 17
click at [828, 464] on span "Select an option" at bounding box center [828, 464] width 16 height 16
click at [828, 464] on input "Select an option" at bounding box center [828, 464] width 16 height 16
click at [1046, 406] on span "Select an option" at bounding box center [1041, 414] width 16 height 16
click at [1046, 406] on input "Select an option" at bounding box center [1041, 414] width 16 height 16
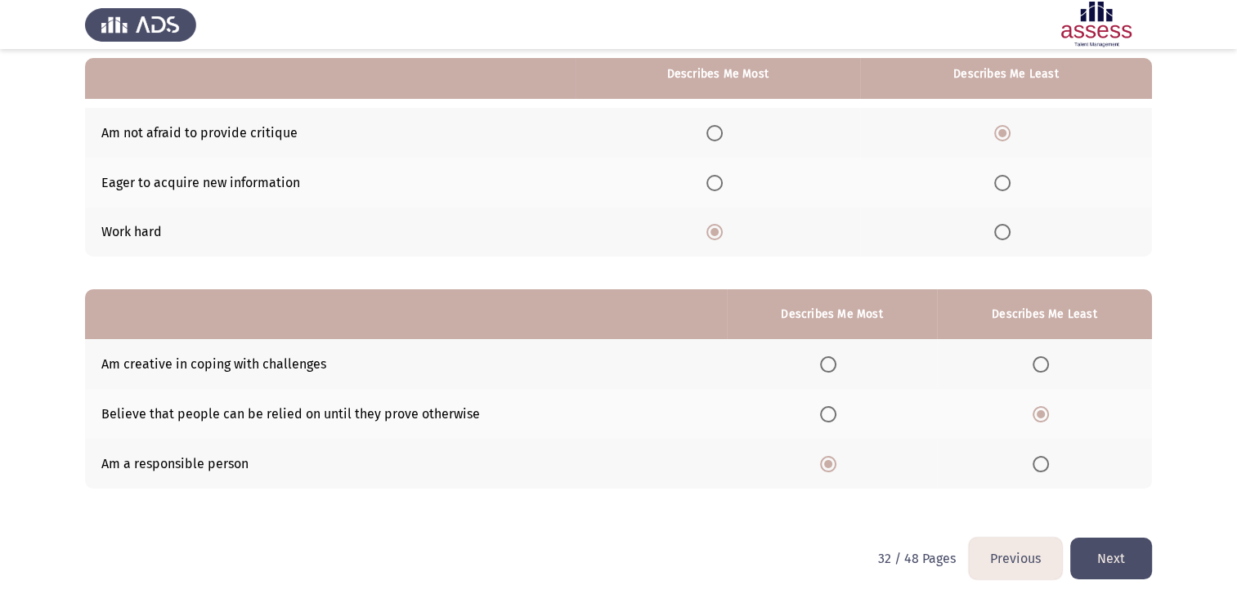
click at [1110, 567] on button "Next" at bounding box center [1111, 559] width 82 height 42
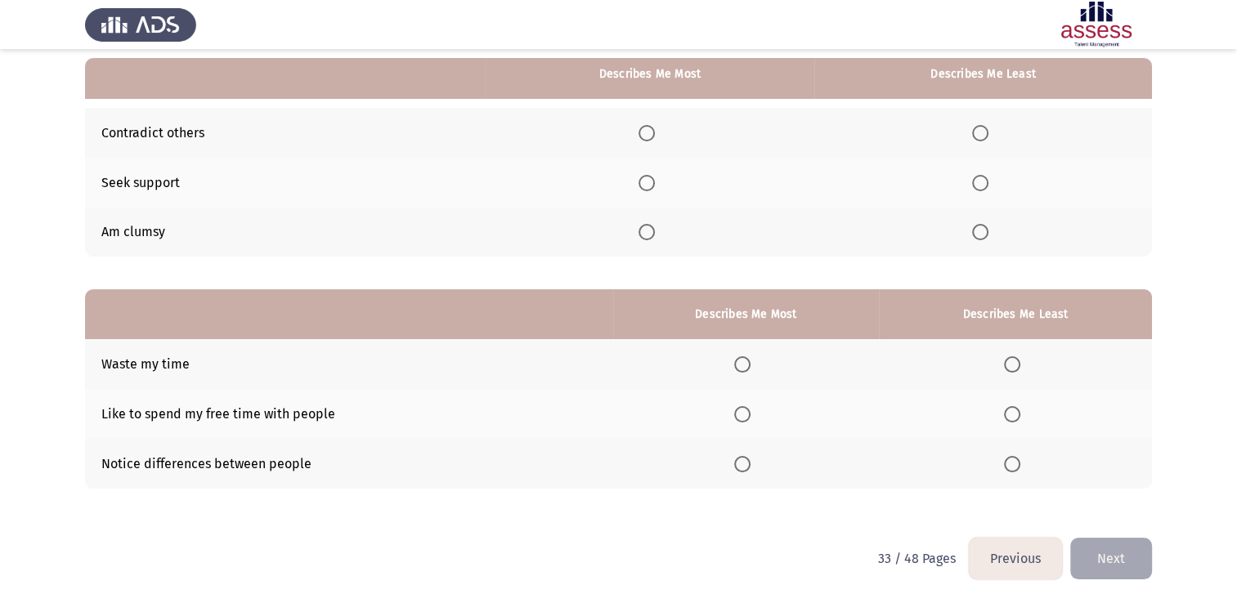
click at [988, 175] on span "Select an option" at bounding box center [980, 183] width 16 height 16
click at [988, 175] on input "Select an option" at bounding box center [980, 183] width 16 height 16
click at [652, 137] on span "Select an option" at bounding box center [647, 133] width 16 height 16
click at [652, 137] on input "Select an option" at bounding box center [647, 133] width 16 height 16
click at [1011, 362] on span "Select an option" at bounding box center [1012, 364] width 16 height 16
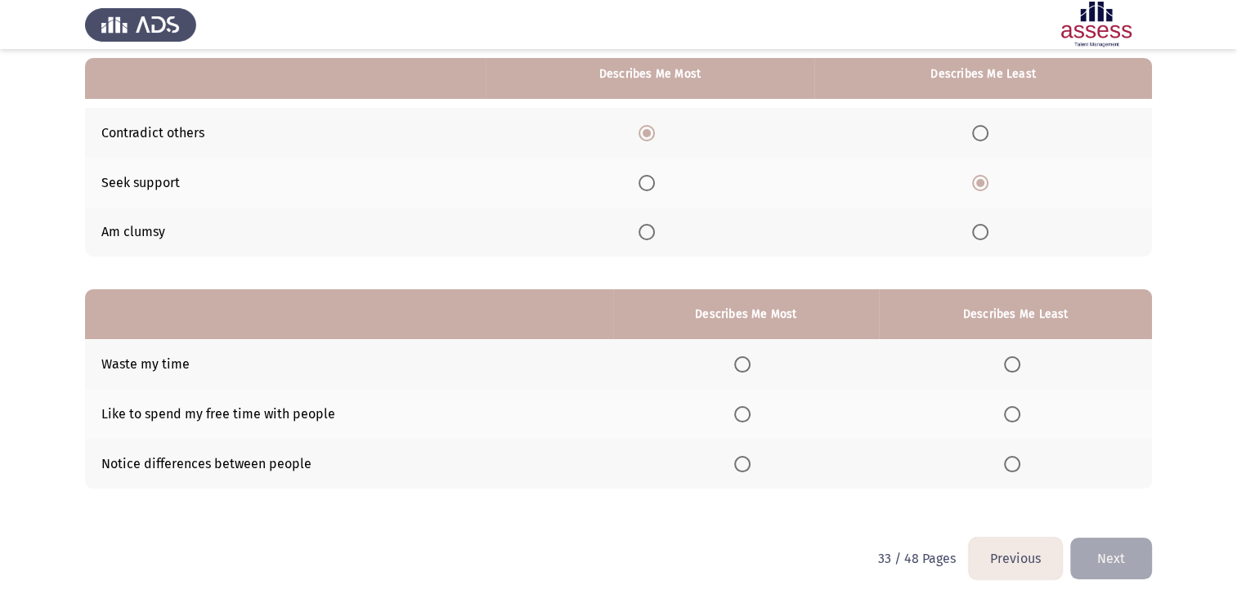
click at [1011, 362] on input "Select an option" at bounding box center [1012, 364] width 16 height 16
click at [746, 468] on span "Select an option" at bounding box center [742, 464] width 16 height 16
click at [746, 468] on input "Select an option" at bounding box center [742, 464] width 16 height 16
click at [1124, 547] on button "Next" at bounding box center [1111, 559] width 82 height 42
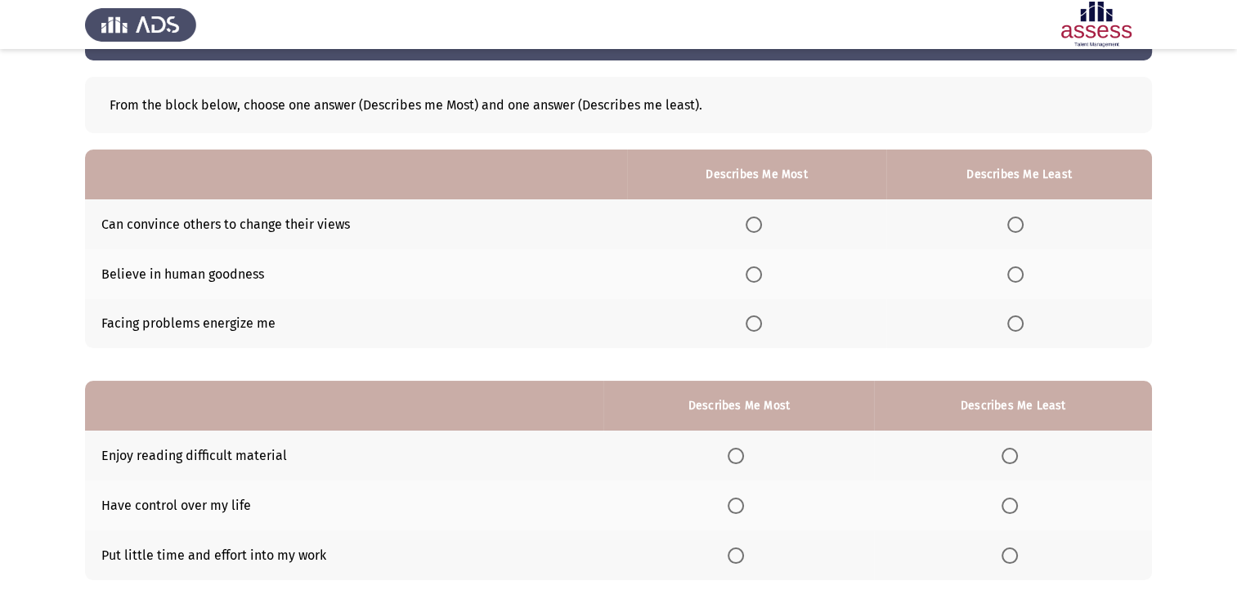
scroll to position [0, 0]
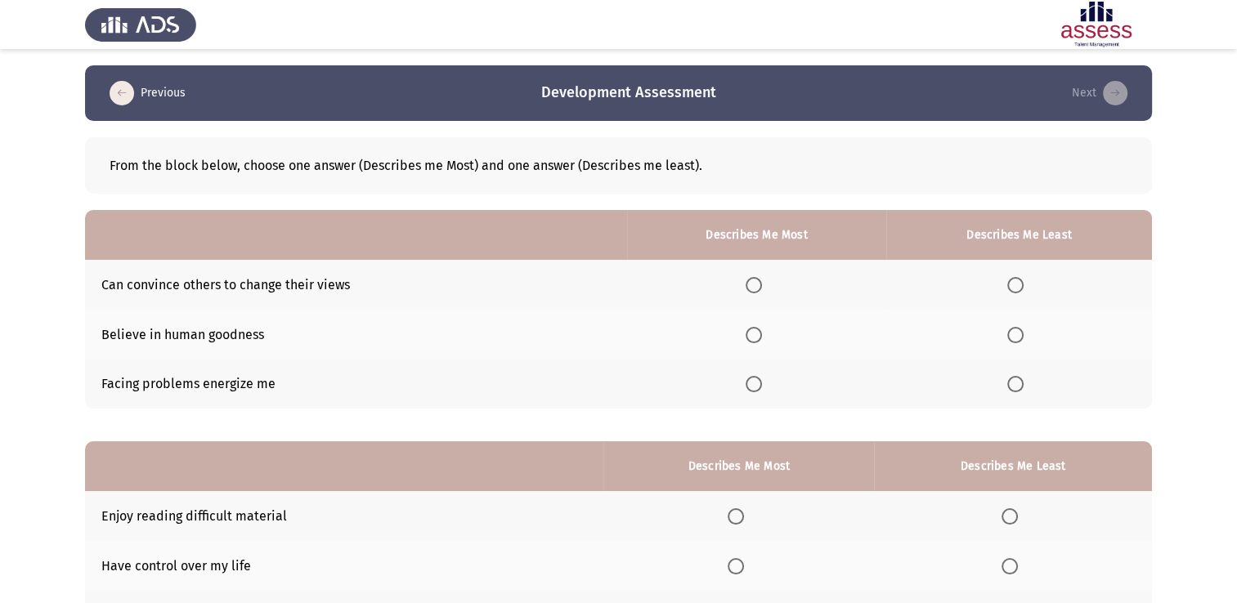
click at [755, 338] on span "Select an option" at bounding box center [754, 335] width 16 height 16
click at [755, 338] on input "Select an option" at bounding box center [754, 335] width 16 height 16
click at [1015, 394] on th at bounding box center [1019, 385] width 266 height 50
click at [1019, 381] on span "Select an option" at bounding box center [1015, 384] width 16 height 16
click at [1019, 381] on input "Select an option" at bounding box center [1015, 384] width 16 height 16
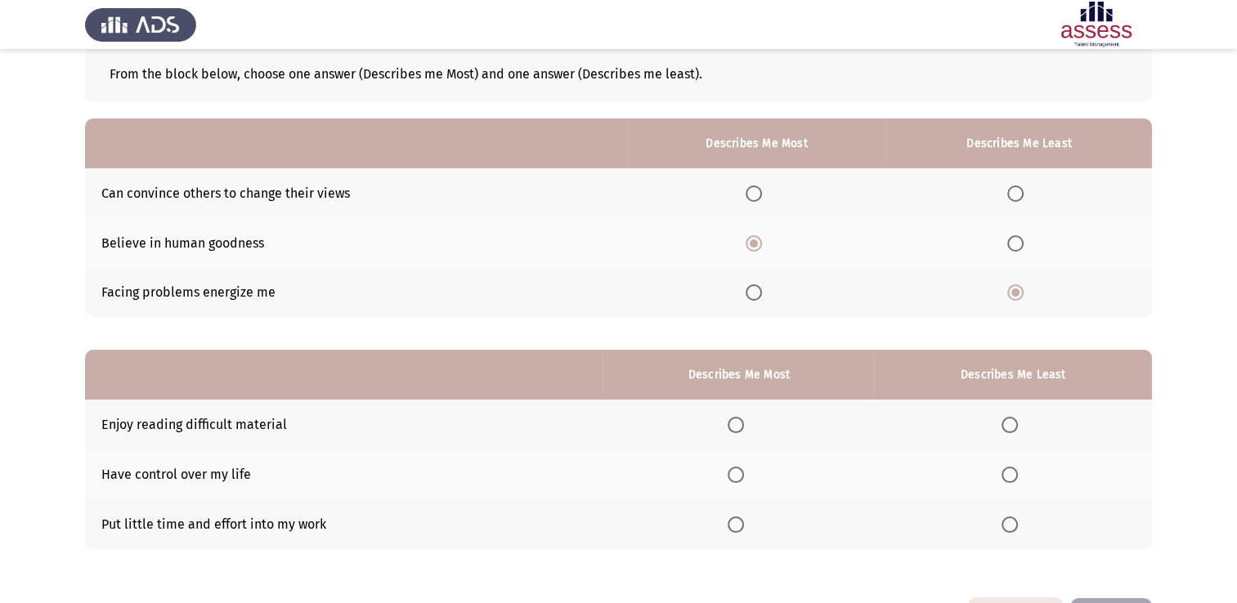
scroll to position [152, 0]
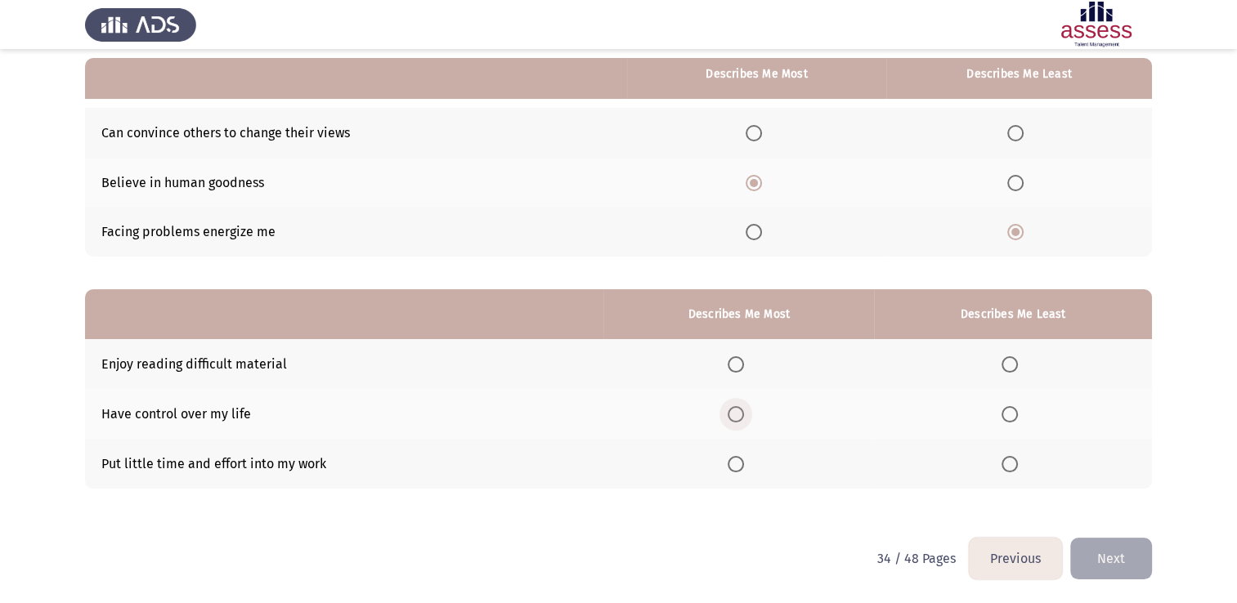
click at [742, 410] on span "Select an option" at bounding box center [736, 414] width 16 height 16
click at [742, 410] on input "Select an option" at bounding box center [736, 414] width 16 height 16
click at [1009, 466] on span "Select an option" at bounding box center [1010, 464] width 16 height 16
click at [1009, 466] on input "Select an option" at bounding box center [1010, 464] width 16 height 16
click at [1125, 564] on button "Next" at bounding box center [1111, 559] width 82 height 42
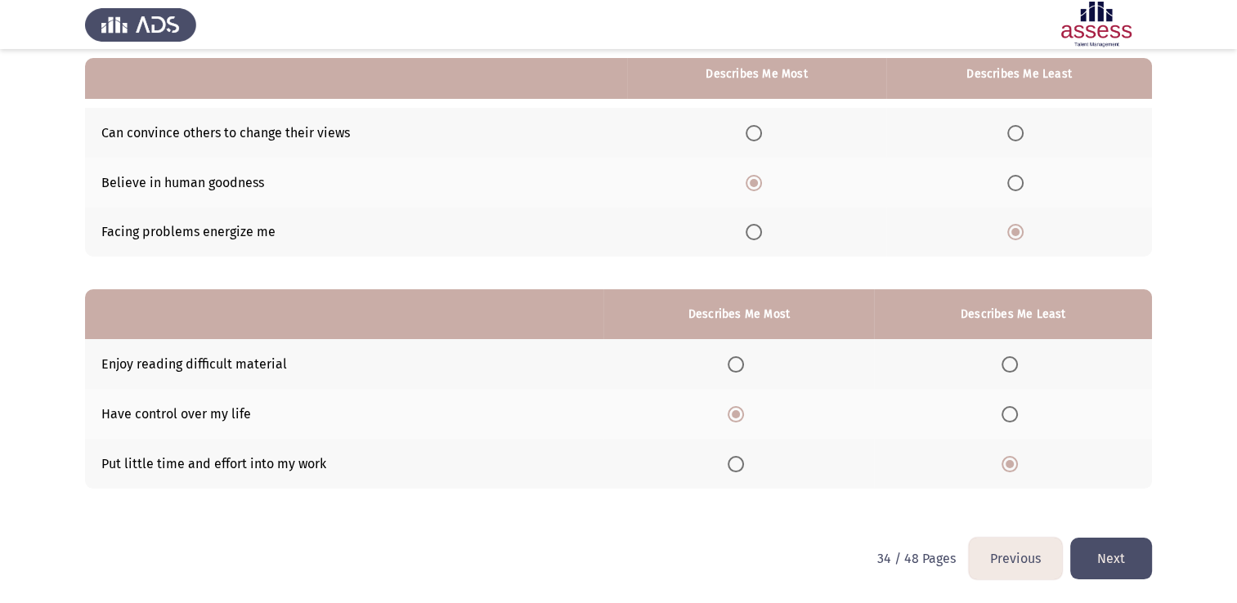
scroll to position [0, 0]
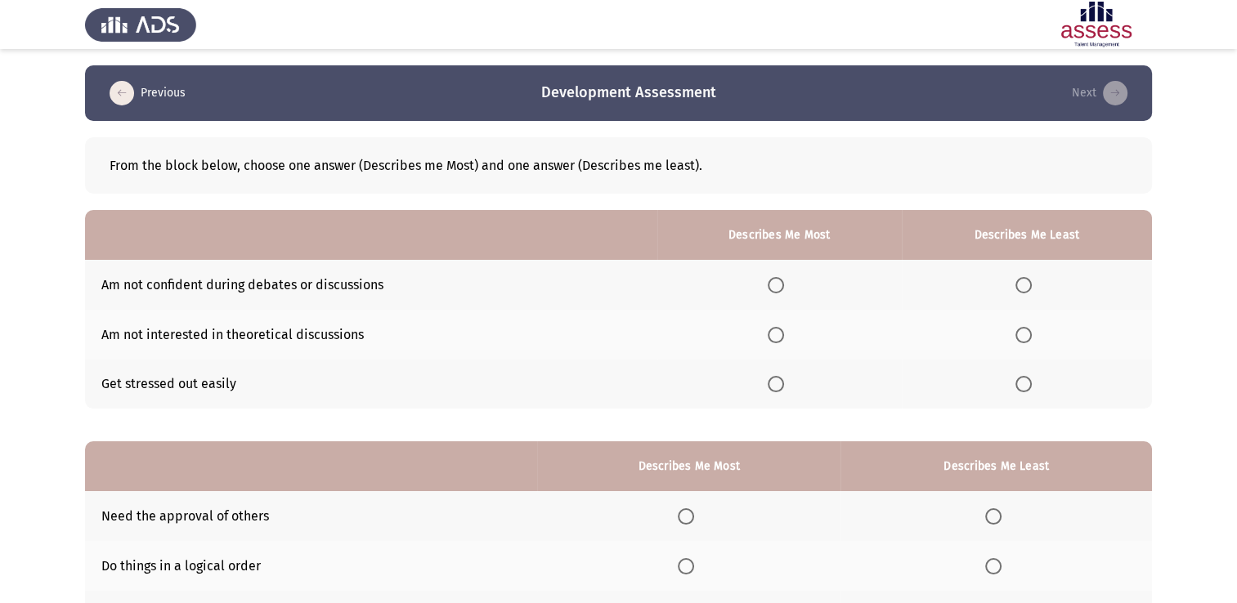
click at [1029, 282] on span "Select an option" at bounding box center [1023, 285] width 16 height 16
click at [1029, 282] on input "Select an option" at bounding box center [1023, 285] width 16 height 16
click at [1029, 384] on span "Select an option" at bounding box center [1023, 384] width 16 height 16
click at [1029, 384] on input "Select an option" at bounding box center [1023, 384] width 16 height 16
click at [779, 285] on span "Select an option" at bounding box center [776, 285] width 16 height 16
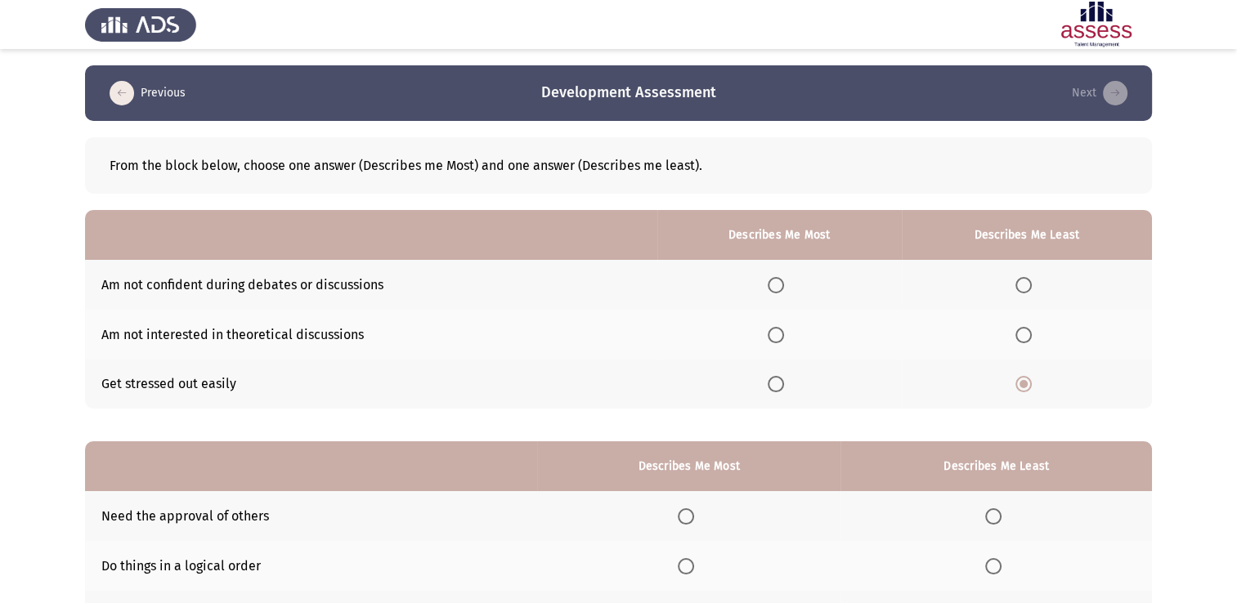
click at [779, 285] on input "Select an option" at bounding box center [776, 285] width 16 height 16
click at [776, 335] on span "Select an option" at bounding box center [776, 335] width 0 height 0
click at [781, 334] on input "Select an option" at bounding box center [776, 335] width 16 height 16
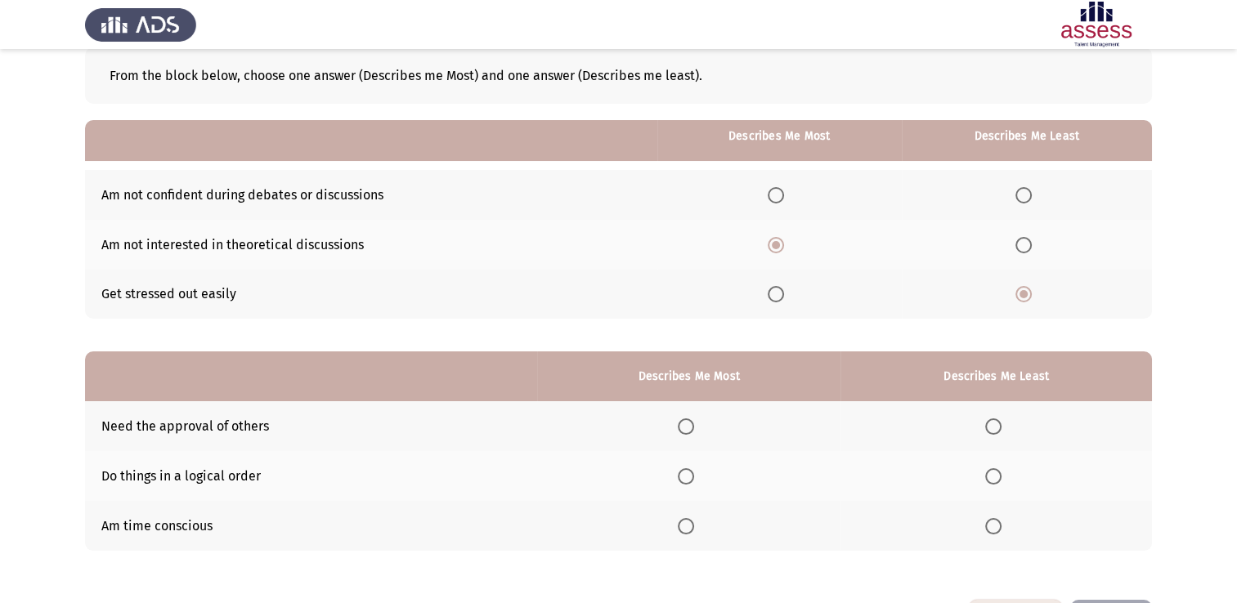
scroll to position [152, 0]
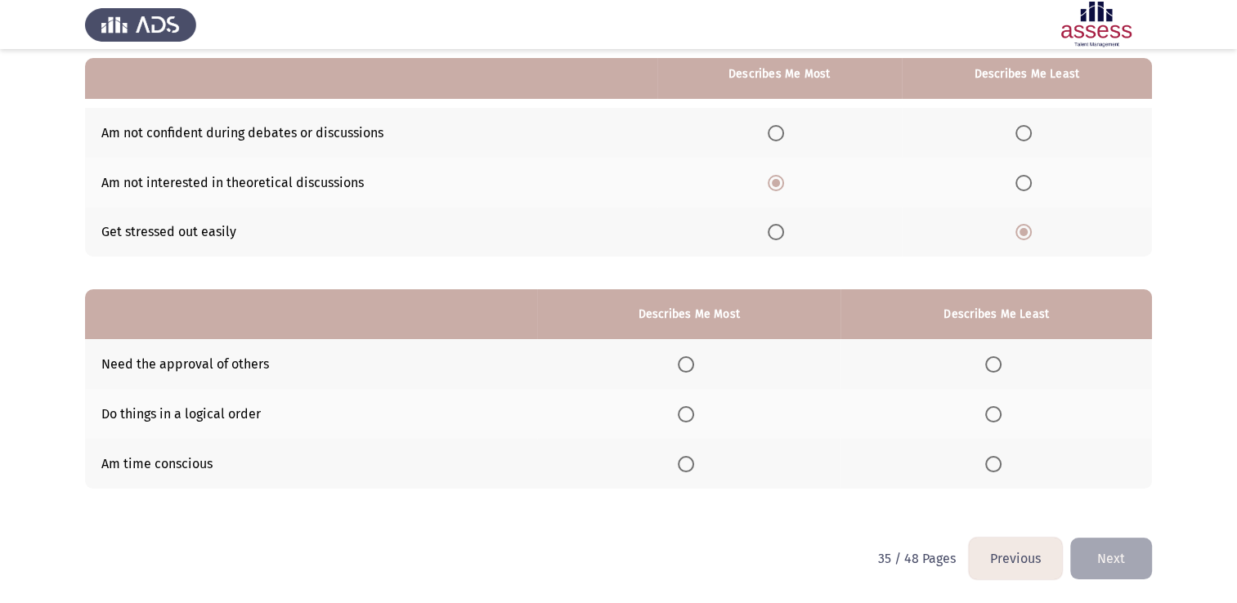
click at [687, 418] on span "Select an option" at bounding box center [686, 414] width 16 height 16
click at [687, 418] on input "Select an option" at bounding box center [686, 414] width 16 height 16
click at [993, 361] on span "Select an option" at bounding box center [993, 364] width 16 height 16
click at [993, 361] on input "Select an option" at bounding box center [993, 364] width 16 height 16
click at [1093, 567] on button "Next" at bounding box center [1111, 559] width 82 height 42
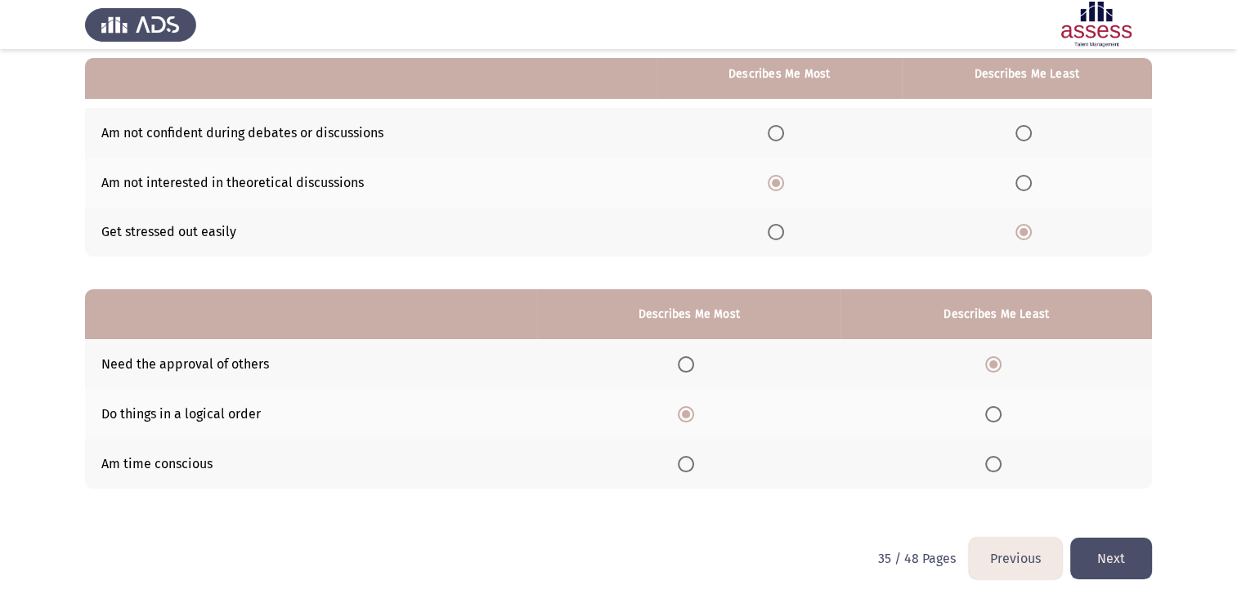
scroll to position [0, 0]
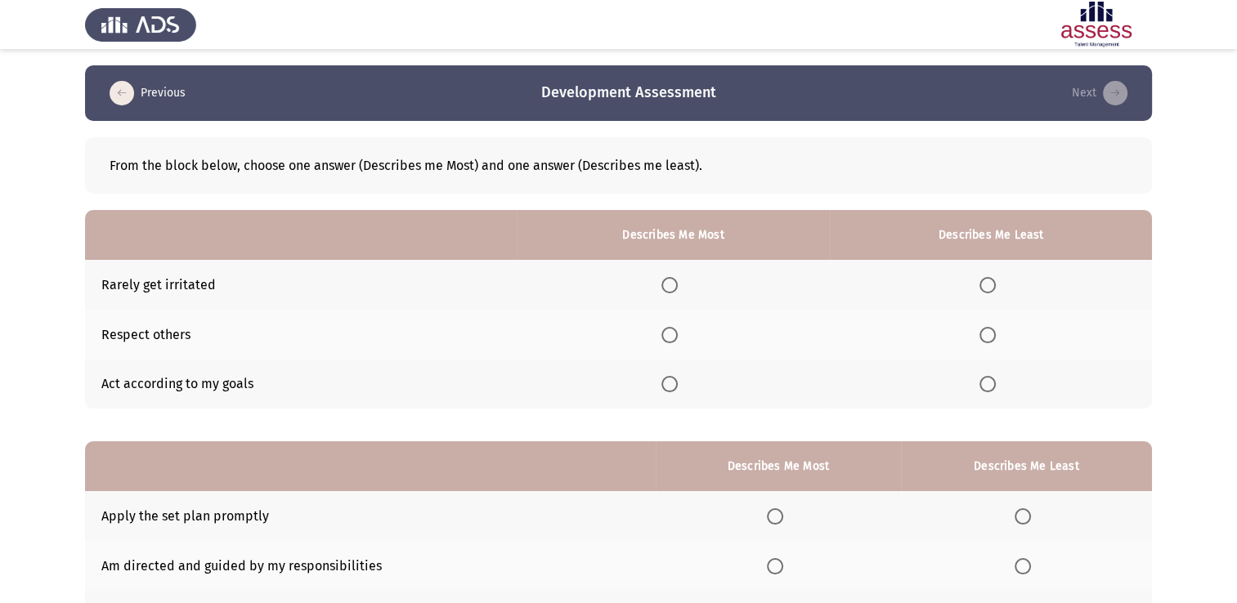
click at [677, 332] on span "Select an option" at bounding box center [669, 335] width 16 height 16
click at [677, 332] on input "Select an option" at bounding box center [669, 335] width 16 height 16
click at [991, 290] on span "Select an option" at bounding box center [987, 285] width 16 height 16
click at [991, 290] on input "Select an option" at bounding box center [987, 285] width 16 height 16
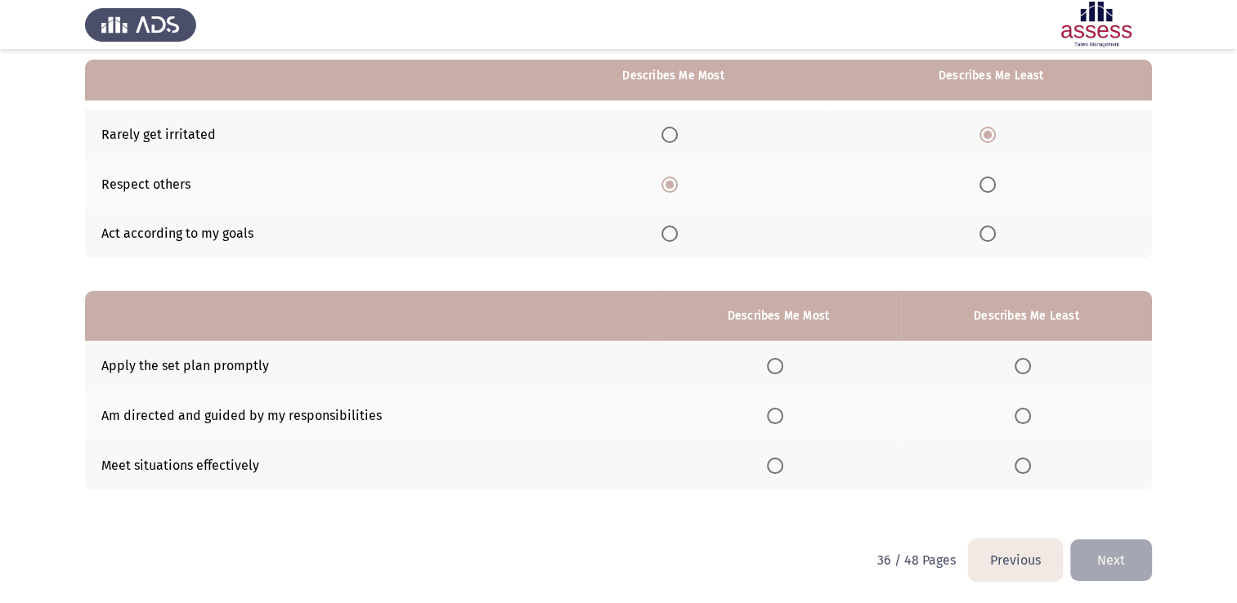
scroll to position [152, 0]
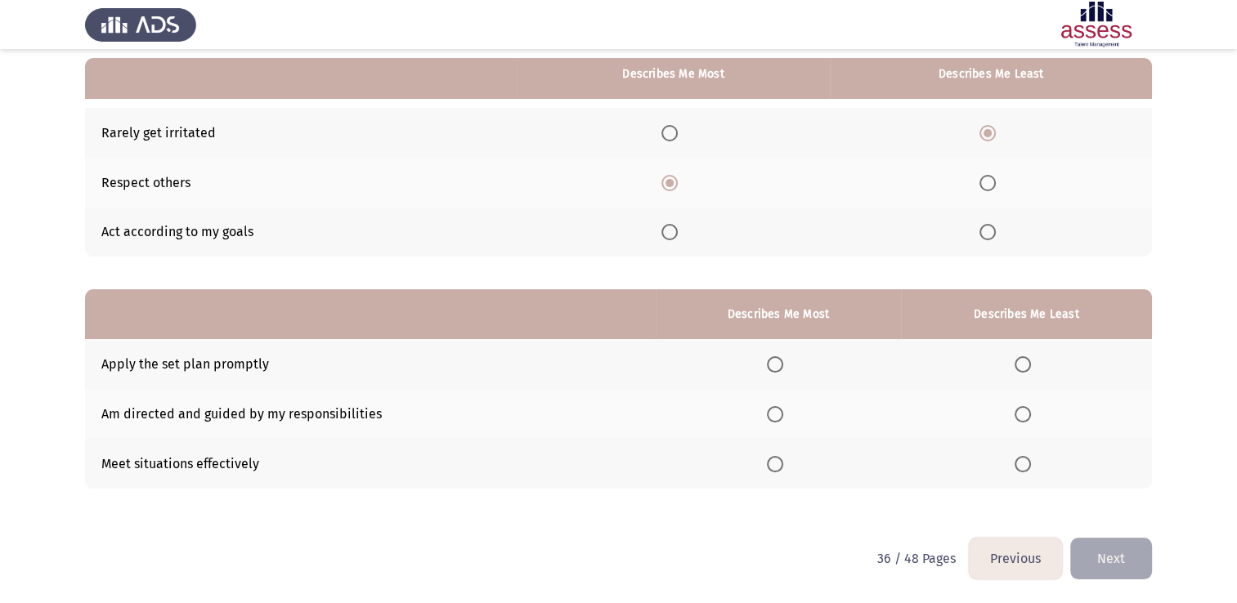
click at [781, 415] on span "Select an option" at bounding box center [775, 414] width 16 height 16
click at [781, 415] on input "Select an option" at bounding box center [775, 414] width 16 height 16
click at [1024, 361] on span "Select an option" at bounding box center [1023, 364] width 16 height 16
click at [1024, 361] on input "Select an option" at bounding box center [1023, 364] width 16 height 16
click at [1020, 462] on span "Select an option" at bounding box center [1023, 464] width 16 height 16
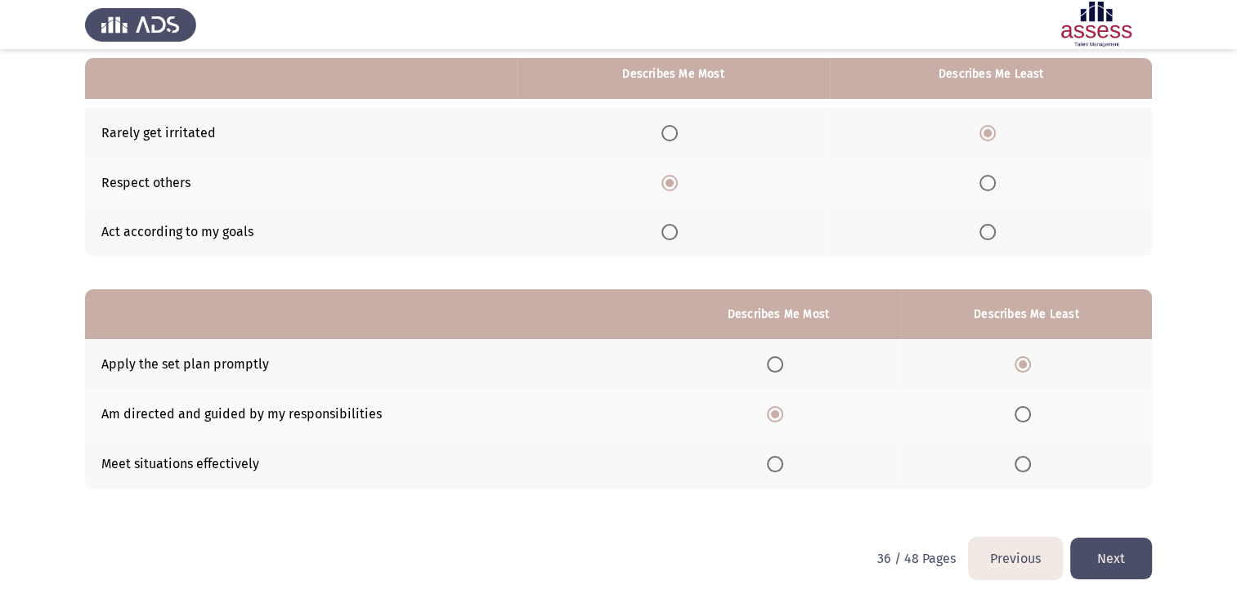
click at [1020, 462] on input "Select an option" at bounding box center [1023, 464] width 16 height 16
click at [1099, 562] on button "Next" at bounding box center [1111, 559] width 82 height 42
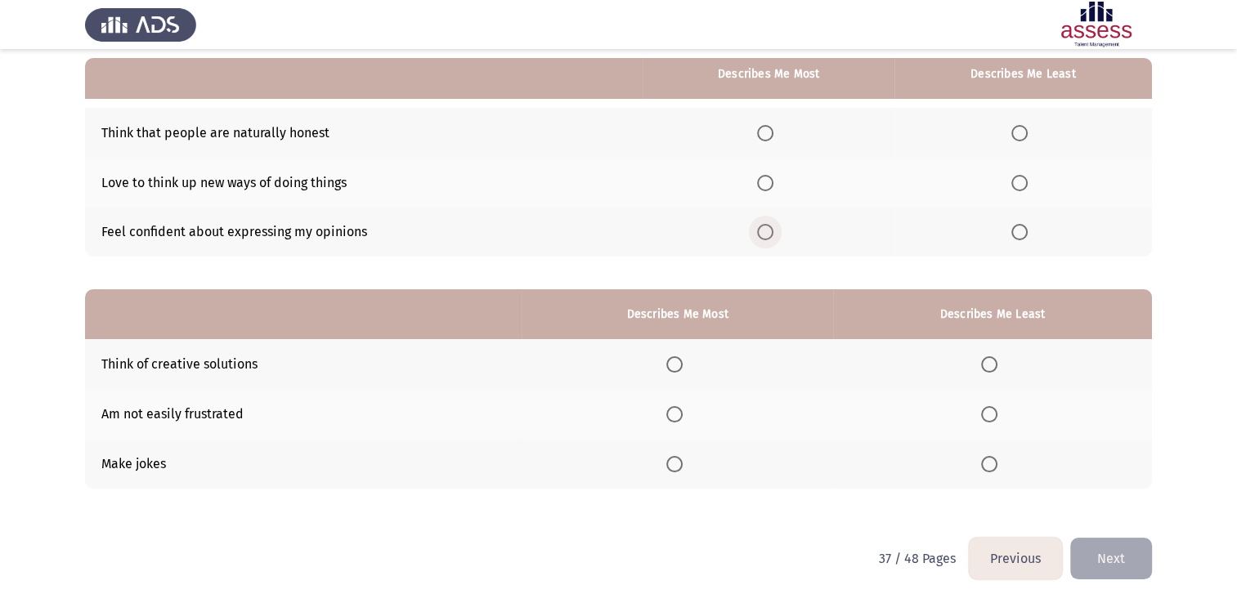
click at [771, 240] on span "Select an option" at bounding box center [765, 232] width 16 height 16
click at [771, 240] on input "Select an option" at bounding box center [765, 232] width 16 height 16
click at [1014, 136] on span "Select an option" at bounding box center [1019, 133] width 16 height 16
click at [1014, 136] on input "Select an option" at bounding box center [1019, 133] width 16 height 16
click at [677, 408] on span "Select an option" at bounding box center [674, 414] width 16 height 16
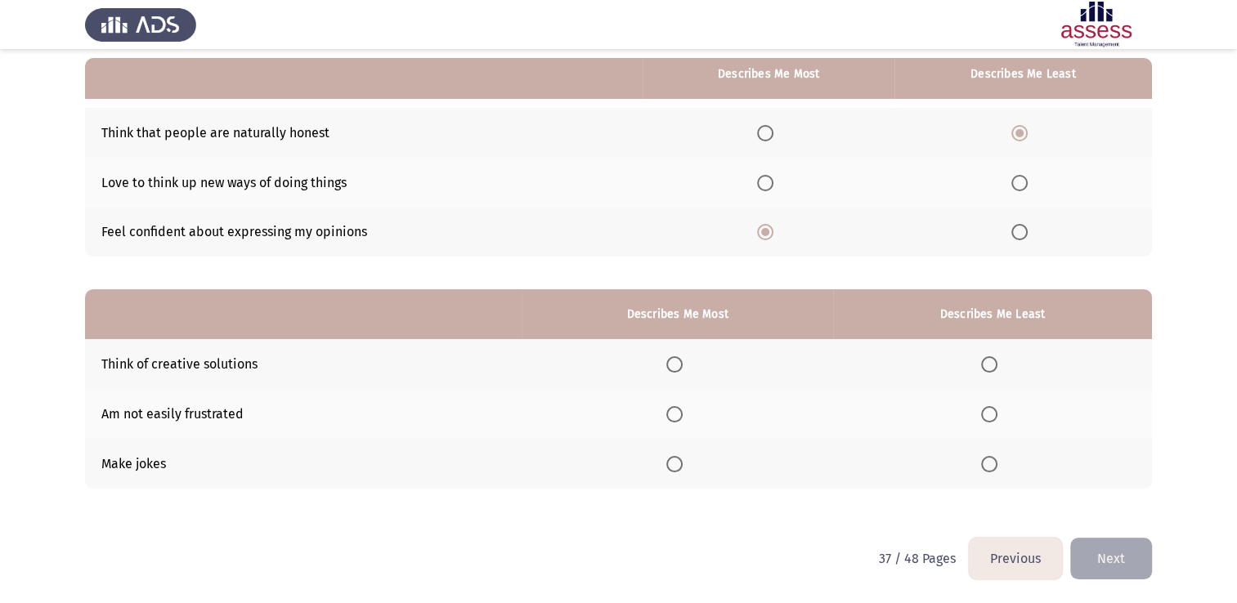
click at [677, 408] on input "Select an option" at bounding box center [674, 414] width 16 height 16
click at [990, 463] on span "Select an option" at bounding box center [989, 464] width 16 height 16
click at [990, 463] on input "Select an option" at bounding box center [989, 464] width 16 height 16
click at [1113, 560] on button "Next" at bounding box center [1111, 559] width 82 height 42
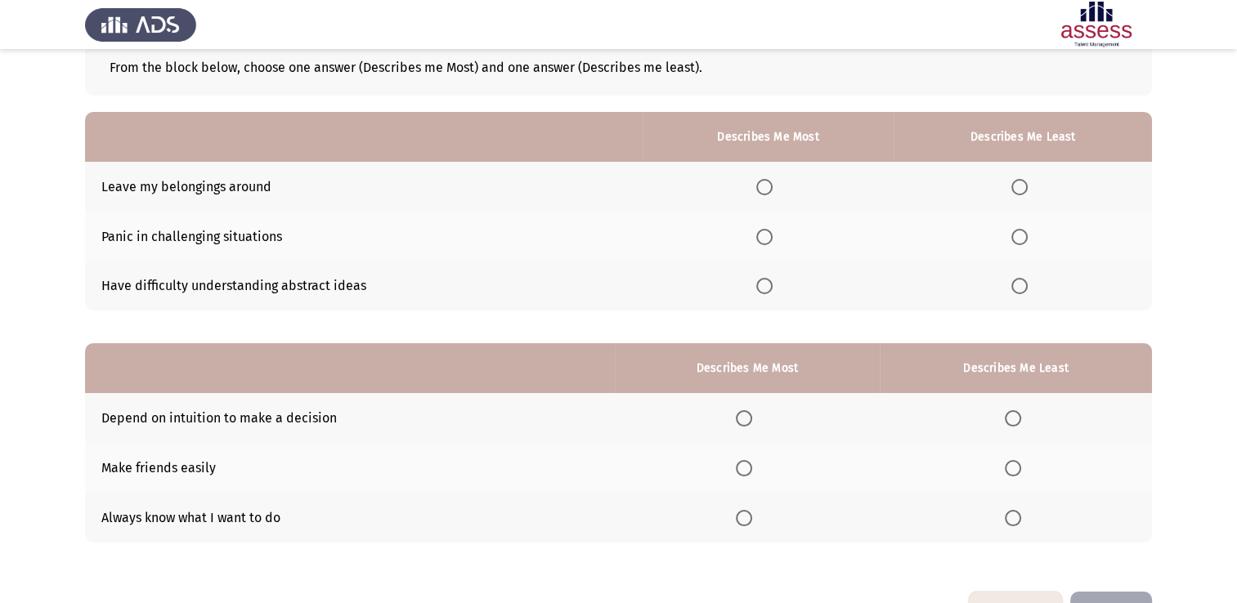
scroll to position [70, 0]
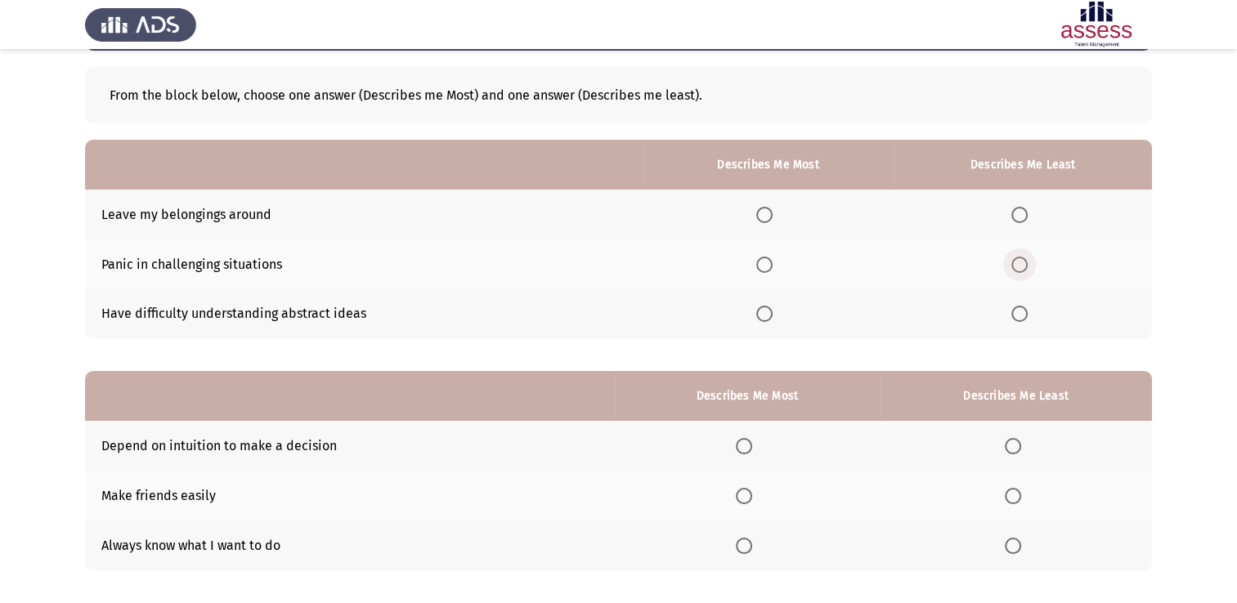
click at [1024, 262] on span "Select an option" at bounding box center [1019, 265] width 16 height 16
click at [1024, 262] on input "Select an option" at bounding box center [1019, 265] width 16 height 16
click at [773, 222] on span "Select an option" at bounding box center [764, 215] width 16 height 16
click at [773, 222] on input "Select an option" at bounding box center [764, 215] width 16 height 16
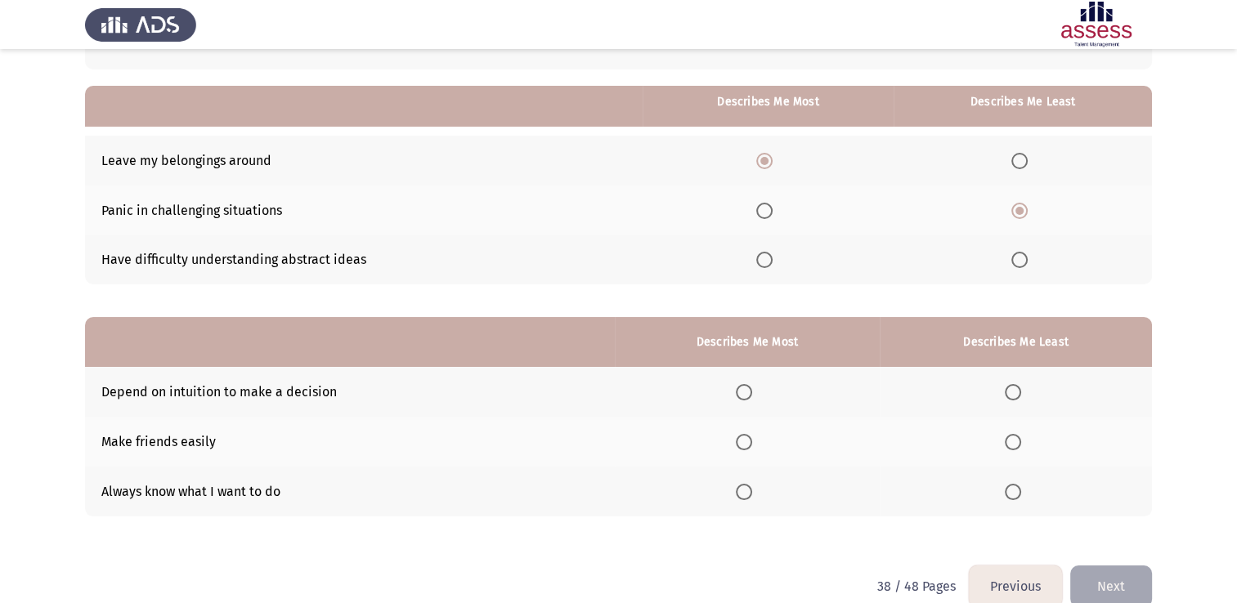
scroll to position [152, 0]
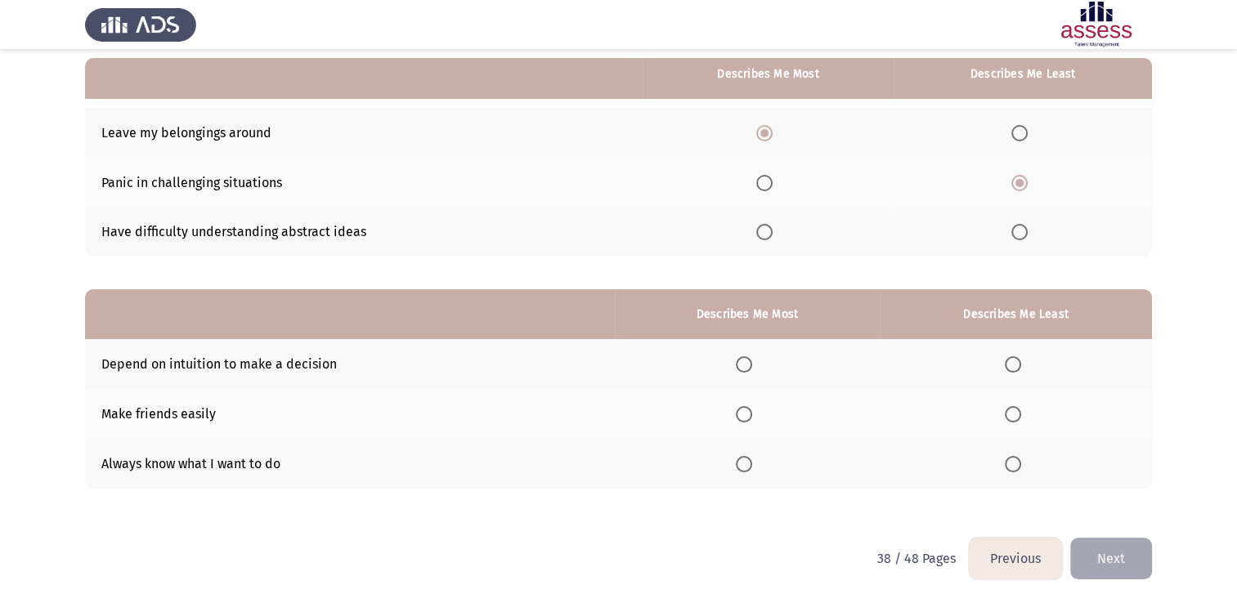
click at [749, 419] on span "Select an option" at bounding box center [744, 414] width 16 height 16
click at [749, 419] on input "Select an option" at bounding box center [744, 414] width 16 height 16
click at [1017, 365] on span "Select an option" at bounding box center [1013, 364] width 16 height 16
click at [1017, 365] on input "Select an option" at bounding box center [1013, 364] width 16 height 16
click at [1116, 564] on button "Next" at bounding box center [1111, 559] width 82 height 42
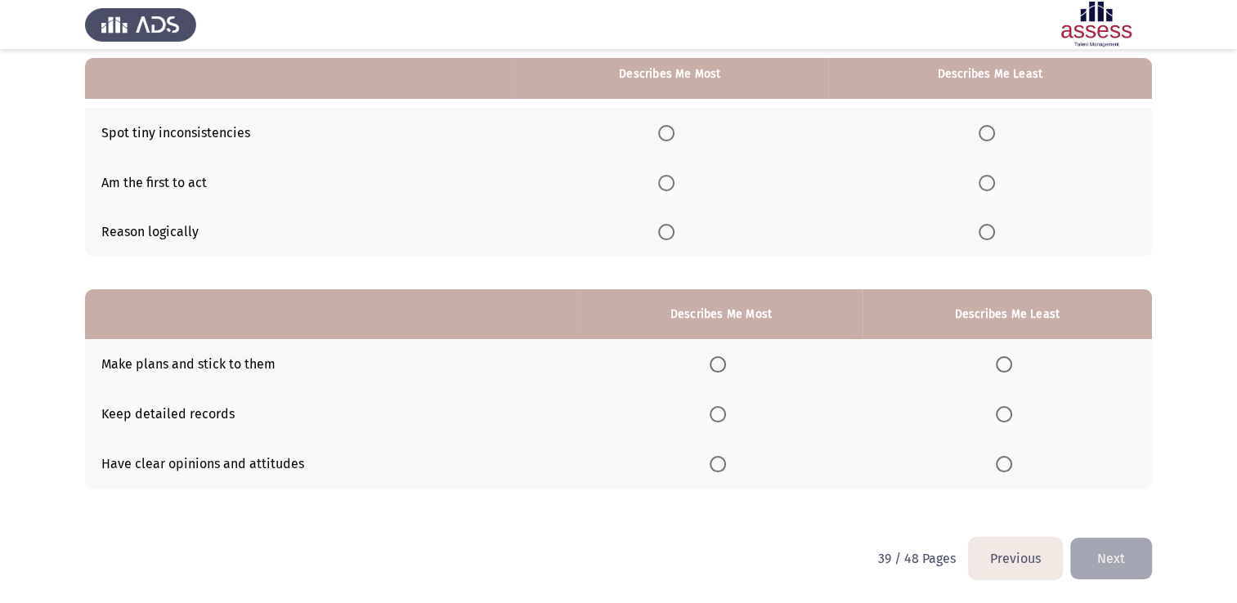
click at [674, 235] on span "Select an option" at bounding box center [666, 232] width 16 height 16
click at [674, 235] on input "Select an option" at bounding box center [666, 232] width 16 height 16
click at [990, 132] on span "Select an option" at bounding box center [987, 133] width 16 height 16
click at [990, 132] on input "Select an option" at bounding box center [987, 133] width 16 height 16
click at [1004, 422] on span "Select an option" at bounding box center [1004, 414] width 16 height 16
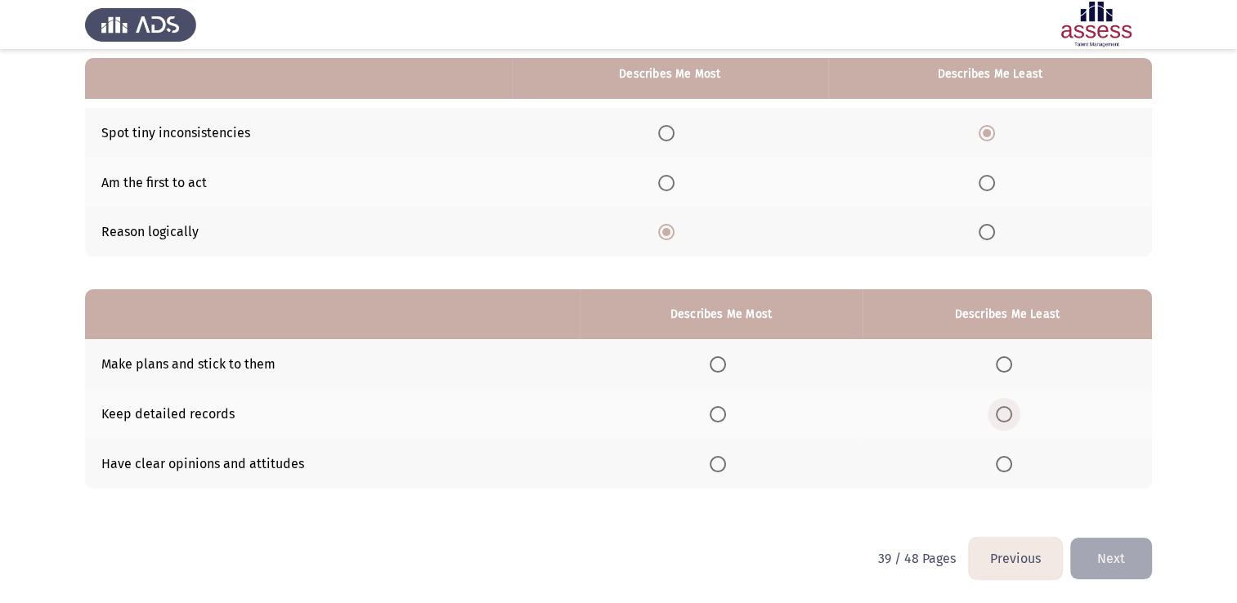
click at [1004, 422] on input "Select an option" at bounding box center [1004, 414] width 16 height 16
click at [719, 420] on span "Select an option" at bounding box center [718, 414] width 16 height 16
click at [719, 420] on input "Select an option" at bounding box center [718, 414] width 16 height 16
click at [719, 459] on span "Select an option" at bounding box center [718, 464] width 16 height 16
click at [719, 459] on input "Select an option" at bounding box center [718, 464] width 16 height 16
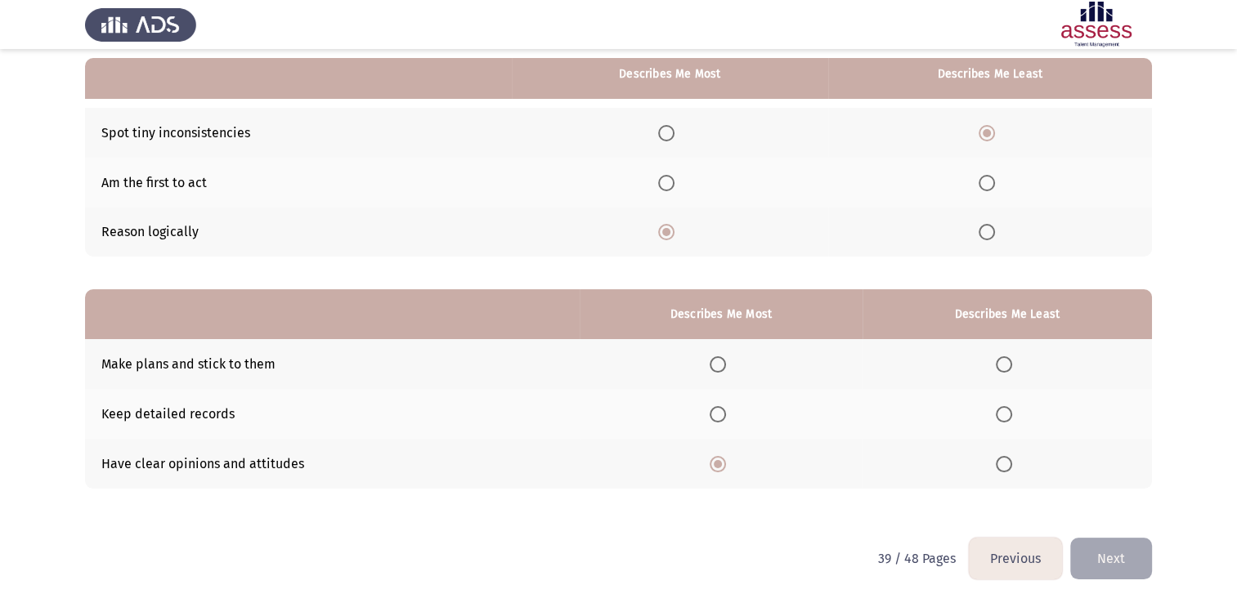
click at [1102, 569] on button "Next" at bounding box center [1111, 559] width 82 height 42
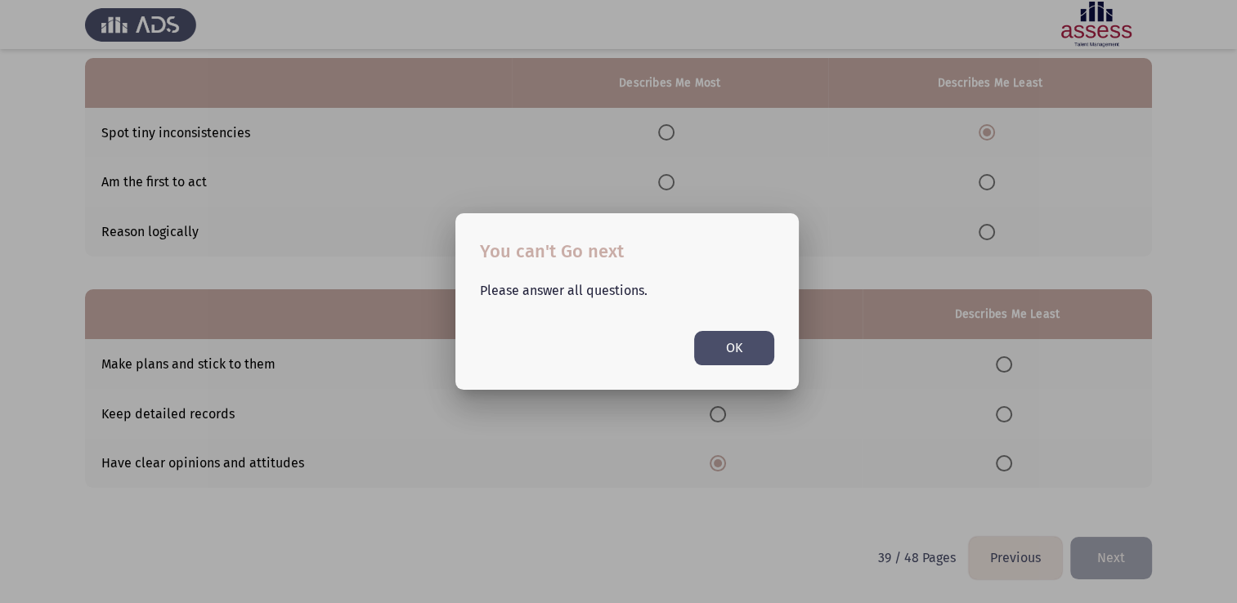
click at [739, 352] on button "OK" at bounding box center [734, 348] width 80 height 34
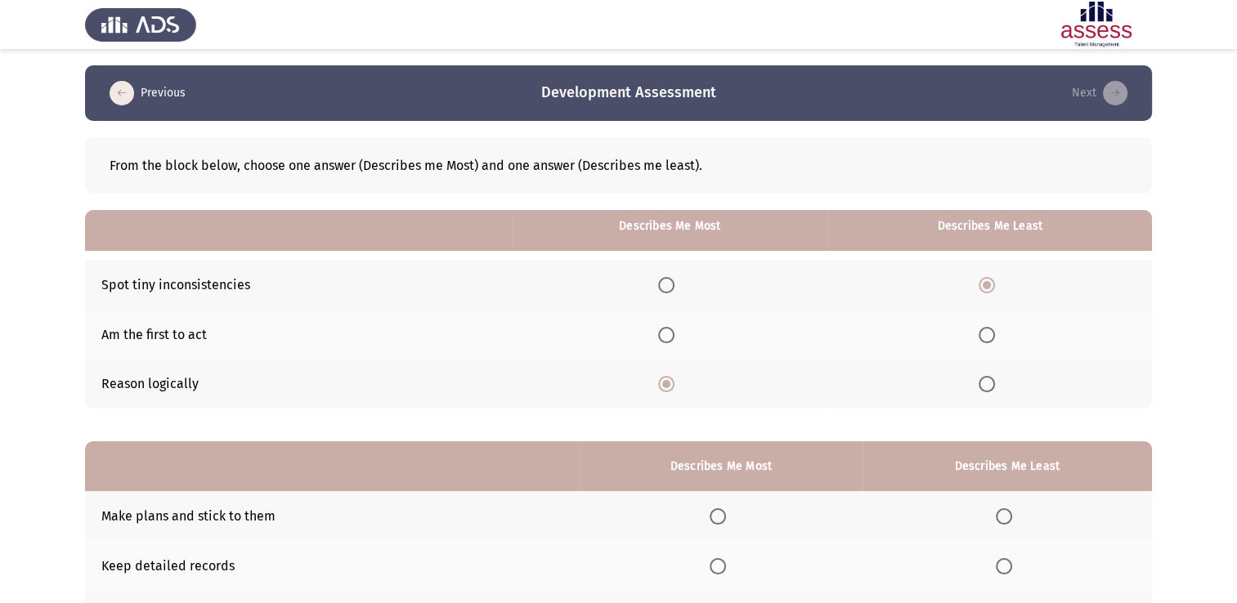
scroll to position [152, 0]
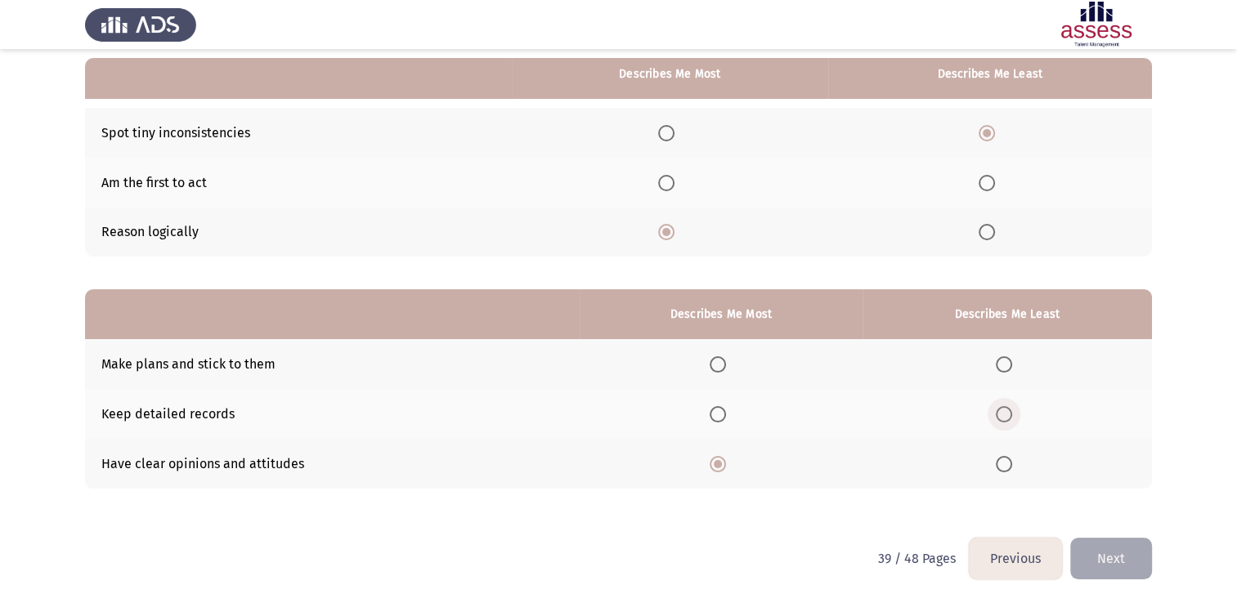
click at [1010, 410] on span "Select an option" at bounding box center [1004, 414] width 16 height 16
click at [1010, 410] on input "Select an option" at bounding box center [1004, 414] width 16 height 16
click at [1128, 551] on button "Next" at bounding box center [1111, 559] width 82 height 42
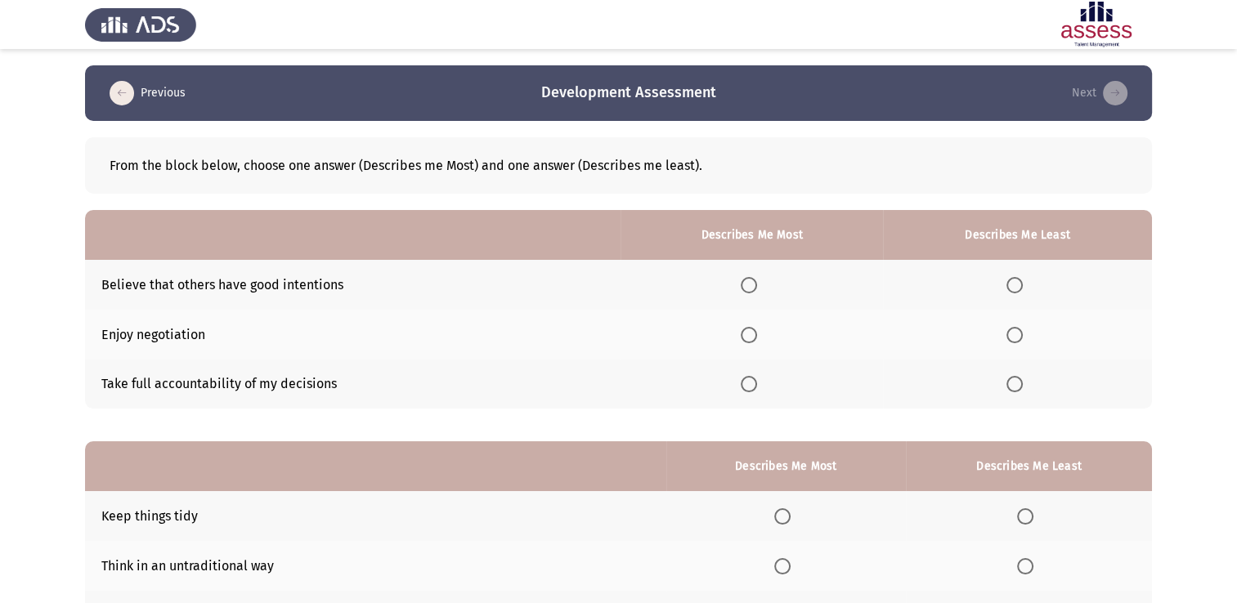
click at [752, 332] on span "Select an option" at bounding box center [749, 335] width 16 height 16
click at [752, 332] on input "Select an option" at bounding box center [749, 335] width 16 height 16
click at [1017, 287] on span "Select an option" at bounding box center [1014, 285] width 16 height 16
click at [1017, 287] on input "Select an option" at bounding box center [1014, 285] width 16 height 16
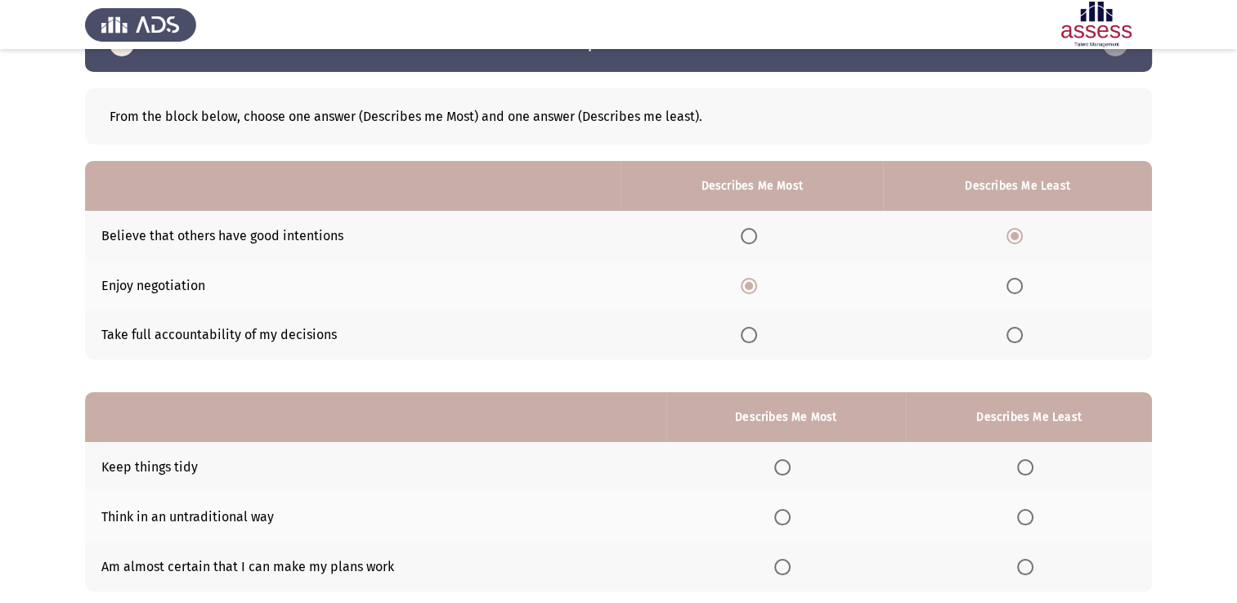
scroll to position [152, 0]
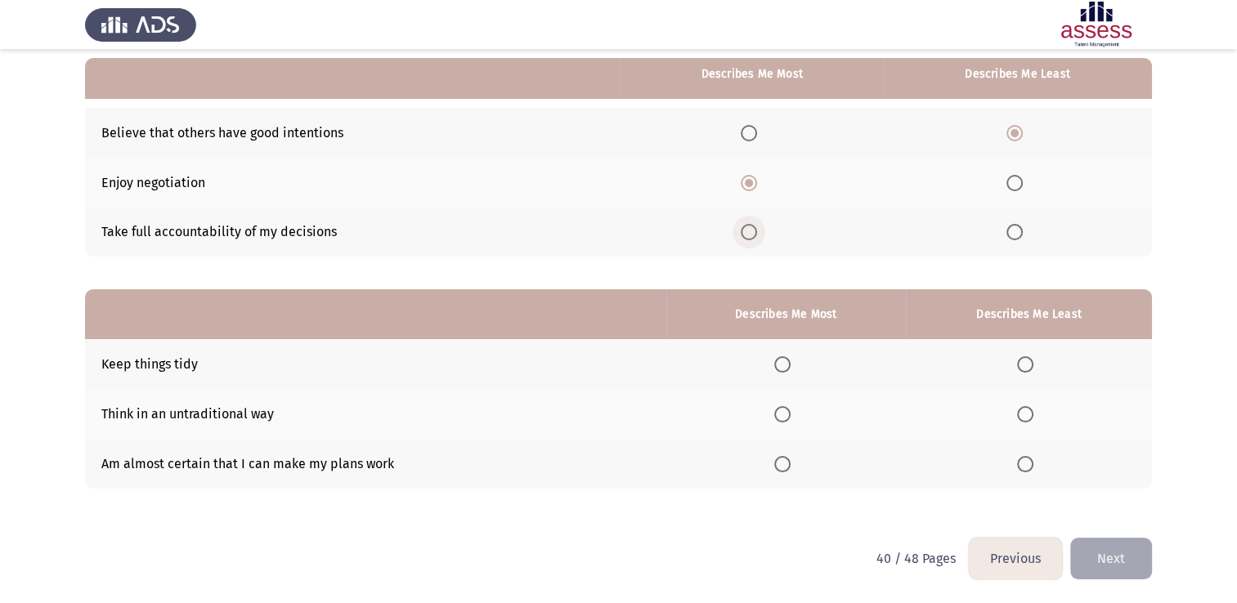
click at [750, 236] on span "Select an option" at bounding box center [749, 232] width 16 height 16
click at [750, 236] on input "Select an option" at bounding box center [749, 232] width 16 height 16
click at [757, 181] on span "Select an option" at bounding box center [749, 183] width 16 height 16
click at [757, 181] on input "Select an option" at bounding box center [749, 183] width 16 height 16
click at [783, 361] on span "Select an option" at bounding box center [782, 364] width 16 height 16
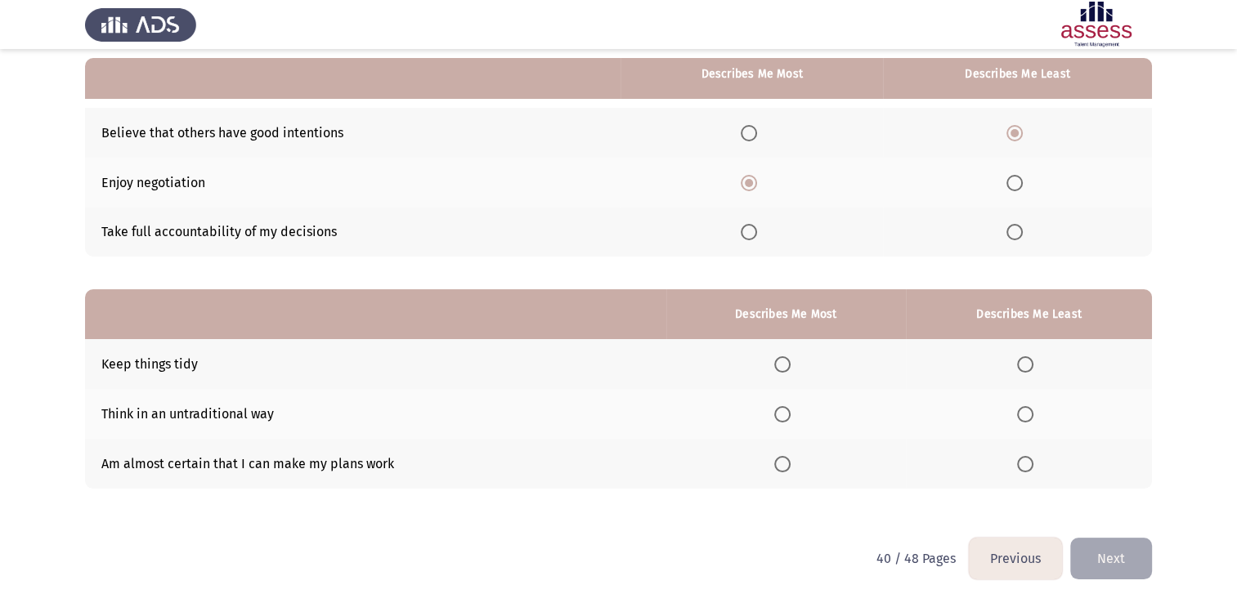
click at [783, 361] on input "Select an option" at bounding box center [782, 364] width 16 height 16
click at [1029, 419] on span "Select an option" at bounding box center [1025, 414] width 16 height 16
click at [1029, 419] on input "Select an option" at bounding box center [1025, 414] width 16 height 16
drag, startPoint x: 1102, startPoint y: 565, endPoint x: 1121, endPoint y: 572, distance: 20.2
click at [1103, 565] on button "Next" at bounding box center [1111, 559] width 82 height 42
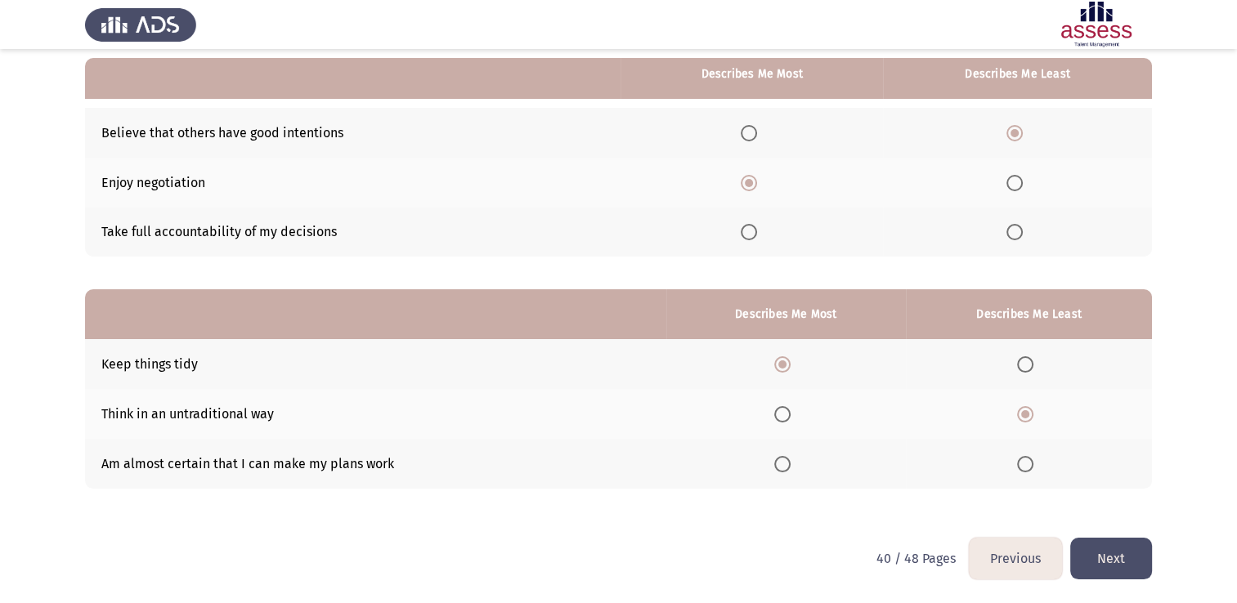
scroll to position [0, 0]
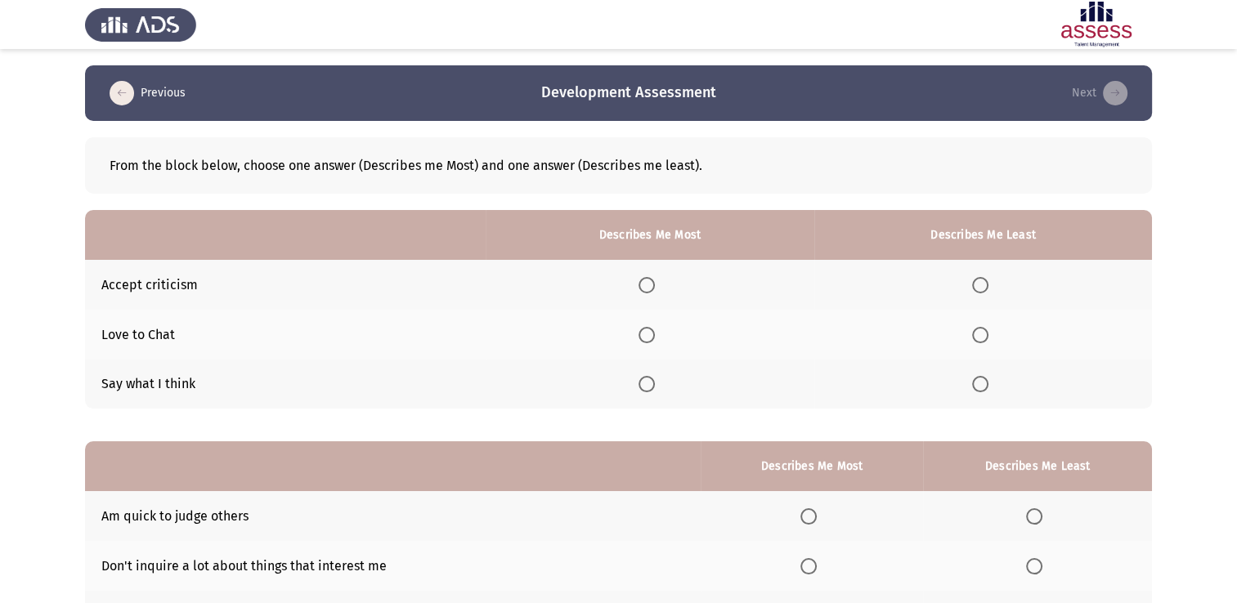
click at [985, 387] on span "Select an option" at bounding box center [980, 384] width 16 height 16
click at [985, 387] on input "Select an option" at bounding box center [980, 384] width 16 height 16
click at [651, 288] on span "Select an option" at bounding box center [647, 285] width 16 height 16
click at [651, 288] on input "Select an option" at bounding box center [647, 285] width 16 height 16
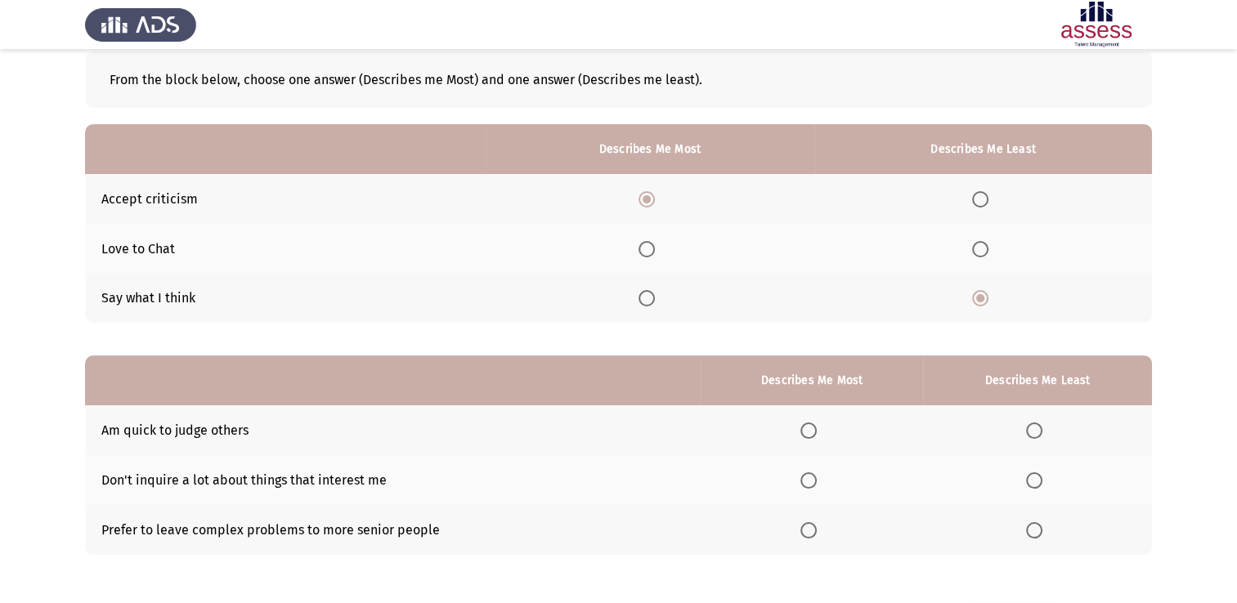
scroll to position [152, 0]
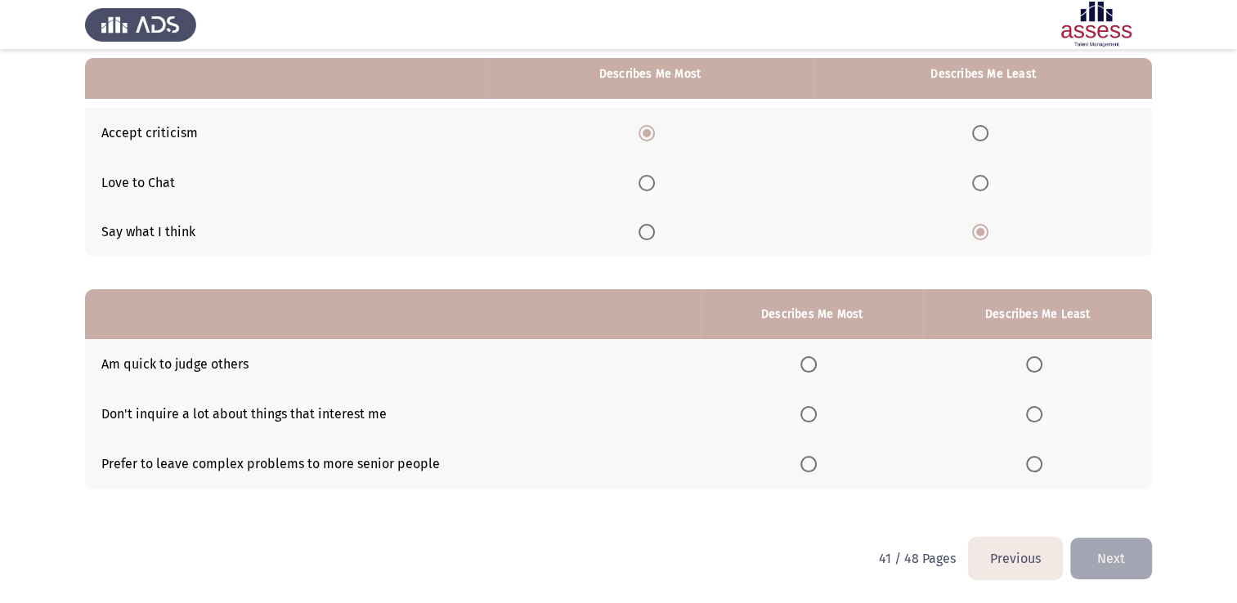
click at [810, 465] on span "Select an option" at bounding box center [808, 464] width 16 height 16
click at [810, 465] on input "Select an option" at bounding box center [808, 464] width 16 height 16
click at [1042, 361] on span "Select an option" at bounding box center [1034, 364] width 16 height 16
click at [1042, 361] on input "Select an option" at bounding box center [1034, 364] width 16 height 16
drag, startPoint x: 1107, startPoint y: 560, endPoint x: 1145, endPoint y: 564, distance: 37.8
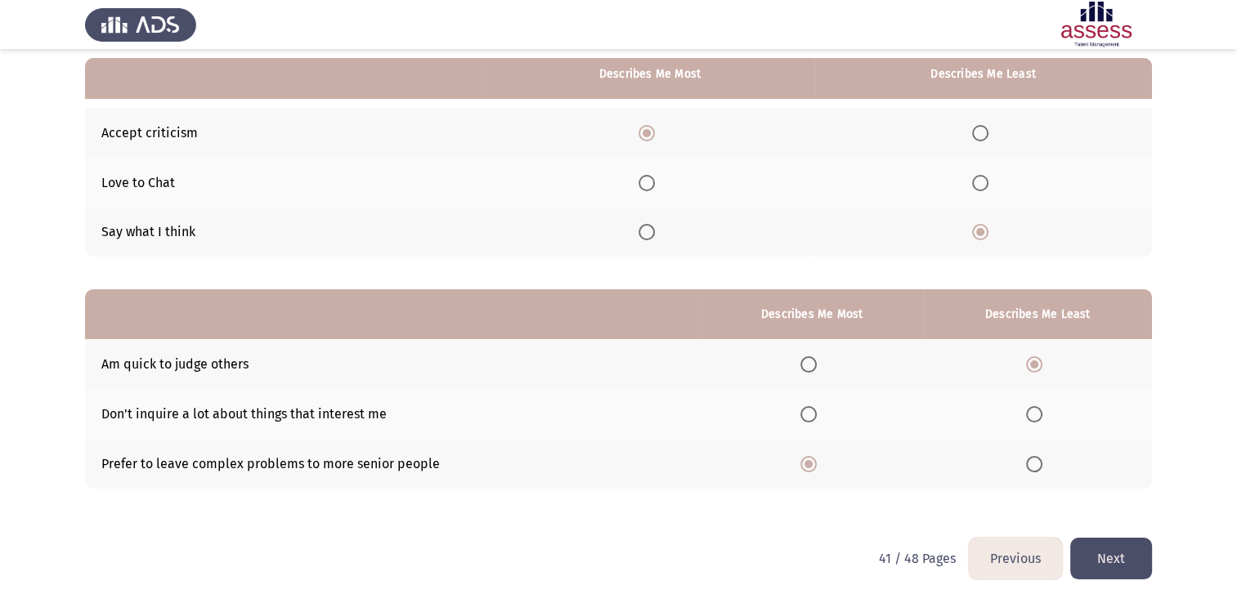
click at [1109, 560] on button "Next" at bounding box center [1111, 559] width 82 height 42
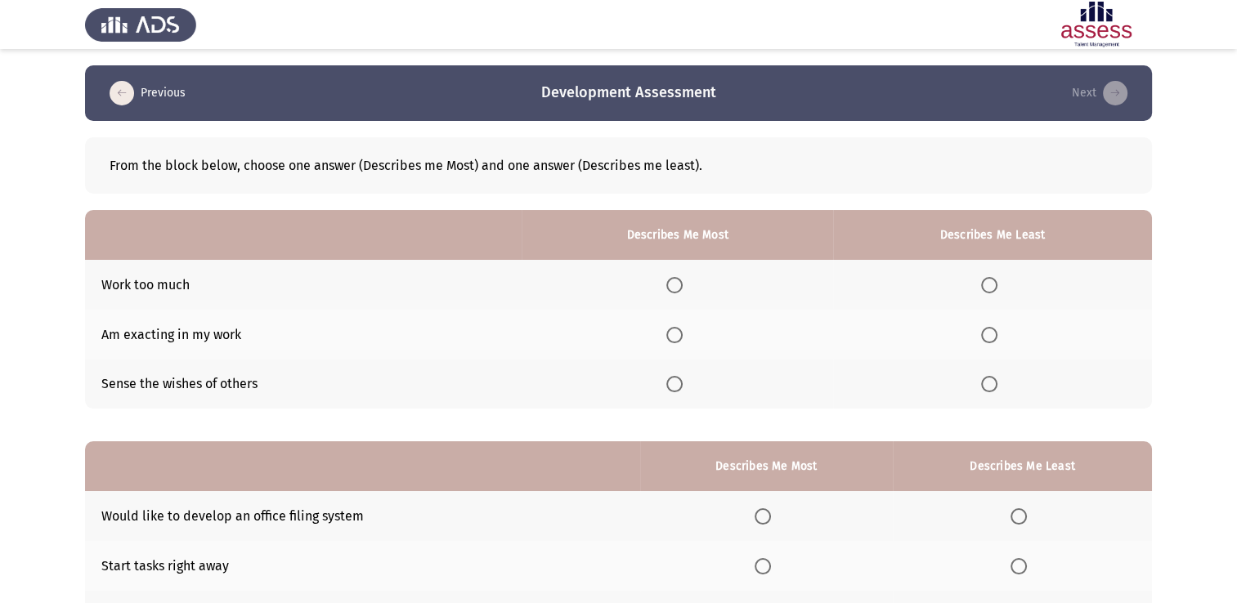
click at [679, 277] on span "Select an option" at bounding box center [674, 285] width 16 height 16
click at [679, 277] on input "Select an option" at bounding box center [674, 285] width 16 height 16
click at [683, 339] on span "Select an option" at bounding box center [674, 335] width 16 height 16
click at [683, 339] on input "Select an option" at bounding box center [674, 335] width 16 height 16
click at [988, 383] on span "Select an option" at bounding box center [989, 384] width 16 height 16
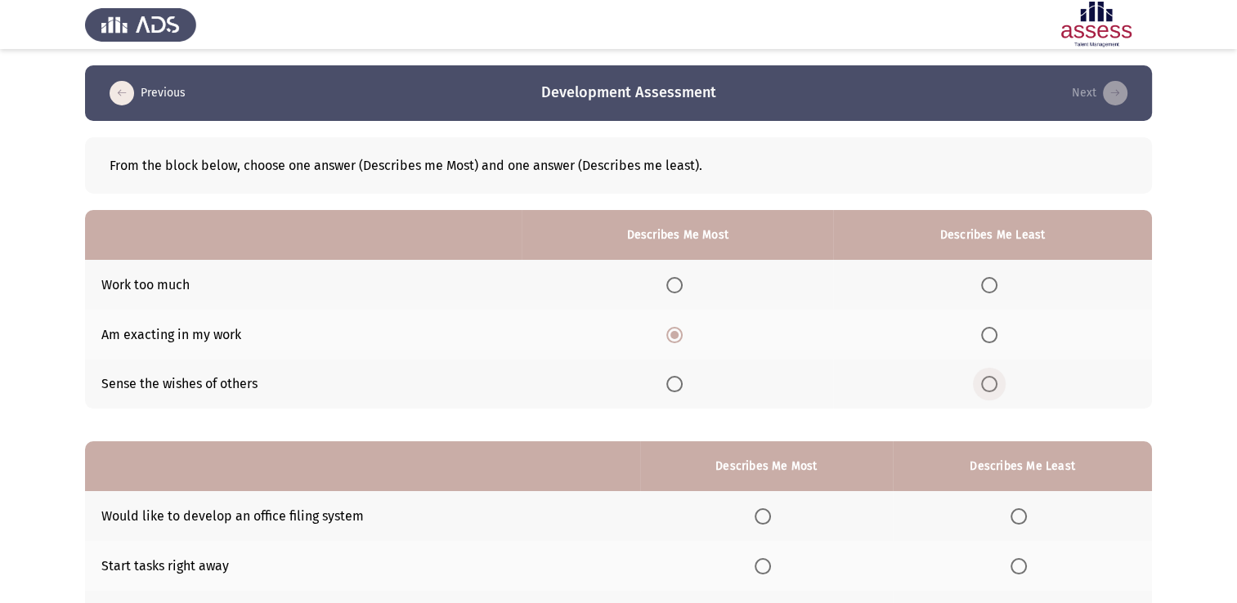
click at [988, 383] on input "Select an option" at bounding box center [989, 384] width 16 height 16
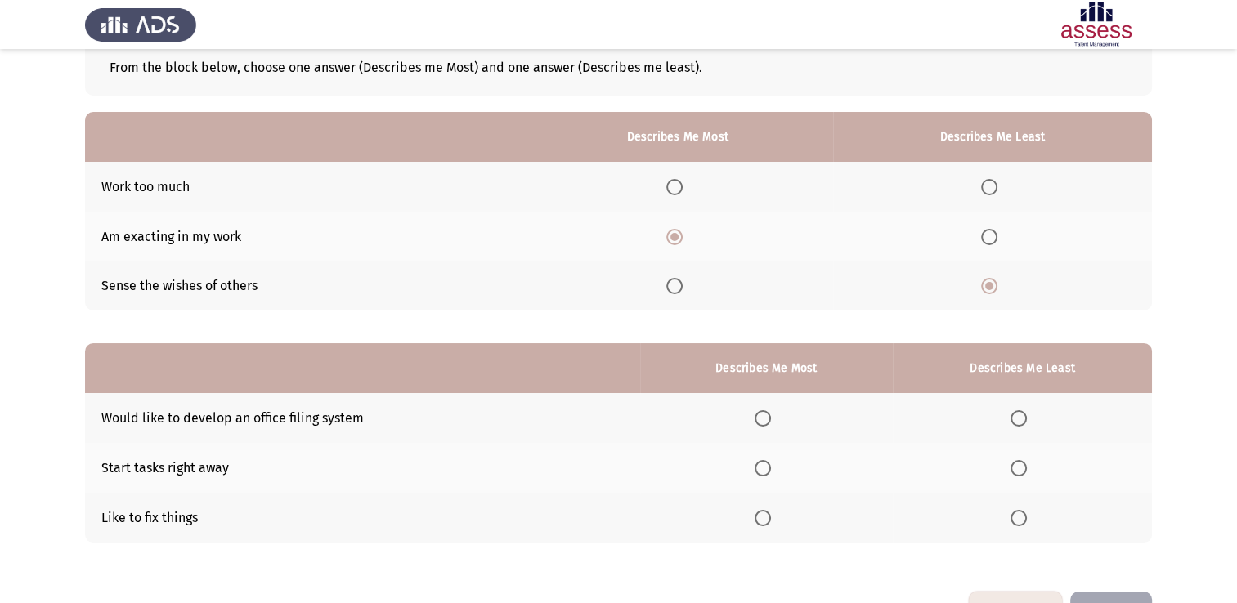
scroll to position [152, 0]
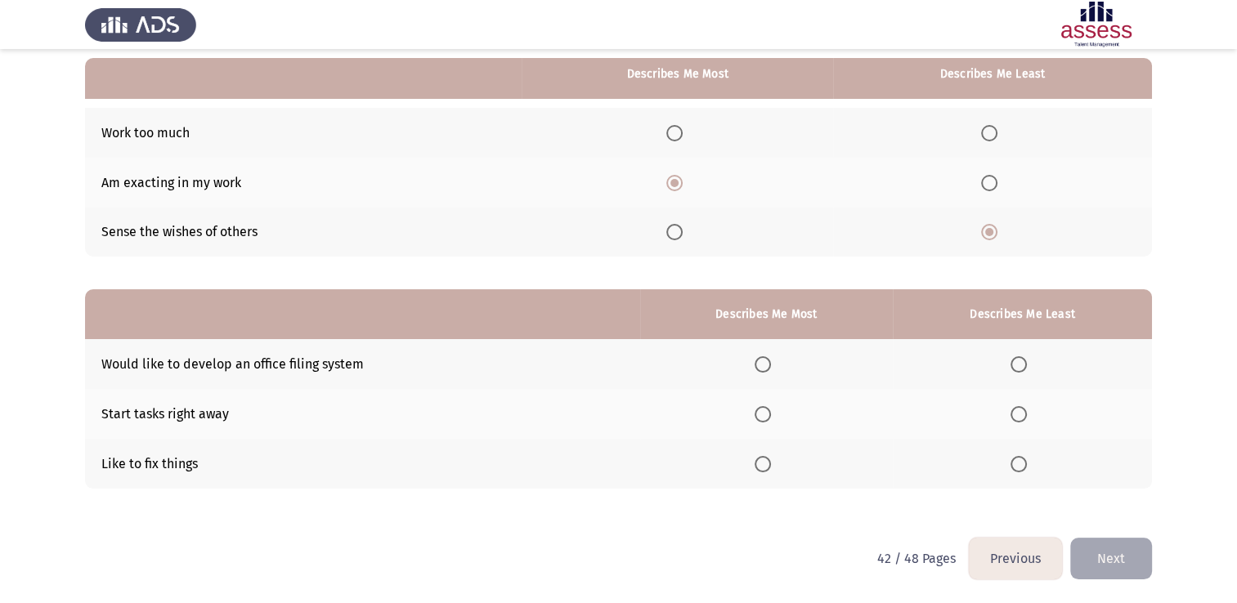
click at [767, 414] on span "Select an option" at bounding box center [763, 414] width 16 height 16
click at [767, 414] on input "Select an option" at bounding box center [763, 414] width 16 height 16
click at [1021, 368] on span "Select an option" at bounding box center [1018, 364] width 16 height 16
click at [1021, 368] on input "Select an option" at bounding box center [1018, 364] width 16 height 16
click at [1024, 457] on span "Select an option" at bounding box center [1018, 464] width 16 height 16
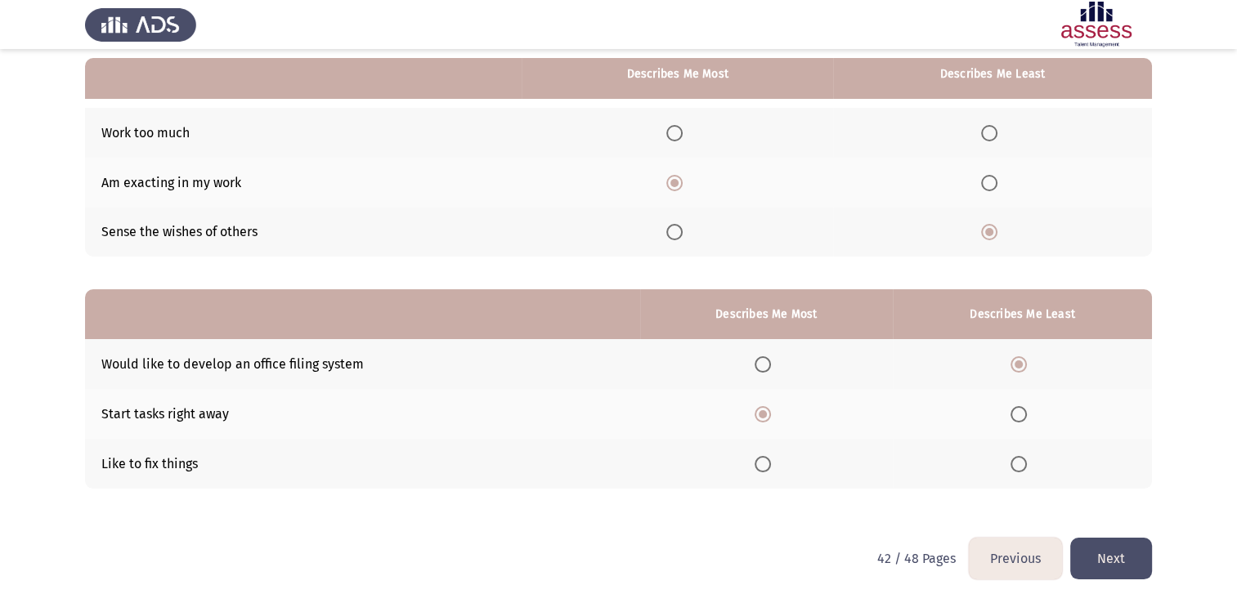
click at [1024, 457] on input "Select an option" at bounding box center [1018, 464] width 16 height 16
click at [1096, 548] on button "Next" at bounding box center [1111, 559] width 82 height 42
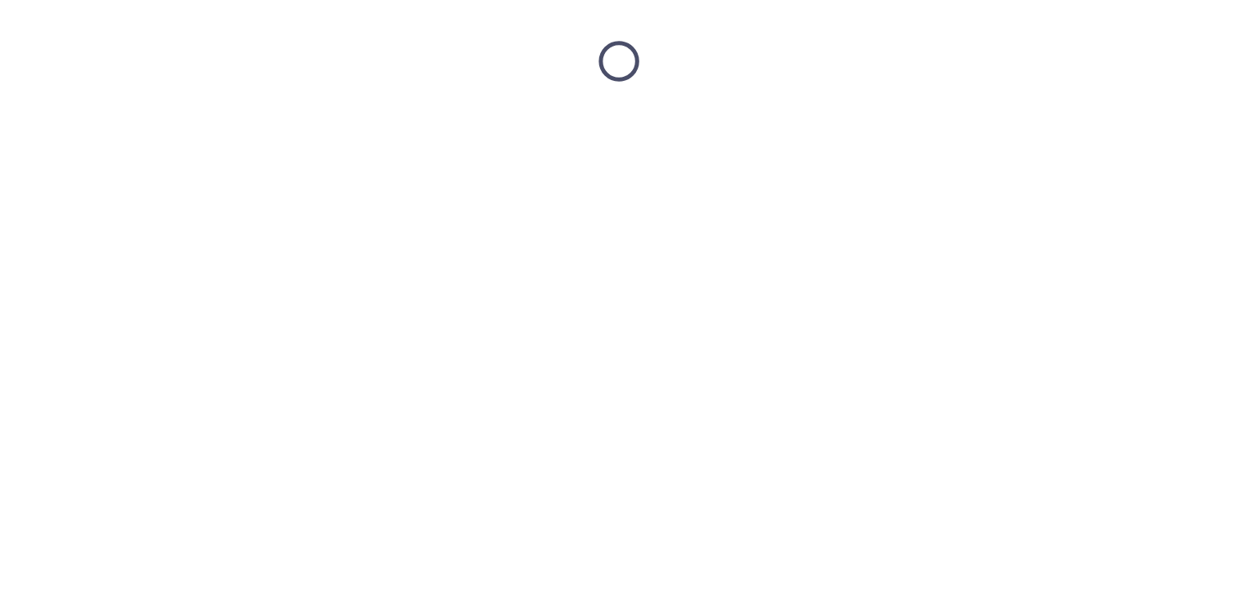
scroll to position [0, 0]
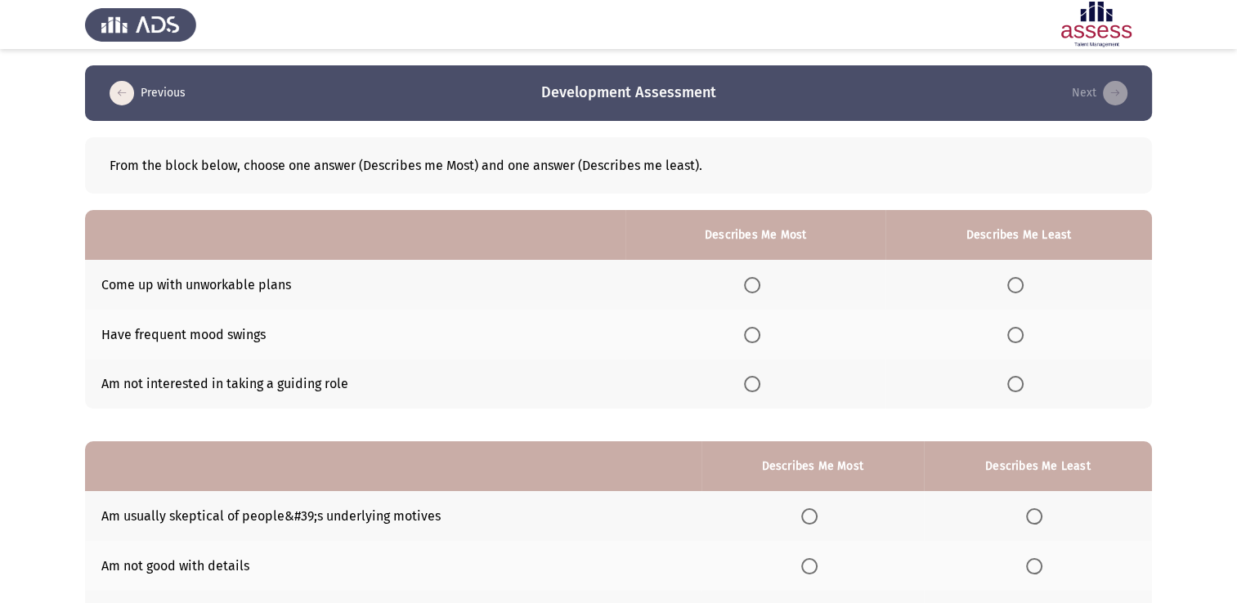
click at [1018, 337] on span "Select an option" at bounding box center [1015, 335] width 16 height 16
click at [1018, 337] on input "Select an option" at bounding box center [1015, 335] width 16 height 16
click at [1019, 388] on span "Select an option" at bounding box center [1015, 384] width 16 height 16
click at [1019, 388] on input "Select an option" at bounding box center [1015, 384] width 16 height 16
click at [755, 289] on span "Select an option" at bounding box center [752, 285] width 16 height 16
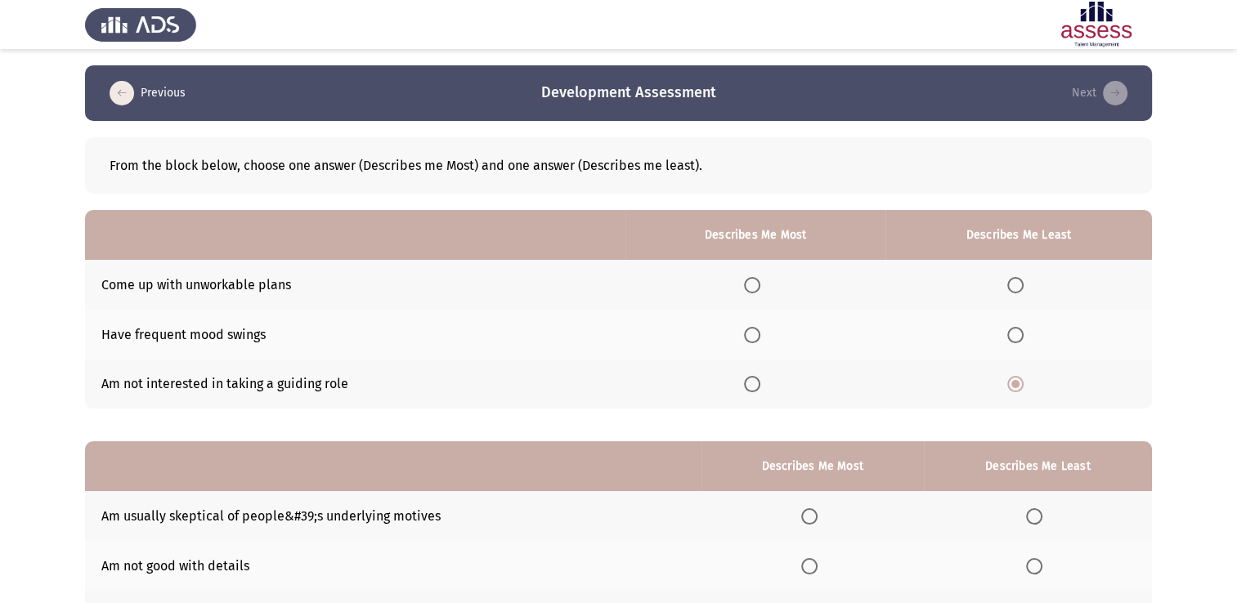
click at [755, 289] on input "Select an option" at bounding box center [752, 285] width 16 height 16
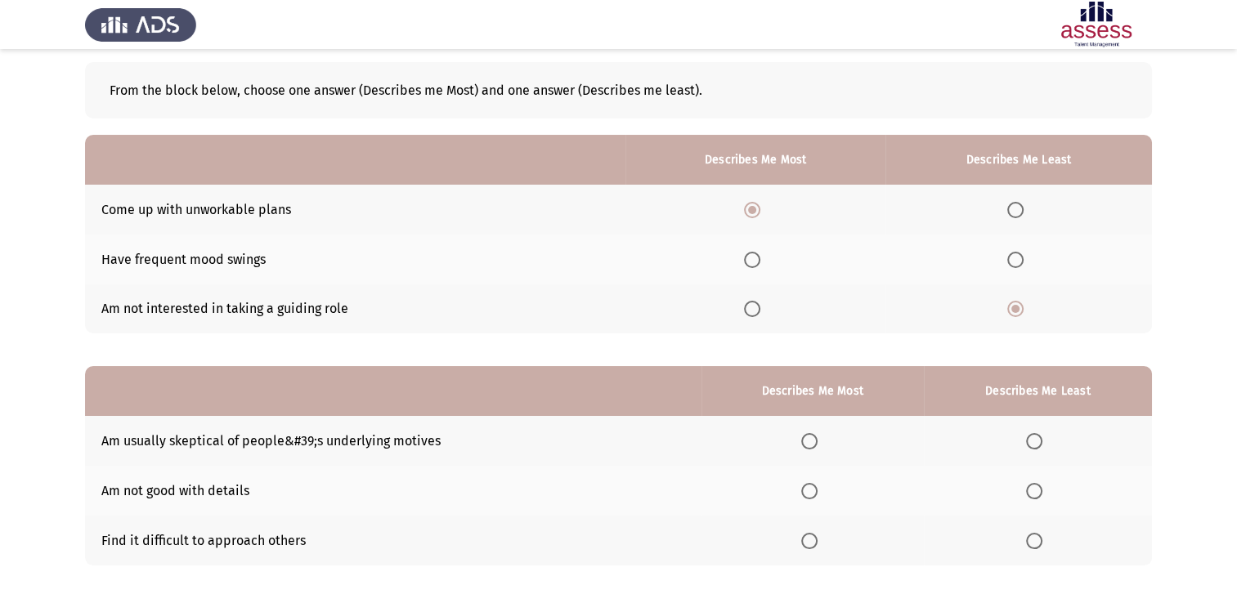
scroll to position [152, 0]
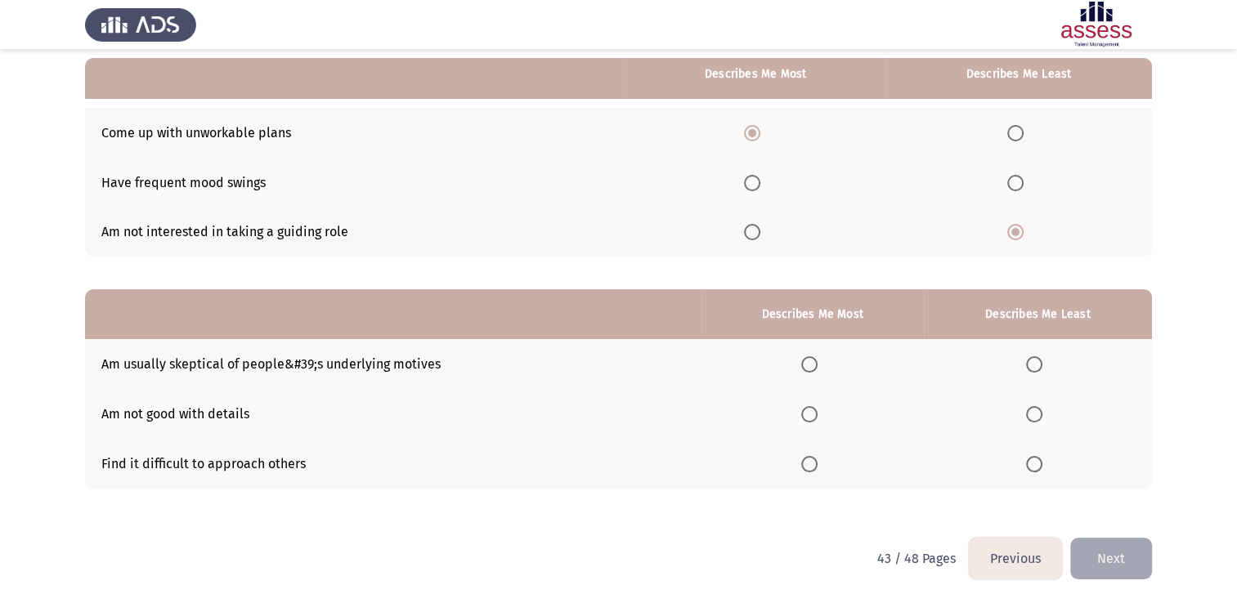
click at [1034, 417] on span "Select an option" at bounding box center [1034, 414] width 16 height 16
click at [1034, 417] on input "Select an option" at bounding box center [1034, 414] width 16 height 16
click at [811, 366] on span "Select an option" at bounding box center [809, 364] width 16 height 16
click at [811, 366] on input "Select an option" at bounding box center [809, 364] width 16 height 16
click at [1109, 553] on button "Next" at bounding box center [1111, 559] width 82 height 42
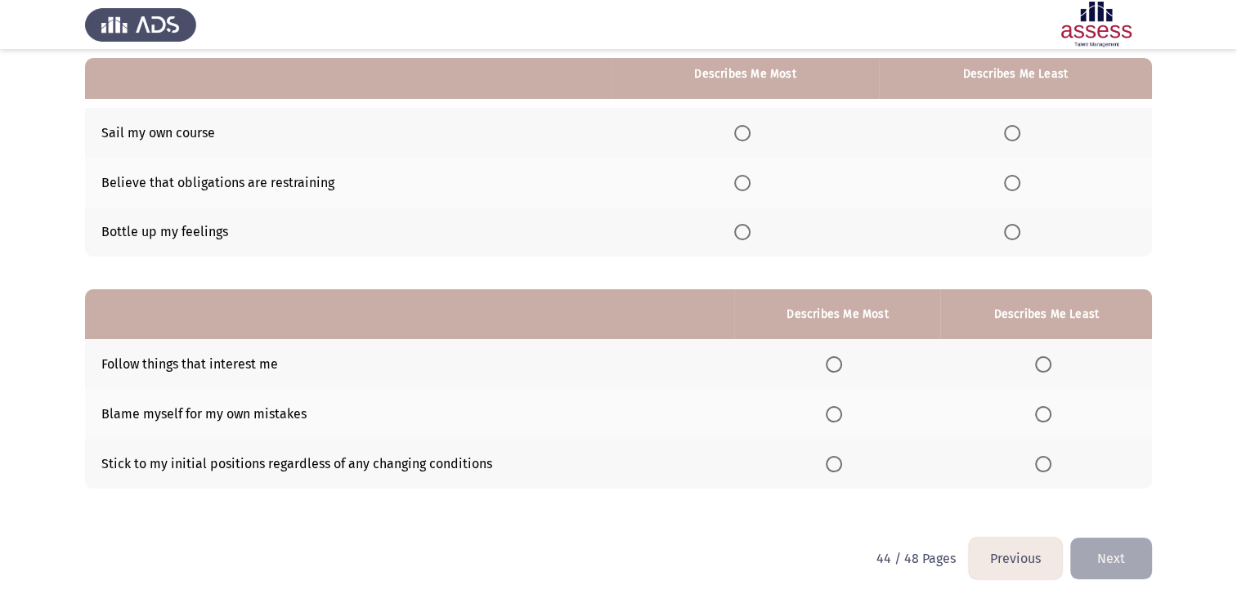
click at [842, 415] on span "Select an option" at bounding box center [834, 414] width 16 height 16
click at [842, 415] on input "Select an option" at bounding box center [834, 414] width 16 height 16
click at [832, 473] on th at bounding box center [837, 464] width 206 height 50
click at [837, 459] on span "Select an option" at bounding box center [834, 464] width 16 height 16
click at [837, 459] on input "Select an option" at bounding box center [834, 464] width 16 height 16
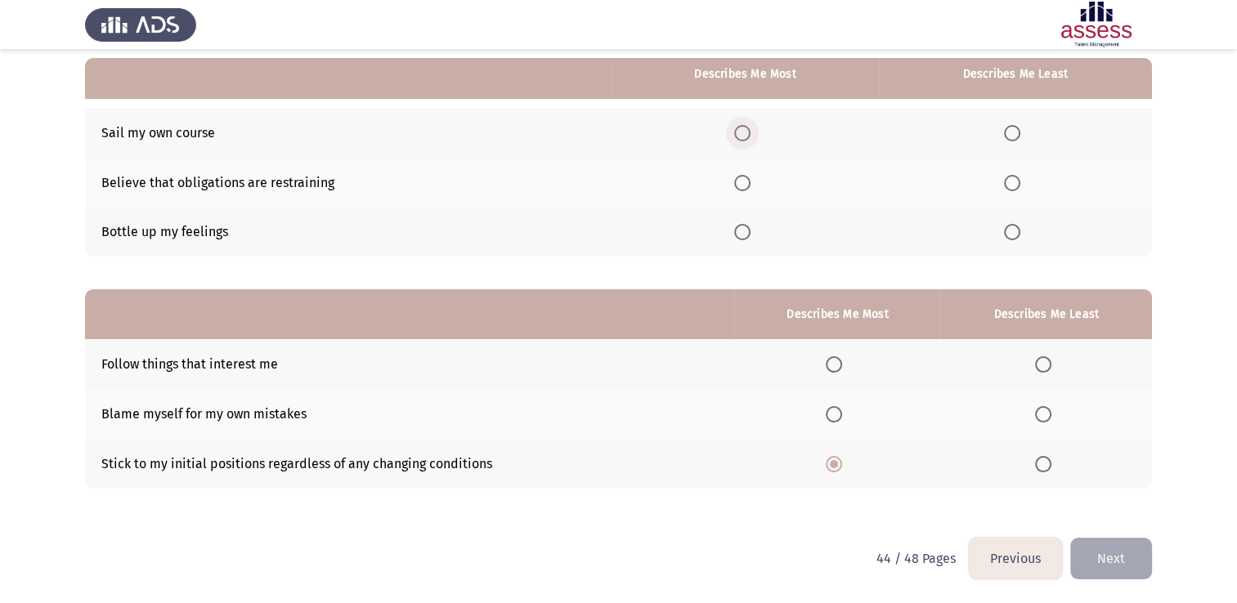
click at [742, 136] on span "Select an option" at bounding box center [742, 133] width 16 height 16
click at [742, 136] on input "Select an option" at bounding box center [742, 133] width 16 height 16
click at [1017, 182] on span "Select an option" at bounding box center [1012, 183] width 16 height 16
click at [1017, 182] on input "Select an option" at bounding box center [1012, 183] width 16 height 16
click at [1049, 410] on span "Select an option" at bounding box center [1043, 414] width 16 height 16
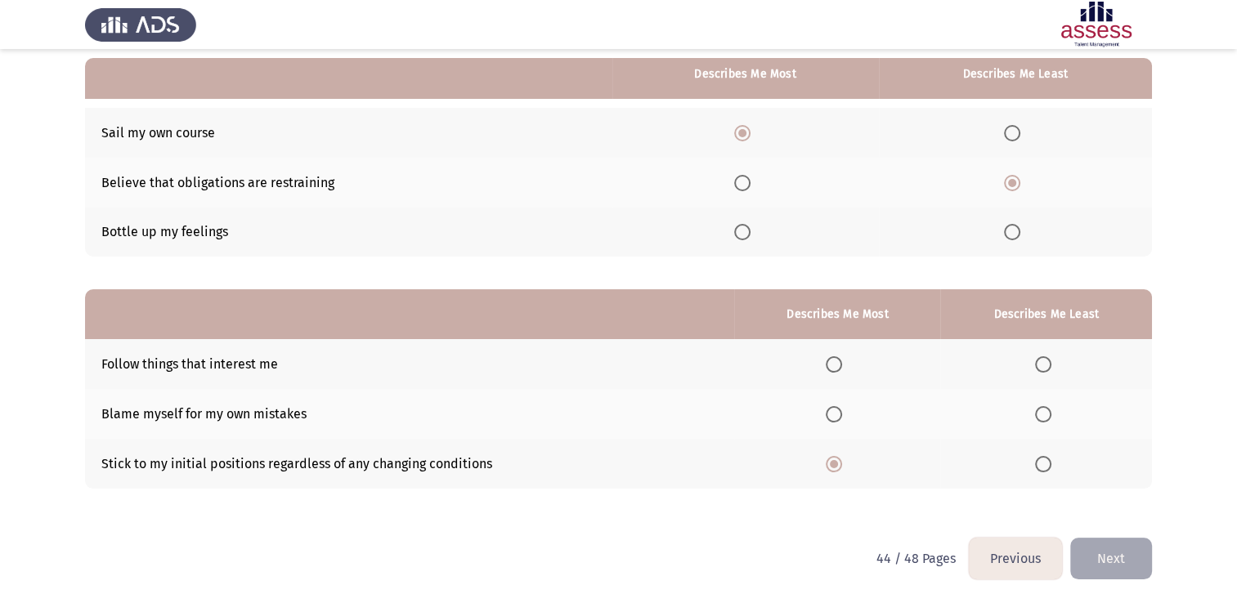
click at [1049, 410] on input "Select an option" at bounding box center [1043, 414] width 16 height 16
click at [1117, 570] on button "Next" at bounding box center [1111, 559] width 82 height 42
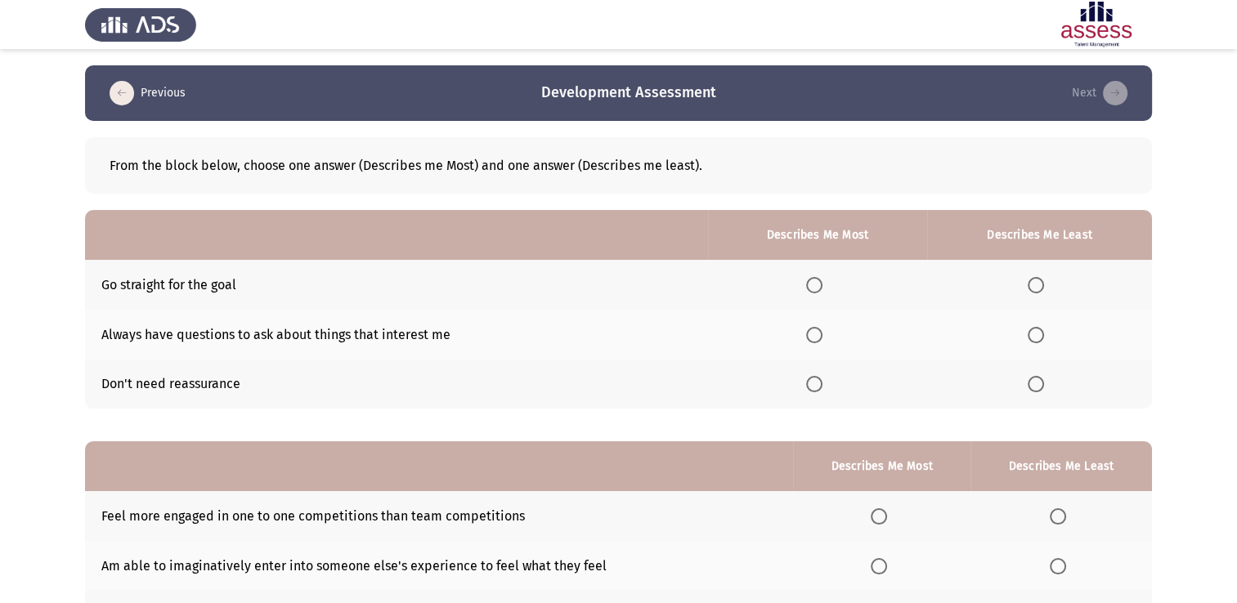
click at [817, 292] on span "Select an option" at bounding box center [814, 285] width 16 height 16
click at [817, 292] on input "Select an option" at bounding box center [814, 285] width 16 height 16
click at [1039, 388] on span "Select an option" at bounding box center [1036, 384] width 16 height 16
click at [1039, 388] on input "Select an option" at bounding box center [1036, 384] width 16 height 16
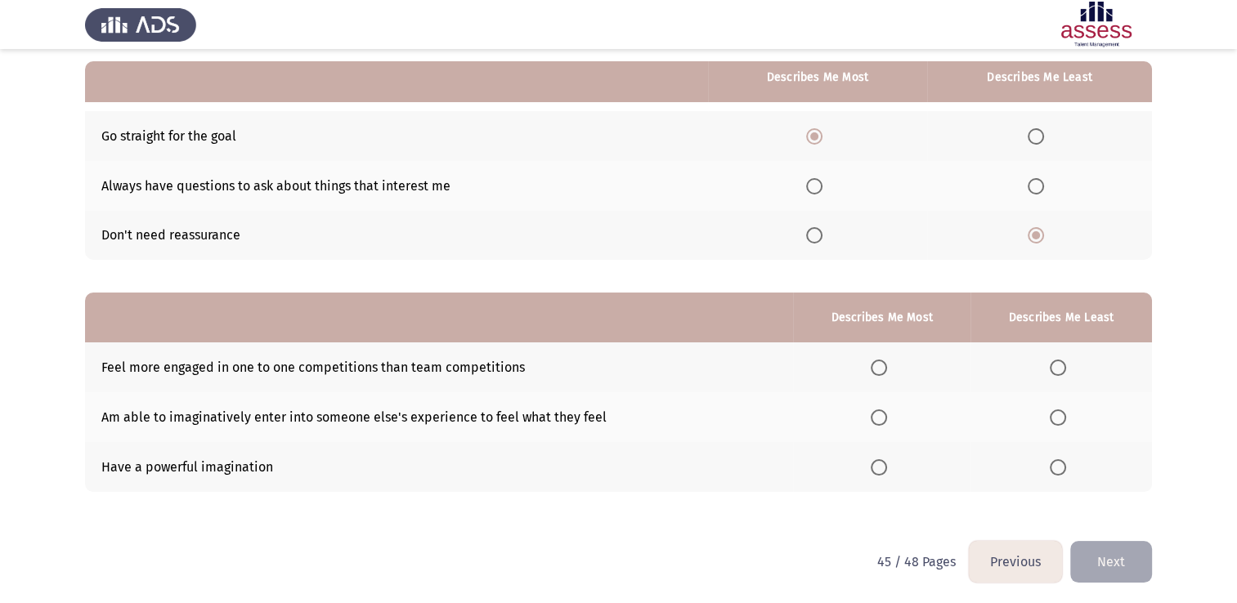
scroll to position [152, 0]
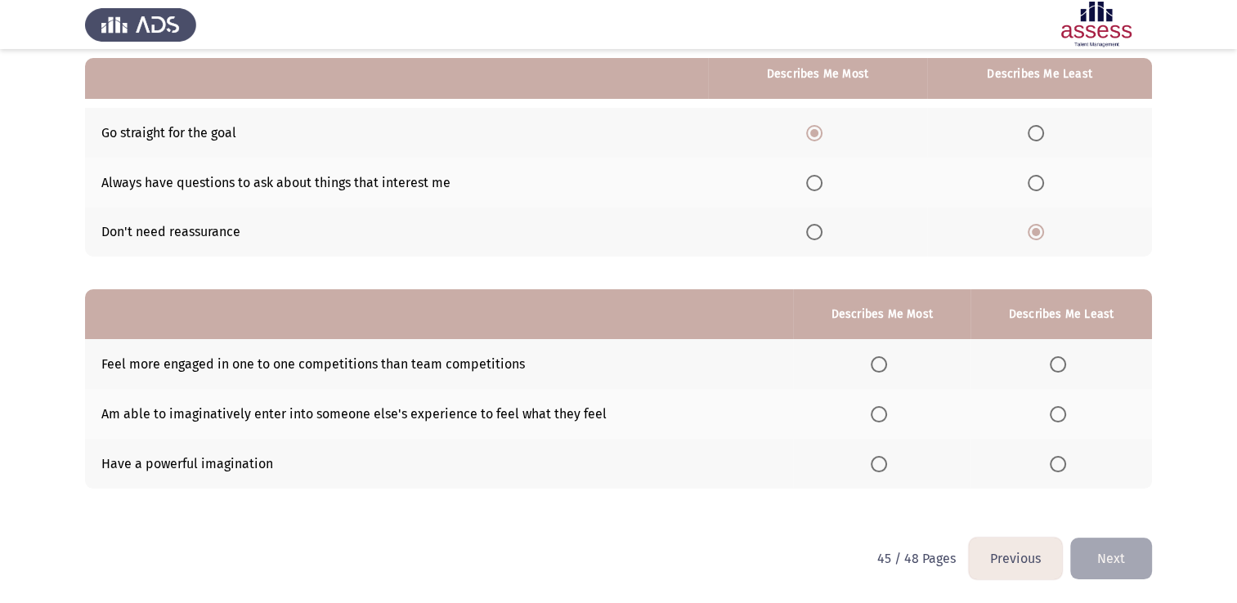
click at [883, 461] on span "Select an option" at bounding box center [879, 464] width 16 height 16
click at [883, 461] on input "Select an option" at bounding box center [879, 464] width 16 height 16
click at [1055, 410] on span "Select an option" at bounding box center [1058, 414] width 16 height 16
click at [1055, 410] on input "Select an option" at bounding box center [1058, 414] width 16 height 16
click at [1105, 561] on button "Next" at bounding box center [1111, 559] width 82 height 42
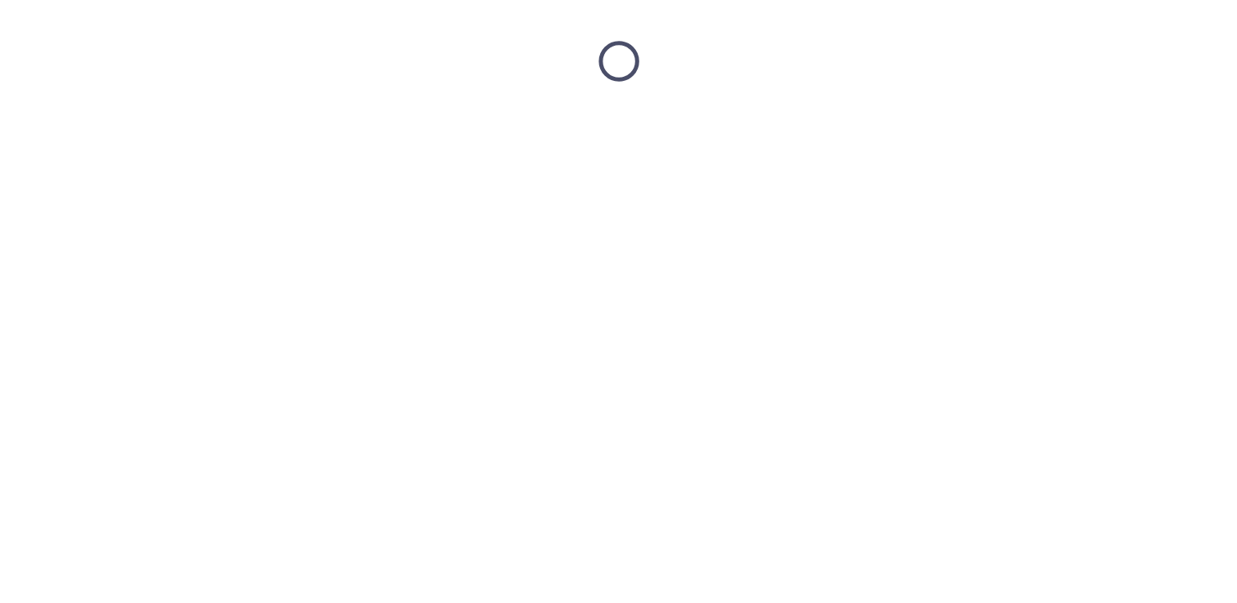
scroll to position [0, 0]
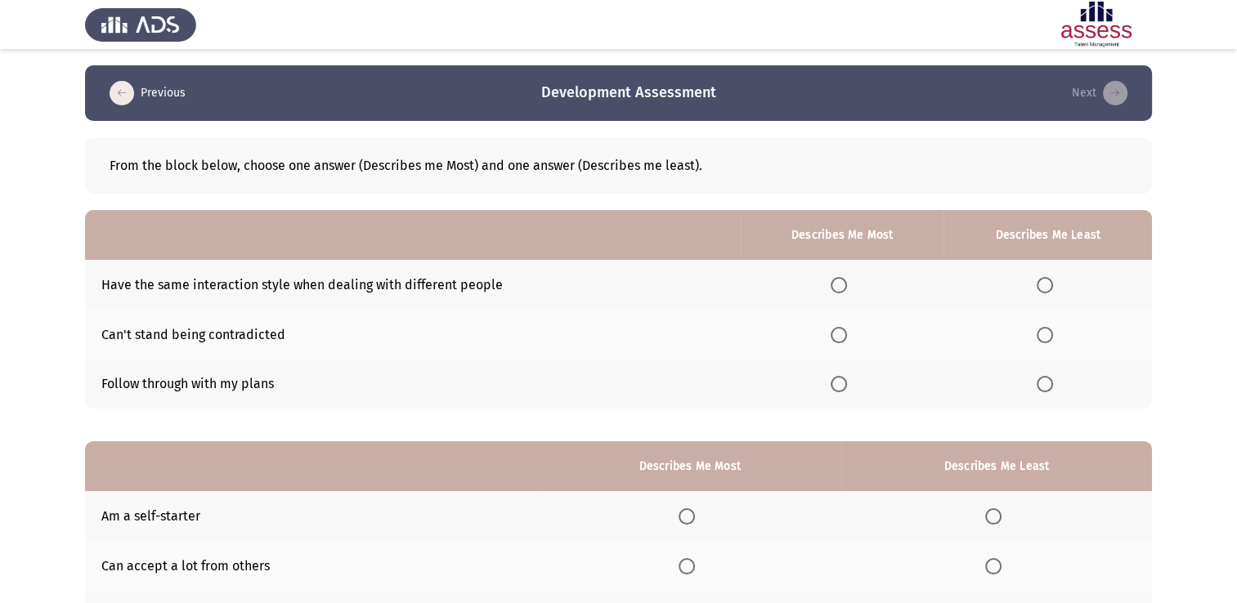
click at [840, 287] on span "Select an option" at bounding box center [839, 285] width 16 height 16
click at [840, 287] on input "Select an option" at bounding box center [839, 285] width 16 height 16
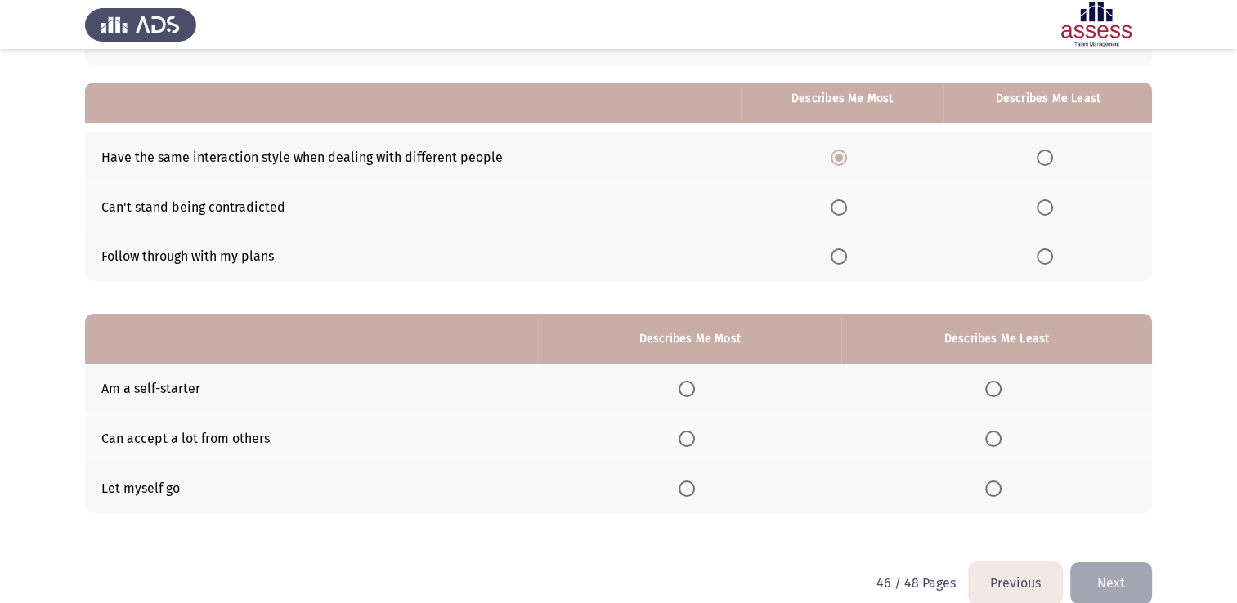
scroll to position [152, 0]
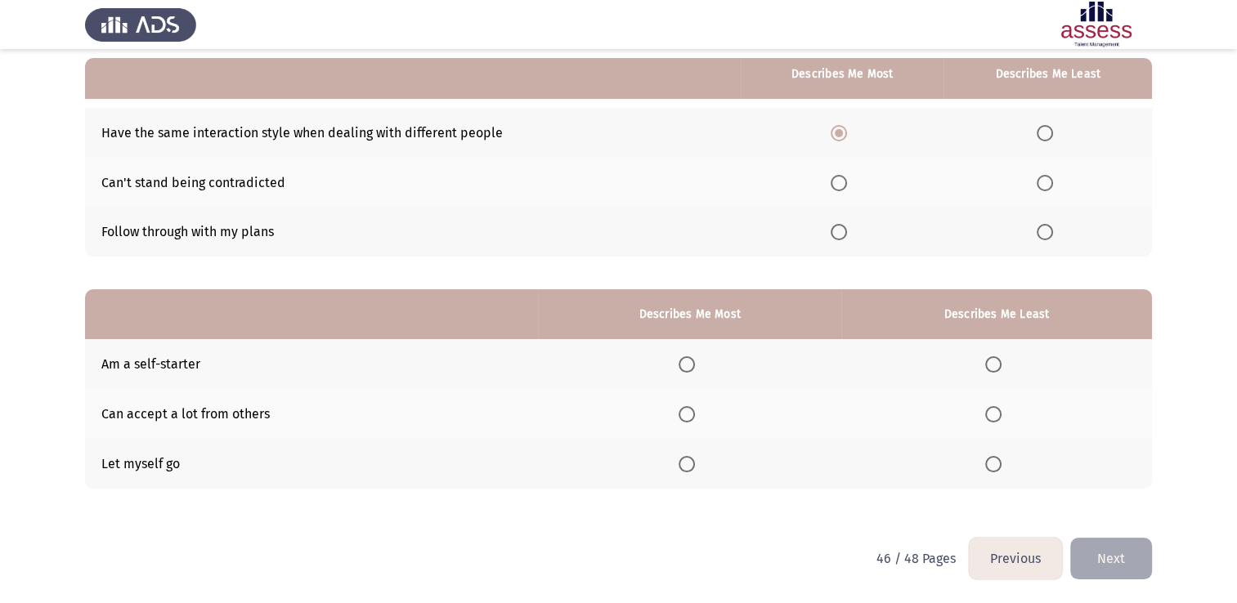
click at [1044, 185] on span "Select an option" at bounding box center [1045, 183] width 16 height 16
click at [1044, 185] on input "Select an option" at bounding box center [1045, 183] width 16 height 16
click at [997, 420] on span "Select an option" at bounding box center [993, 414] width 16 height 16
click at [997, 420] on input "Select an option" at bounding box center [993, 414] width 16 height 16
click at [692, 365] on span "Select an option" at bounding box center [687, 364] width 16 height 16
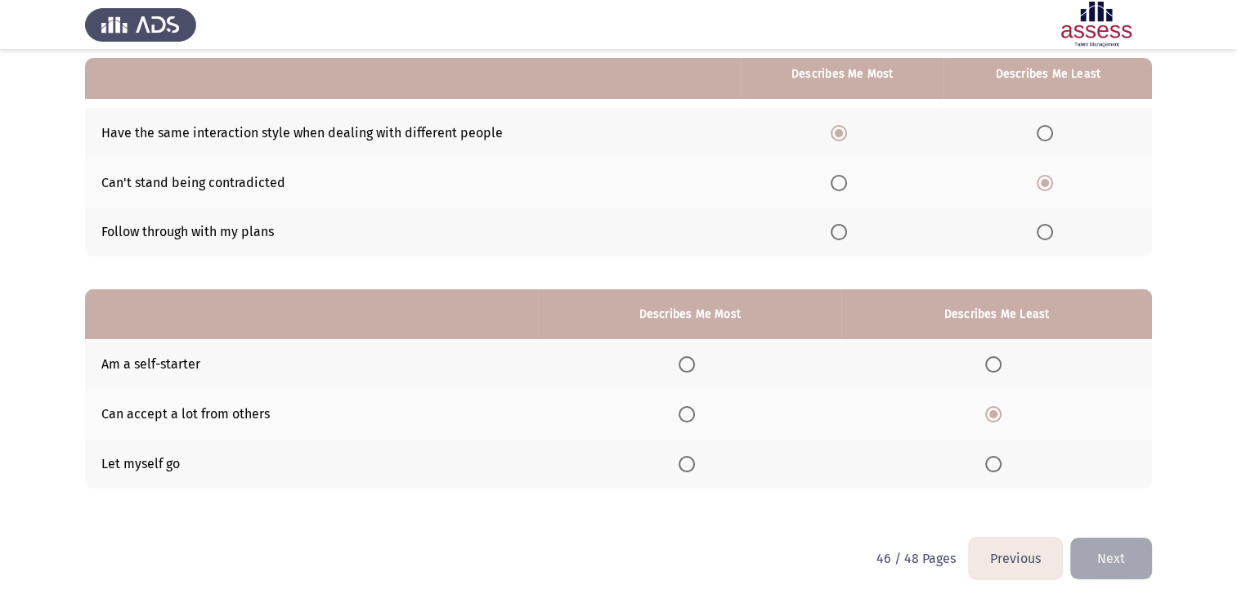
click at [692, 365] on input "Select an option" at bounding box center [687, 364] width 16 height 16
click at [1112, 562] on button "Next" at bounding box center [1111, 559] width 82 height 42
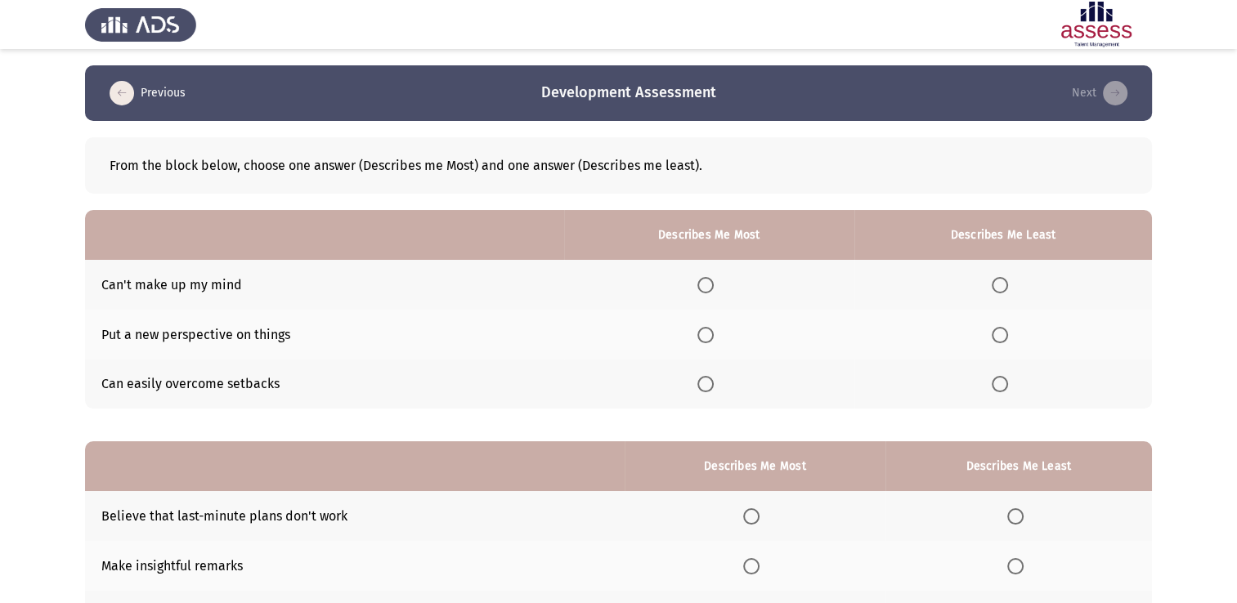
click at [706, 388] on span "Select an option" at bounding box center [705, 384] width 16 height 16
click at [706, 388] on input "Select an option" at bounding box center [705, 384] width 16 height 16
click at [994, 330] on span "Select an option" at bounding box center [1000, 335] width 16 height 16
click at [994, 330] on input "Select an option" at bounding box center [1000, 335] width 16 height 16
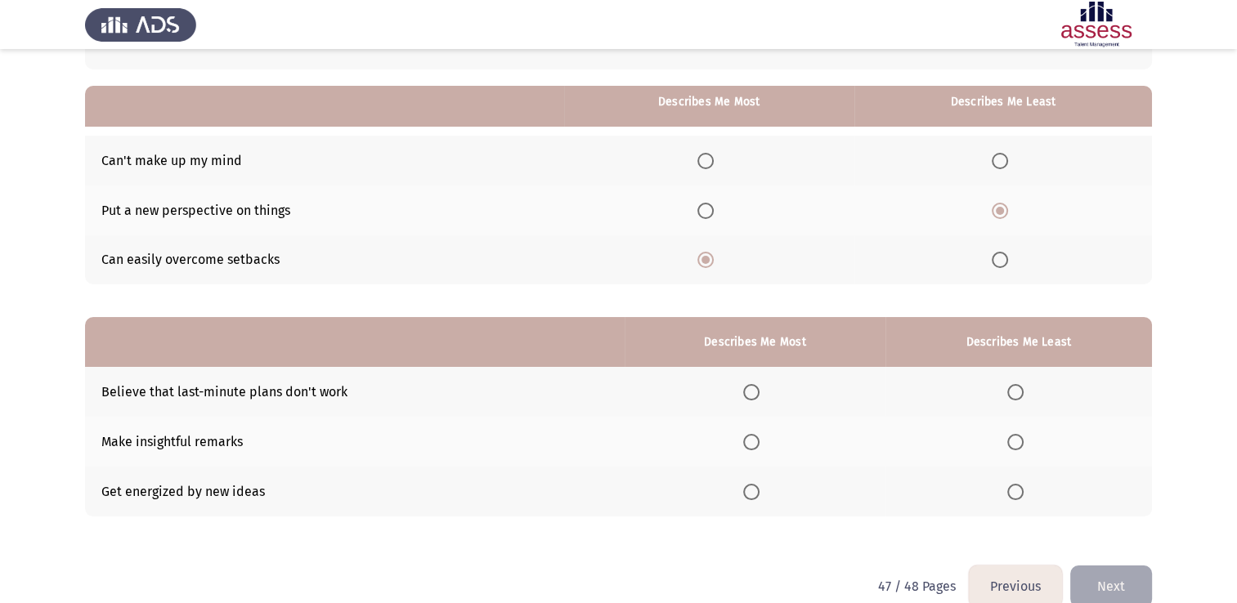
scroll to position [152, 0]
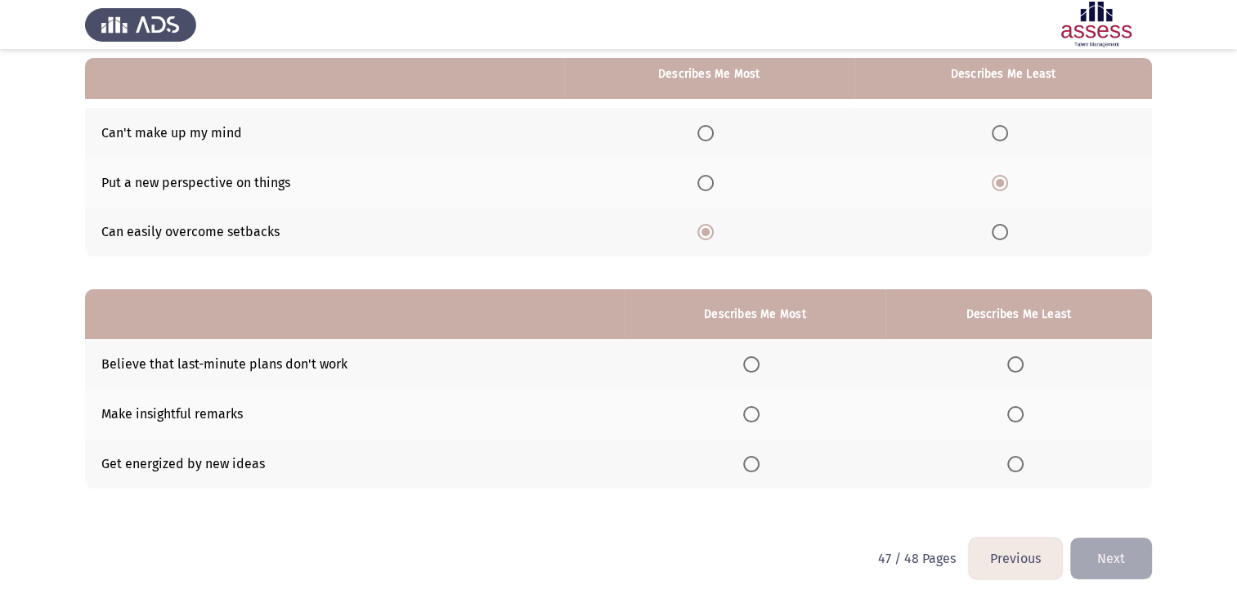
click at [759, 412] on span "Select an option" at bounding box center [751, 414] width 16 height 16
click at [759, 412] on input "Select an option" at bounding box center [751, 414] width 16 height 16
click at [1022, 466] on span "Select an option" at bounding box center [1015, 464] width 16 height 16
click at [1022, 466] on input "Select an option" at bounding box center [1015, 464] width 16 height 16
click at [1113, 558] on button "Next" at bounding box center [1111, 559] width 82 height 42
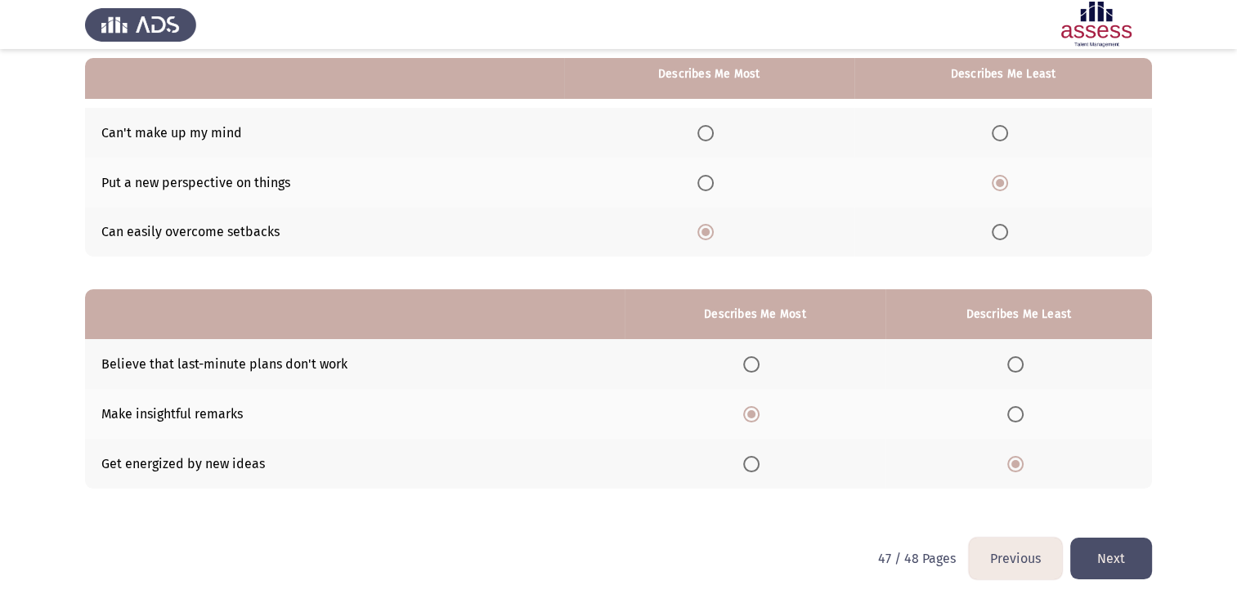
scroll to position [0, 0]
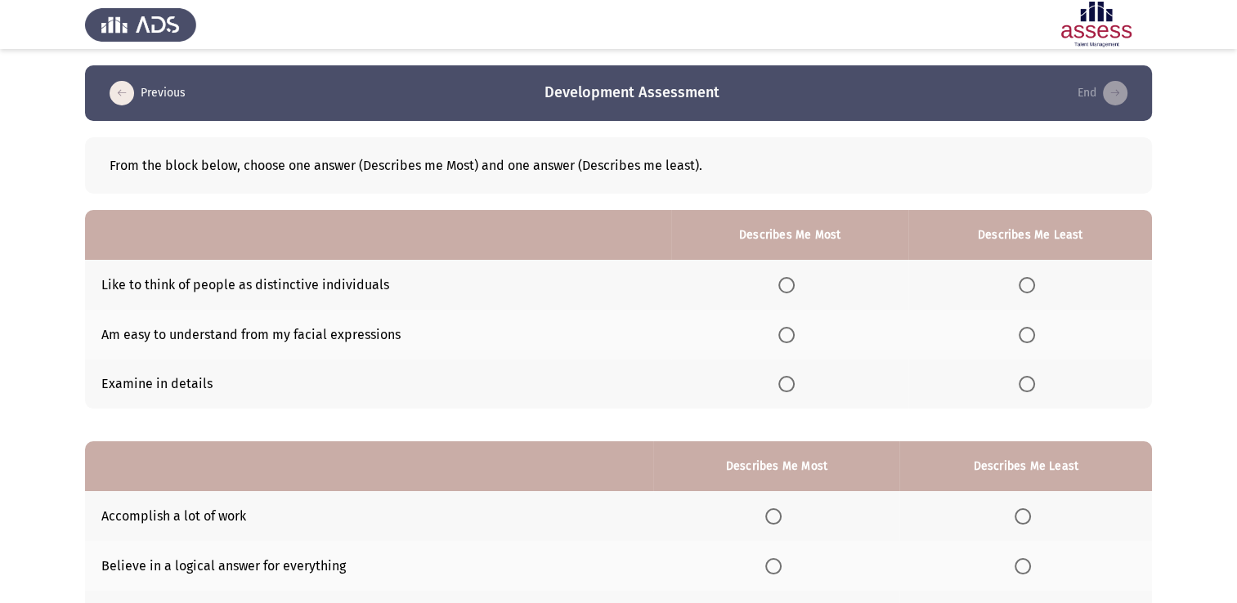
click at [792, 331] on span "Select an option" at bounding box center [786, 335] width 16 height 16
click at [792, 331] on input "Select an option" at bounding box center [786, 335] width 16 height 16
click at [1022, 382] on span "Select an option" at bounding box center [1027, 384] width 16 height 16
click at [1022, 382] on input "Select an option" at bounding box center [1027, 384] width 16 height 16
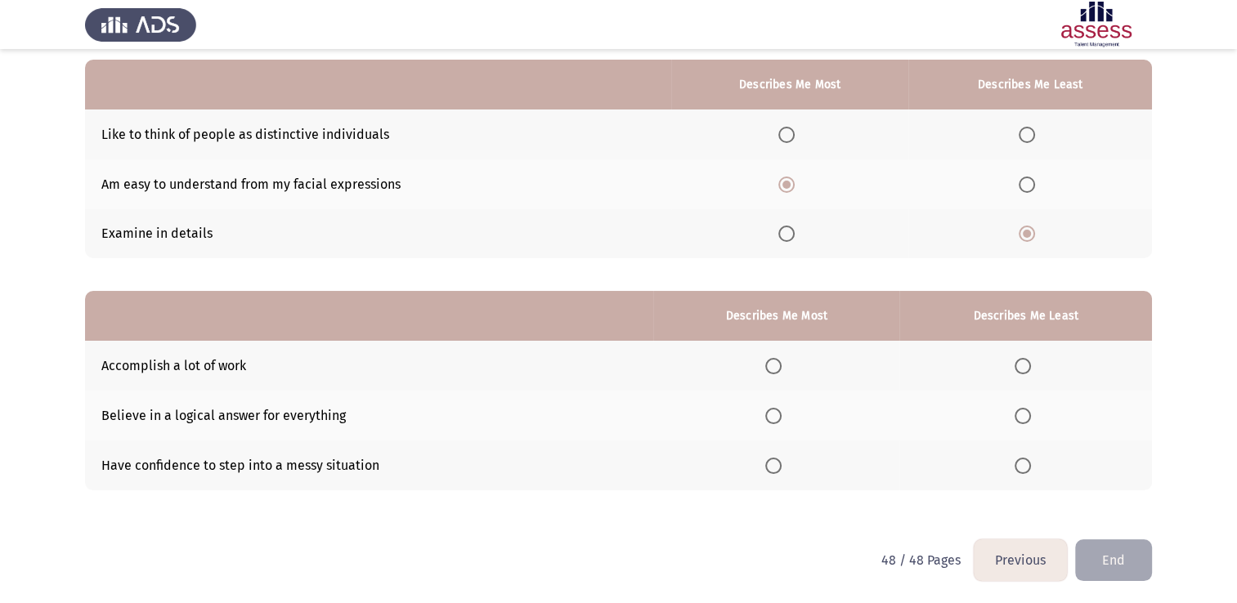
scroll to position [152, 0]
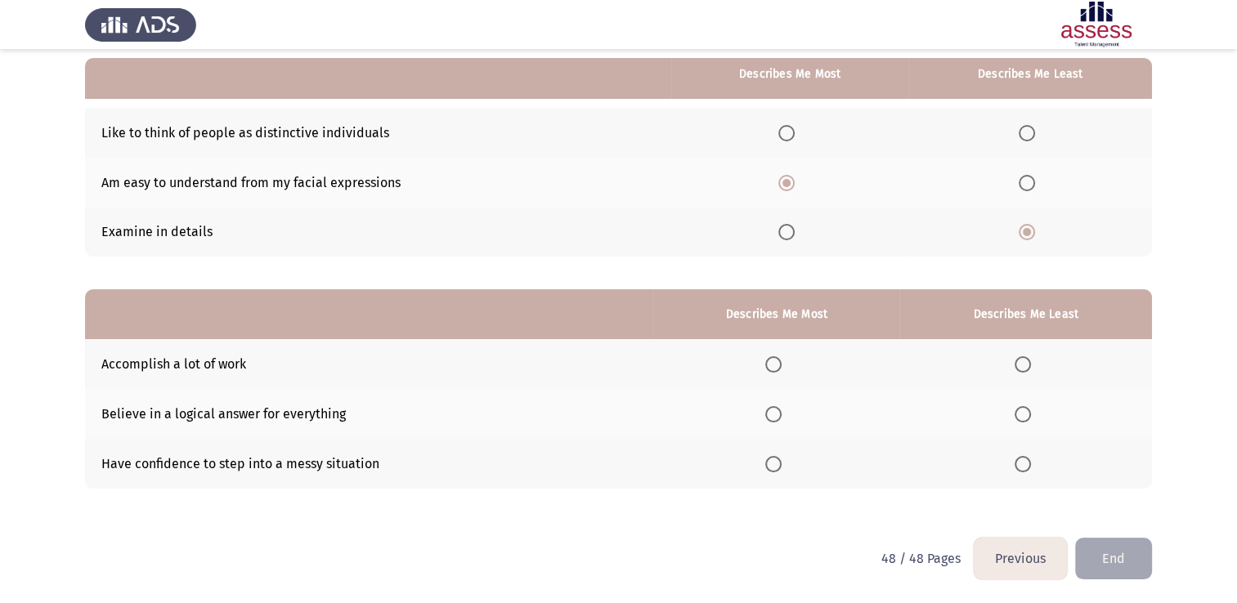
click at [771, 368] on span "Select an option" at bounding box center [773, 364] width 16 height 16
click at [771, 368] on input "Select an option" at bounding box center [773, 364] width 16 height 16
click at [1027, 414] on span "Select an option" at bounding box center [1023, 414] width 16 height 16
click at [1027, 414] on input "Select an option" at bounding box center [1023, 414] width 16 height 16
click at [1124, 564] on button "End" at bounding box center [1113, 559] width 77 height 42
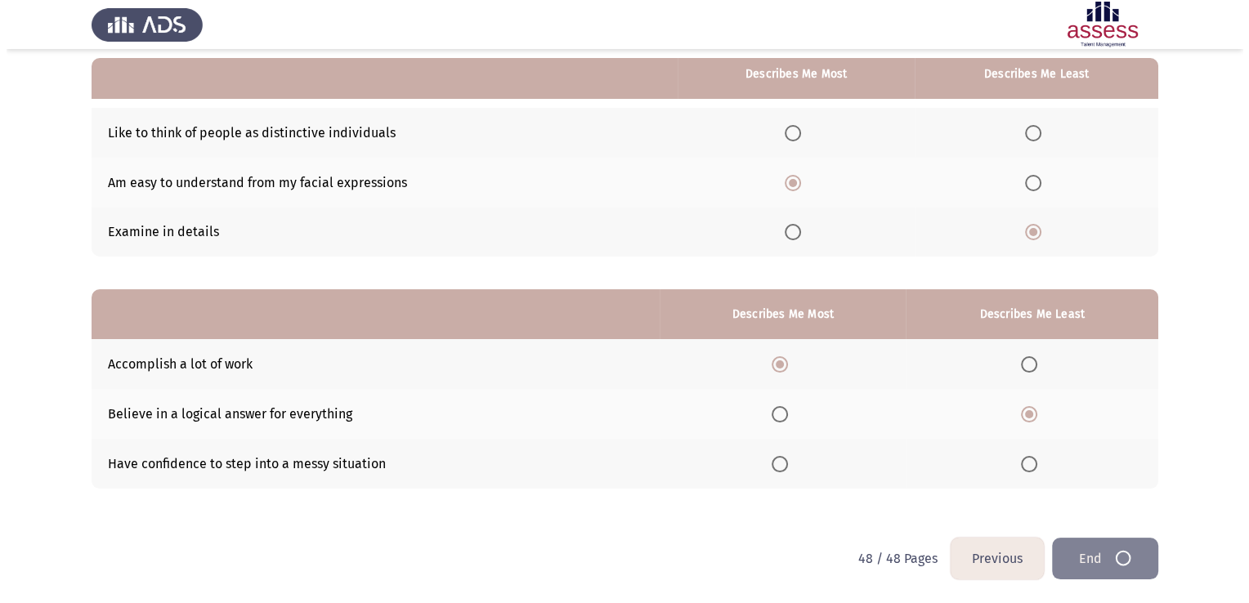
scroll to position [0, 0]
